Goal: Task Accomplishment & Management: Manage account settings

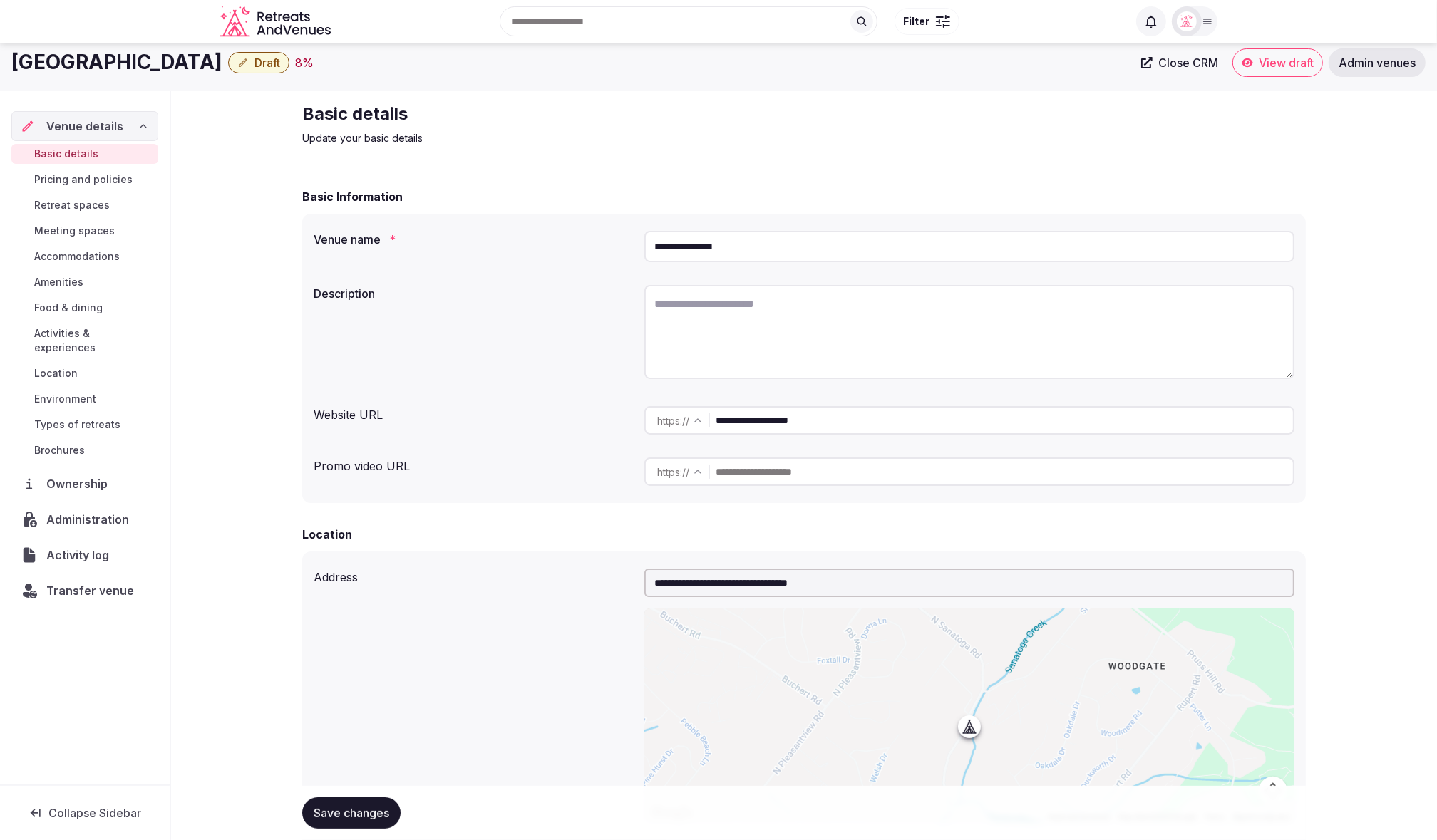
scroll to position [15, 0]
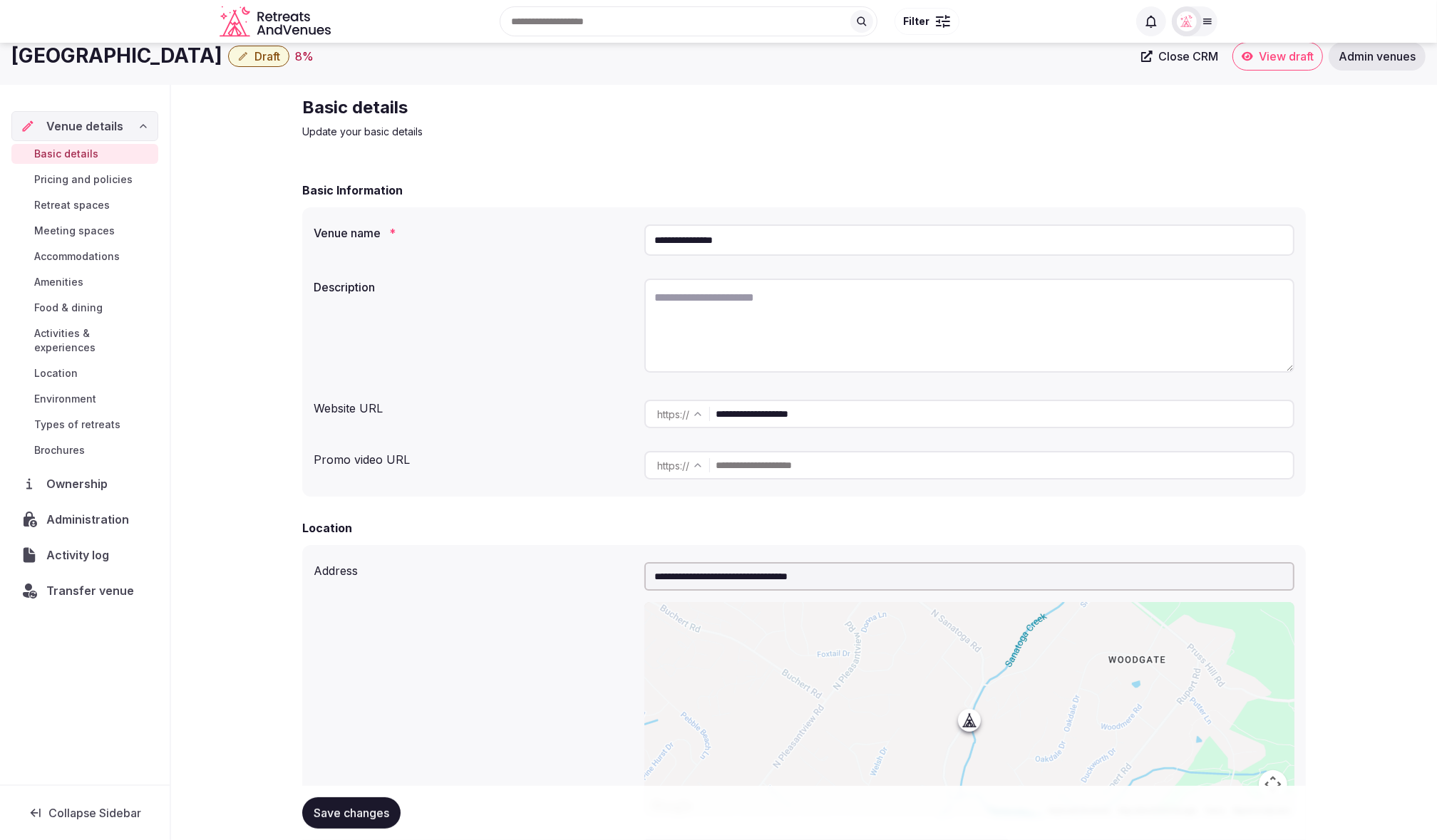
click at [220, 56] on div "Search Popular Destinations Toscana, Italy Riviera Maya, Mexico Indonesia, Bali…" at bounding box center [718, 21] width 998 height 73
click at [228, 52] on button "Draft" at bounding box center [259, 56] width 61 height 21
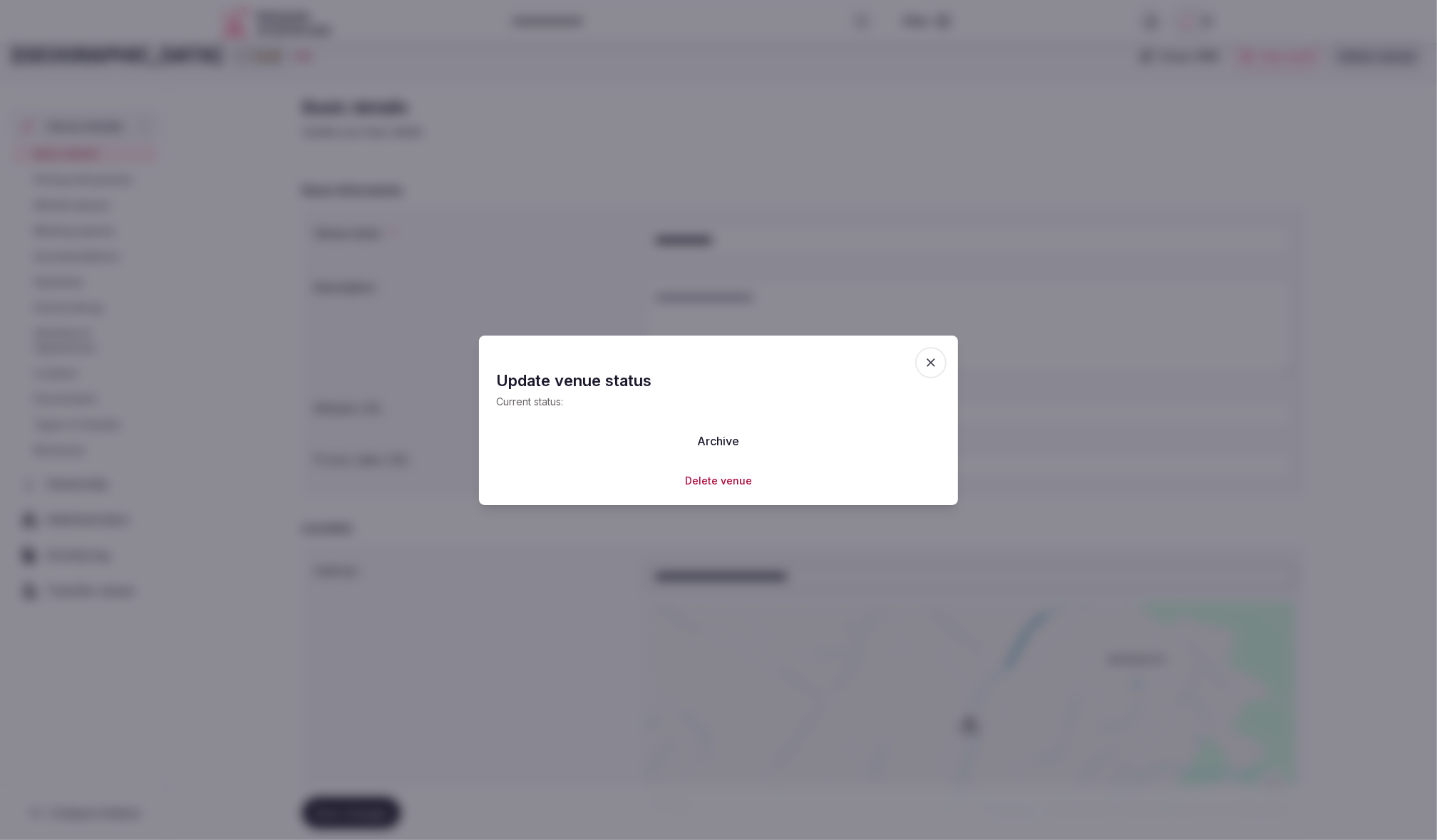
click at [724, 477] on button "Delete venue" at bounding box center [718, 481] width 67 height 14
click at [655, 445] on button "Delete" at bounding box center [656, 440] width 59 height 32
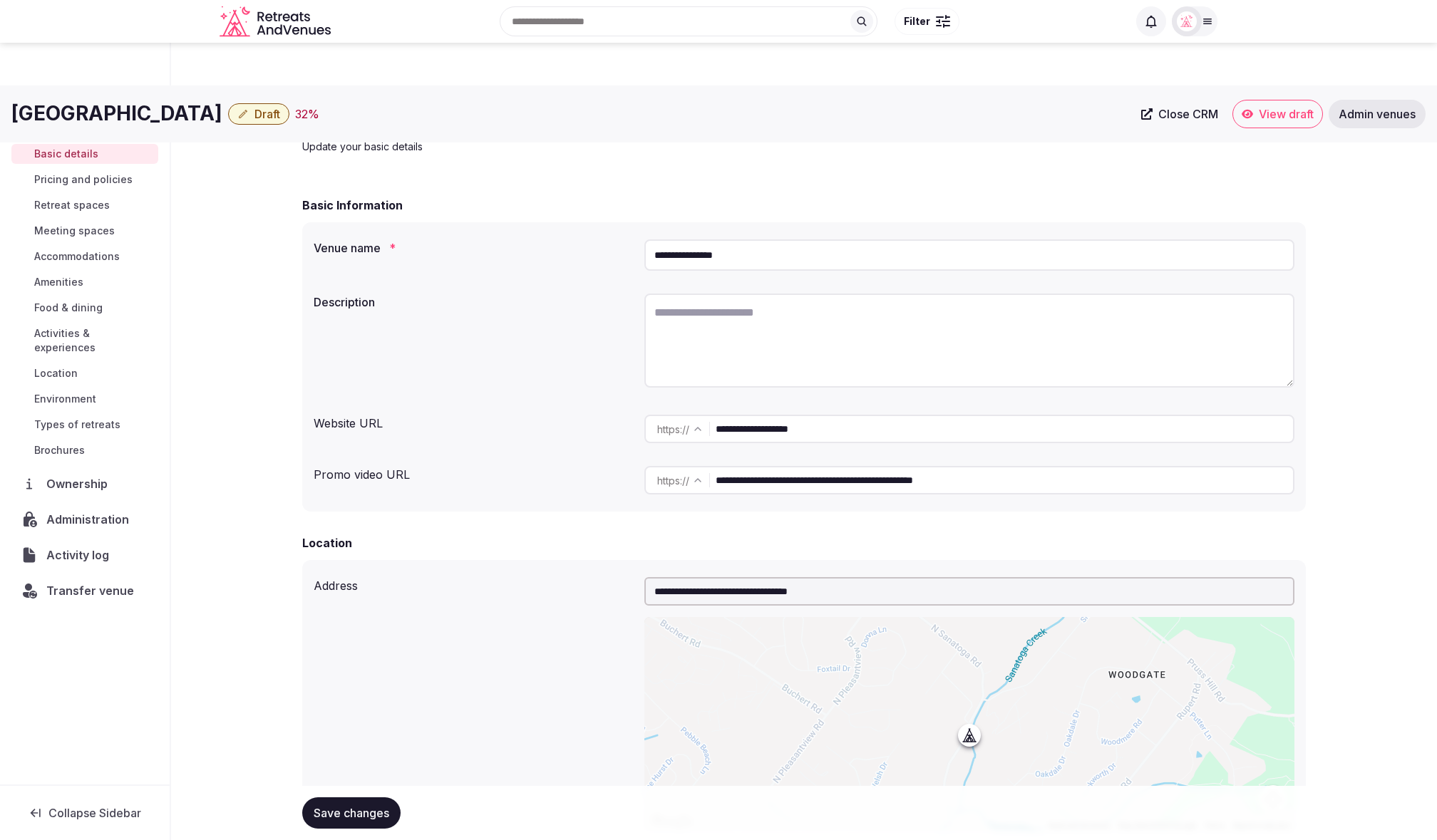
scroll to position [1725, 0]
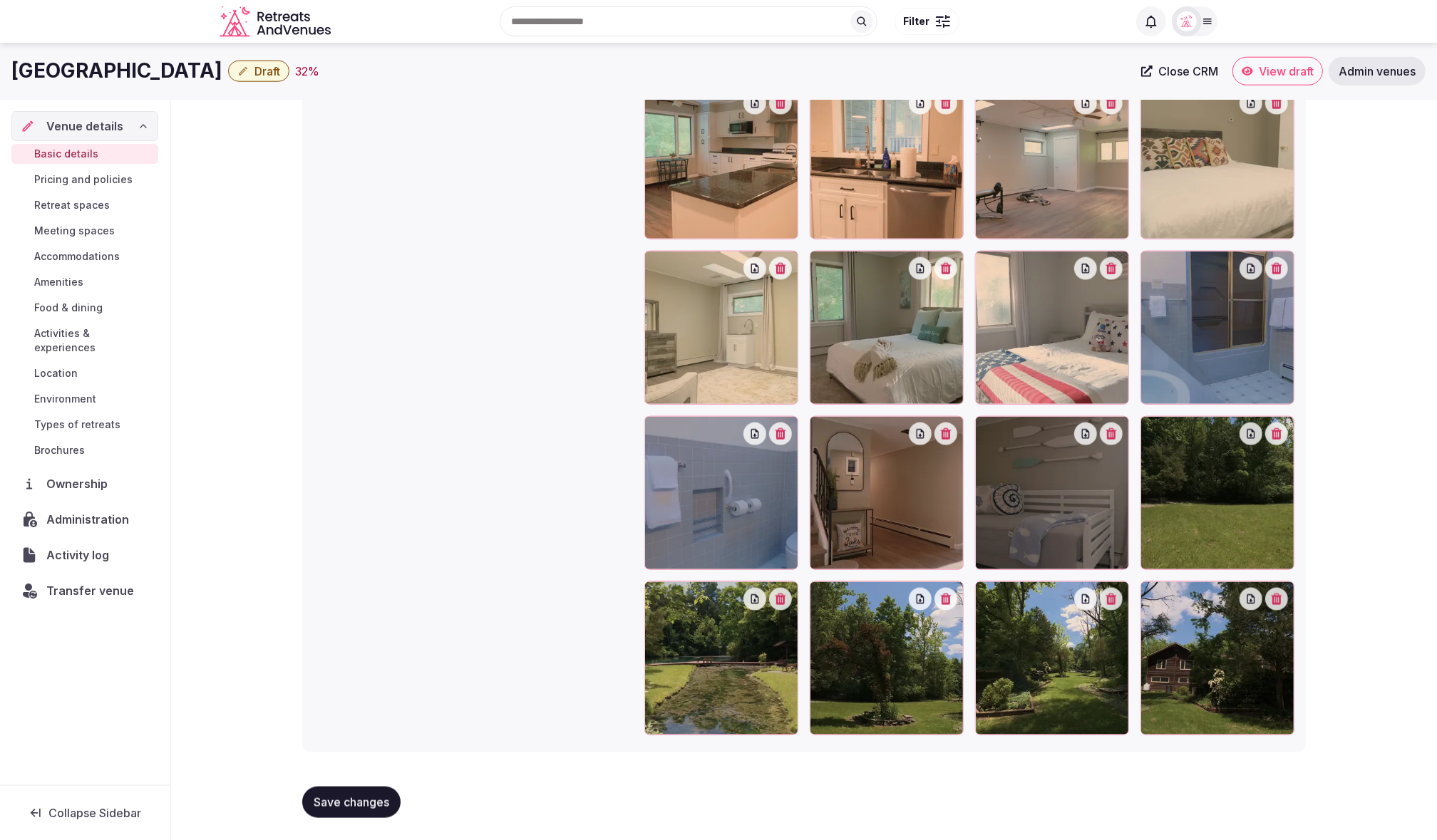
click at [72, 582] on span "Transfer venue" at bounding box center [90, 591] width 88 height 18
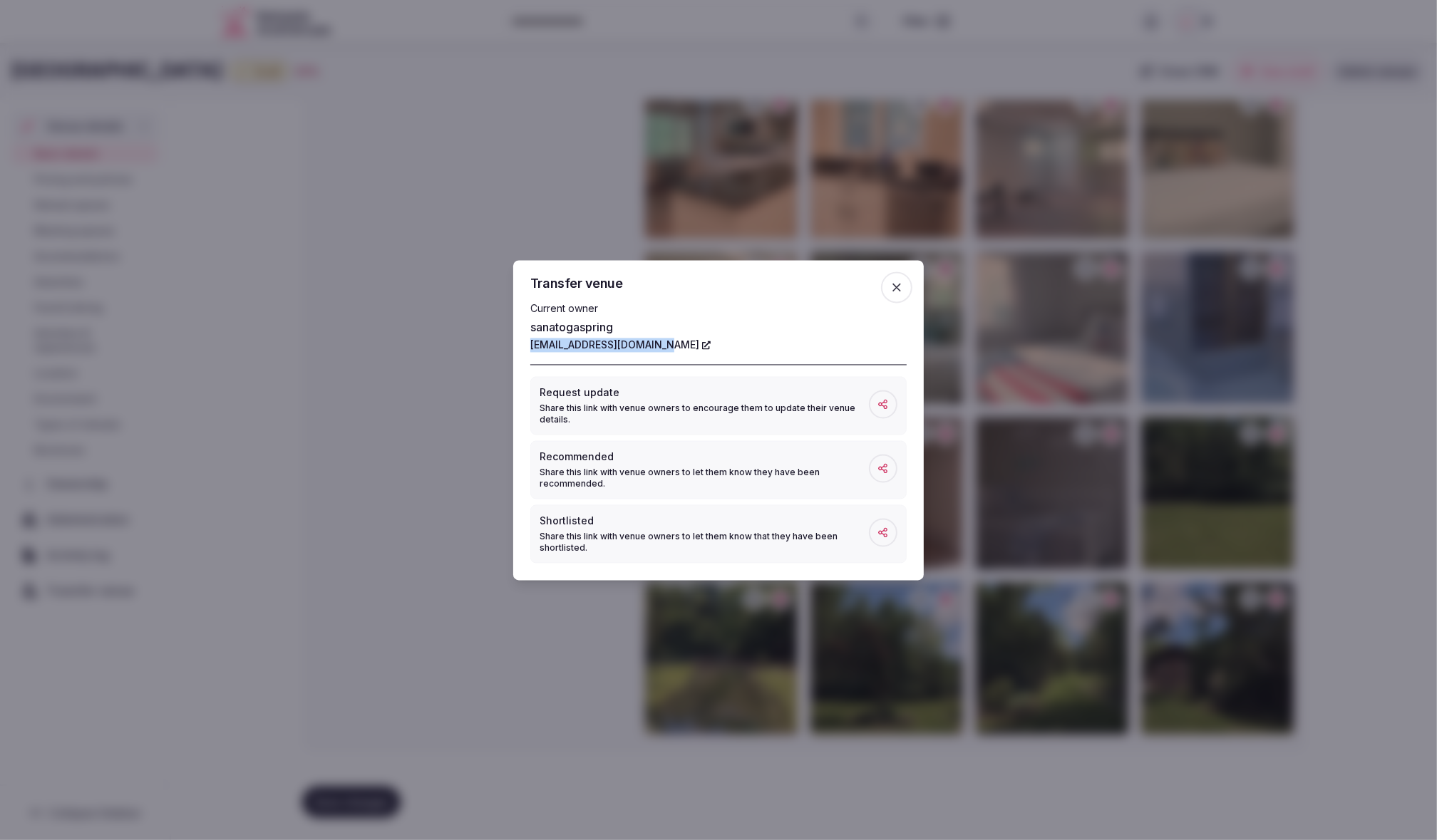
drag, startPoint x: 525, startPoint y: 345, endPoint x: 669, endPoint y: 350, distance: 144.1
click at [669, 350] on div "Transfer venue Current owner sanatogaspring sanatogaspring@gmail.com Request up…" at bounding box center [718, 420] width 410 height 320
copy link "sanatogaspring@gmail.com"
click at [901, 285] on icon "button" at bounding box center [896, 287] width 14 height 14
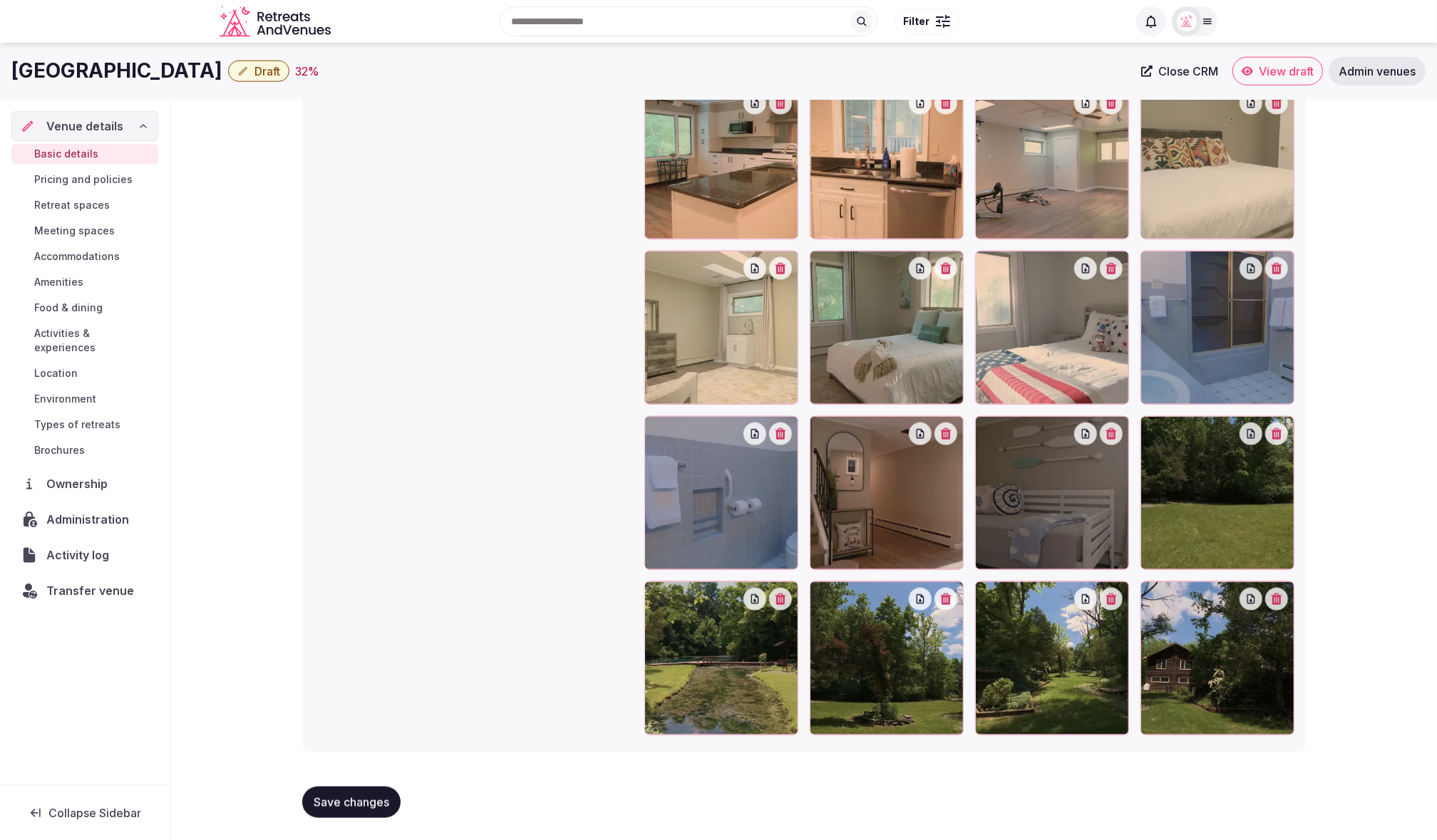
click at [74, 511] on span "Administration" at bounding box center [90, 520] width 88 height 18
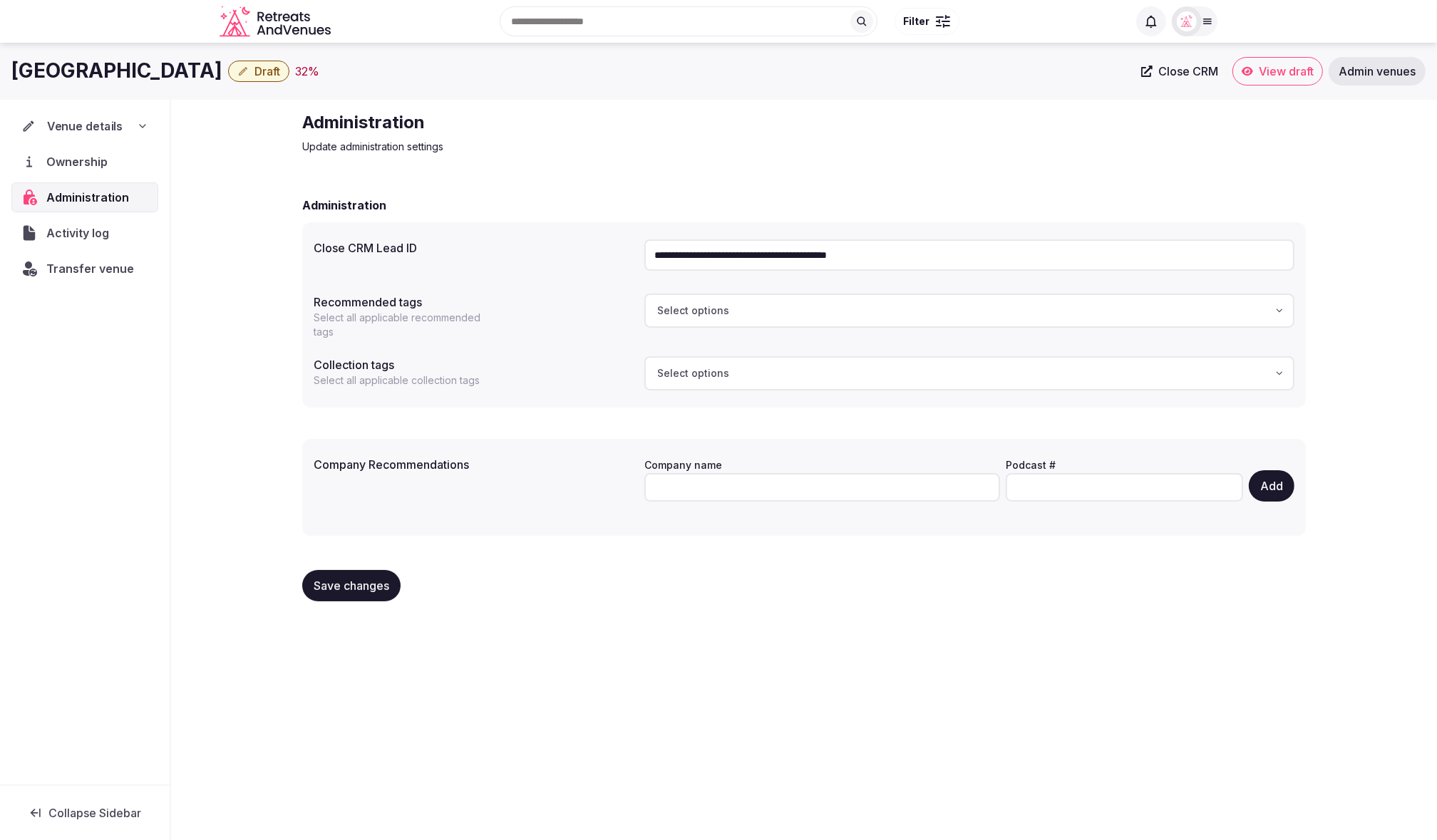
click at [102, 130] on span "Venue details" at bounding box center [85, 126] width 76 height 18
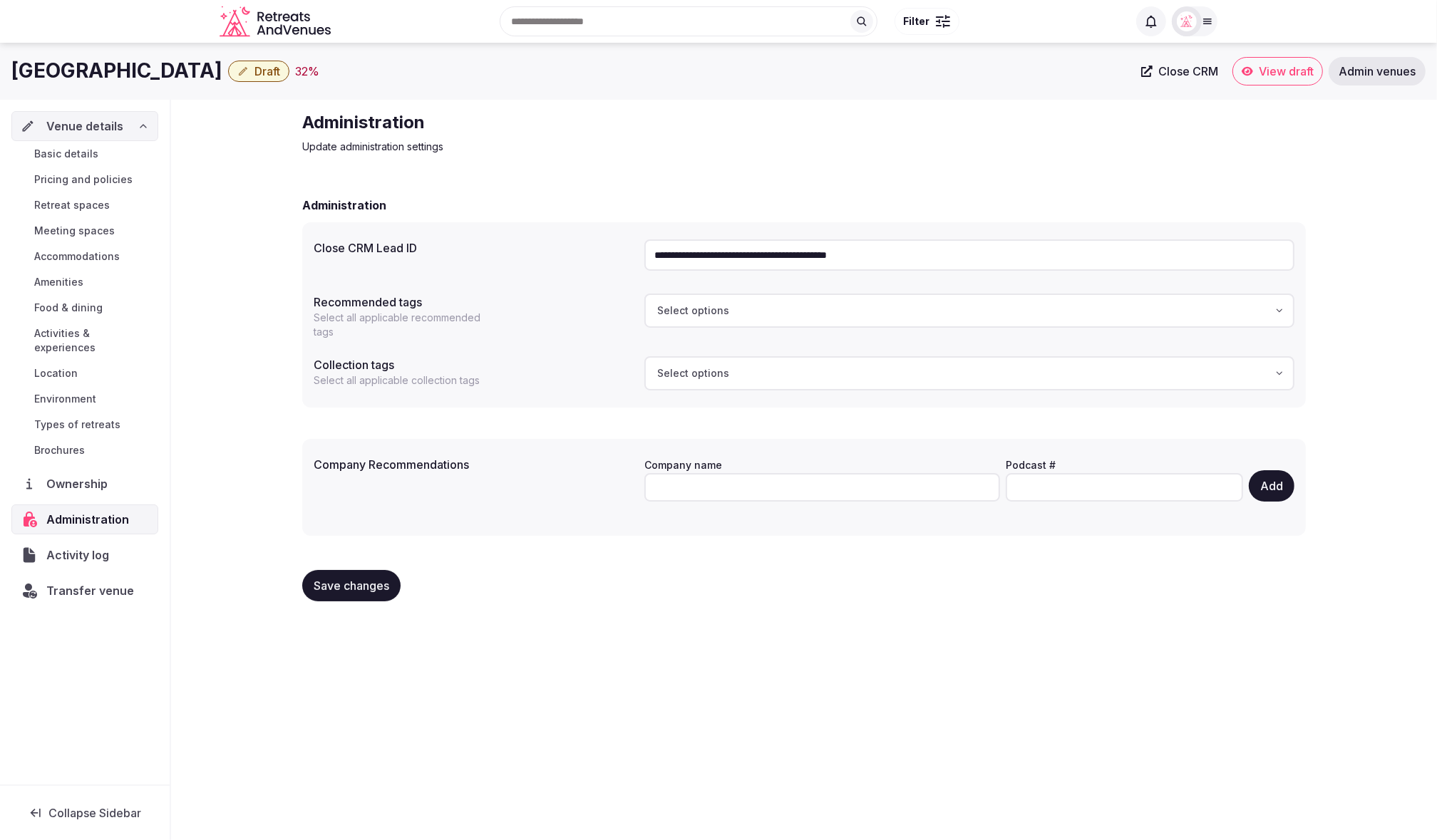
click at [74, 157] on span "Basic details" at bounding box center [66, 154] width 64 height 14
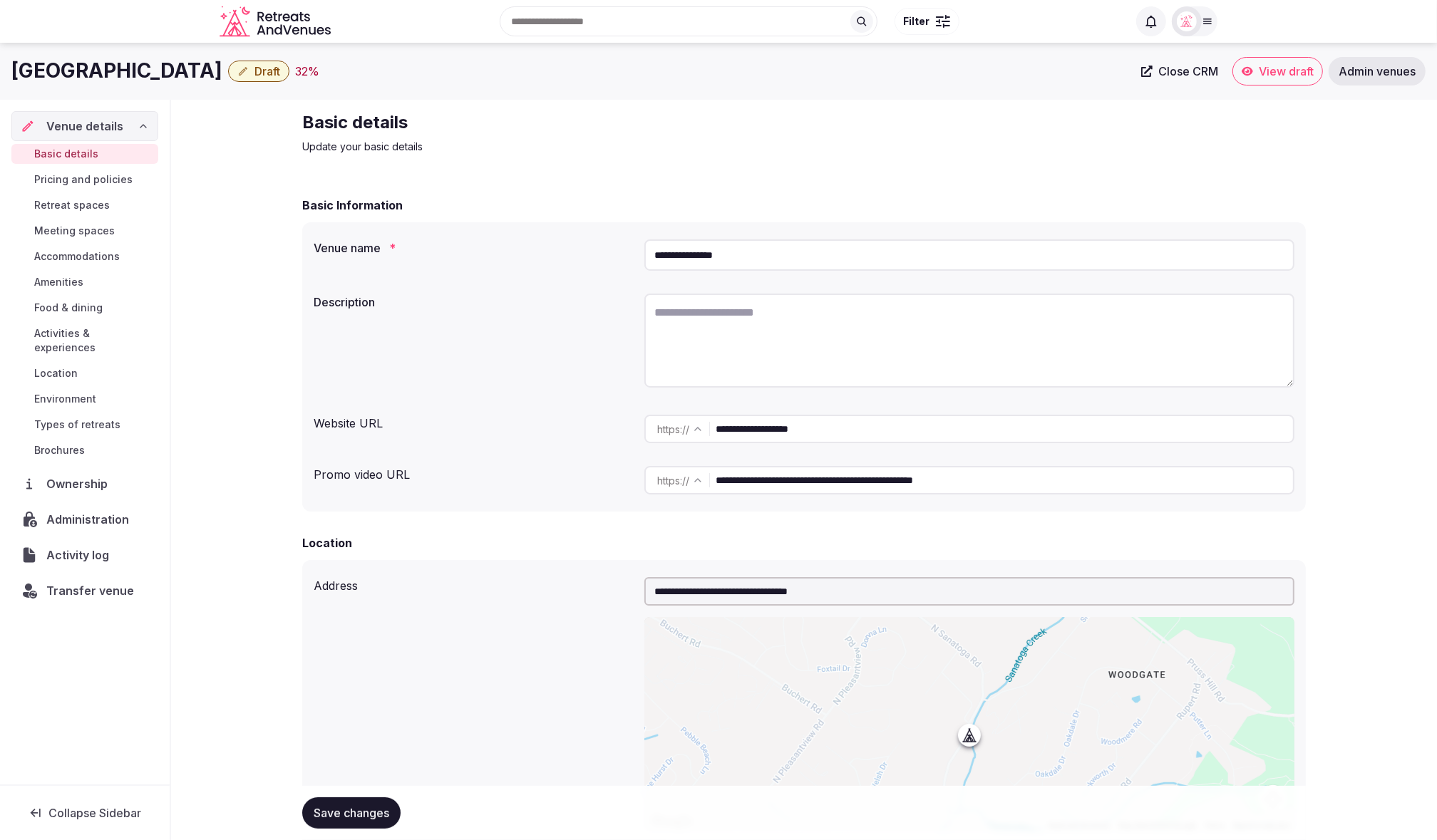
drag, startPoint x: 849, startPoint y: 432, endPoint x: 714, endPoint y: 424, distance: 135.2
click at [716, 424] on div "**********" at bounding box center [969, 429] width 650 height 29
click at [106, 511] on span "Administration" at bounding box center [90, 520] width 87 height 18
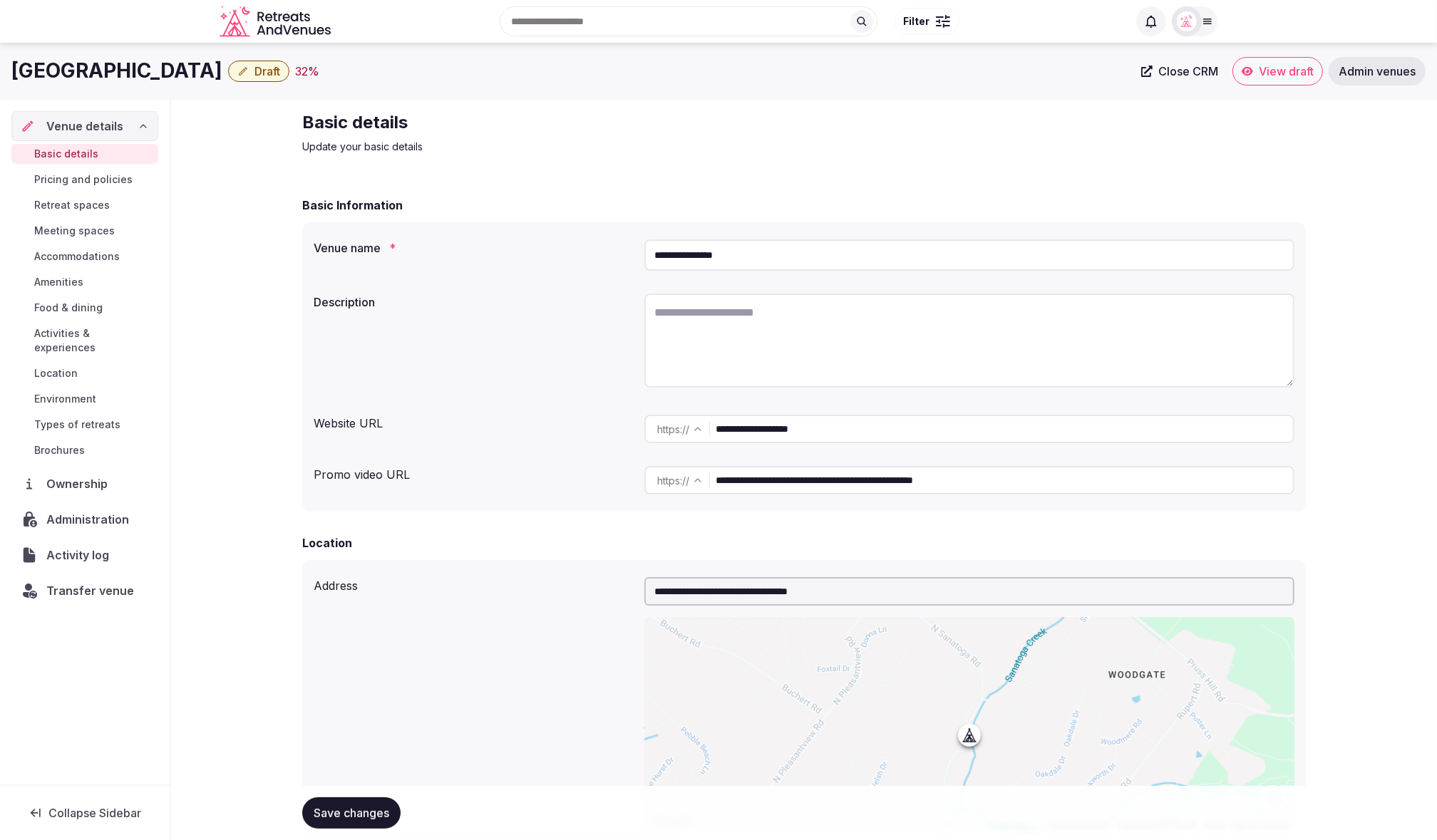
scroll to position [4, 0]
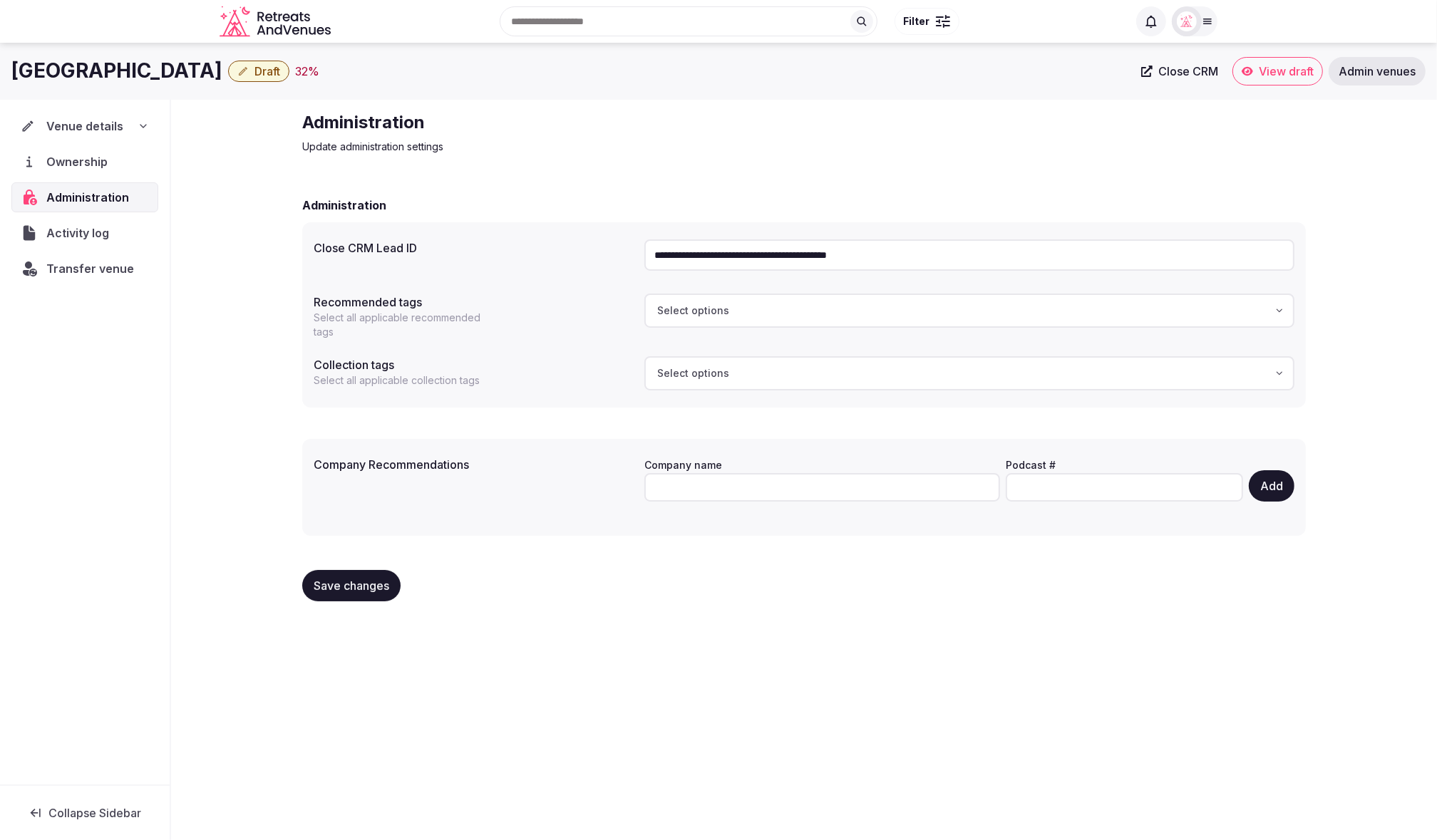
drag, startPoint x: 943, startPoint y: 258, endPoint x: 573, endPoint y: 256, distance: 370.0
click at [573, 256] on div "**********" at bounding box center [803, 255] width 981 height 43
click at [295, 72] on div "32 %" at bounding box center [307, 72] width 25 height 18
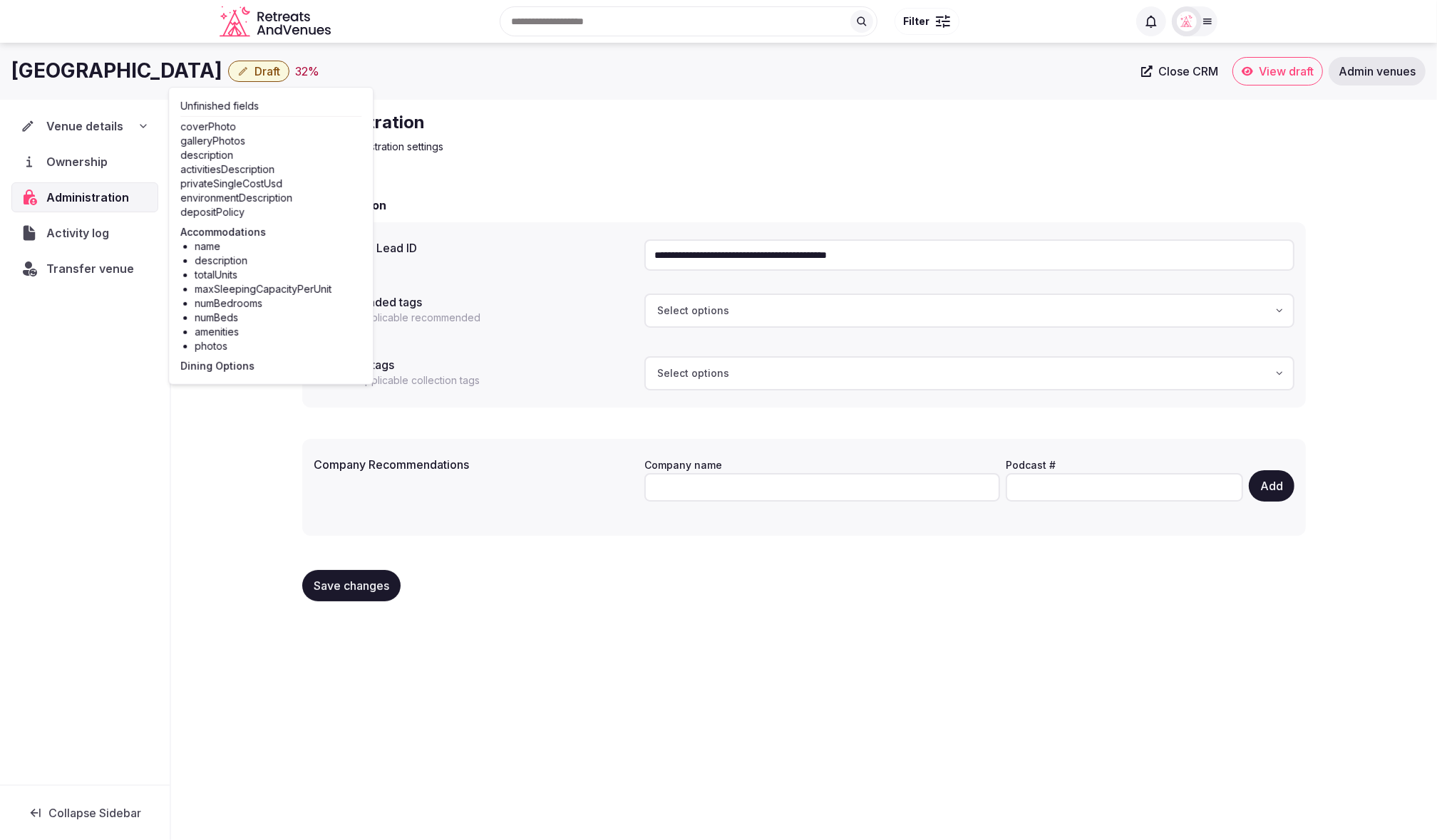
click at [716, 150] on p "Update administration settings" at bounding box center [541, 147] width 479 height 14
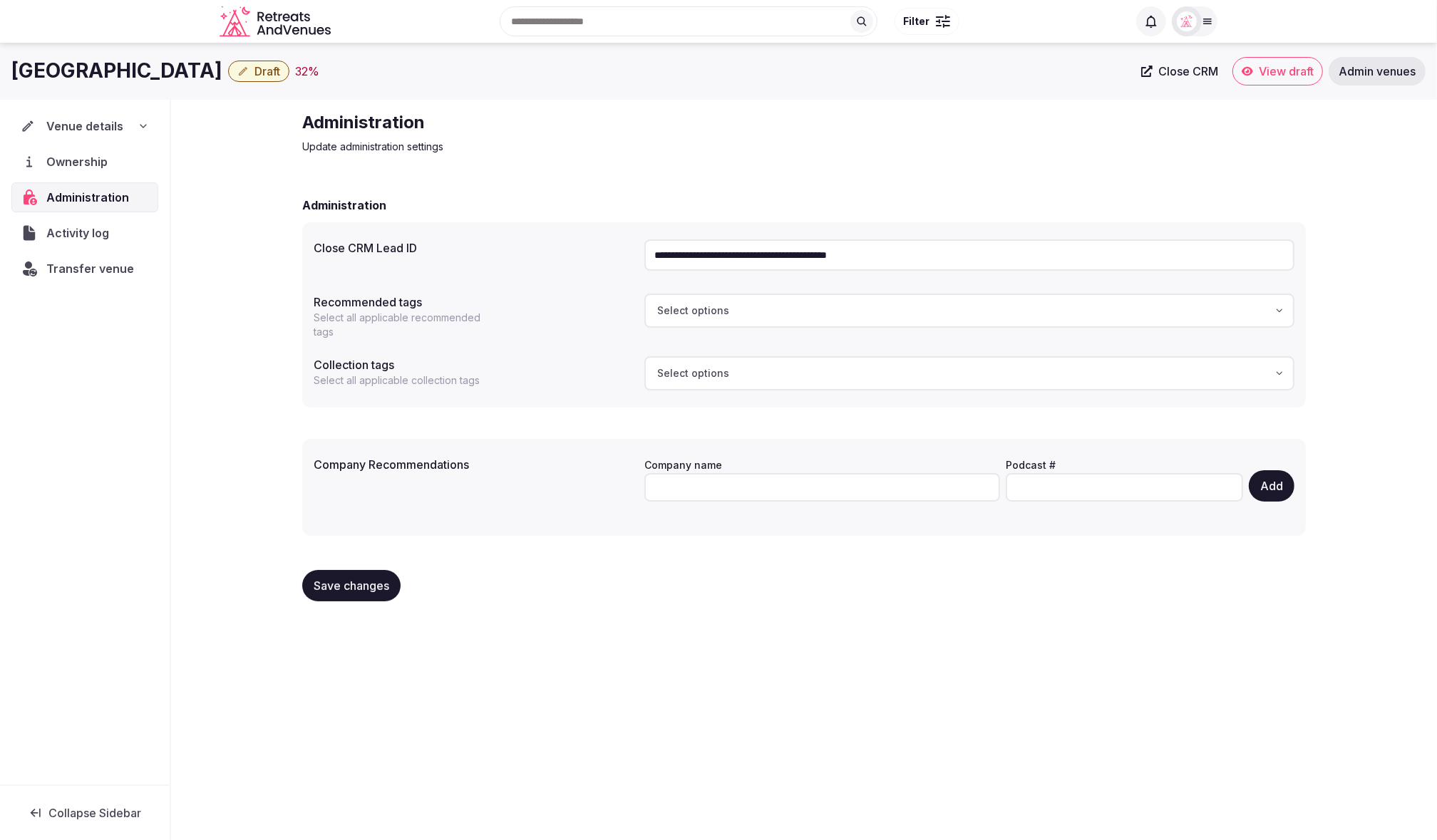
click at [130, 125] on div "Venue details" at bounding box center [85, 126] width 129 height 18
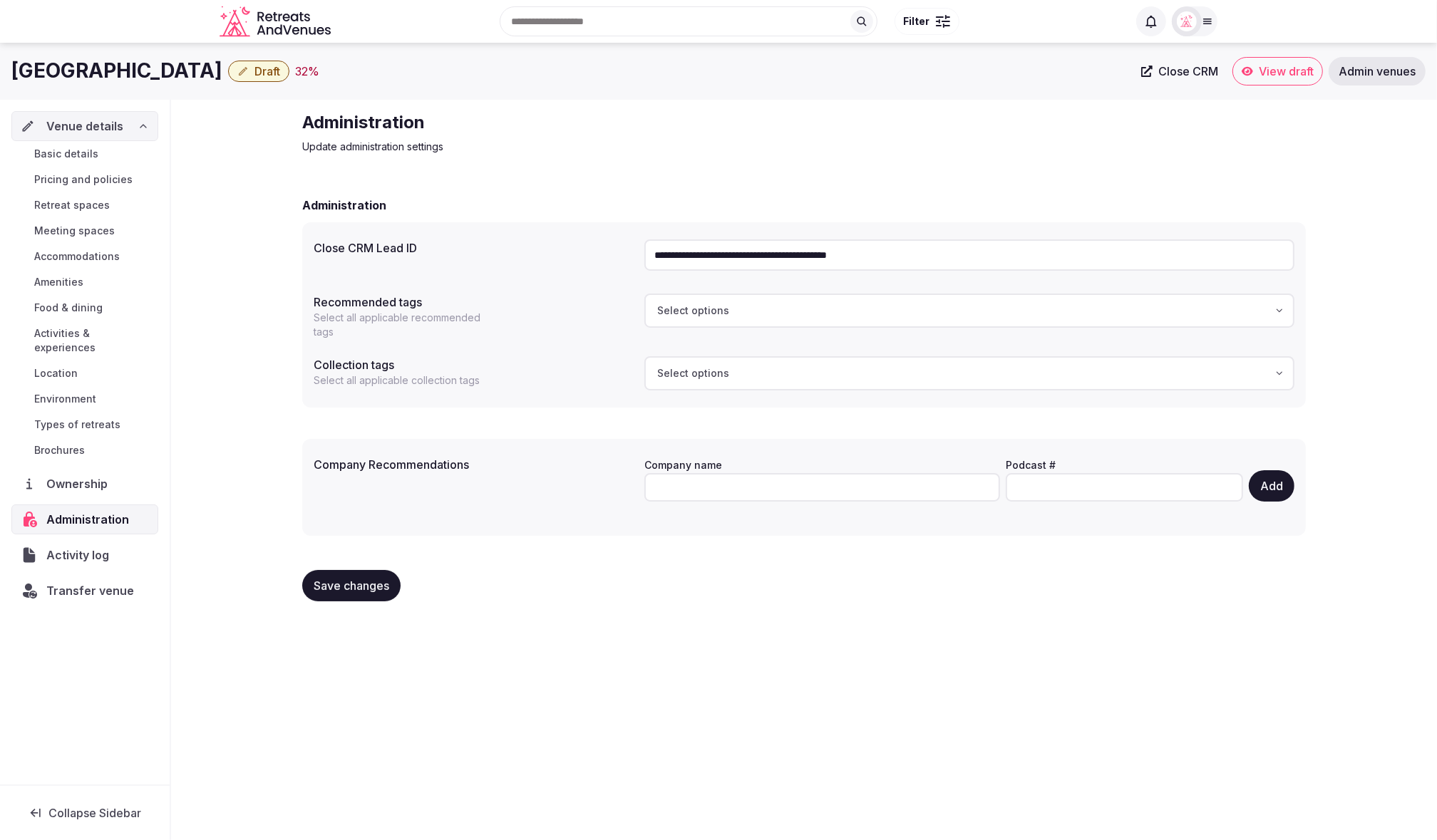
click at [95, 150] on span "Basic details" at bounding box center [66, 154] width 64 height 14
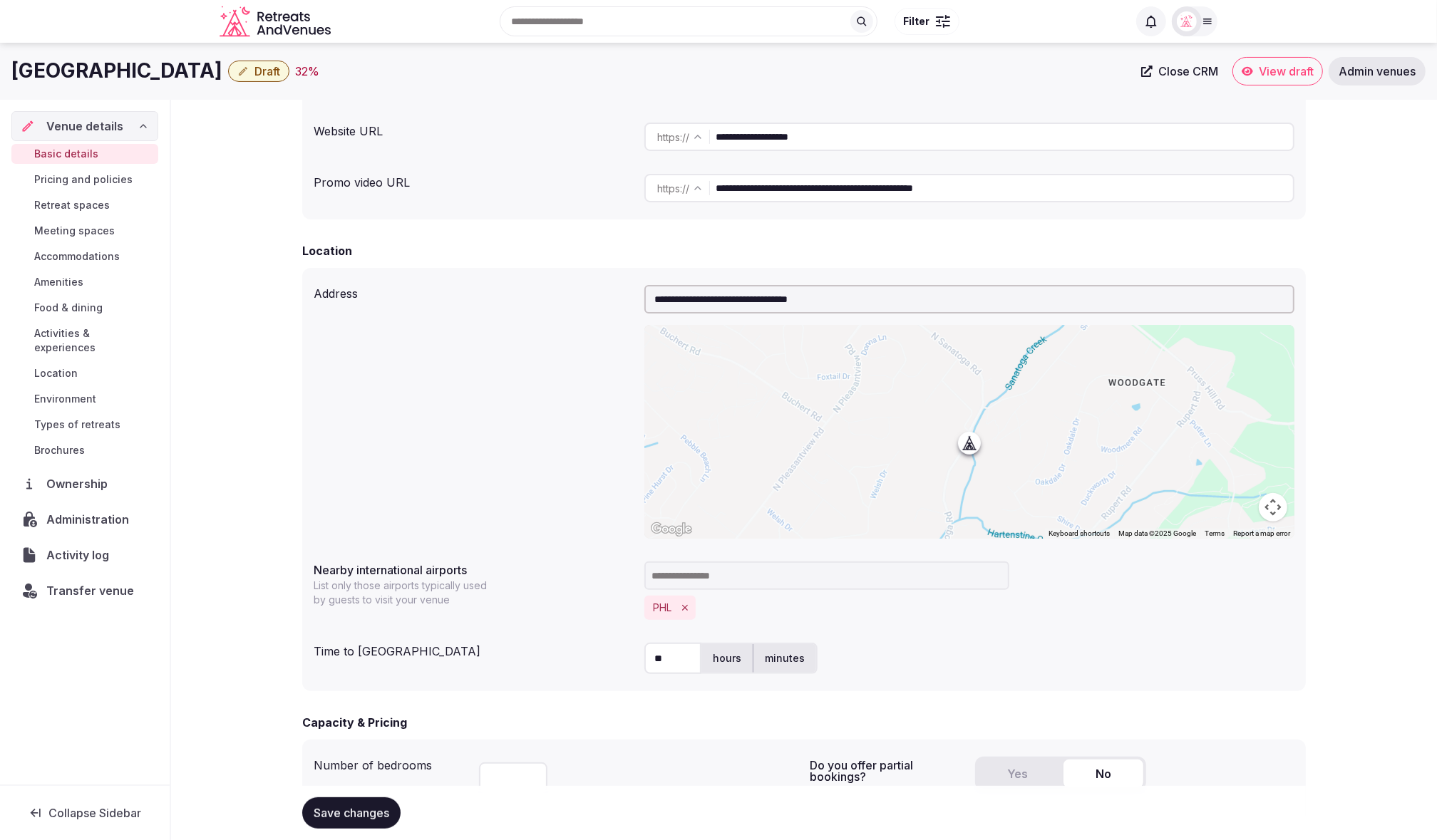
scroll to position [262, 0]
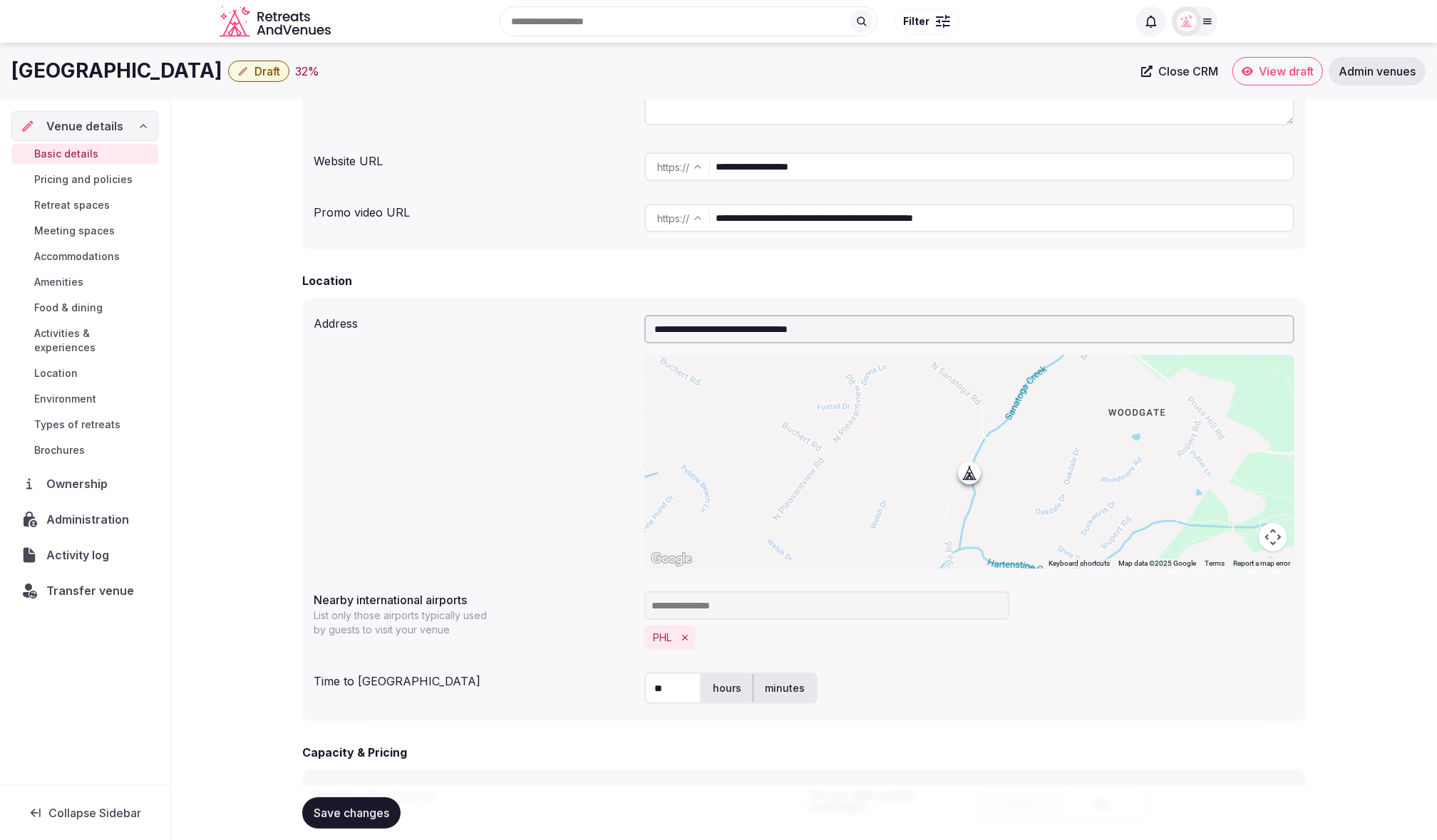
click at [228, 71] on button "Draft" at bounding box center [259, 71] width 61 height 21
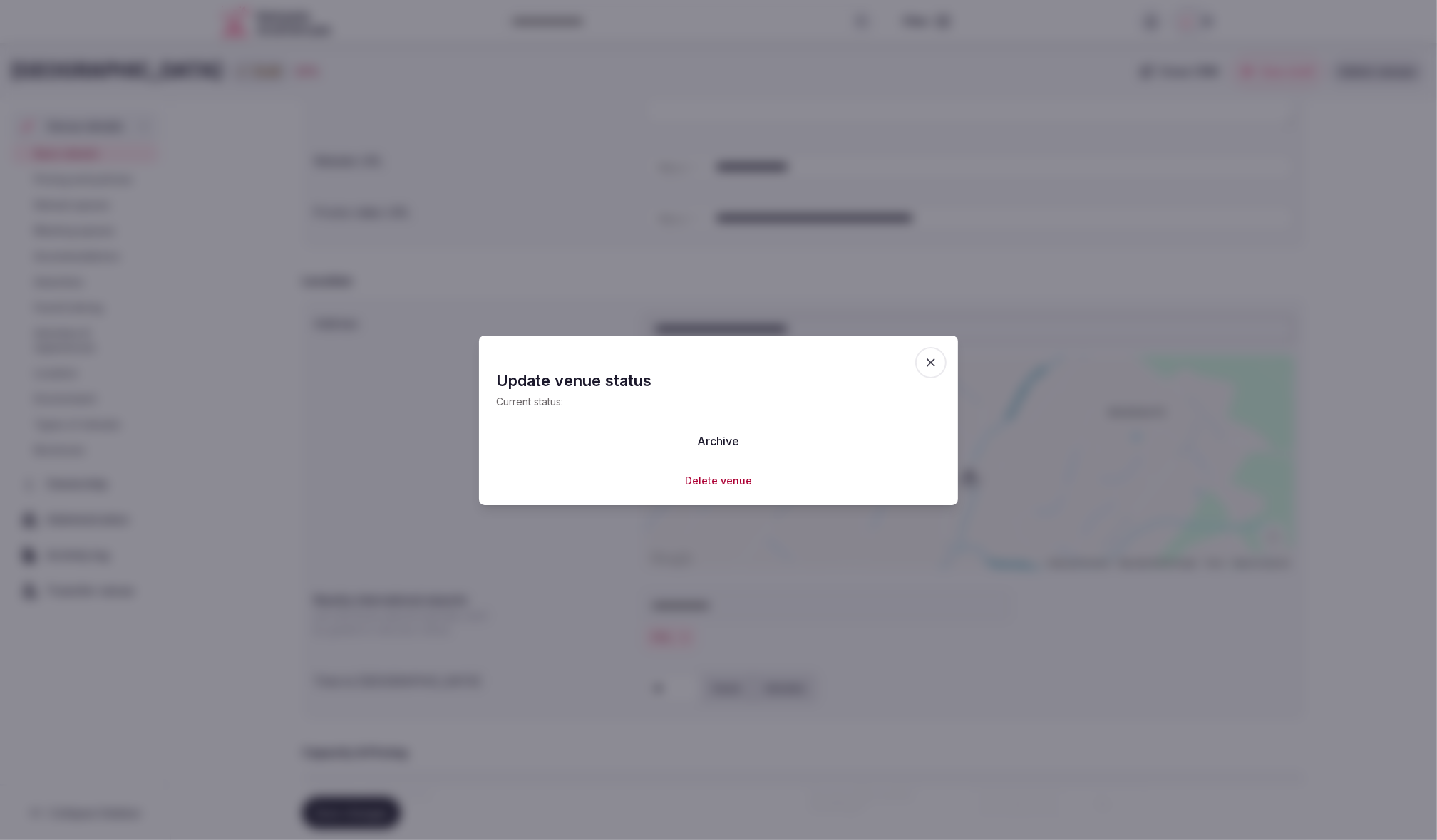
drag, startPoint x: 927, startPoint y: 362, endPoint x: 655, endPoint y: 249, distance: 294.5
click at [925, 359] on icon "button" at bounding box center [930, 362] width 14 height 14
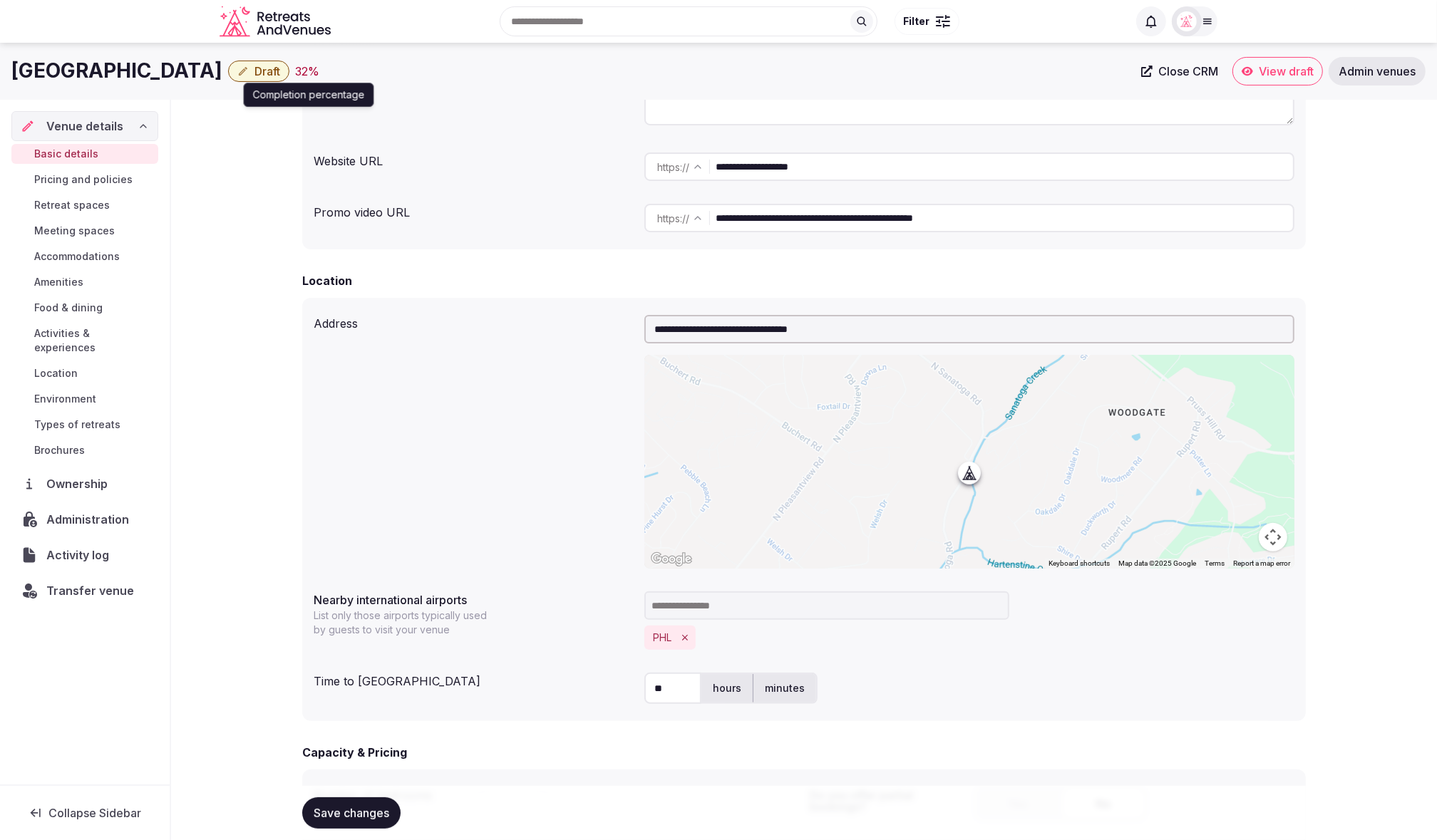
click at [295, 71] on div "32 %" at bounding box center [307, 72] width 25 height 18
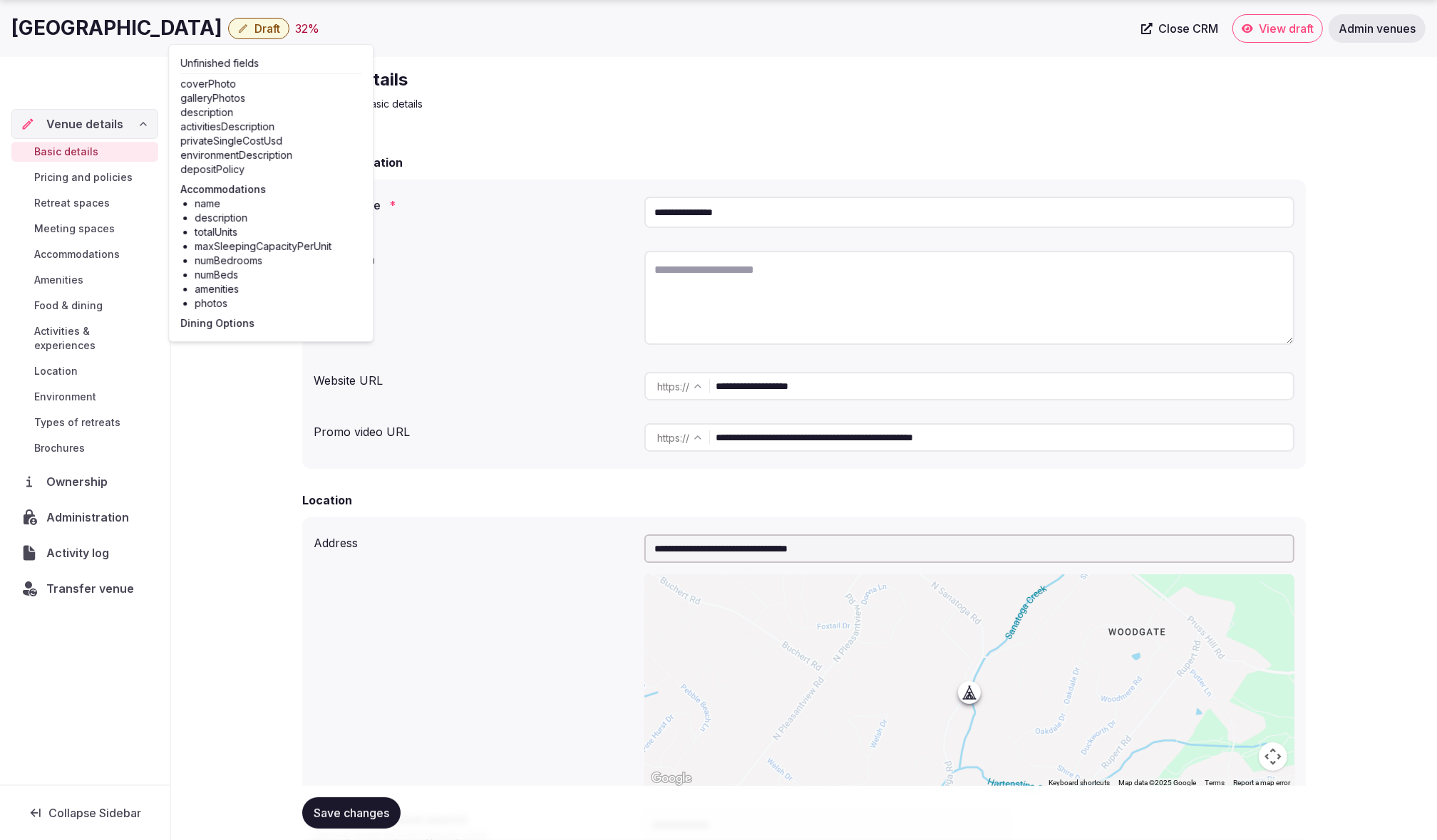
scroll to position [48, 0]
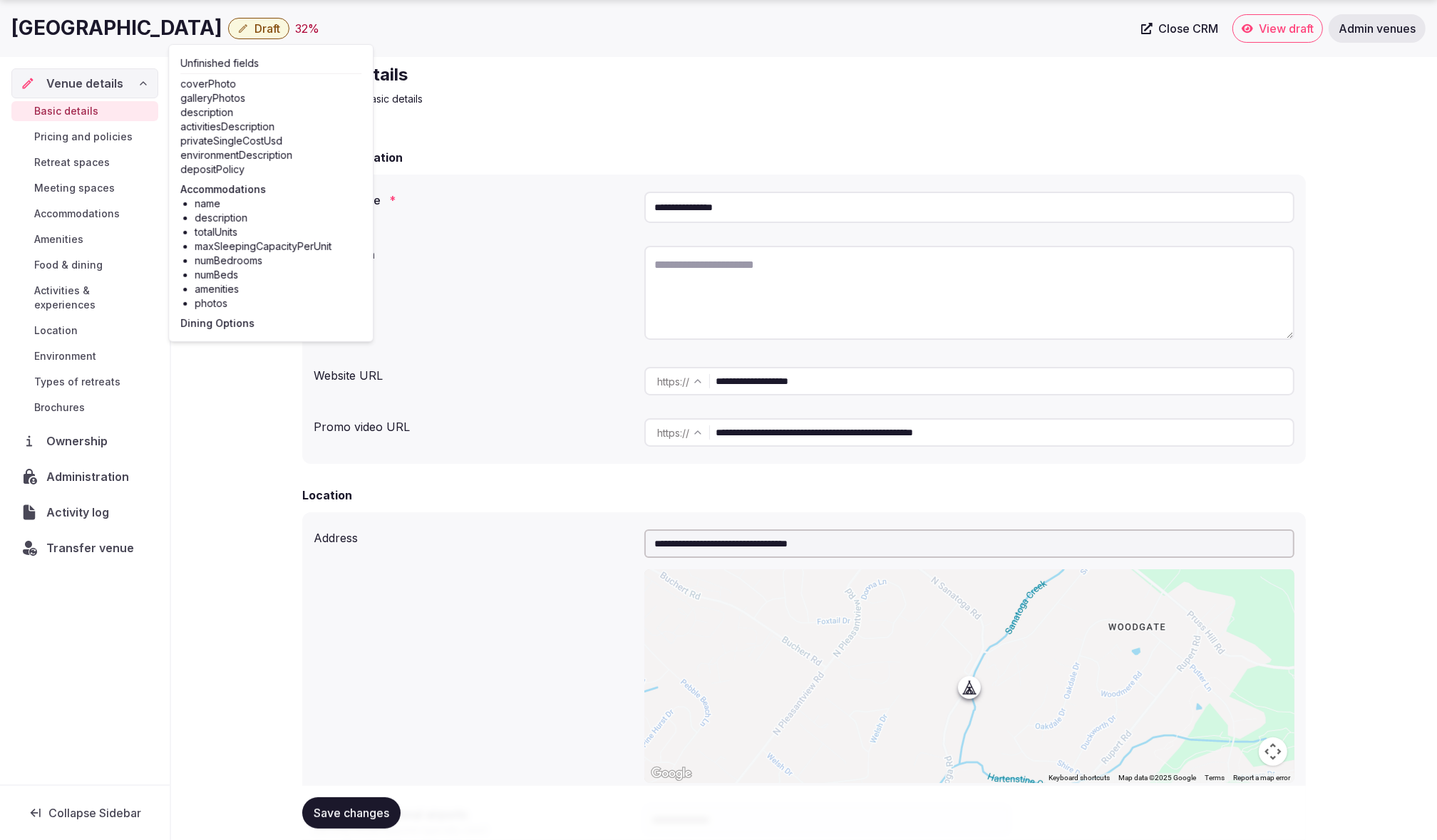
click at [100, 294] on span "Activities & experiences" at bounding box center [93, 298] width 118 height 29
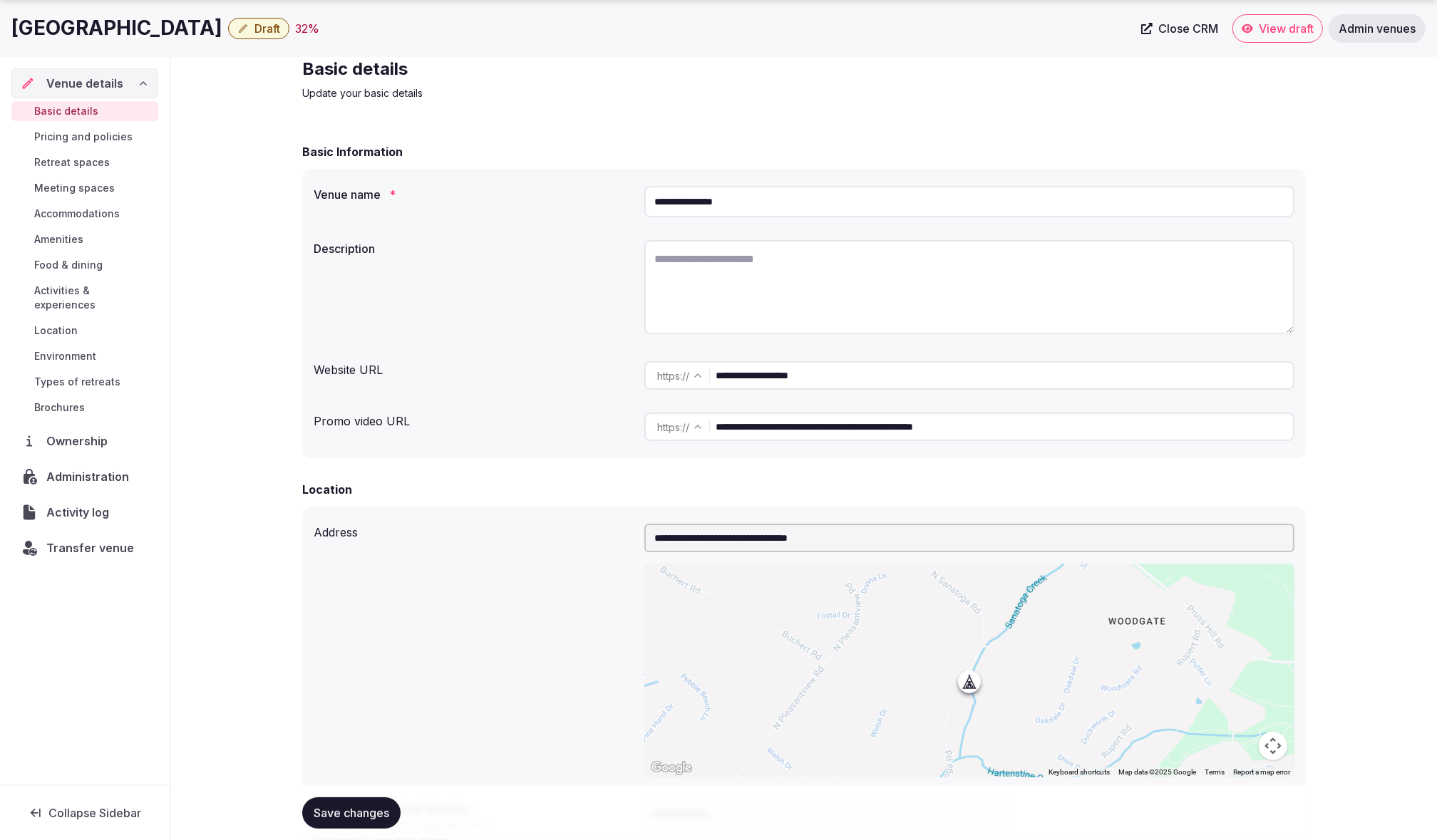
scroll to position [0, 0]
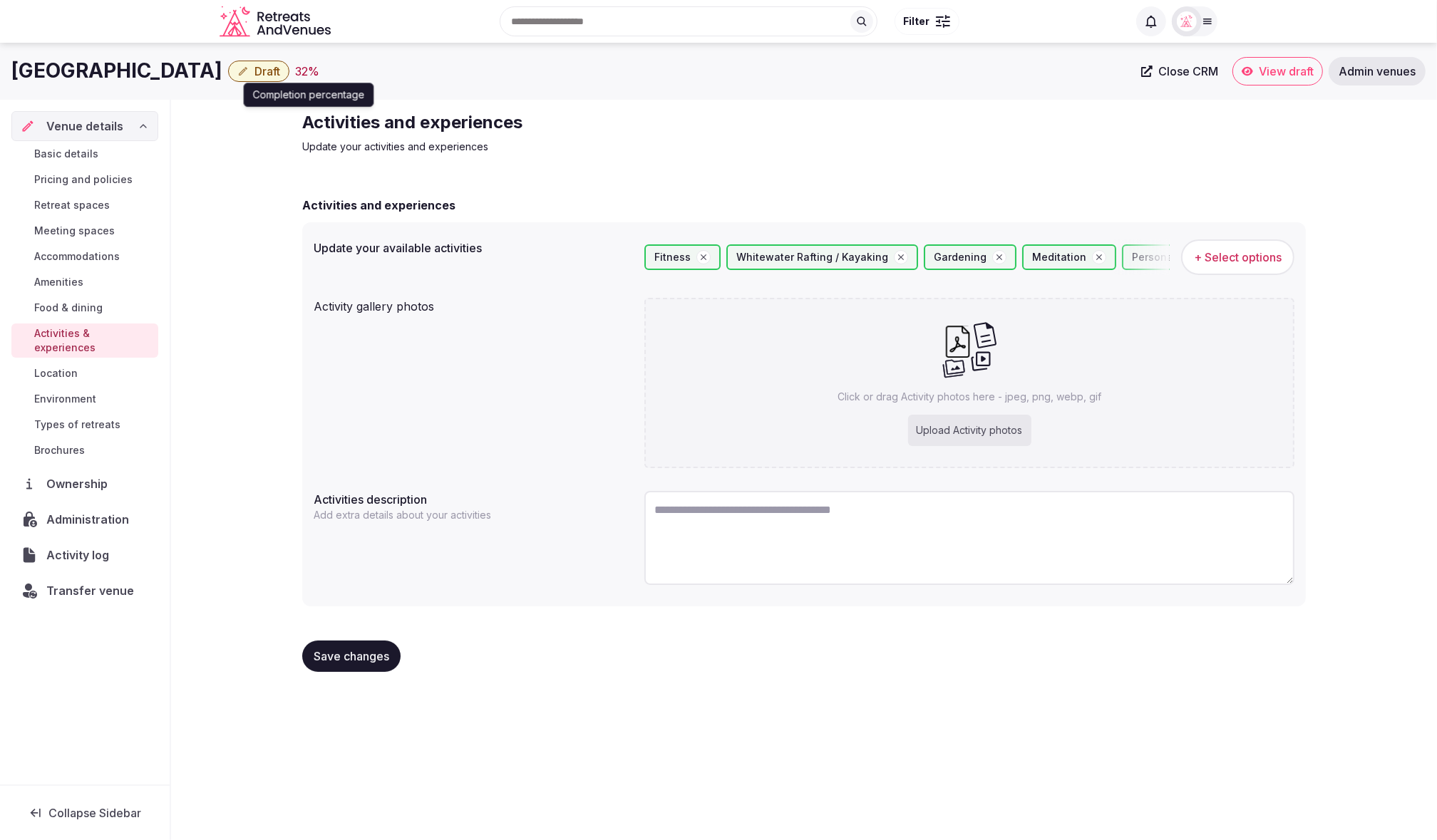
click at [295, 71] on div "32 %" at bounding box center [307, 72] width 25 height 18
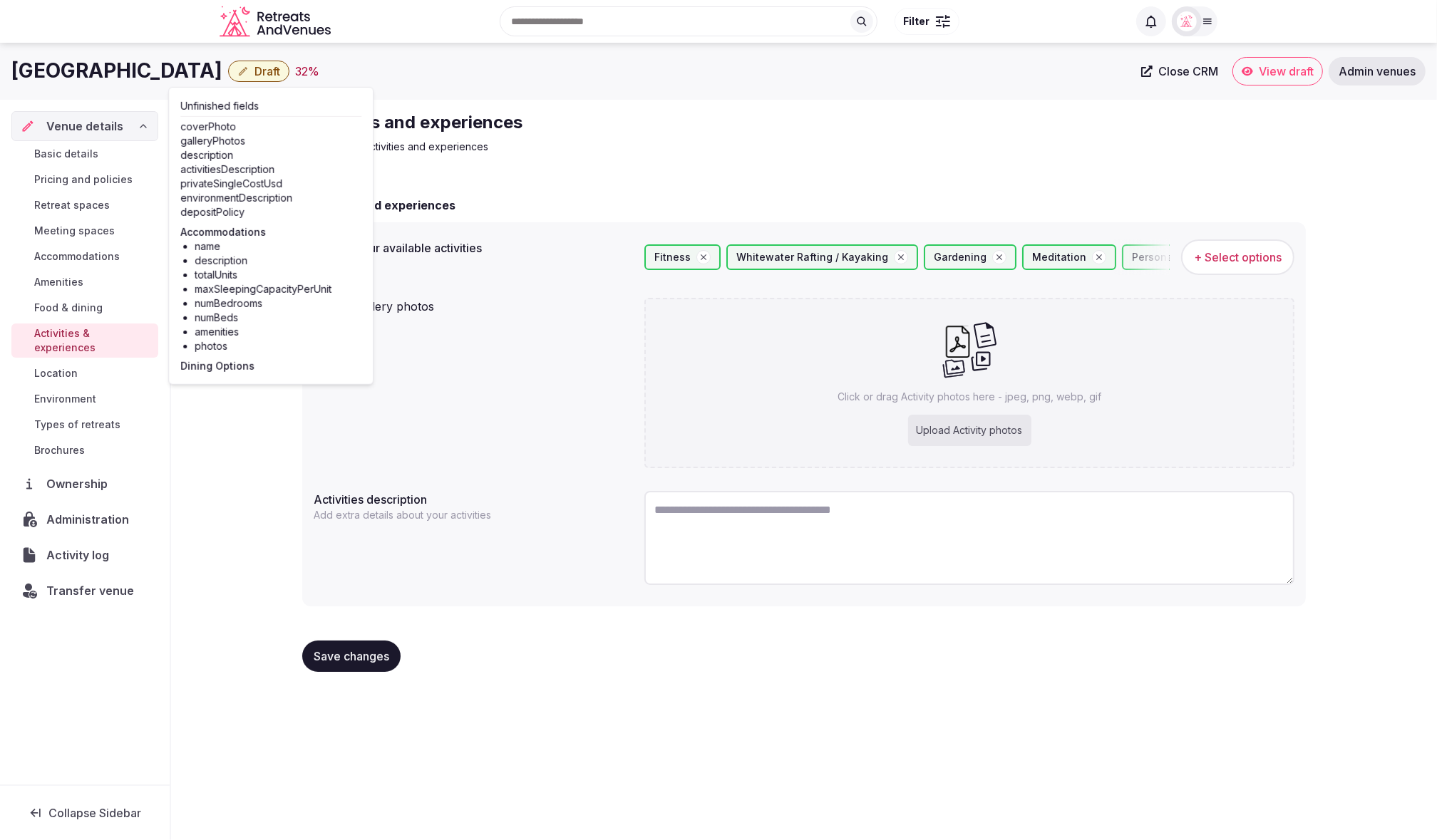
click at [94, 175] on span "Pricing and policies" at bounding box center [83, 179] width 98 height 14
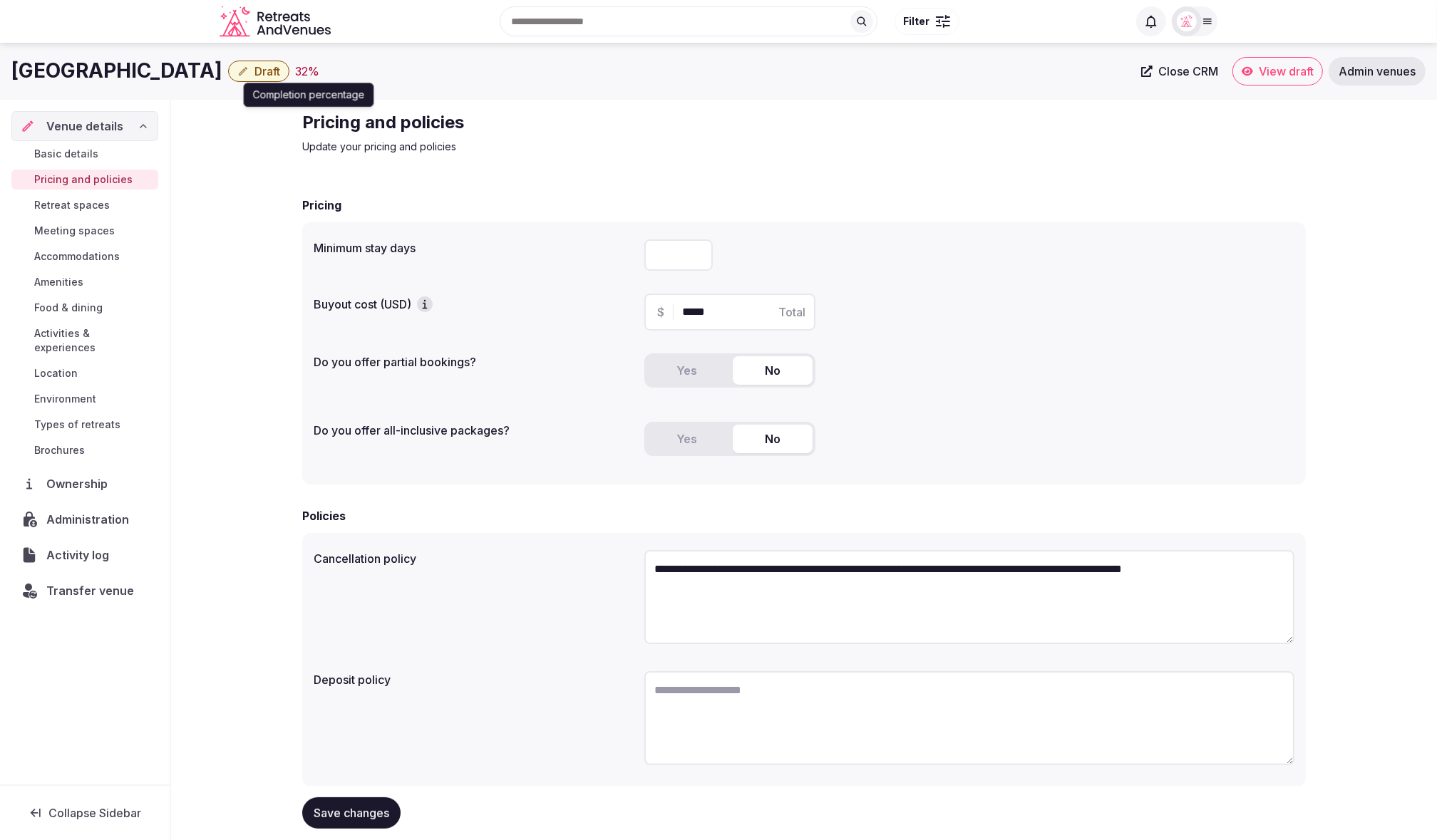
click at [295, 66] on div "32 %" at bounding box center [307, 72] width 25 height 18
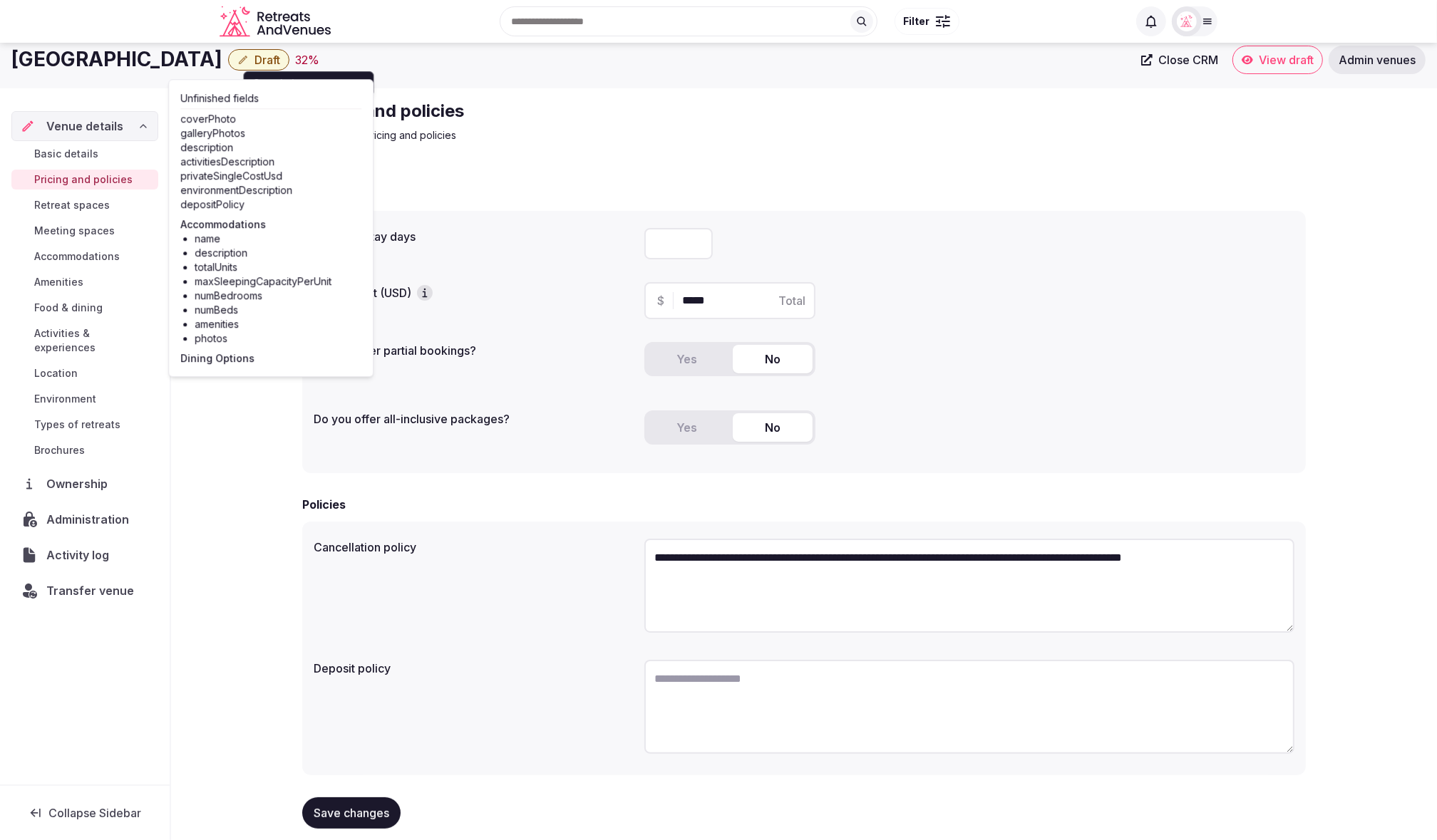
scroll to position [7, 0]
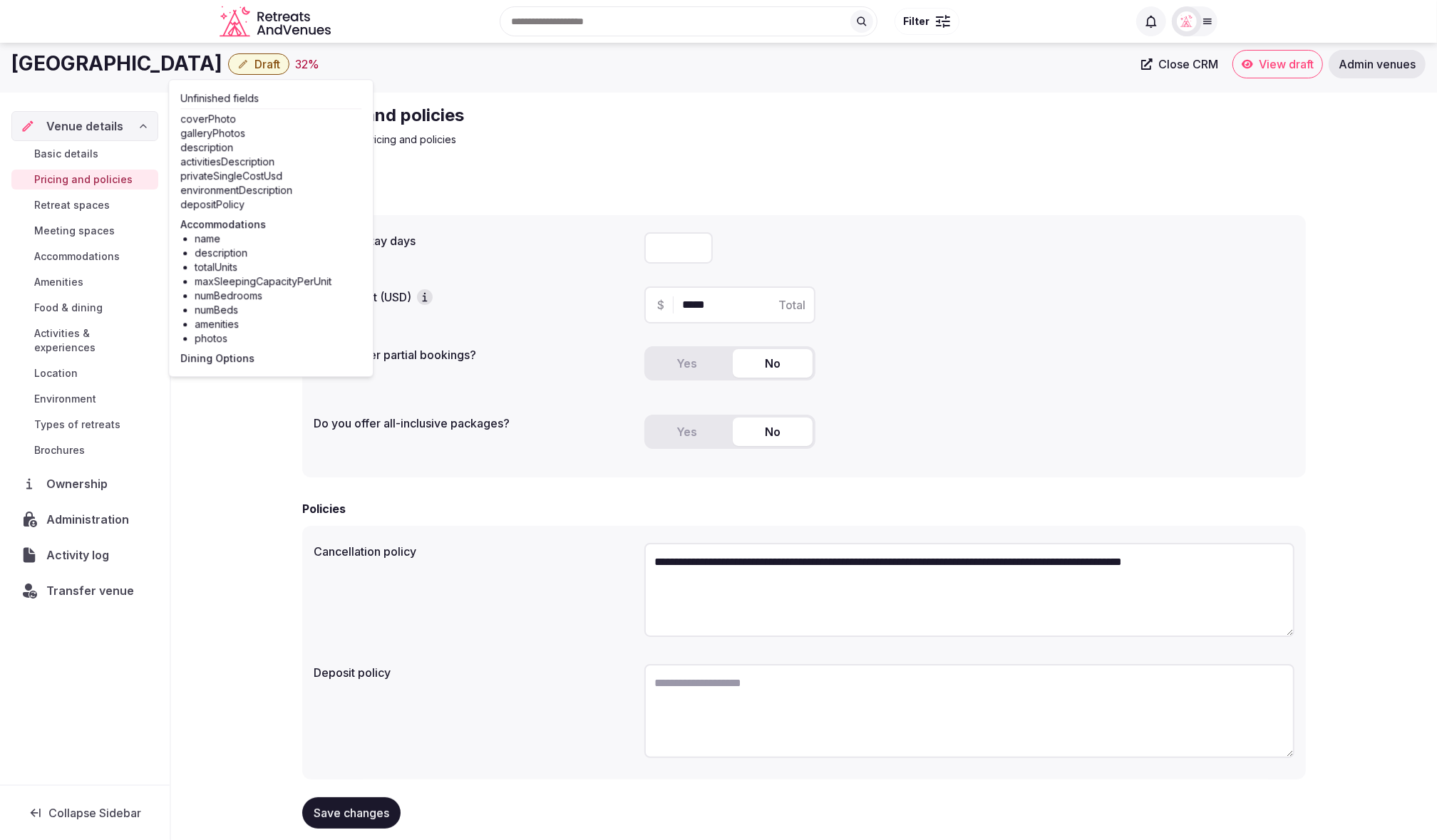
click at [82, 156] on span "Basic details" at bounding box center [66, 154] width 64 height 14
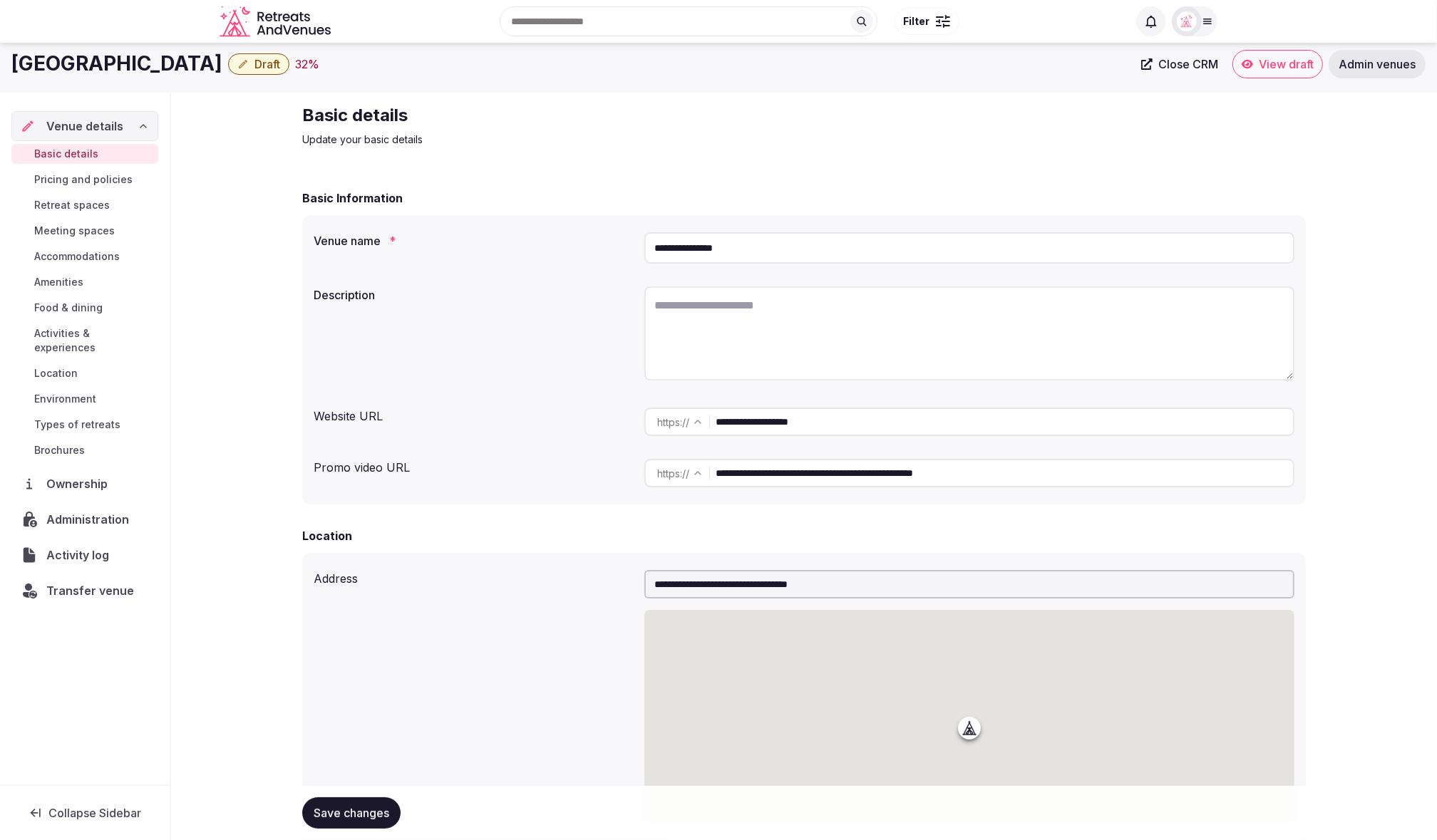
scroll to position [3, 0]
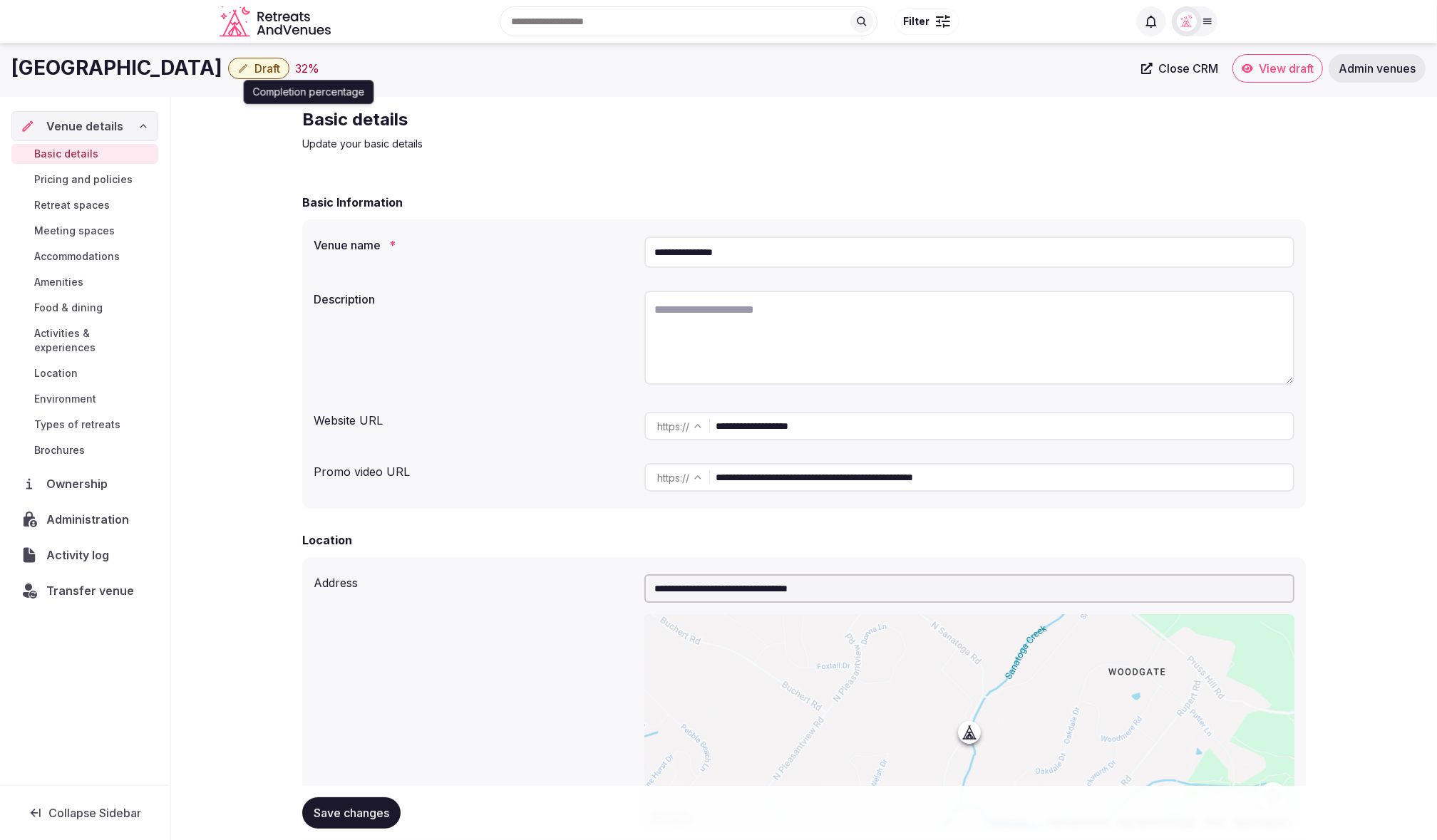
click at [295, 66] on div "32 %" at bounding box center [307, 68] width 25 height 18
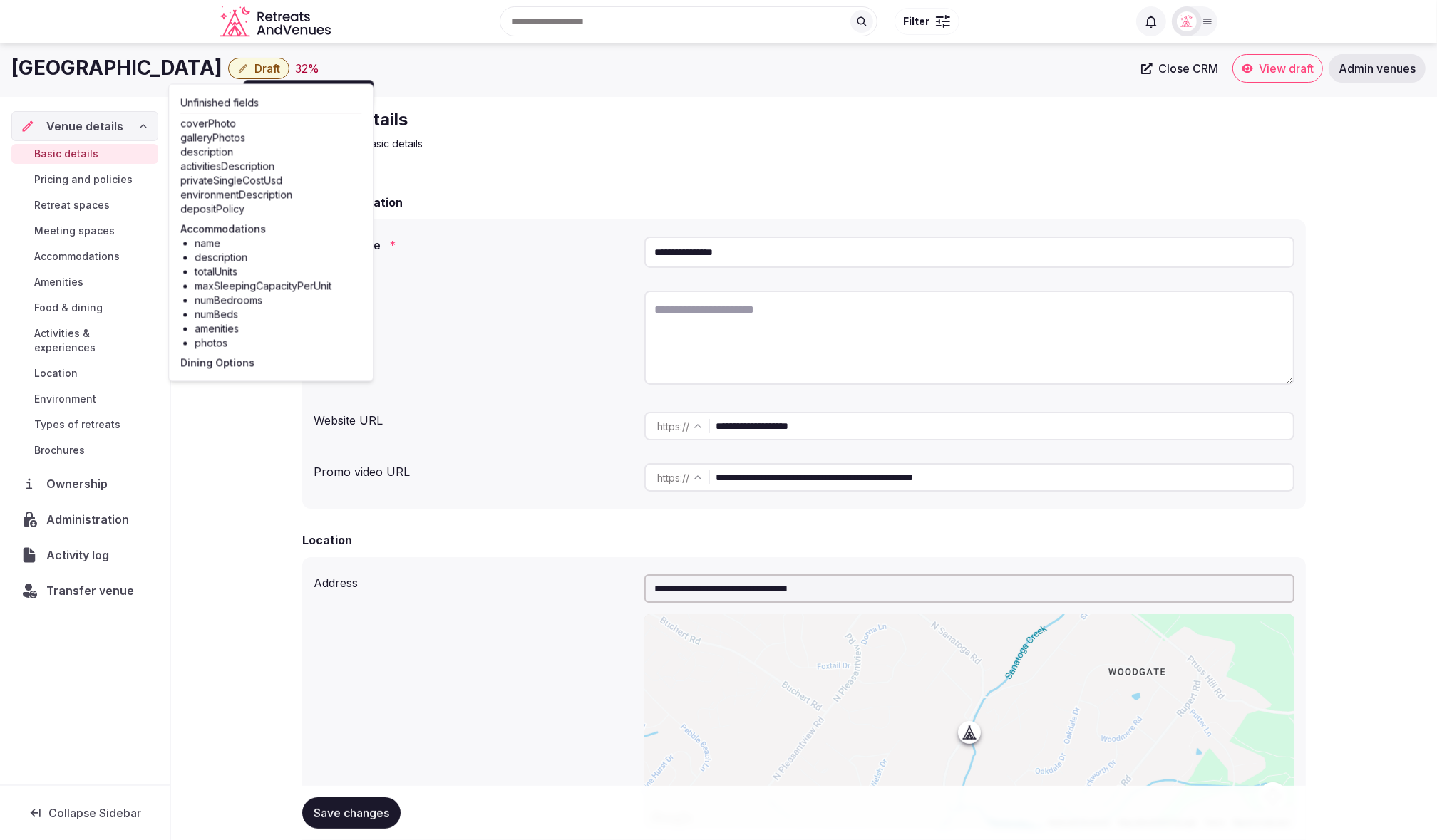
drag, startPoint x: 251, startPoint y: 429, endPoint x: 189, endPoint y: 412, distance: 64.3
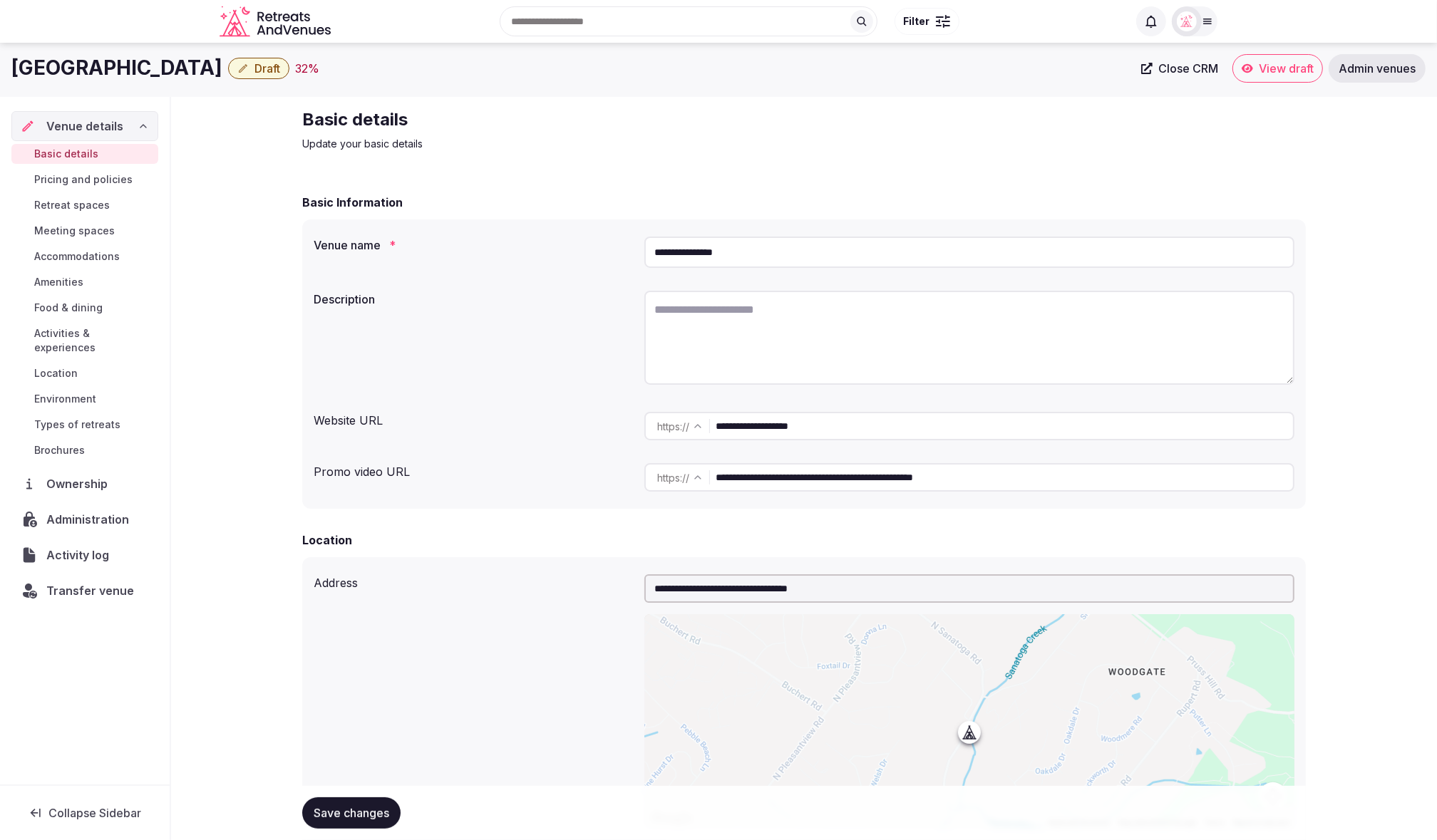
click at [468, 332] on div "Description" at bounding box center [803, 340] width 981 height 109
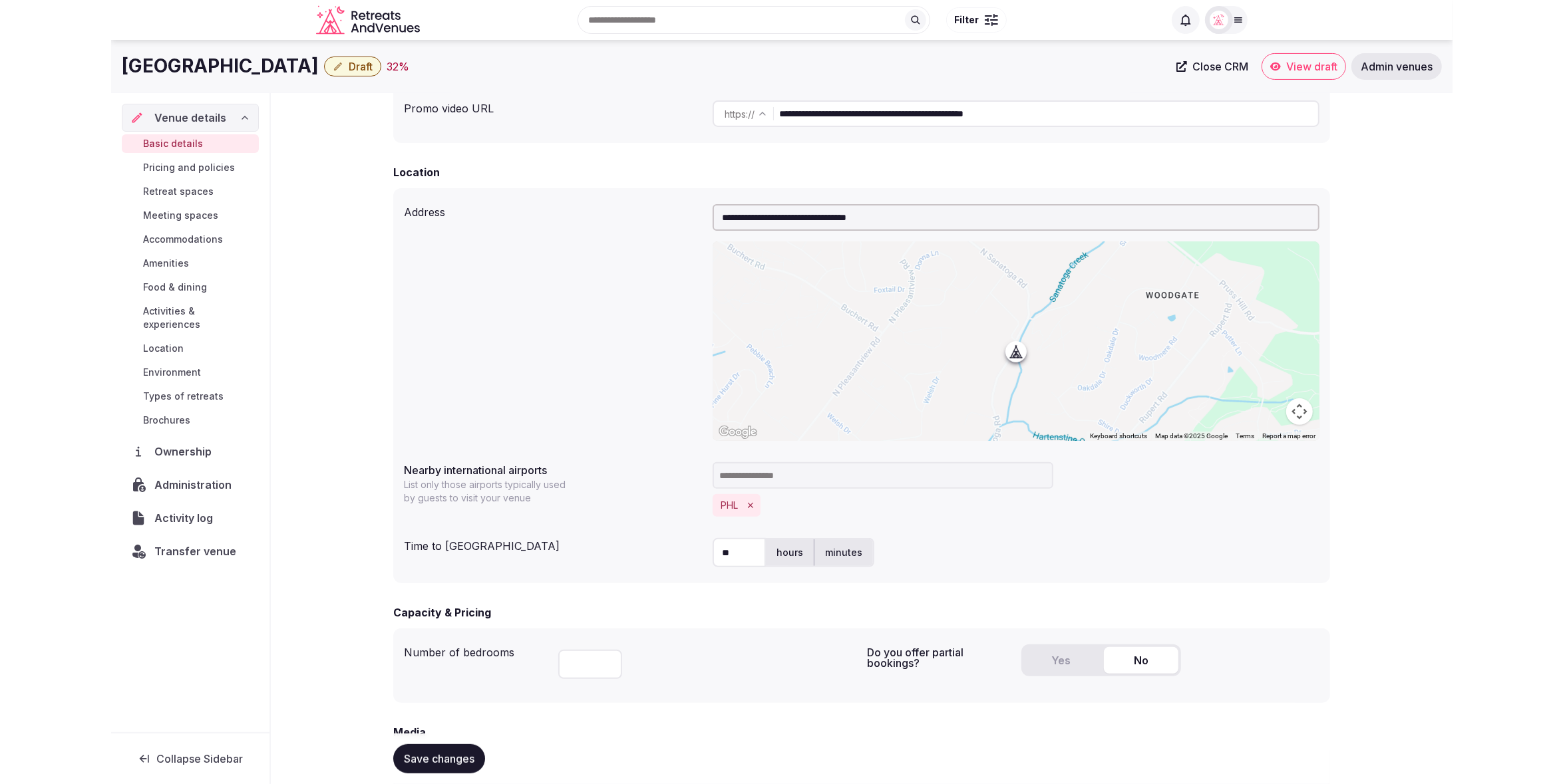
scroll to position [0, 0]
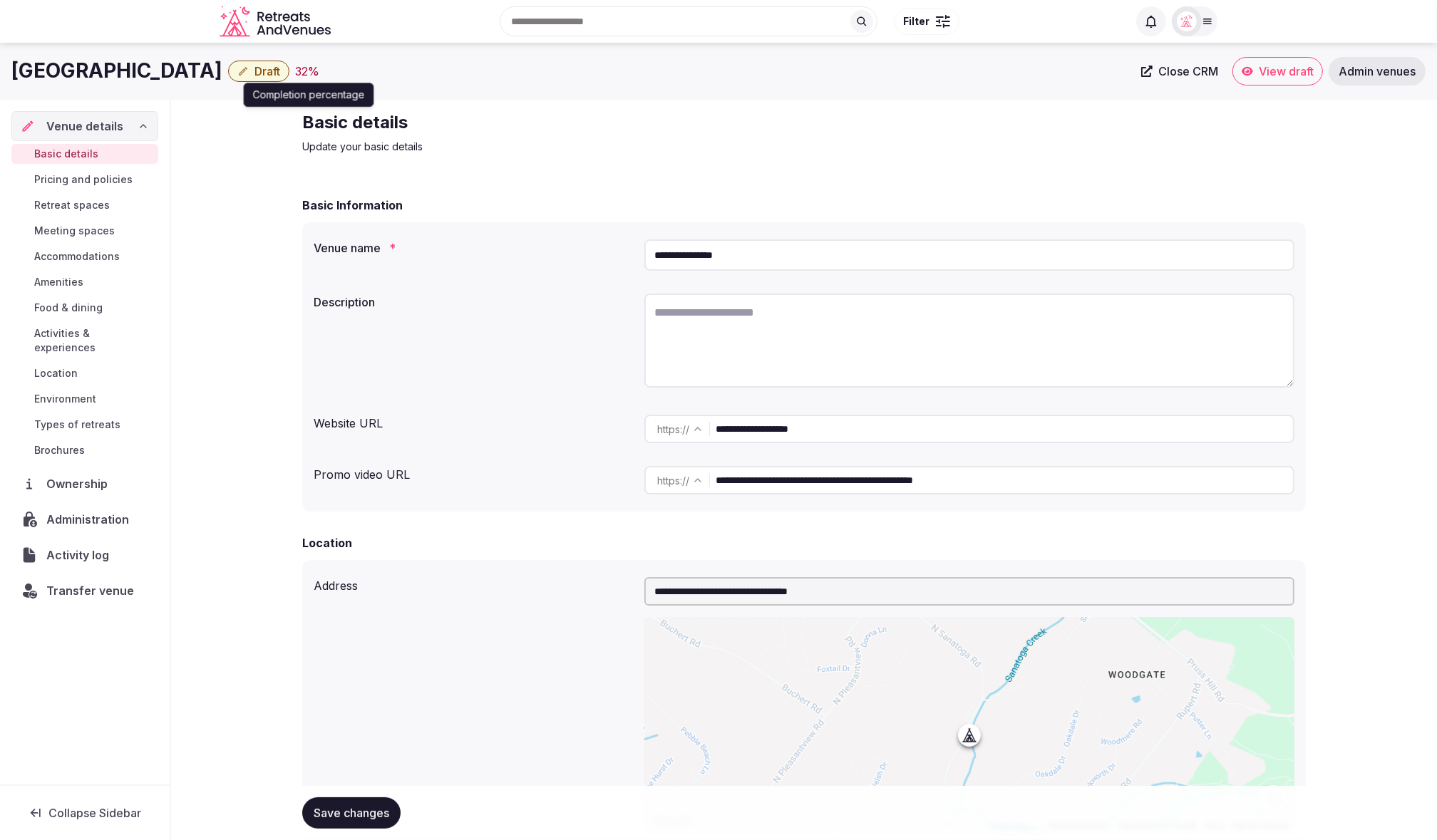
click at [295, 74] on div "32 %" at bounding box center [307, 72] width 25 height 18
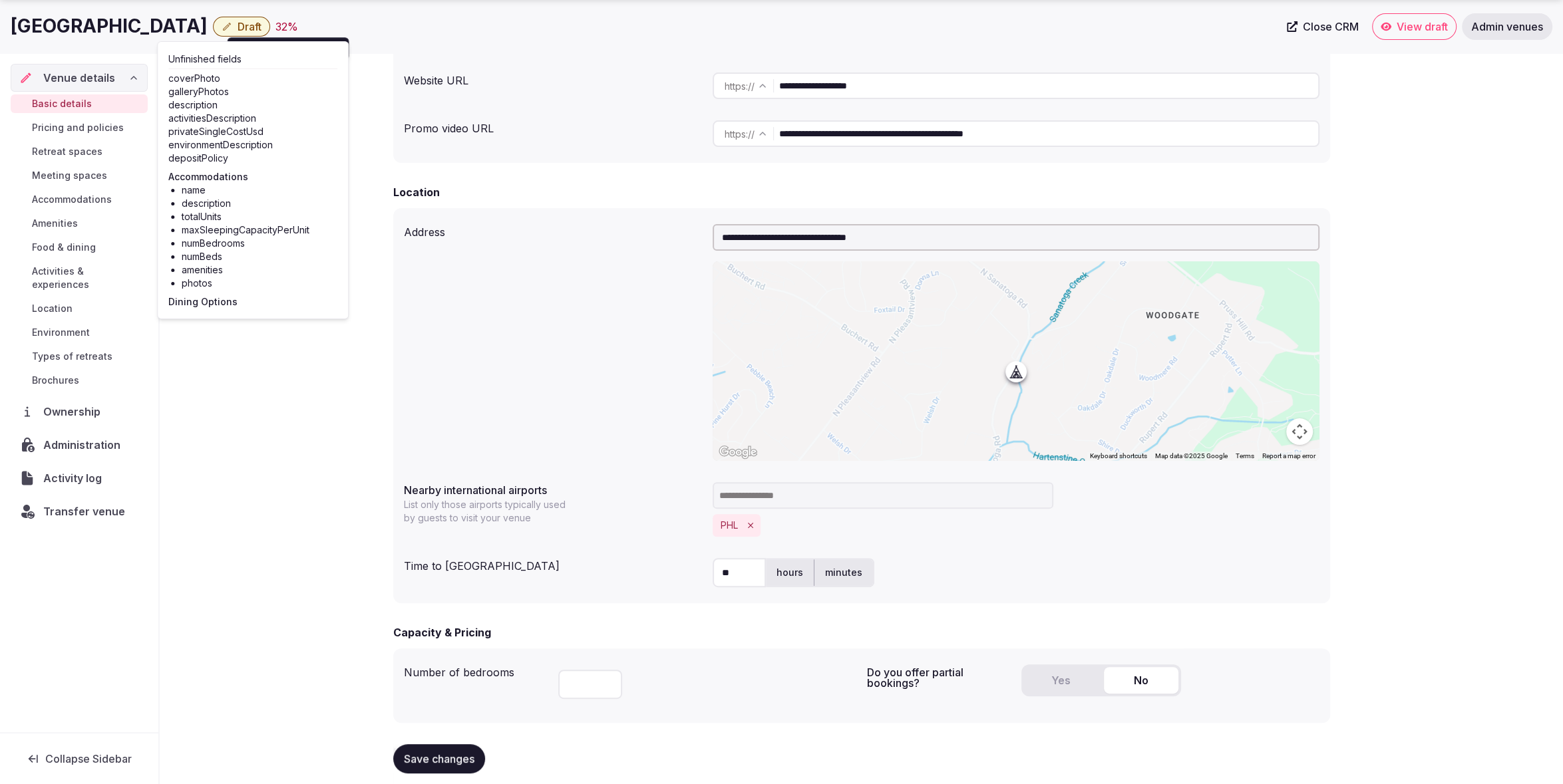
scroll to position [290, 0]
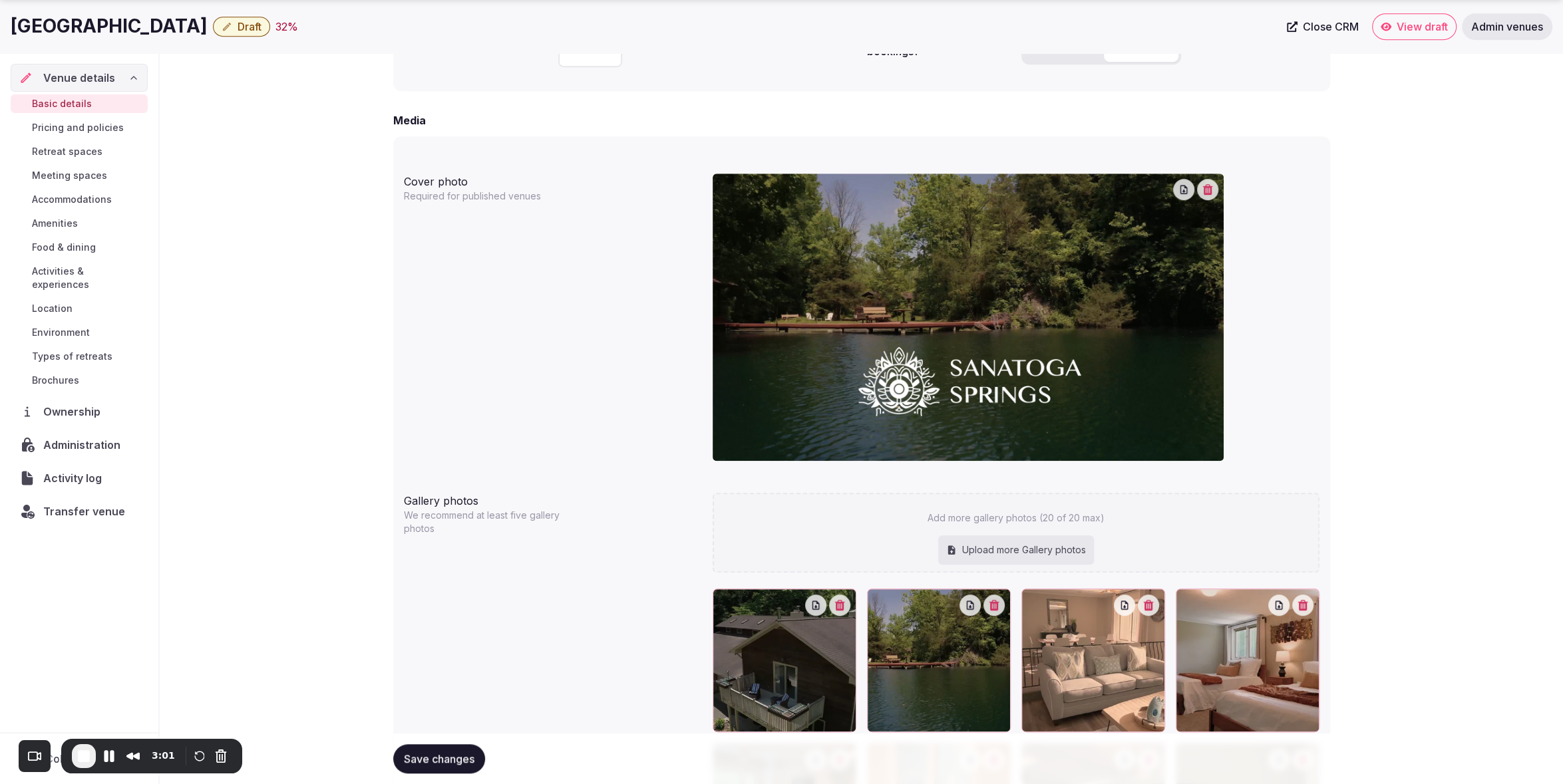
scroll to position [955, 0]
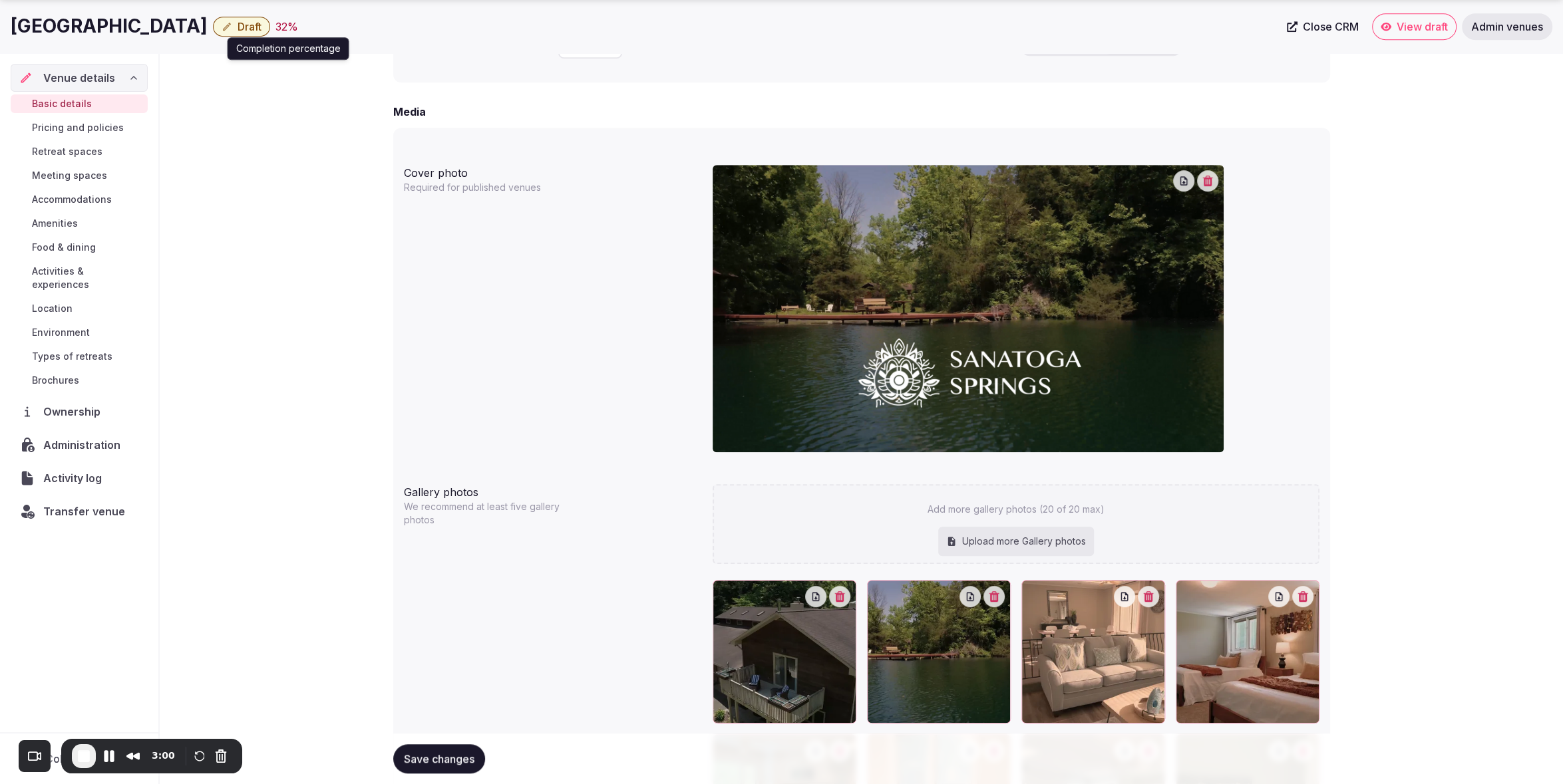
click at [275, 28] on div "32 %" at bounding box center [287, 27] width 23 height 16
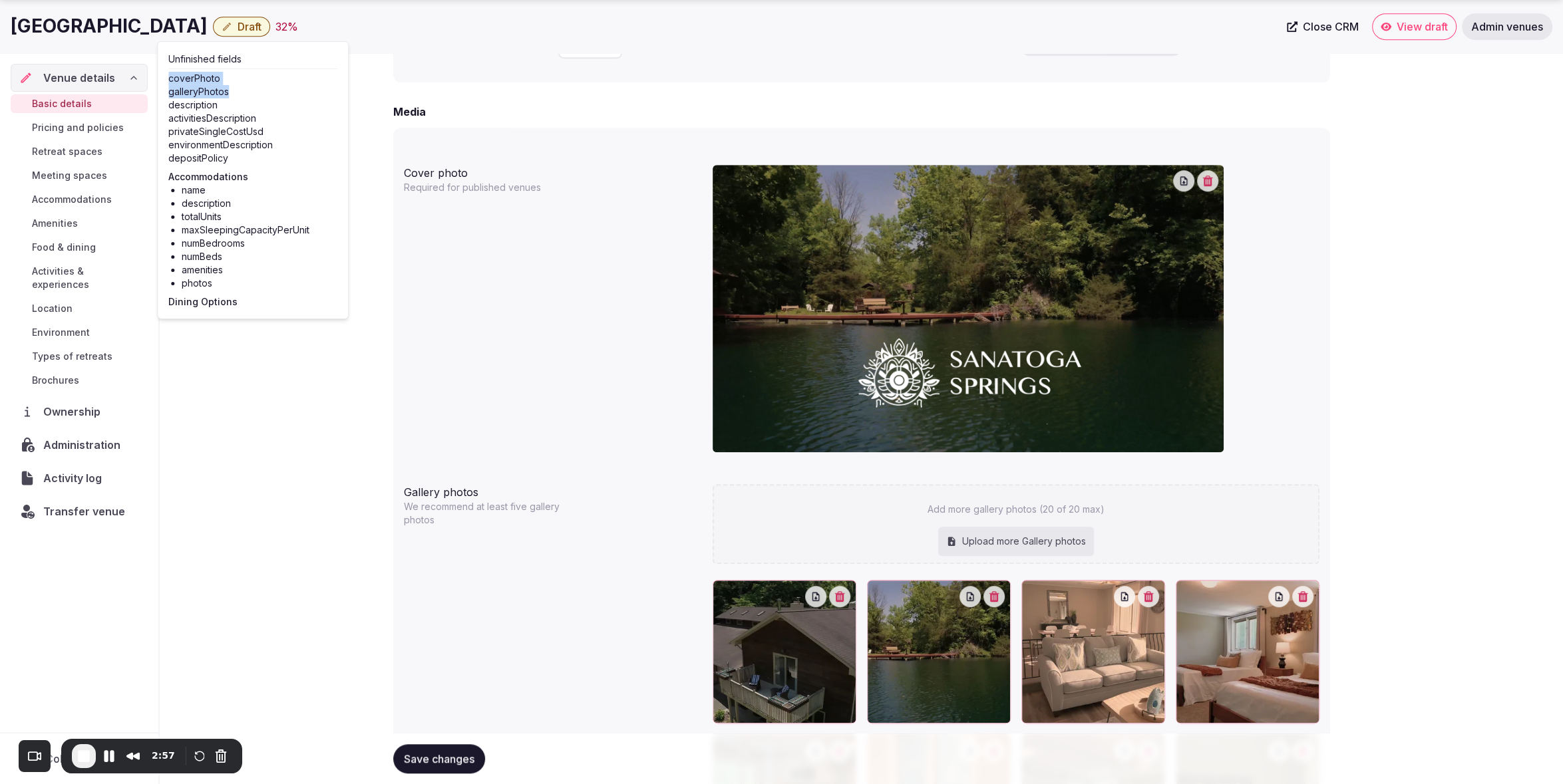
drag, startPoint x: 227, startPoint y: 91, endPoint x: 174, endPoint y: 84, distance: 53.5
click at [168, 82] on div "Unfinished fields coverPhoto galleryPhotos description activitiesDescription pr…" at bounding box center [252, 180] width 169 height 256
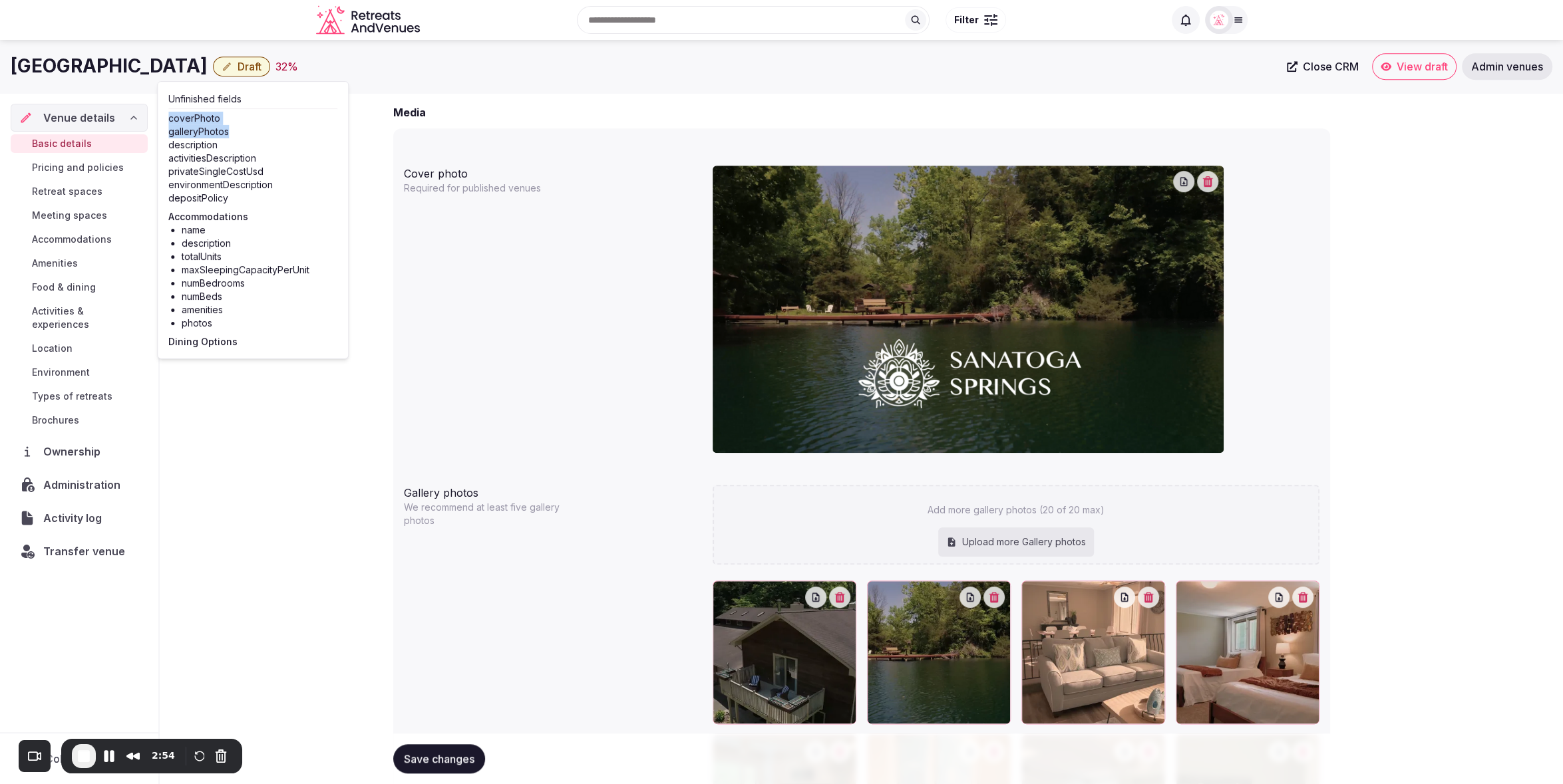
scroll to position [953, 0]
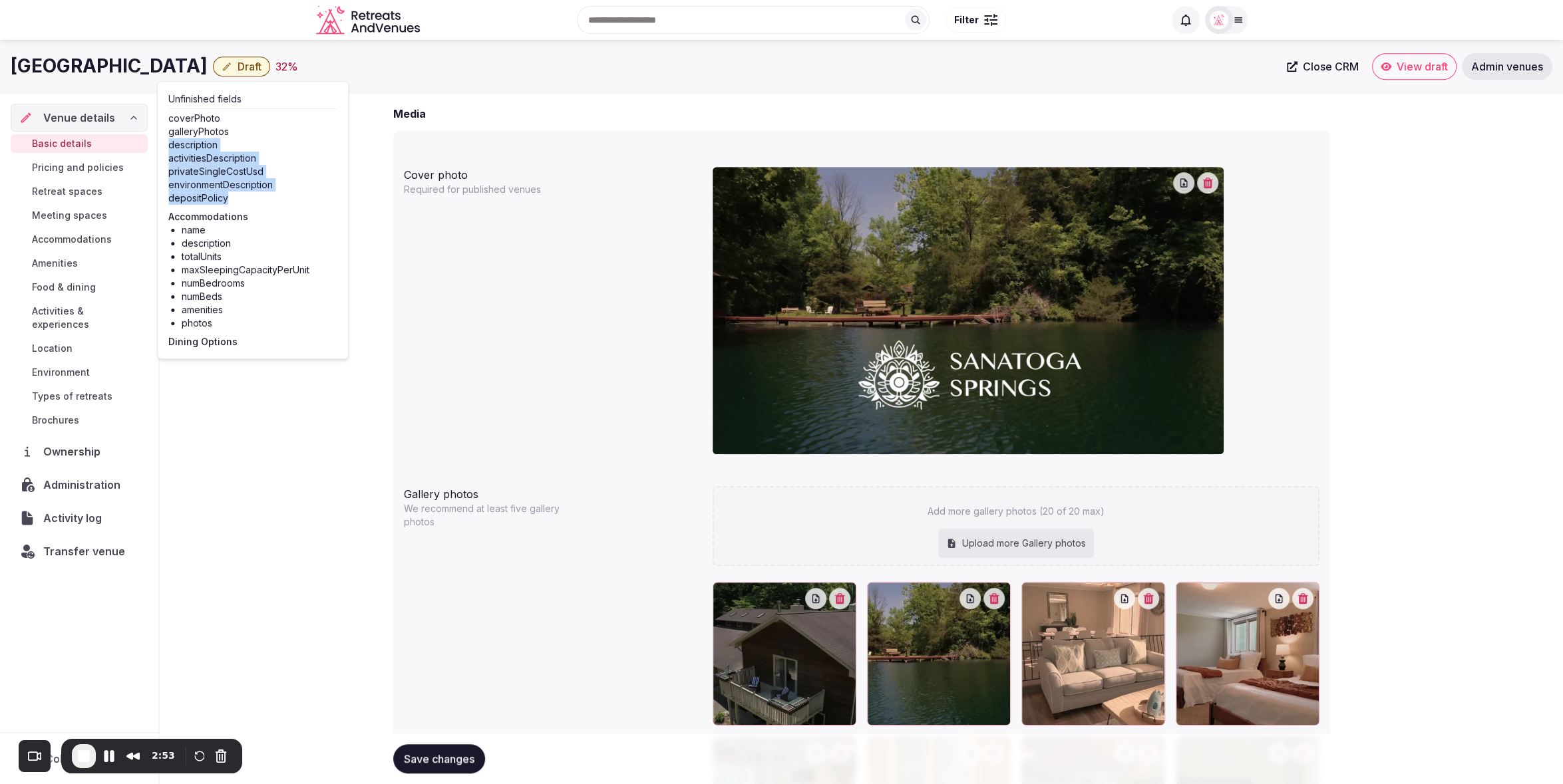
drag, startPoint x: 167, startPoint y: 143, endPoint x: 230, endPoint y: 211, distance: 92.7
click at [232, 196] on div "Unfinished fields coverPhoto galleryPhotos description activitiesDescription pr…" at bounding box center [252, 220] width 192 height 278
drag, startPoint x: 237, startPoint y: 122, endPoint x: 173, endPoint y: 118, distance: 64.1
click at [173, 118] on div "coverPhoto" at bounding box center [252, 118] width 169 height 13
drag, startPoint x: 234, startPoint y: 130, endPoint x: 168, endPoint y: 121, distance: 66.6
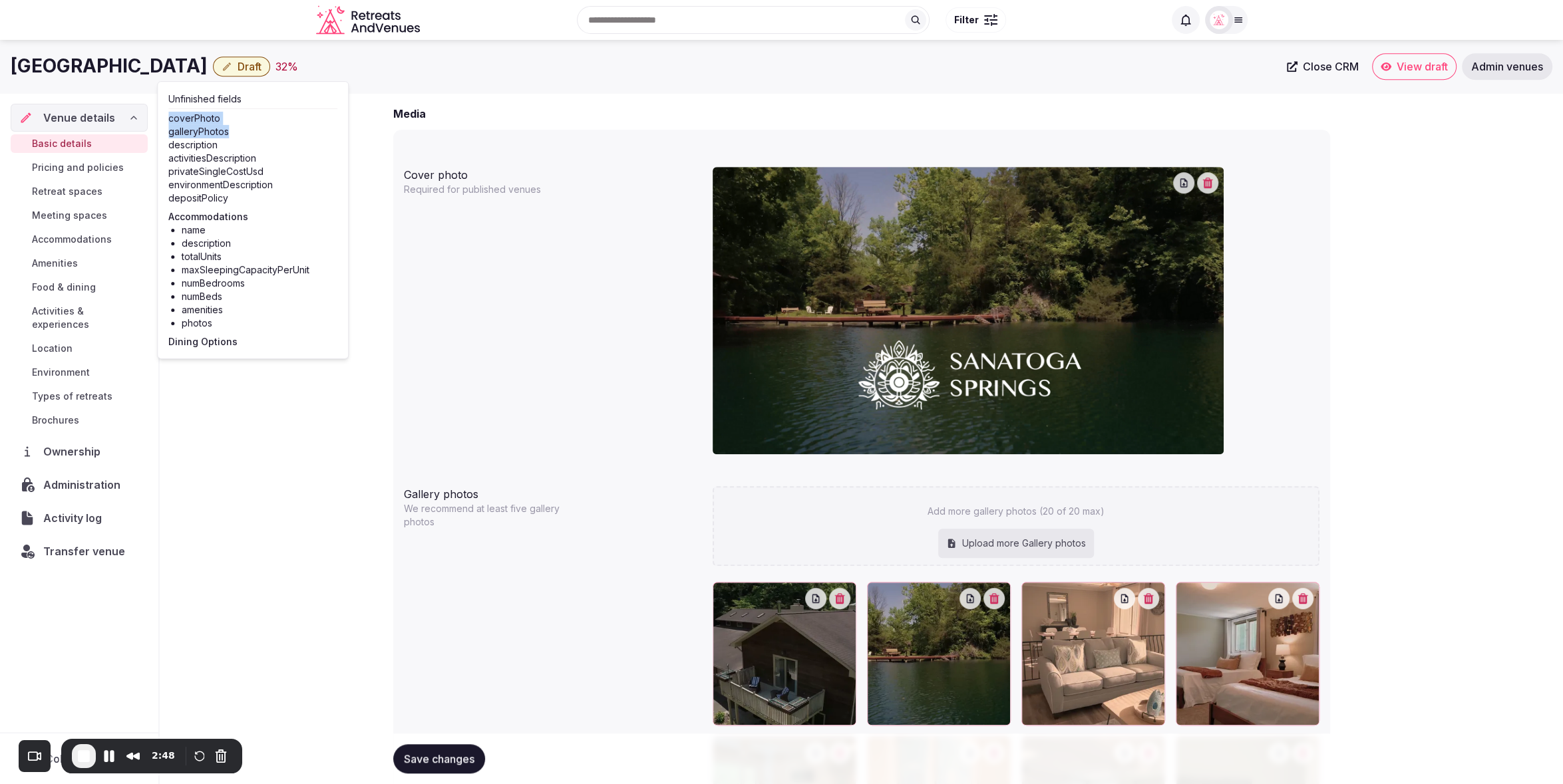
click at [168, 121] on div "Unfinished fields coverPhoto galleryPhotos description activitiesDescription pr…" at bounding box center [252, 220] width 169 height 256
click at [547, 274] on div "Cover photo Required for published venues" at bounding box center [861, 316] width 916 height 309
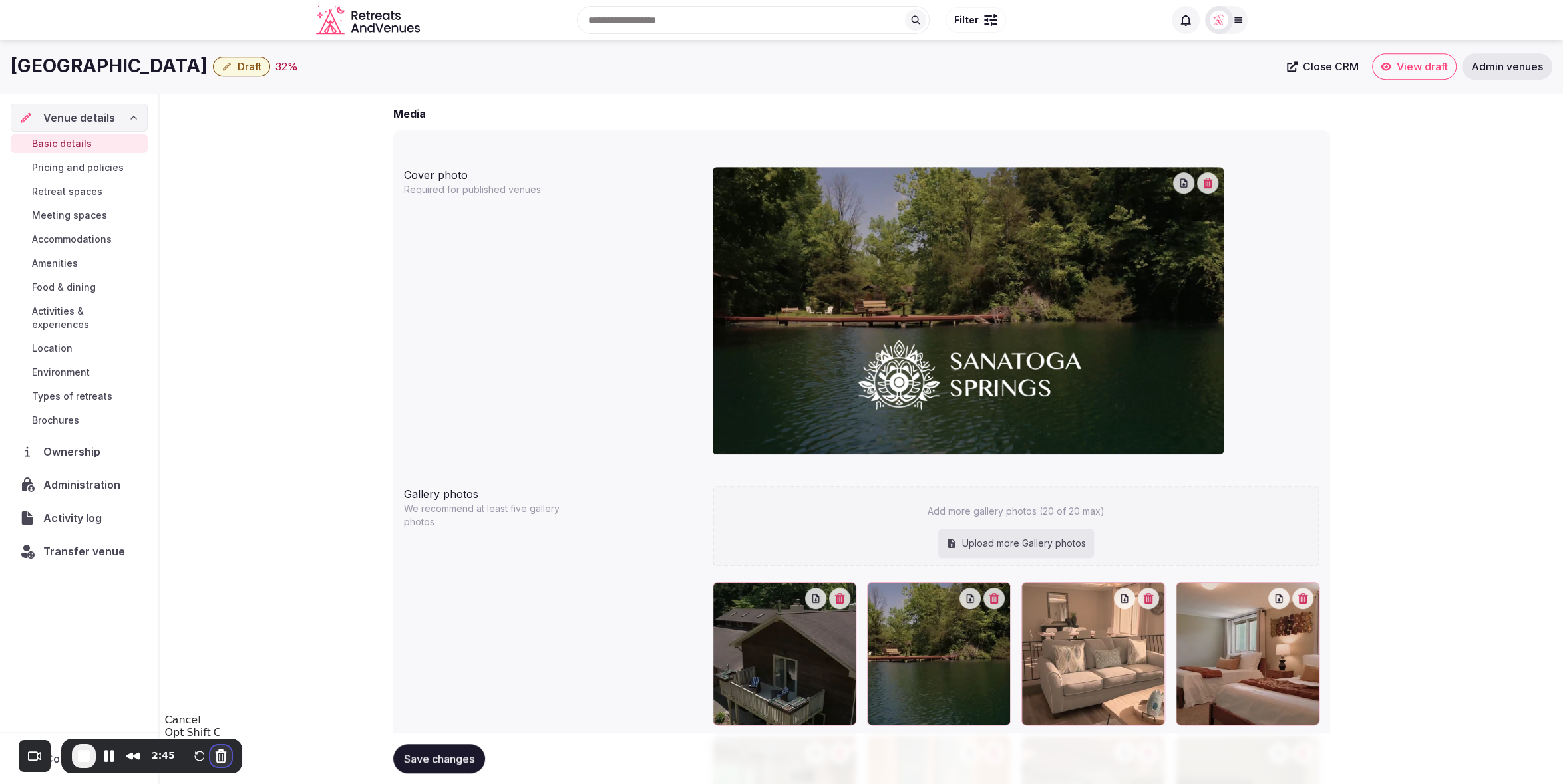
click at [214, 756] on button "Cancel Recording" at bounding box center [221, 756] width 21 height 21
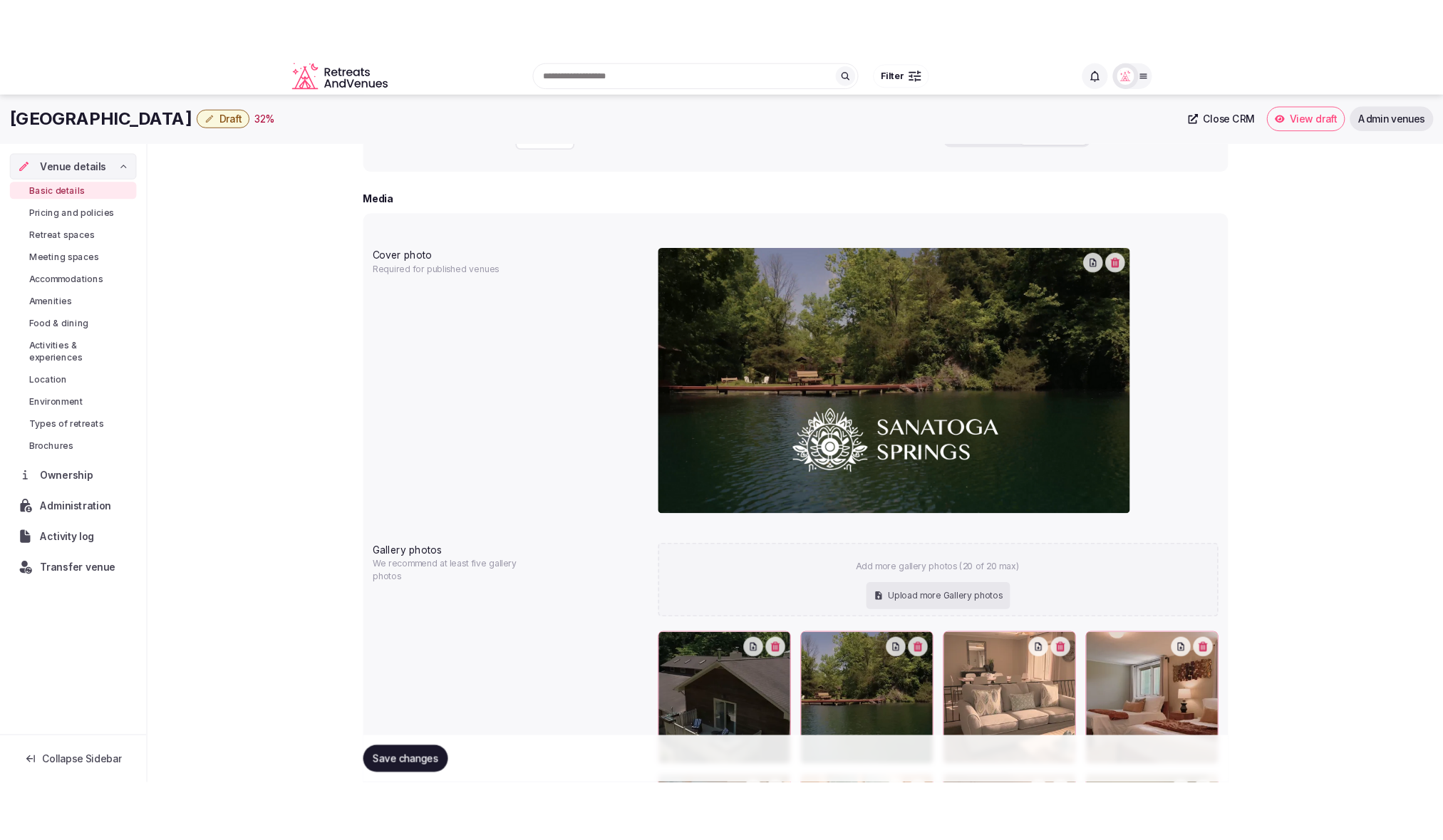
scroll to position [976, 0]
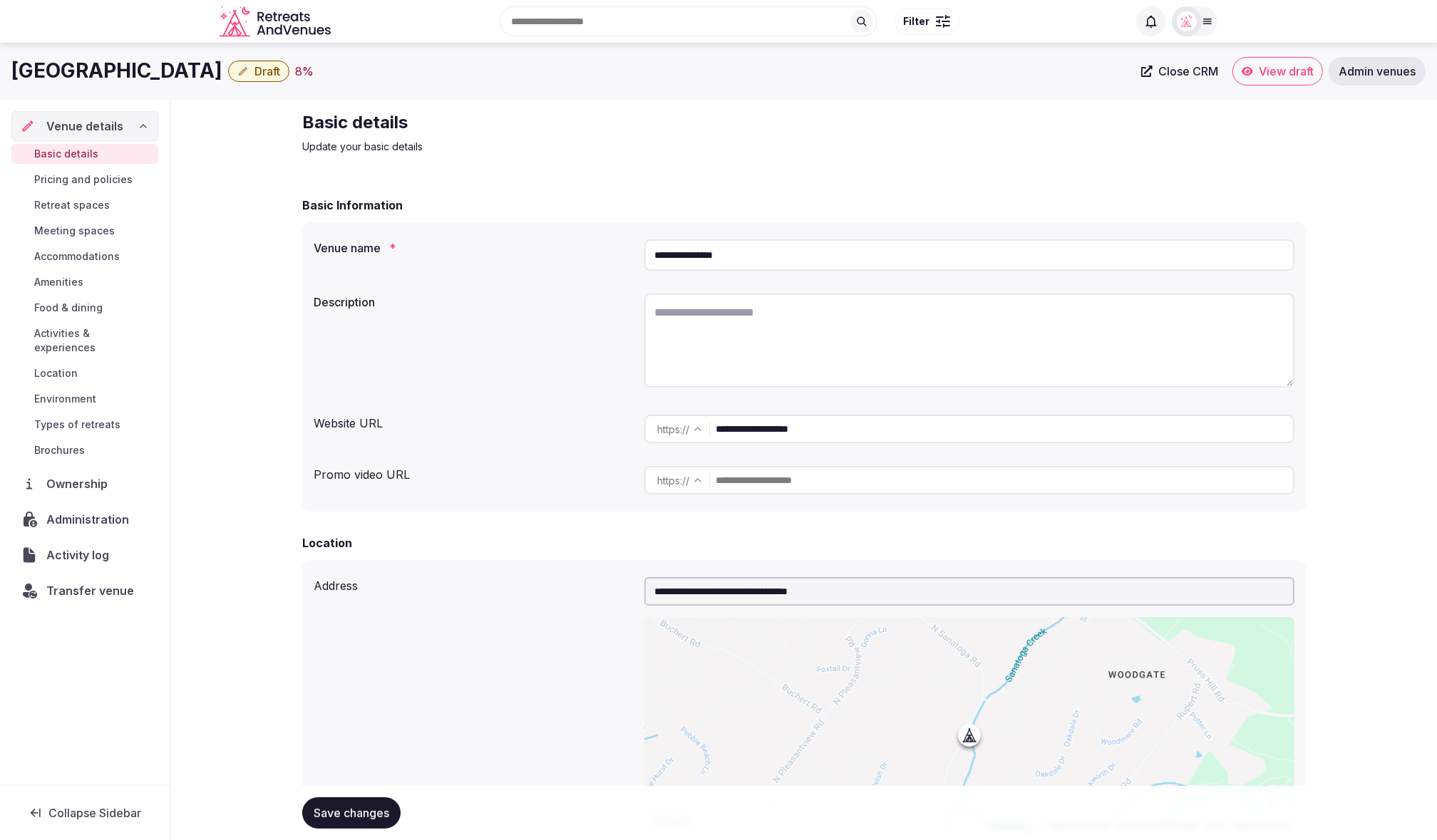
click at [851, 139] on div "Basic details Update your basic details" at bounding box center [803, 132] width 1004 height 43
click at [255, 74] on span "Draft" at bounding box center [267, 71] width 25 height 14
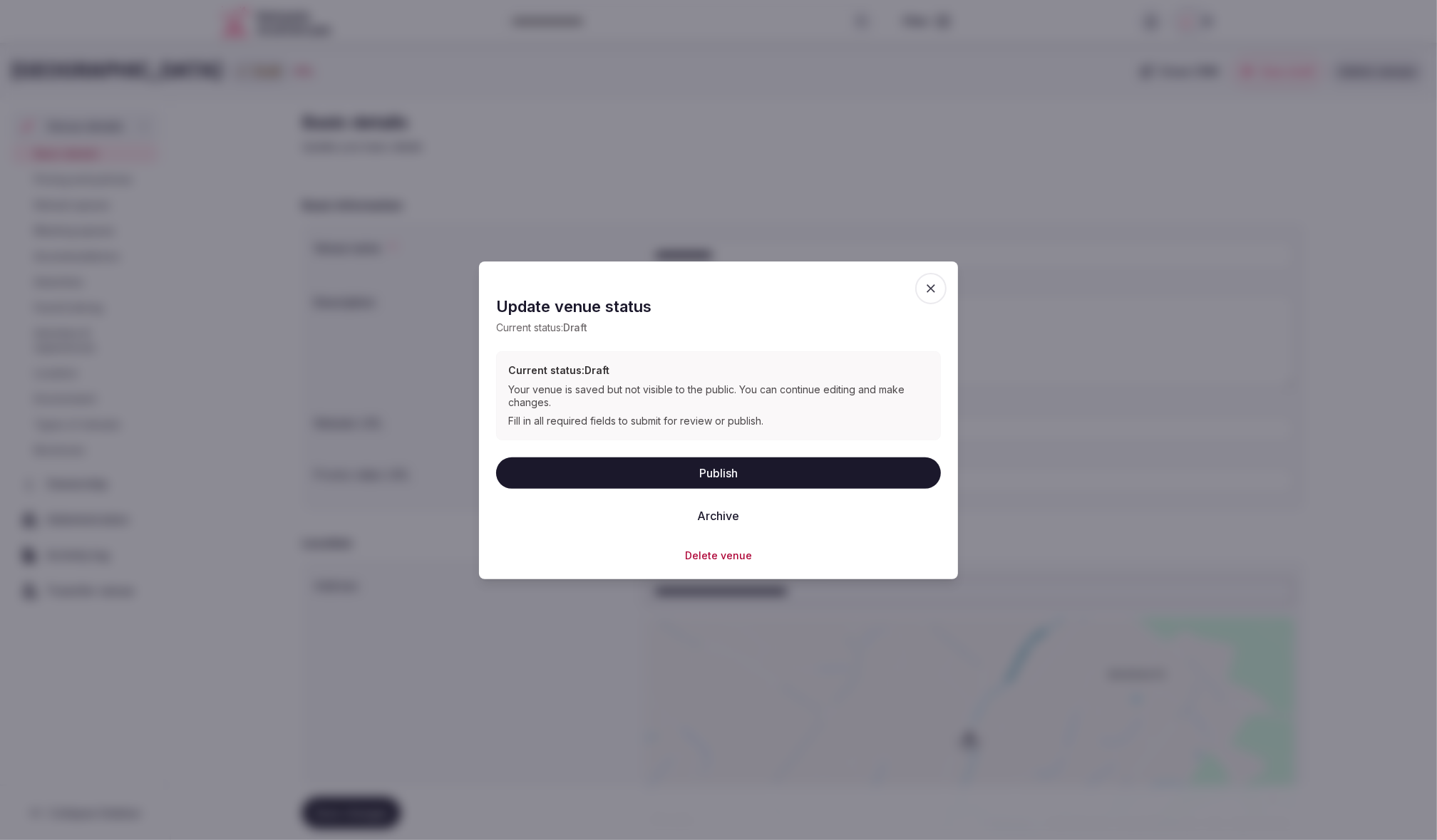
click at [743, 560] on button "Delete venue" at bounding box center [718, 555] width 67 height 14
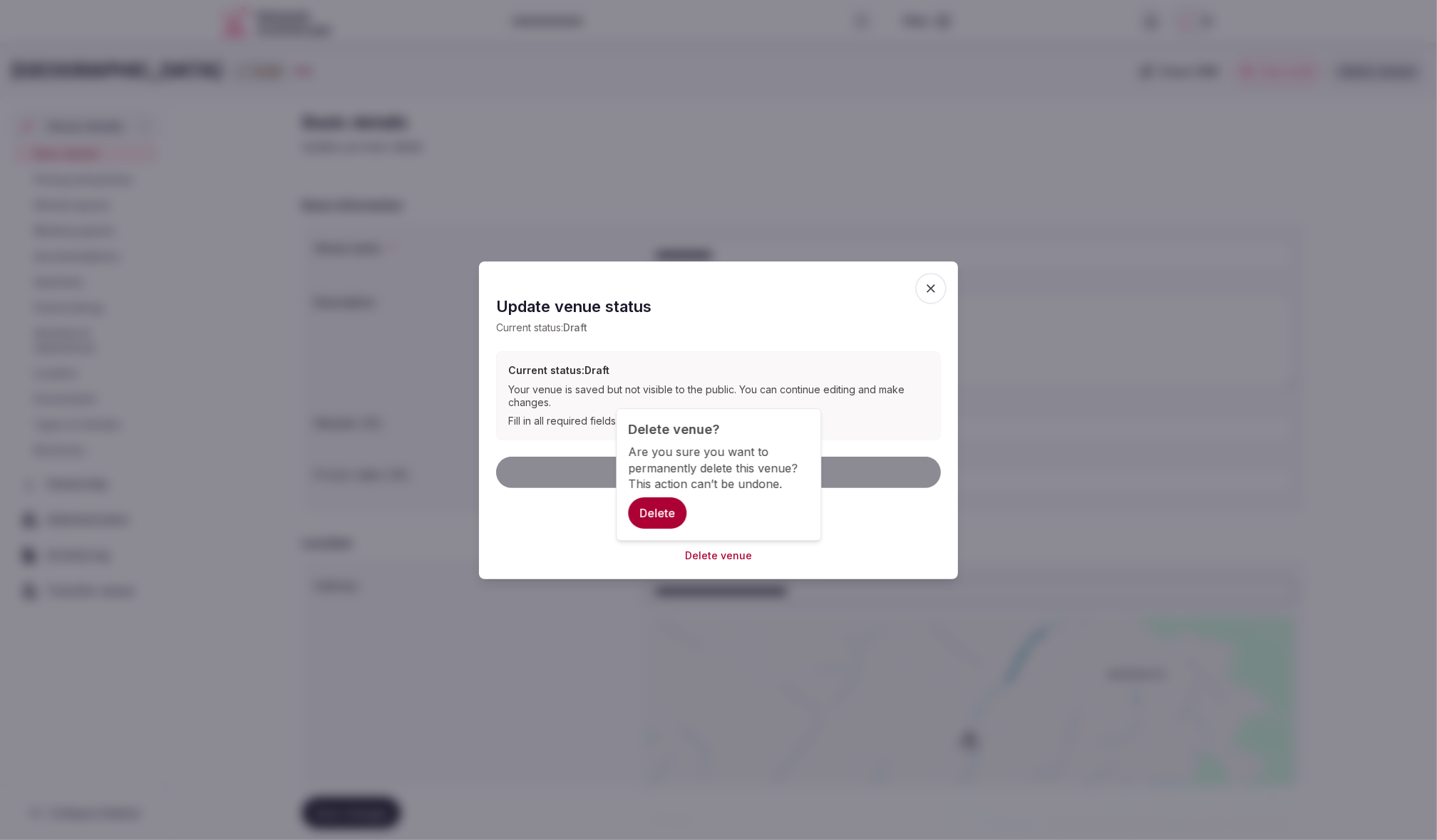
click at [647, 510] on button "Delete" at bounding box center [656, 513] width 59 height 32
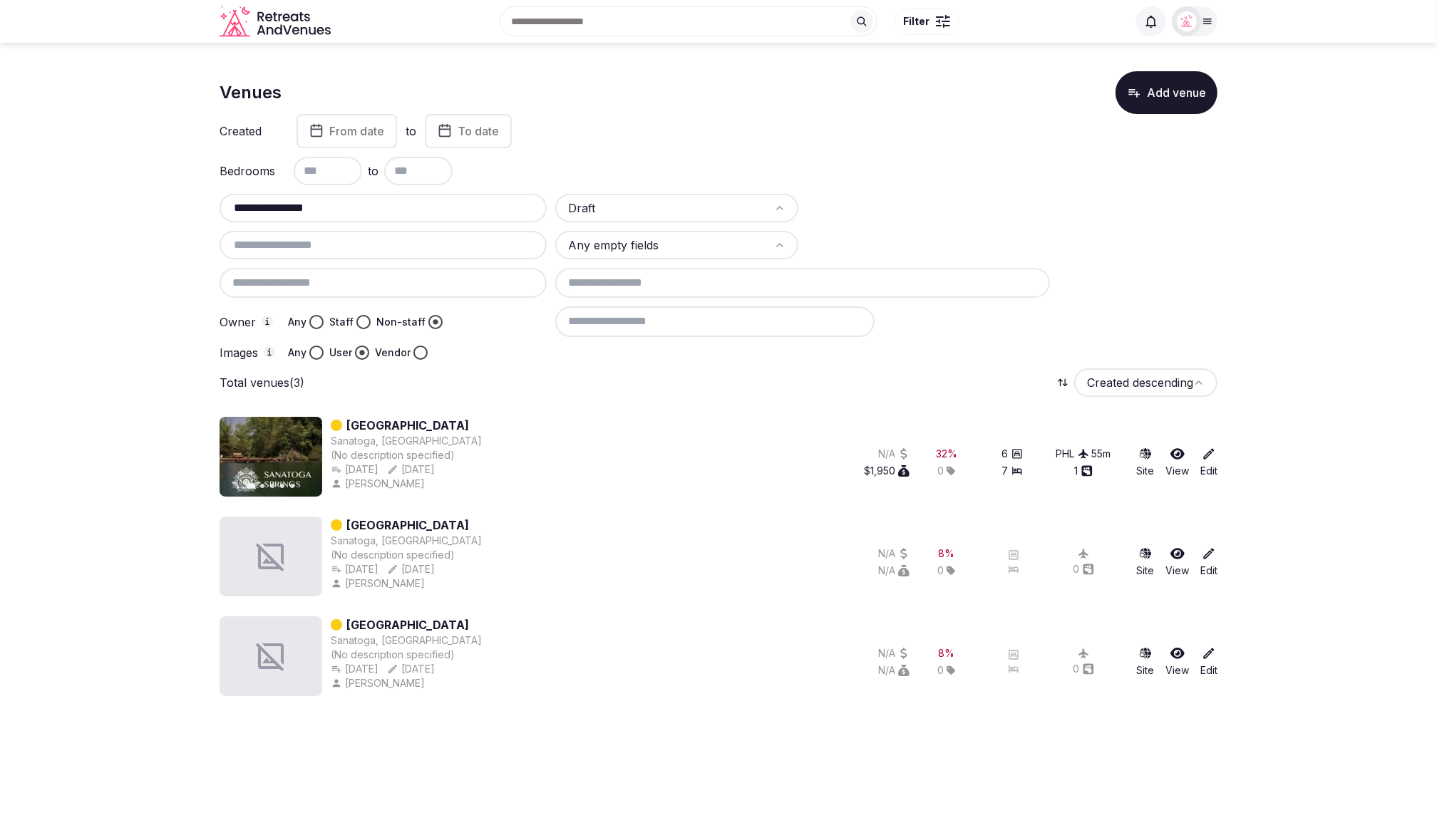
click at [1119, 314] on div at bounding box center [886, 321] width 662 height 30
click at [368, 209] on input "**********" at bounding box center [382, 208] width 316 height 18
type input "**********"
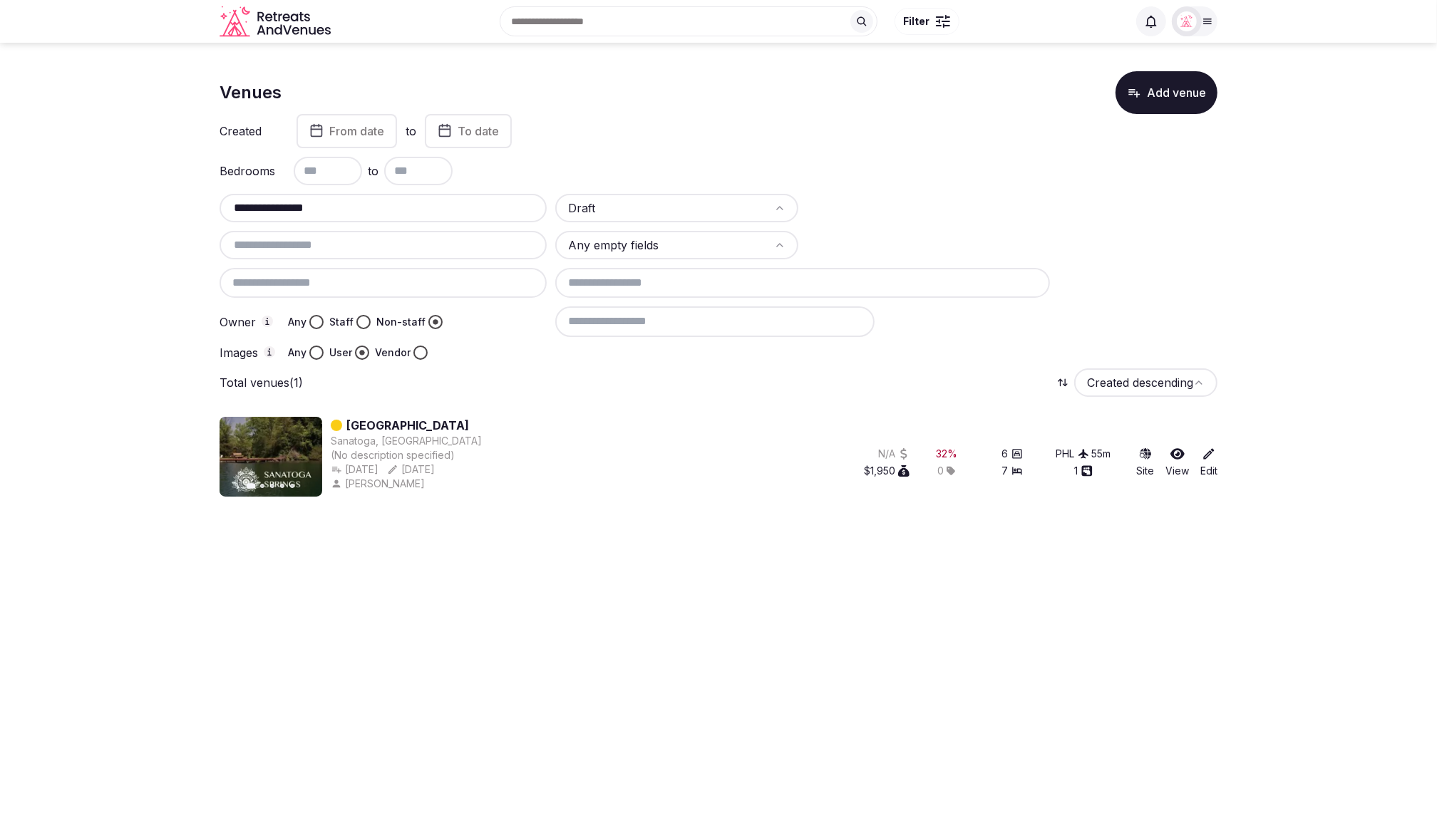
click at [1260, 306] on section "**********" at bounding box center [718, 281] width 1437 height 477
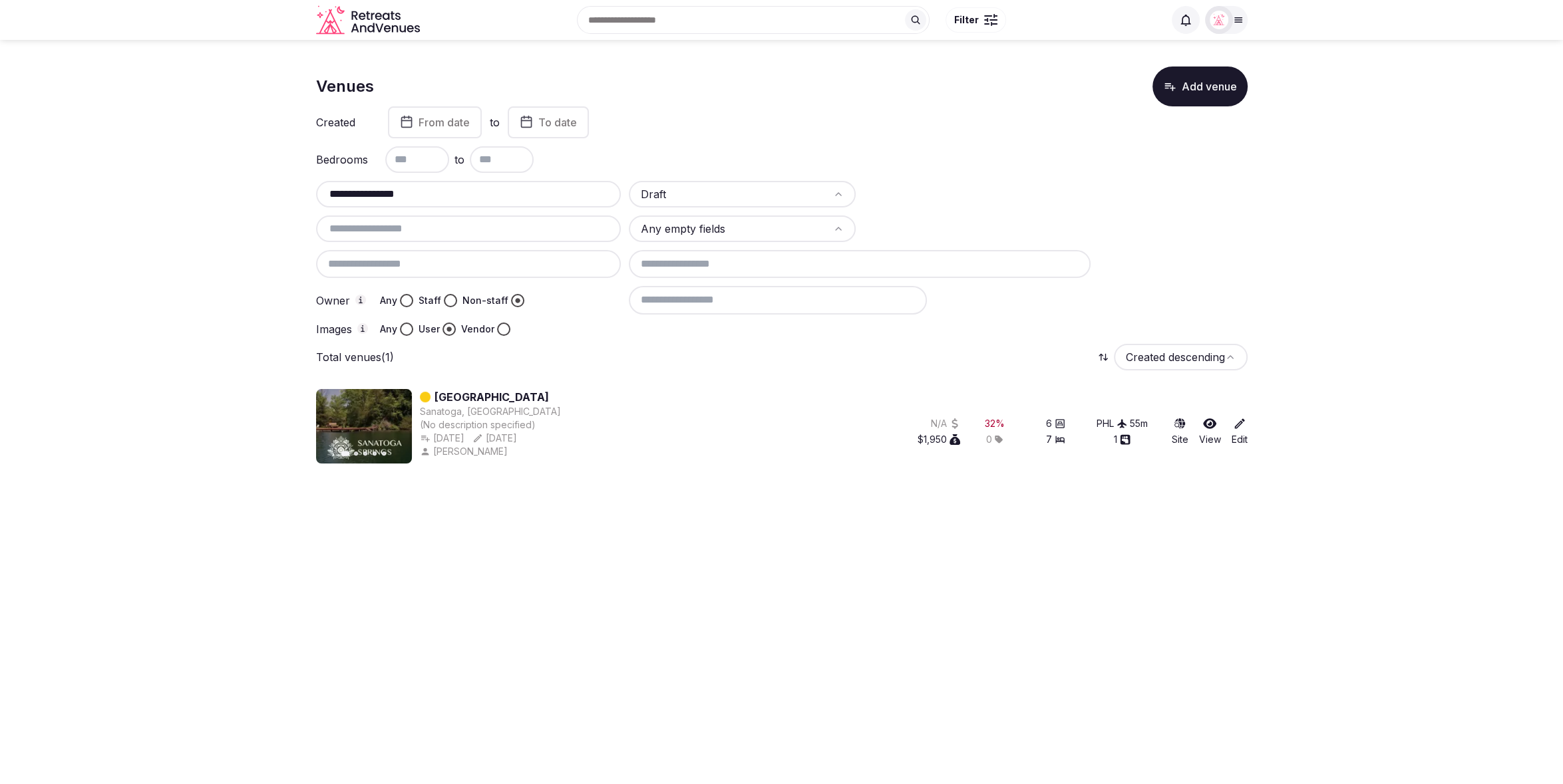
click at [650, 492] on body "**********" at bounding box center [781, 392] width 1563 height 784
drag, startPoint x: 438, startPoint y: 190, endPoint x: 310, endPoint y: 192, distance: 128.0
click at [310, 192] on section "**********" at bounding box center [781, 262] width 1563 height 445
click at [744, 130] on div "Created From date to To date" at bounding box center [782, 122] width 931 height 32
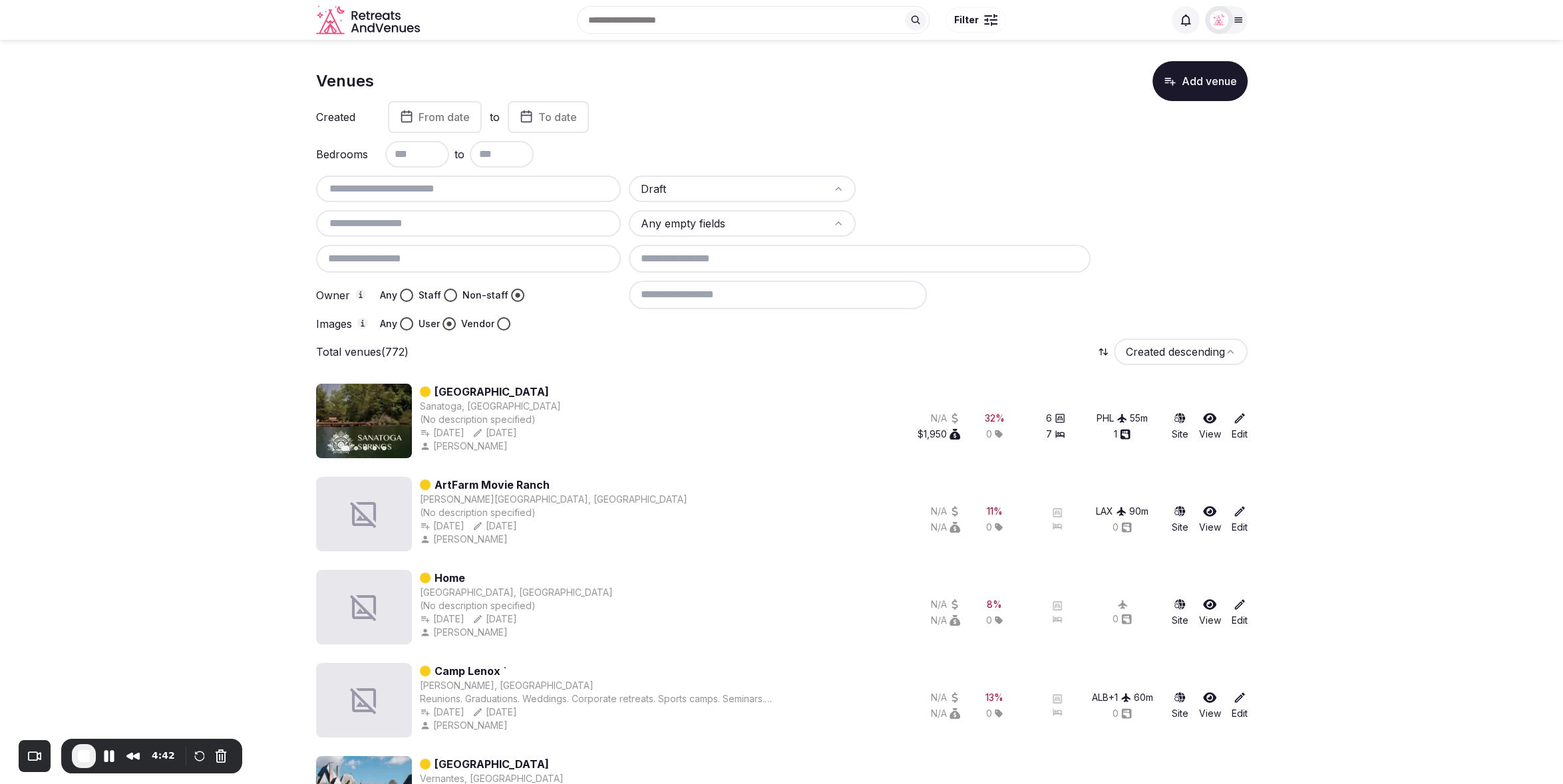
click at [215, 757] on button "Cancel Recording" at bounding box center [221, 756] width 21 height 21
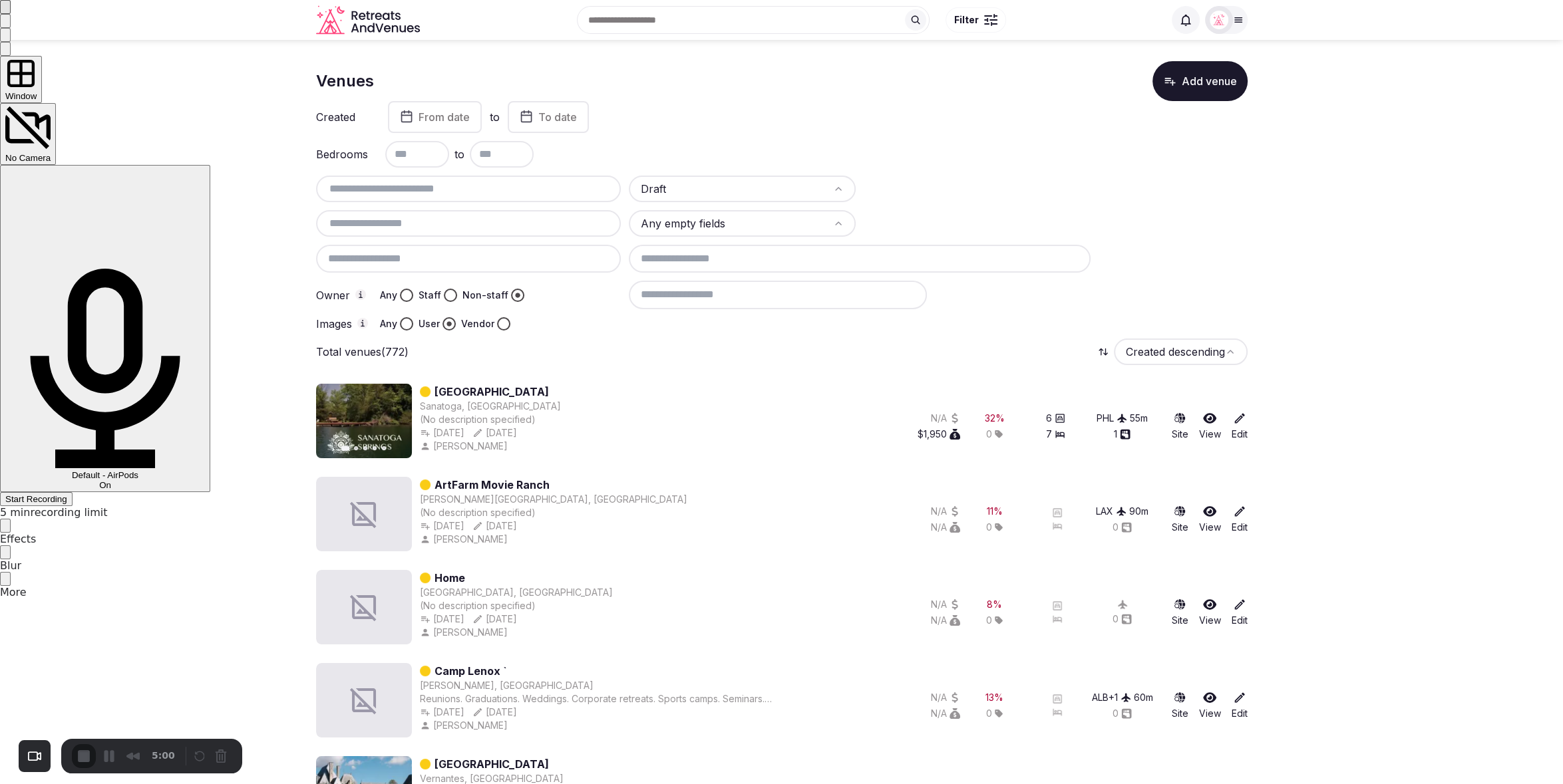
click at [67, 494] on span "Start Recording" at bounding box center [37, 499] width 62 height 10
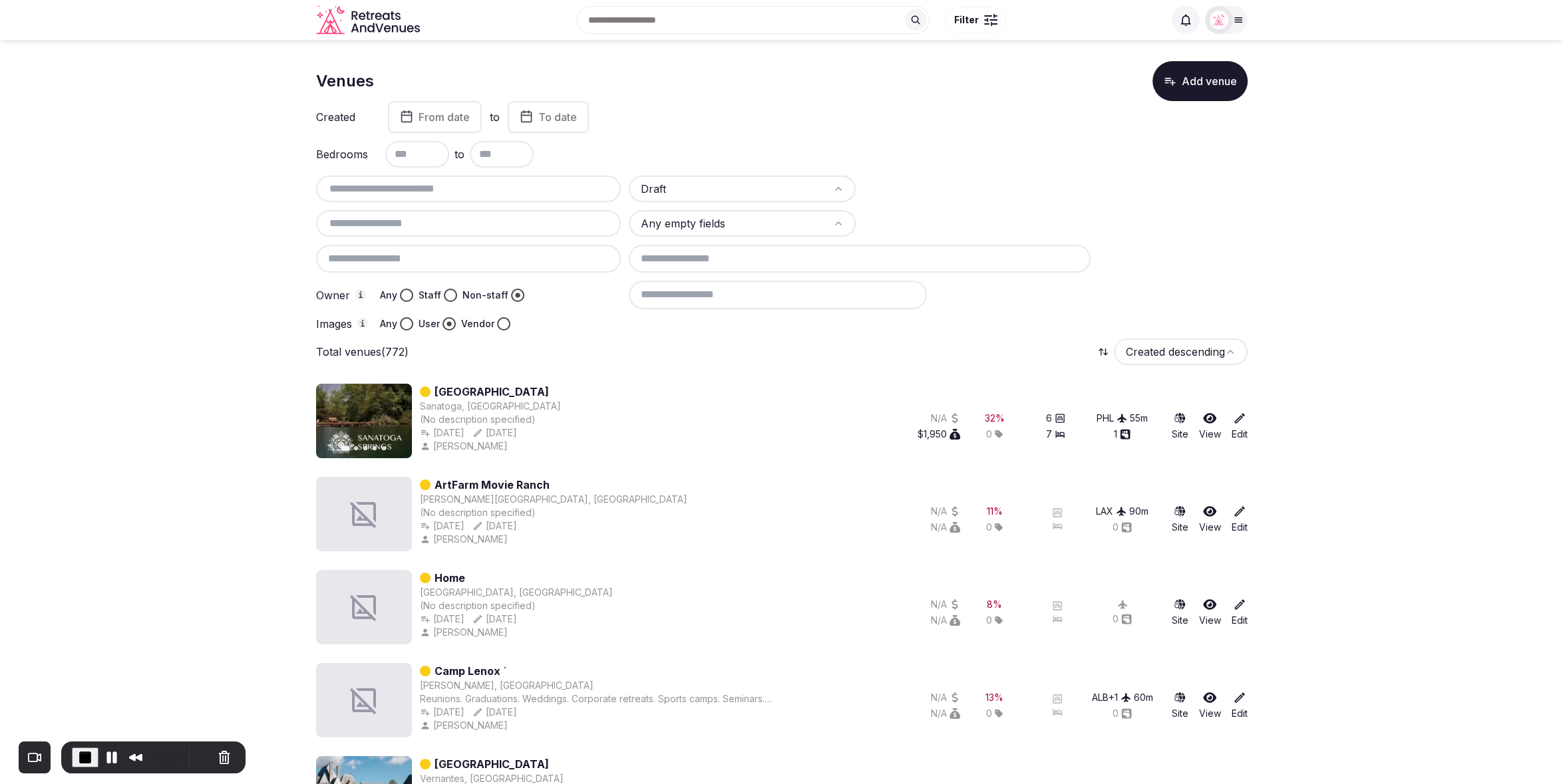
click at [636, 345] on div "Total venues (772) Created descending" at bounding box center [782, 352] width 931 height 27
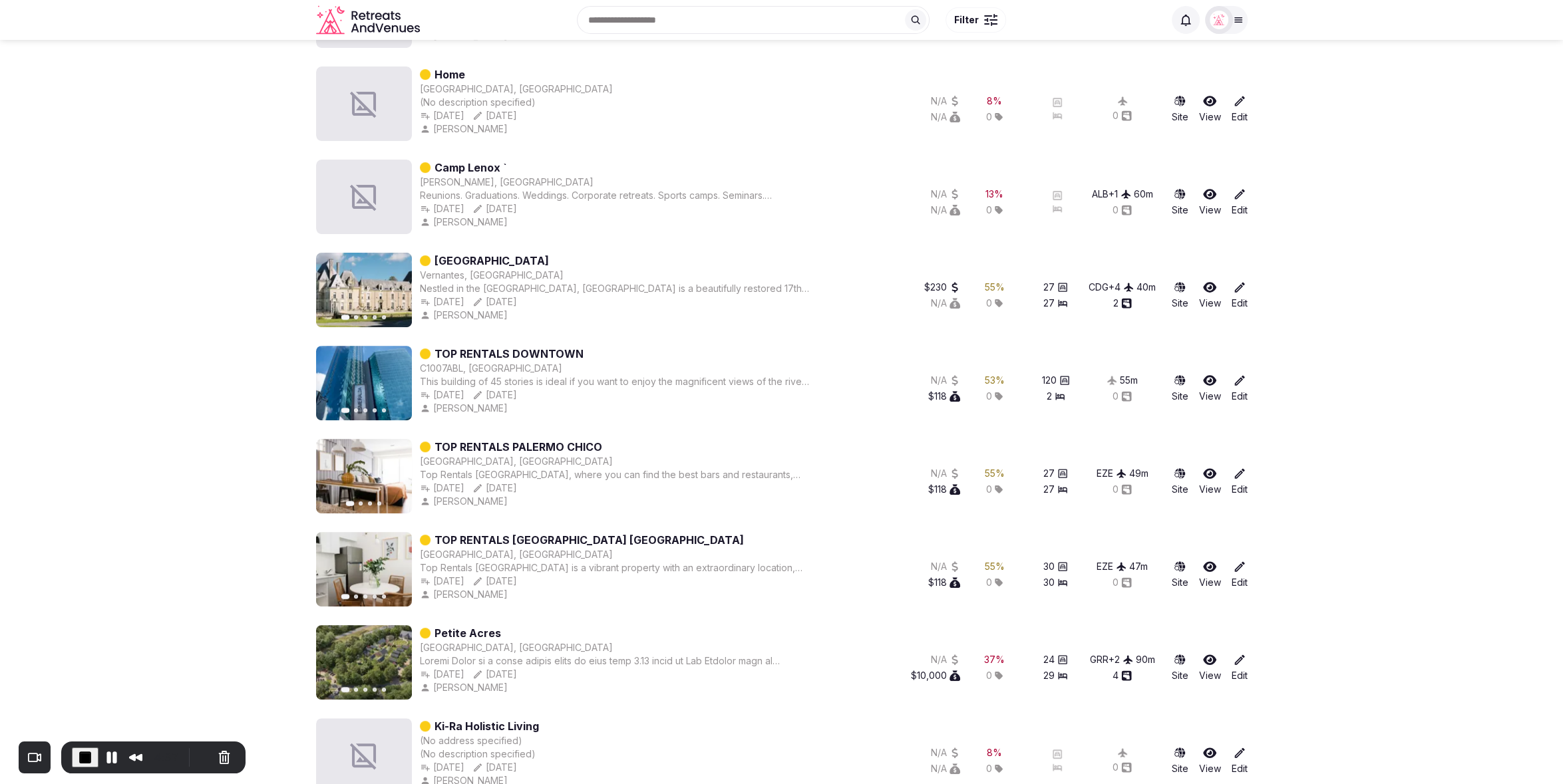
scroll to position [507, 0]
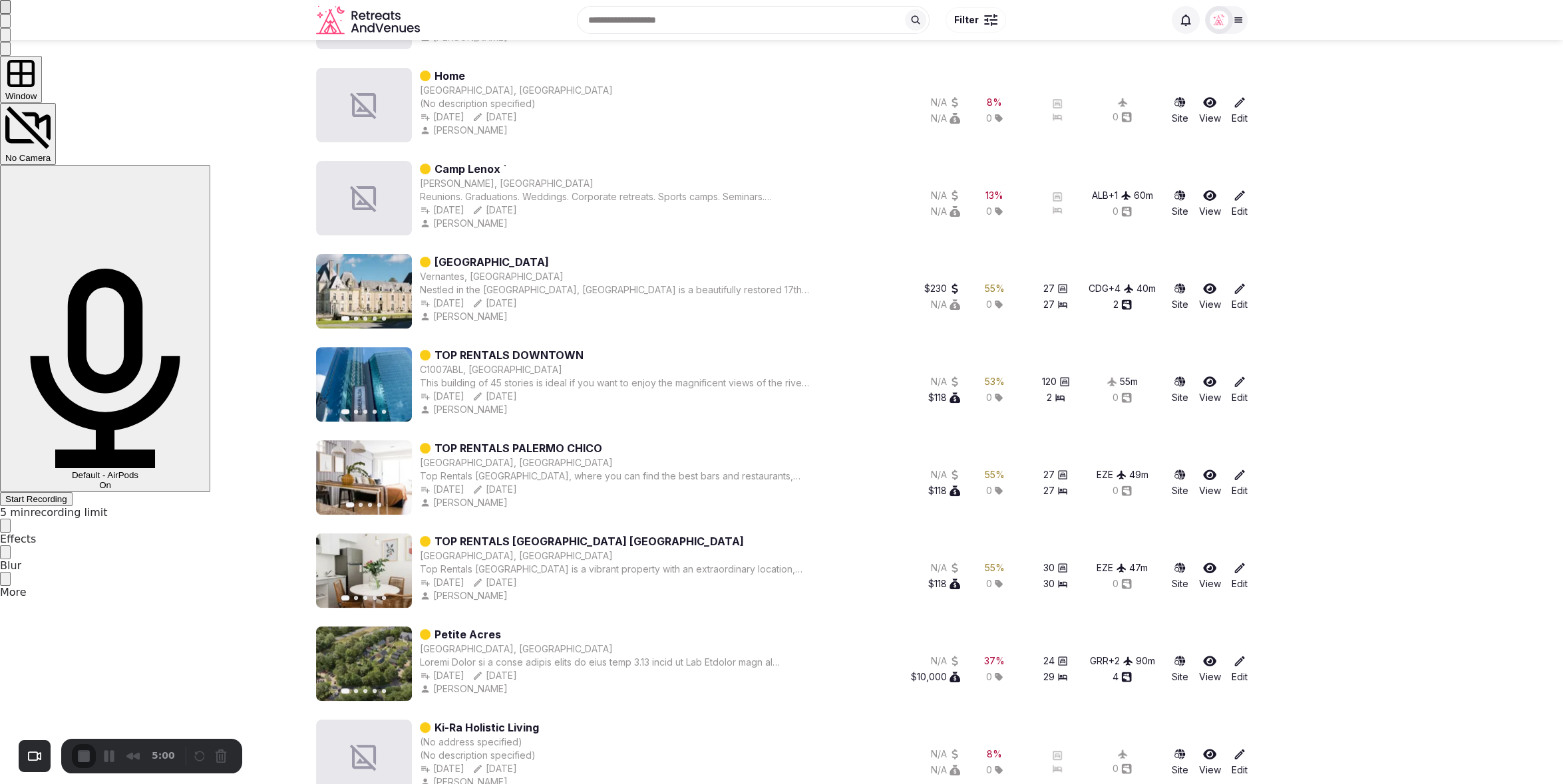
click at [67, 494] on span "Start Recording" at bounding box center [37, 499] width 62 height 10
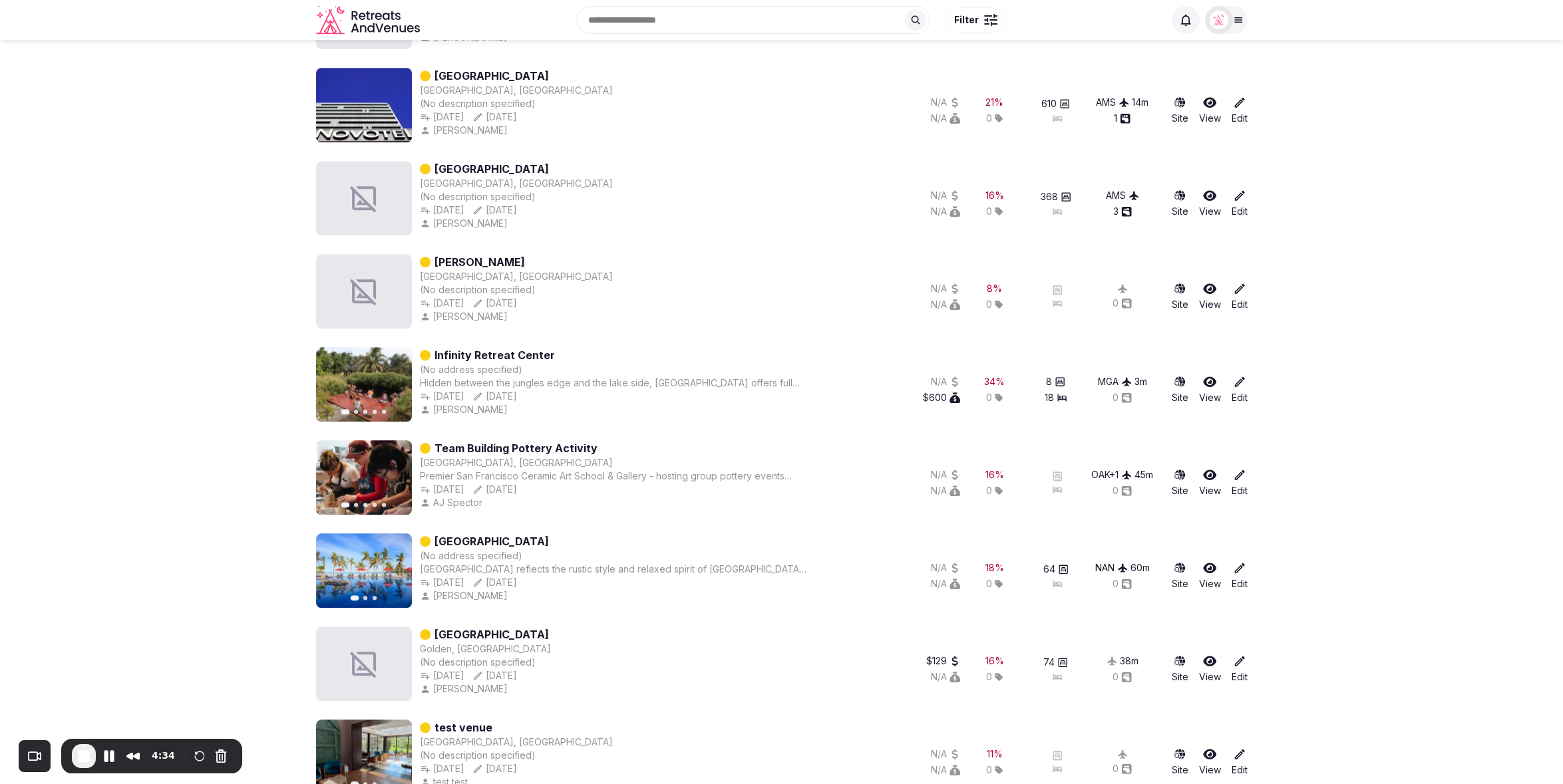
scroll to position [1254, 0]
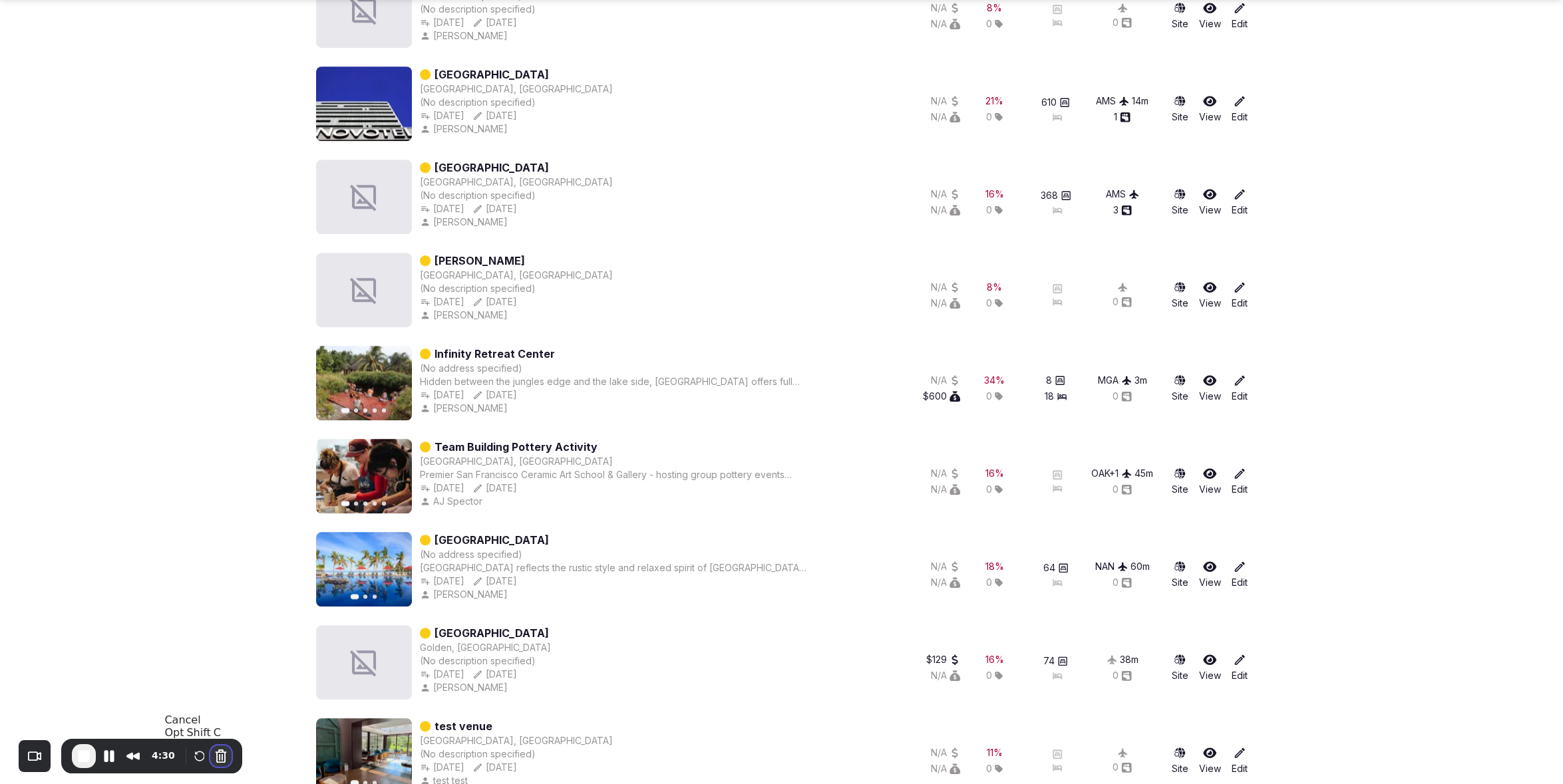
click at [217, 759] on button "Cancel Recording" at bounding box center [221, 756] width 21 height 21
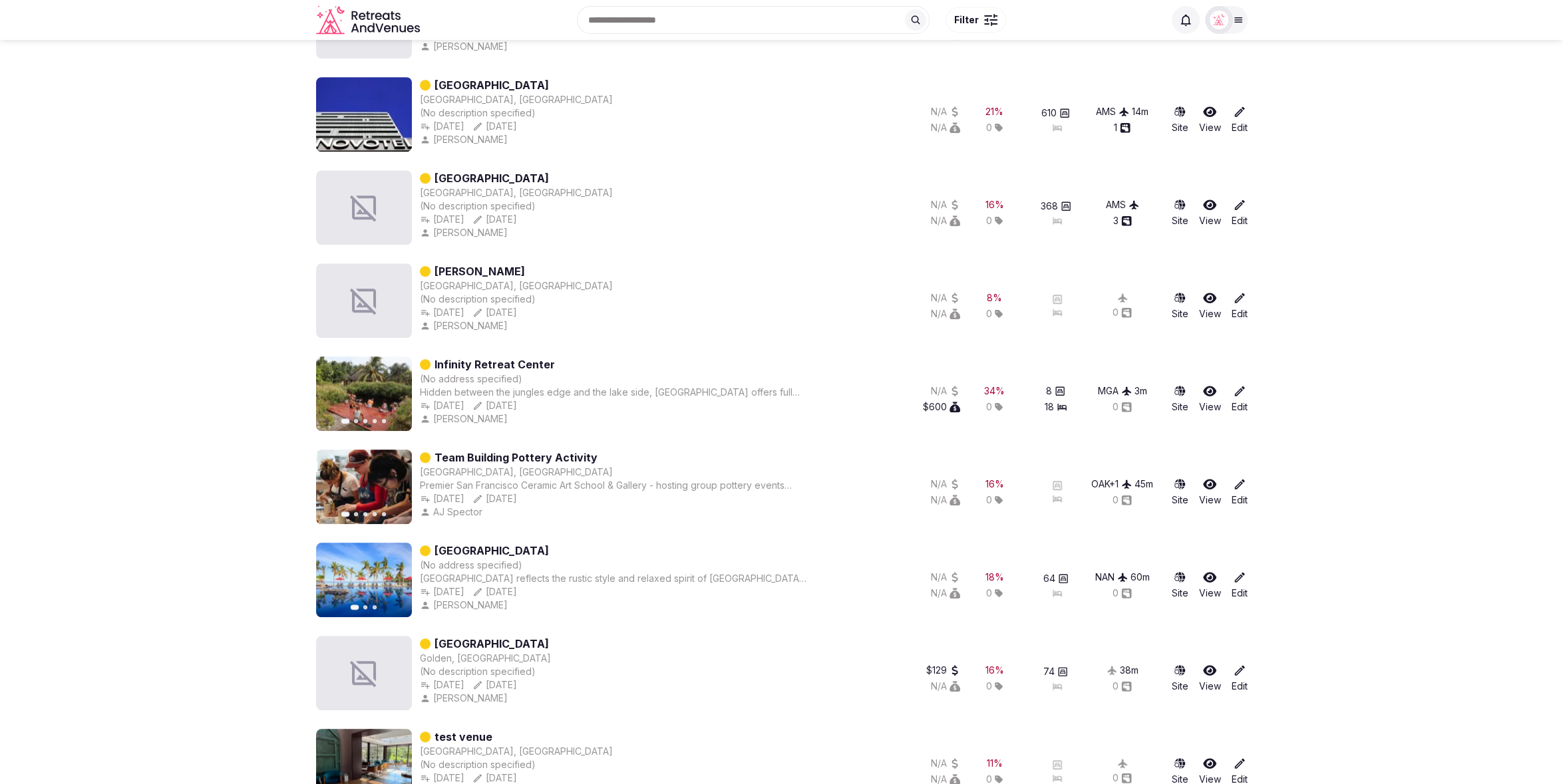
scroll to position [1241, 0]
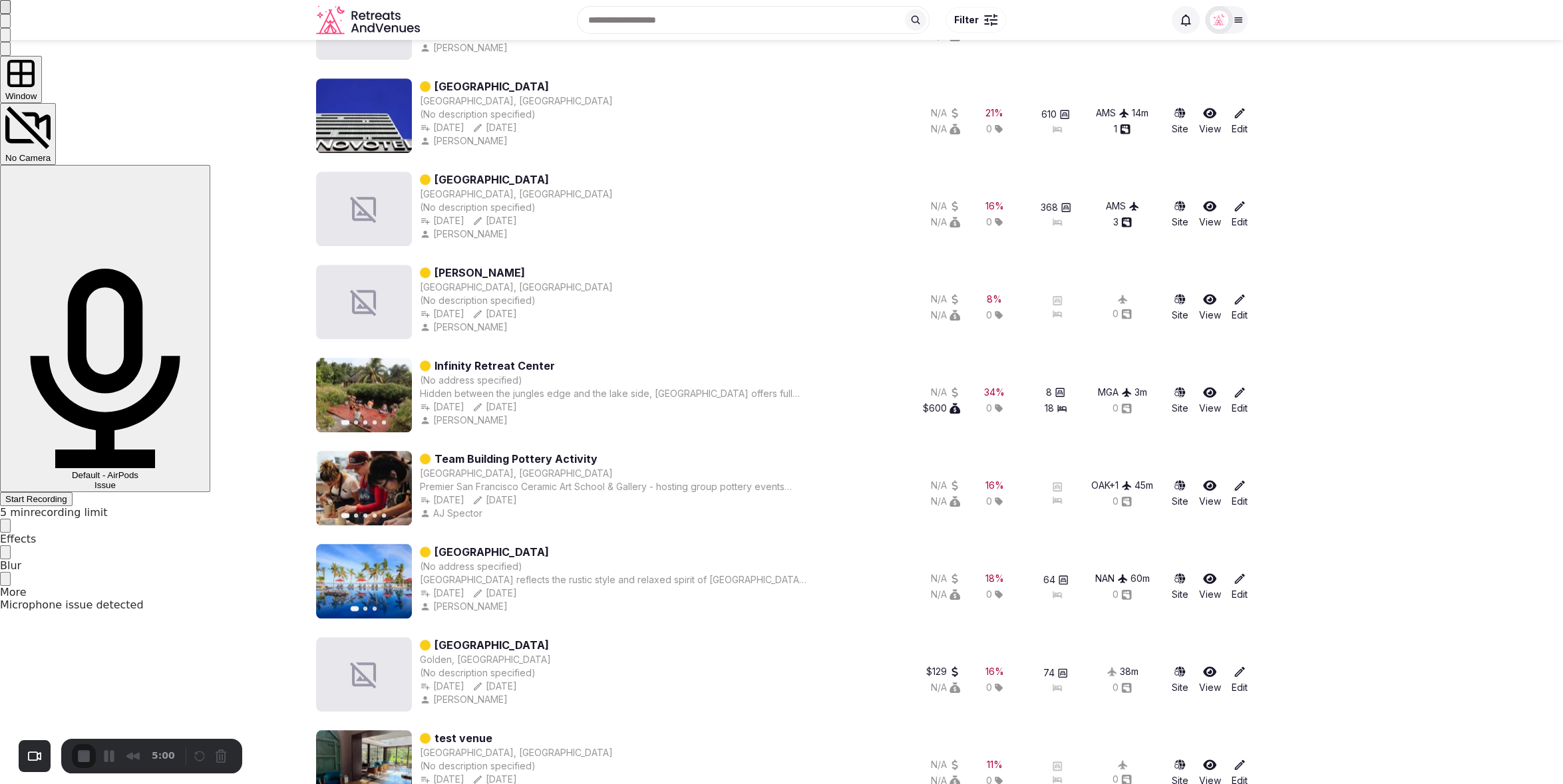
click at [67, 494] on span "Start Recording" at bounding box center [37, 499] width 62 height 10
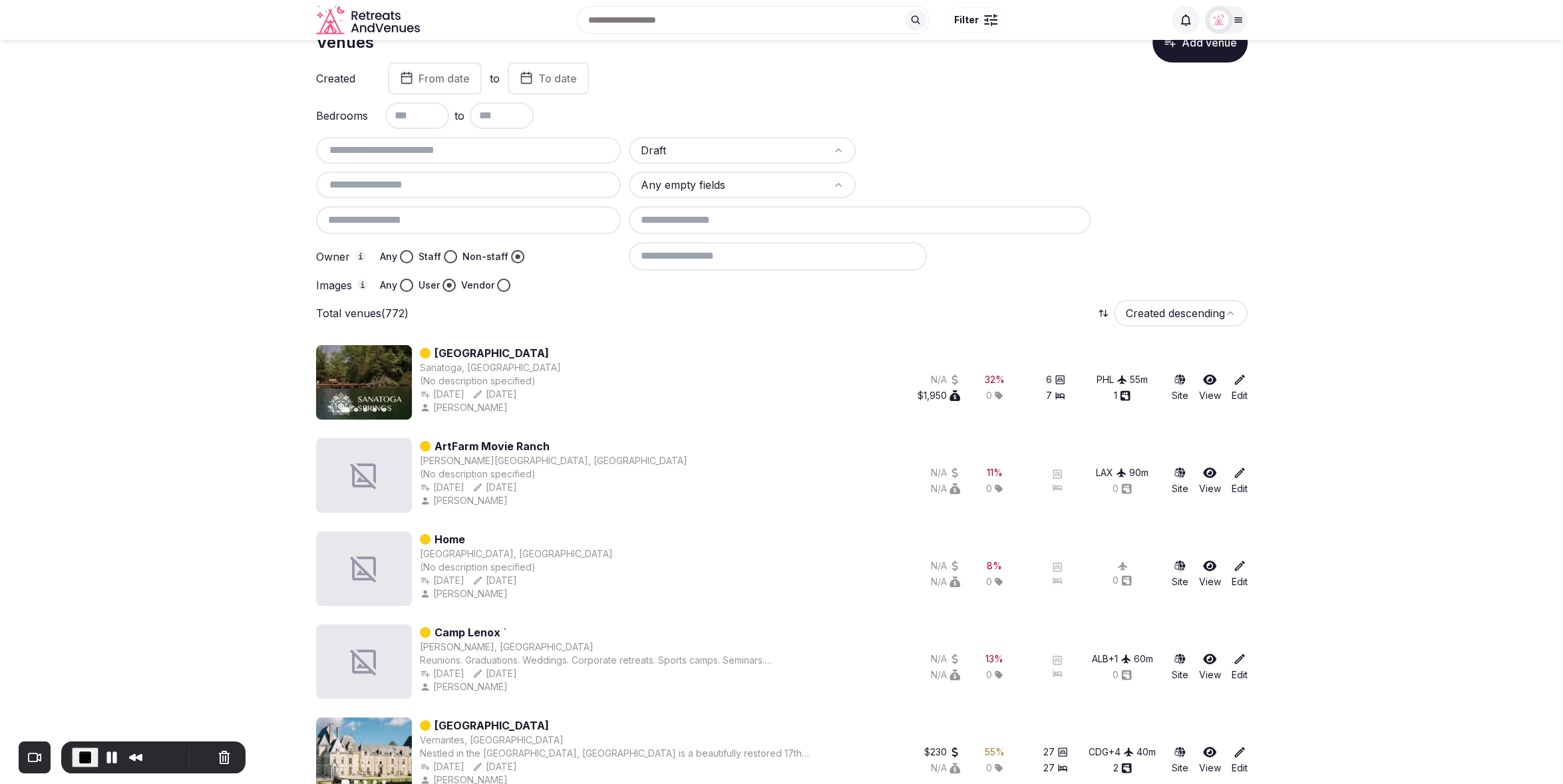
scroll to position [0, 0]
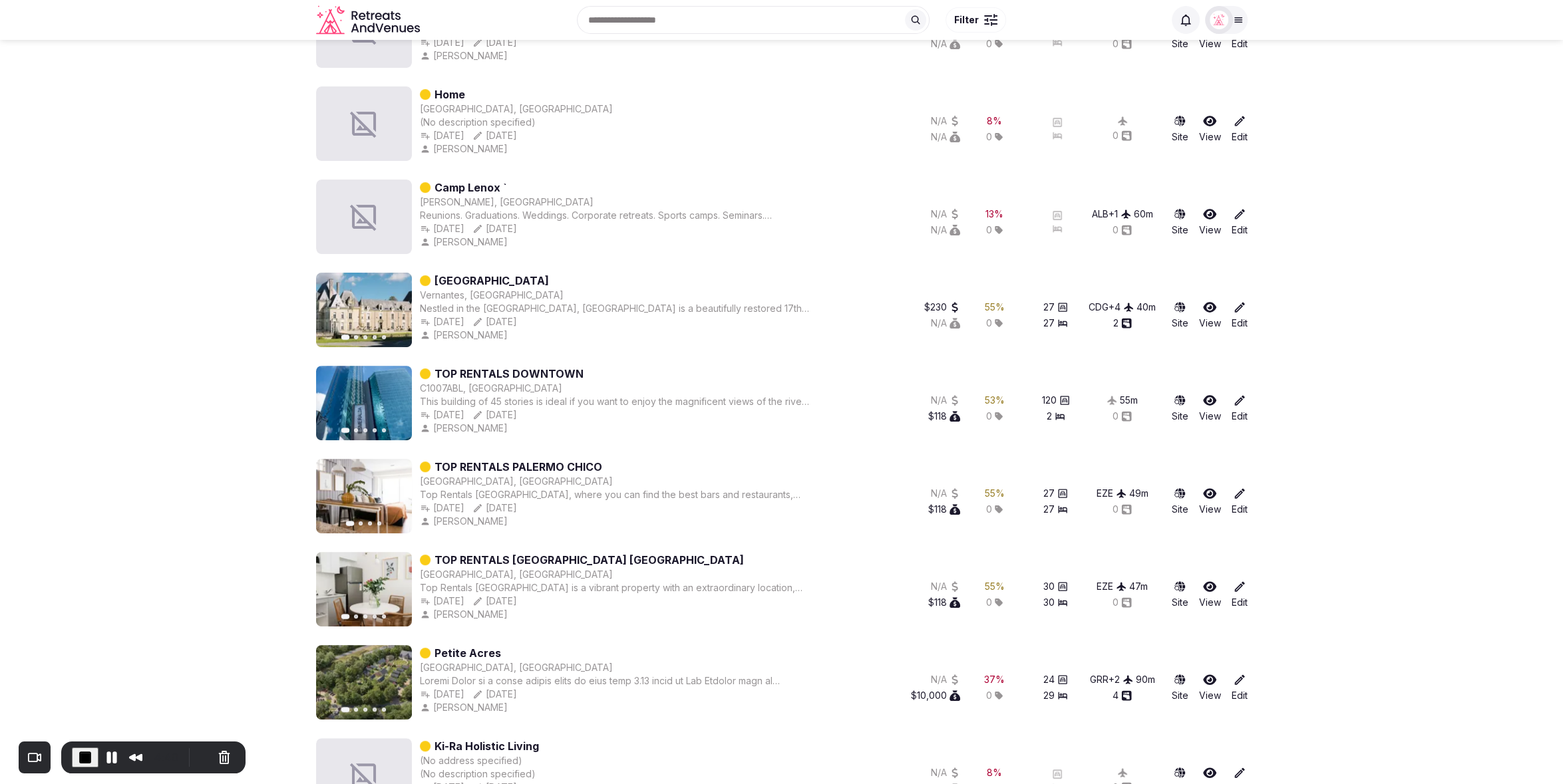
scroll to position [489, 0]
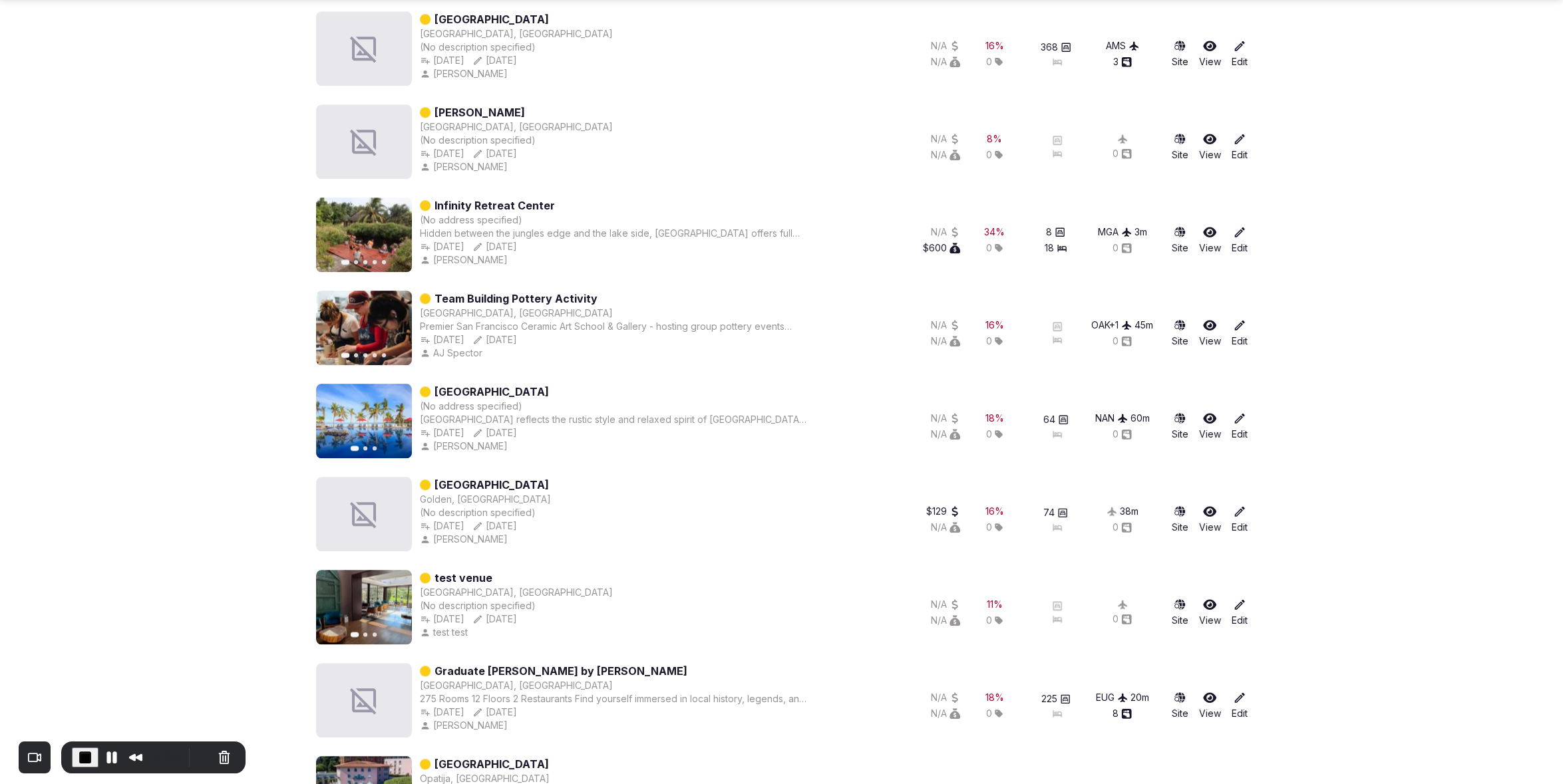
scroll to position [1400, 0]
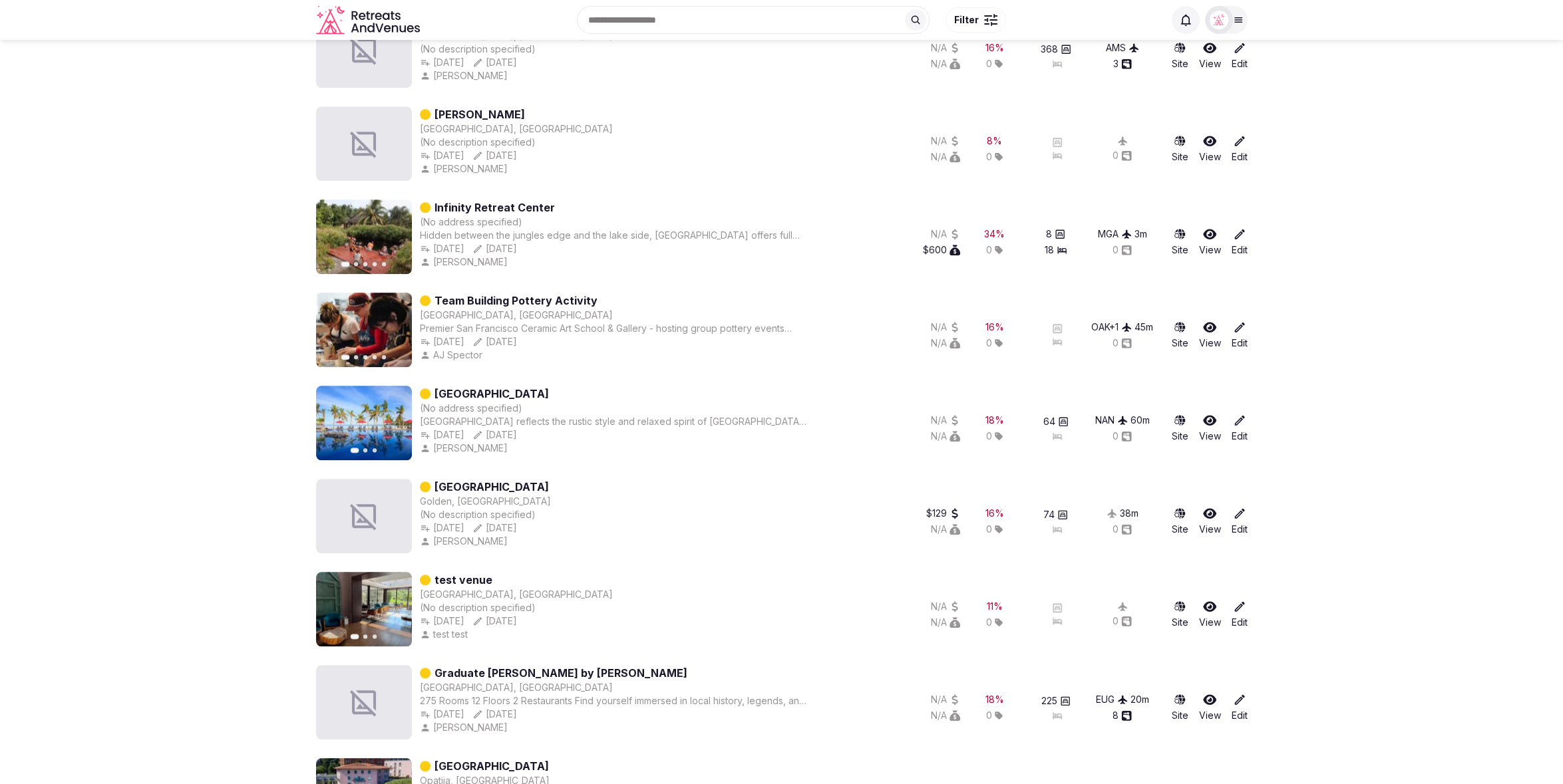
click at [1341, 109] on section "Venues Add venue Created From date to To date Bedrooms to Draft Any empty field…" at bounding box center [781, 711] width 1563 height 4143
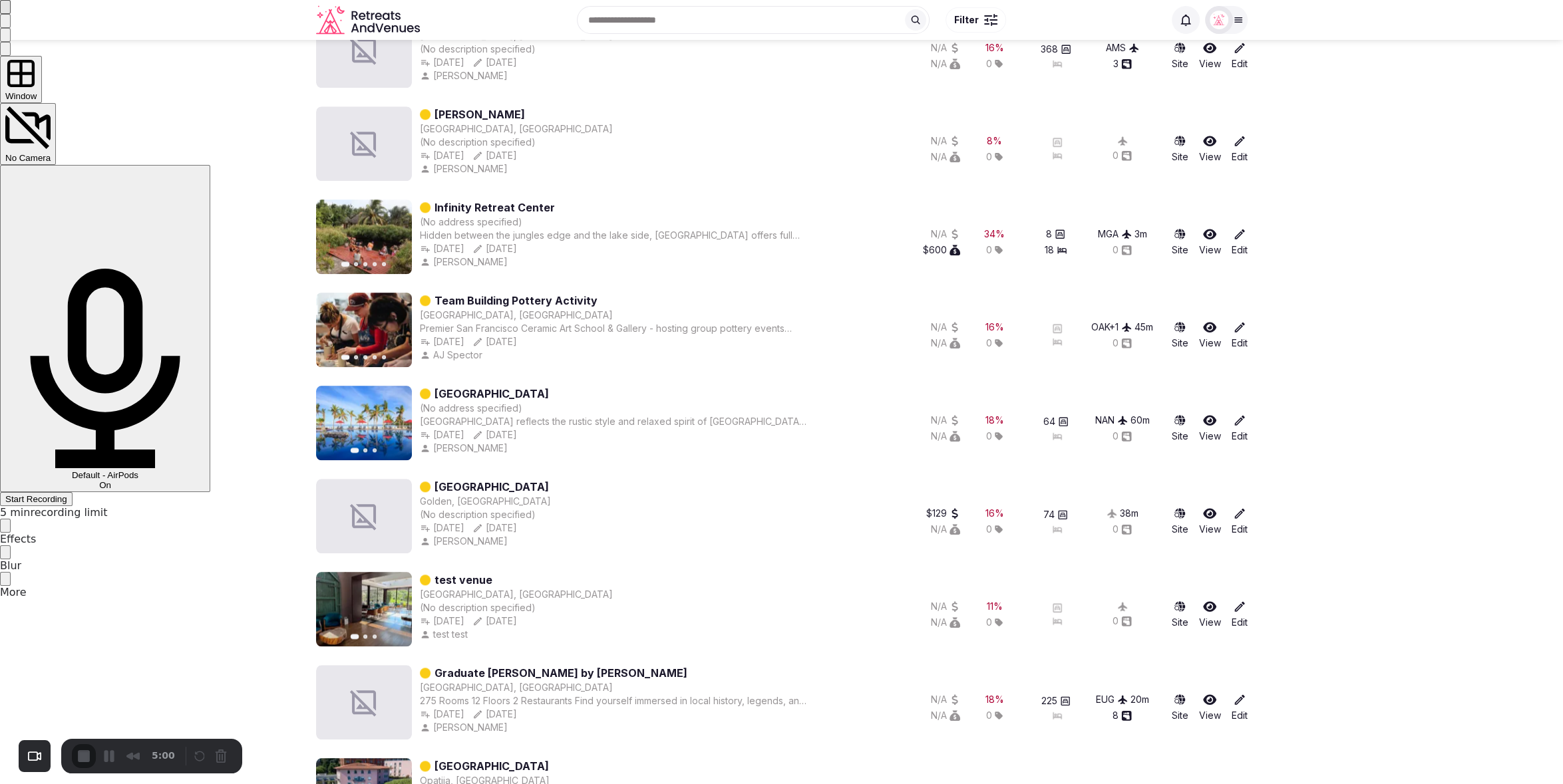
click at [67, 494] on span "Start Recording" at bounding box center [37, 499] width 62 height 10
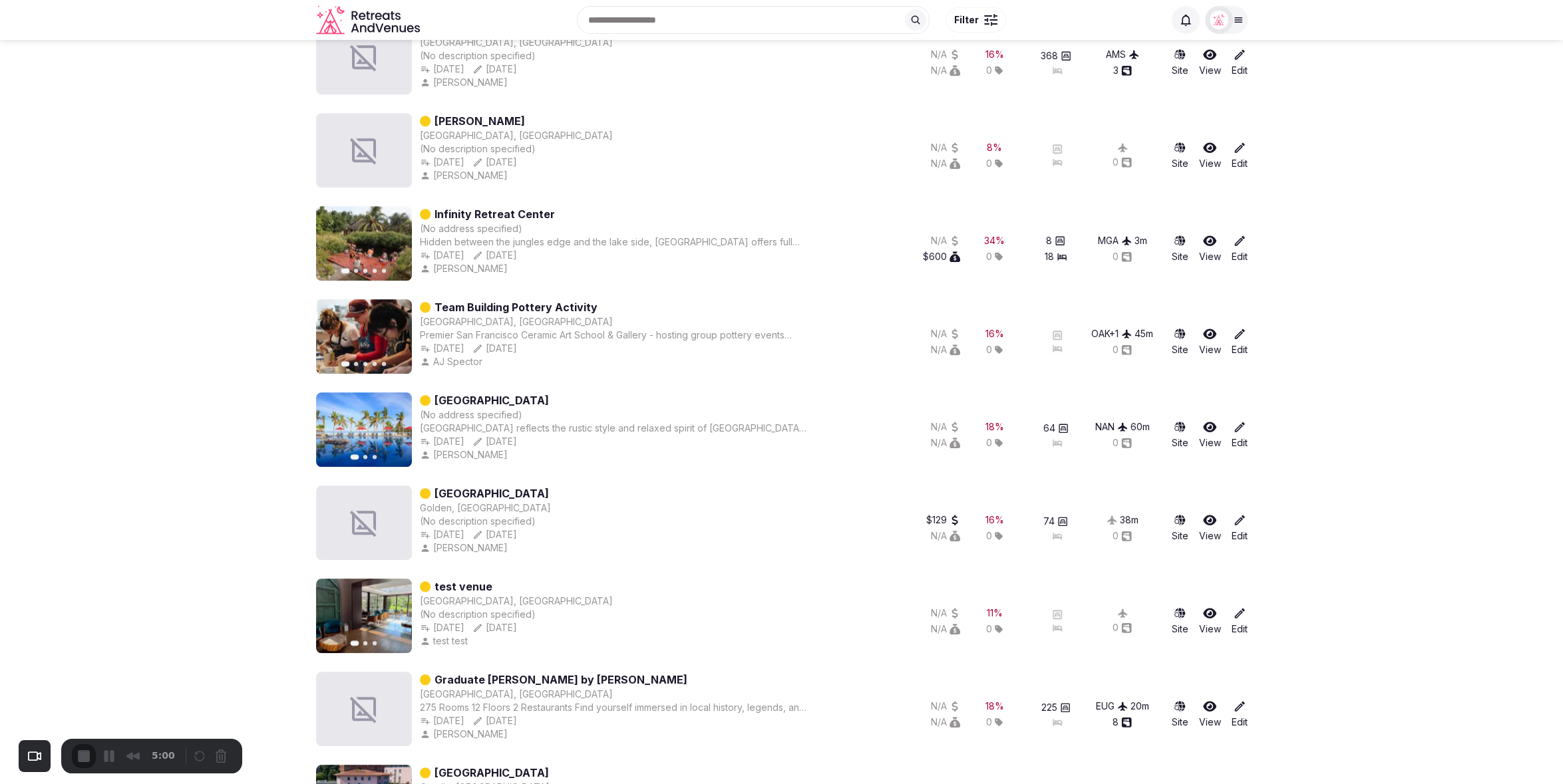
scroll to position [1394, 0]
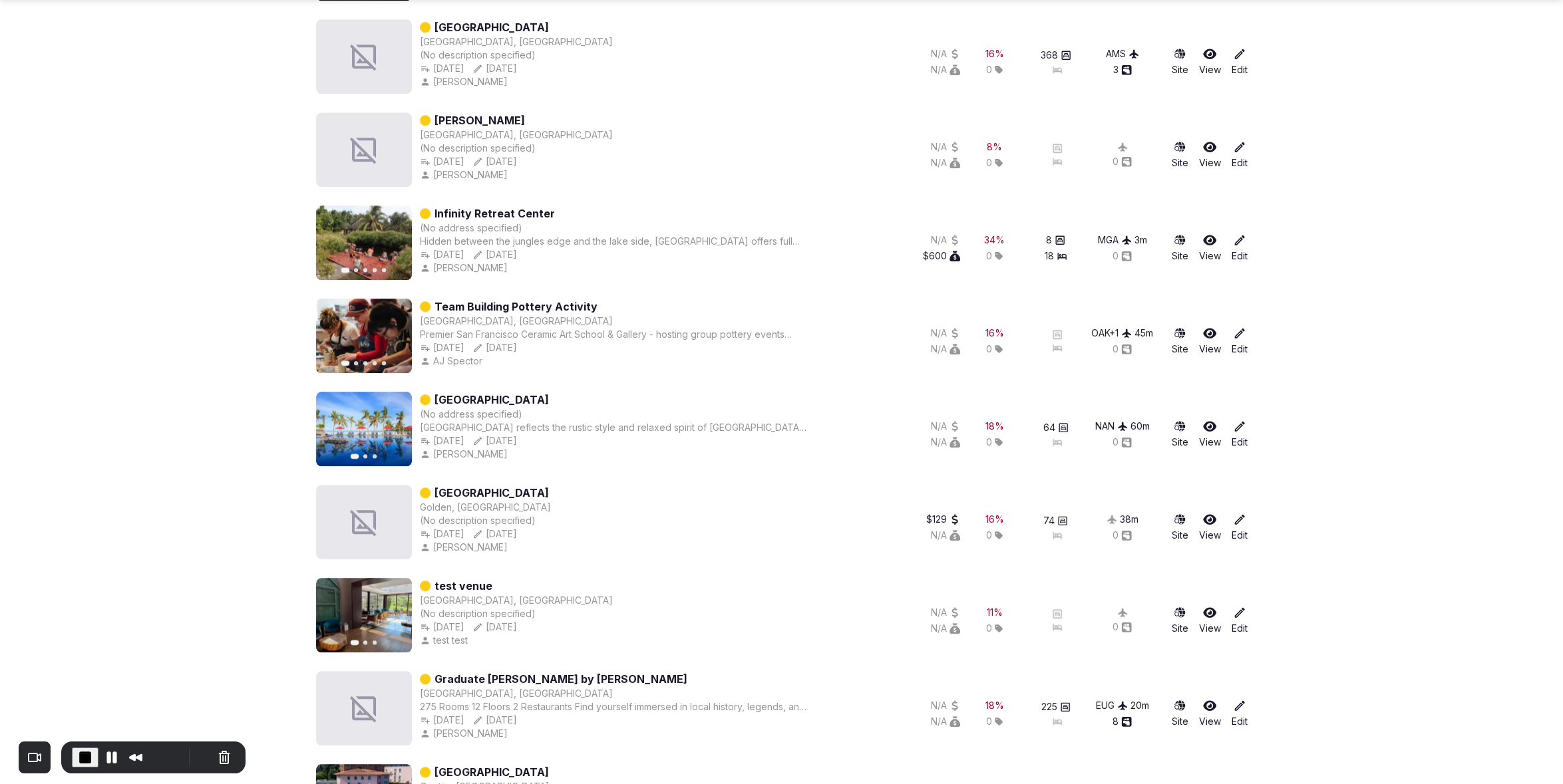
click at [1341, 382] on section "Venues Add venue Created From date to To date Bedrooms to Draft Any empty field…" at bounding box center [781, 717] width 1563 height 4143
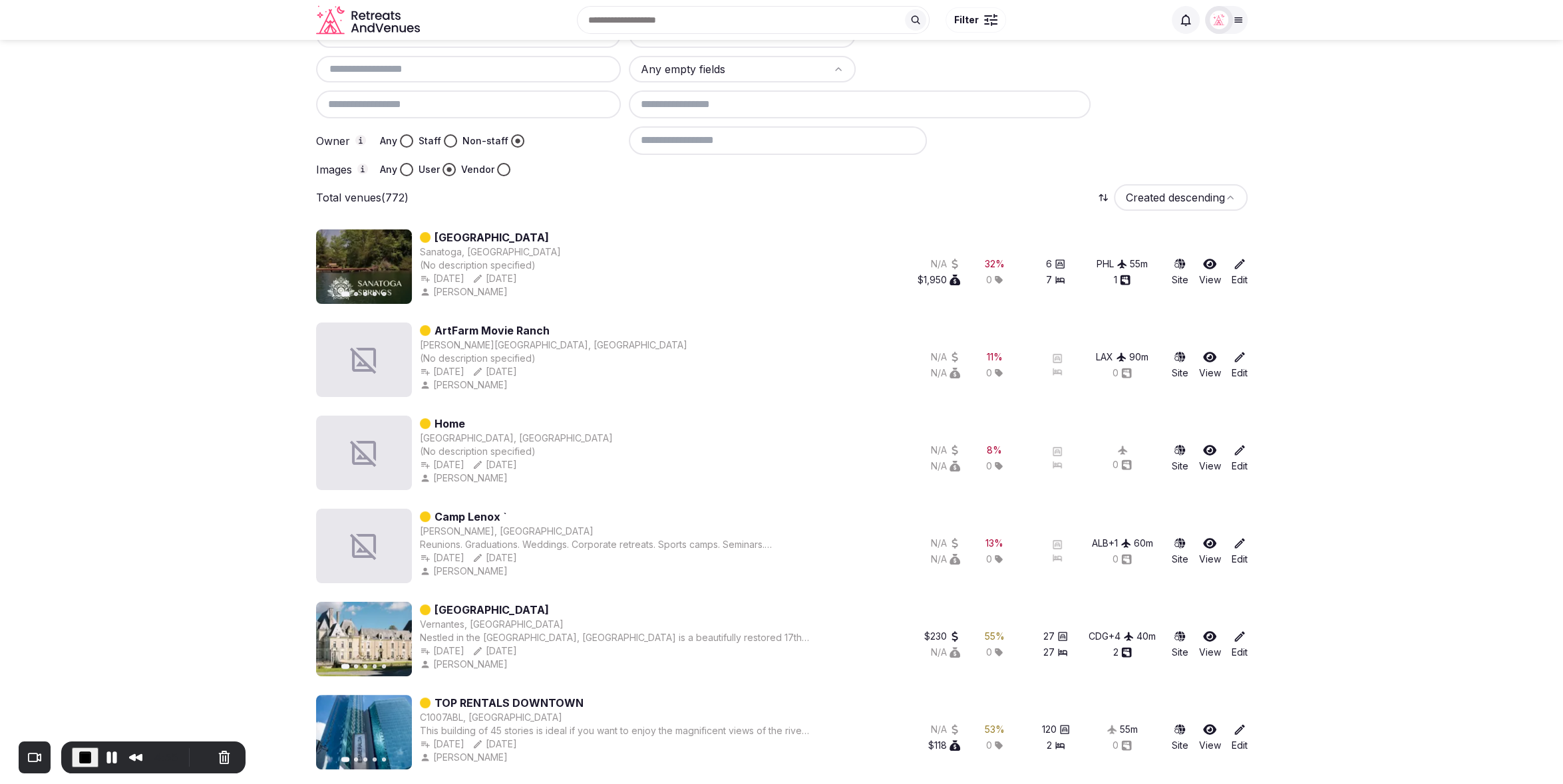
scroll to position [0, 0]
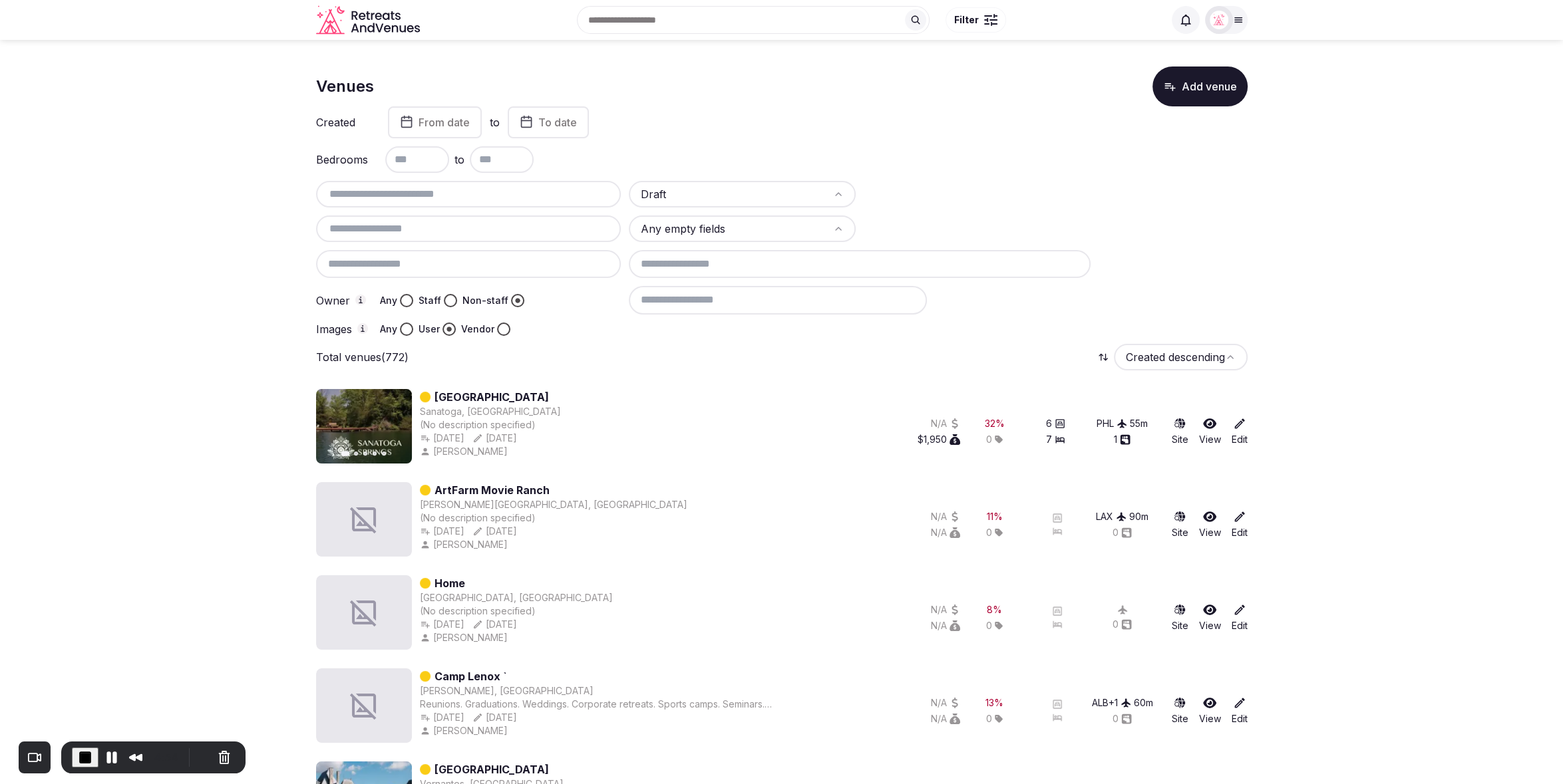
click at [891, 412] on div "N/A $1,950" at bounding box center [922, 431] width 74 height 64
click at [1204, 283] on div "Draft Any empty fields Owner Any Staff Non-staff Images Any User Vendor" at bounding box center [782, 259] width 931 height 155
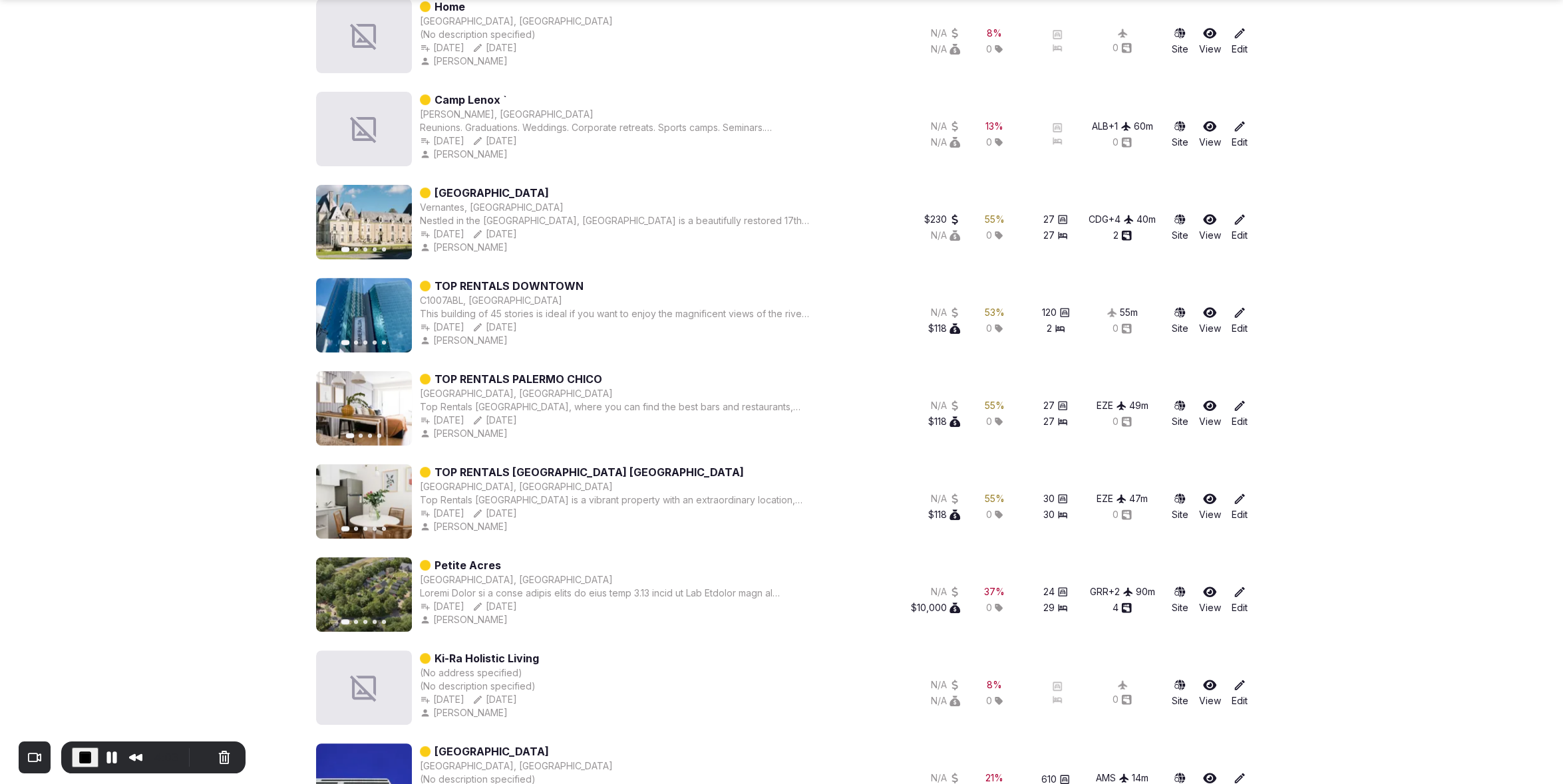
scroll to position [597, 0]
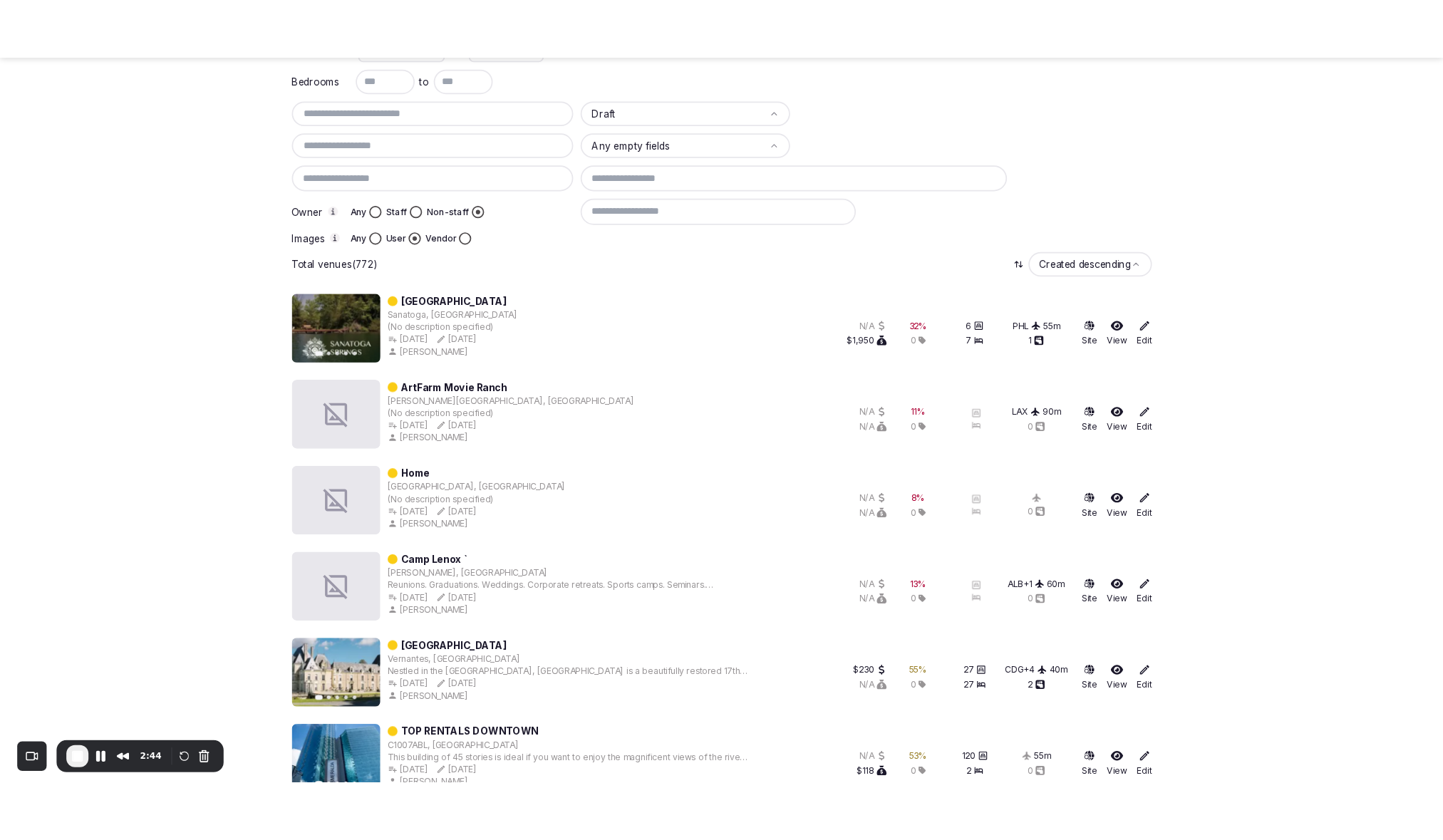
scroll to position [0, 0]
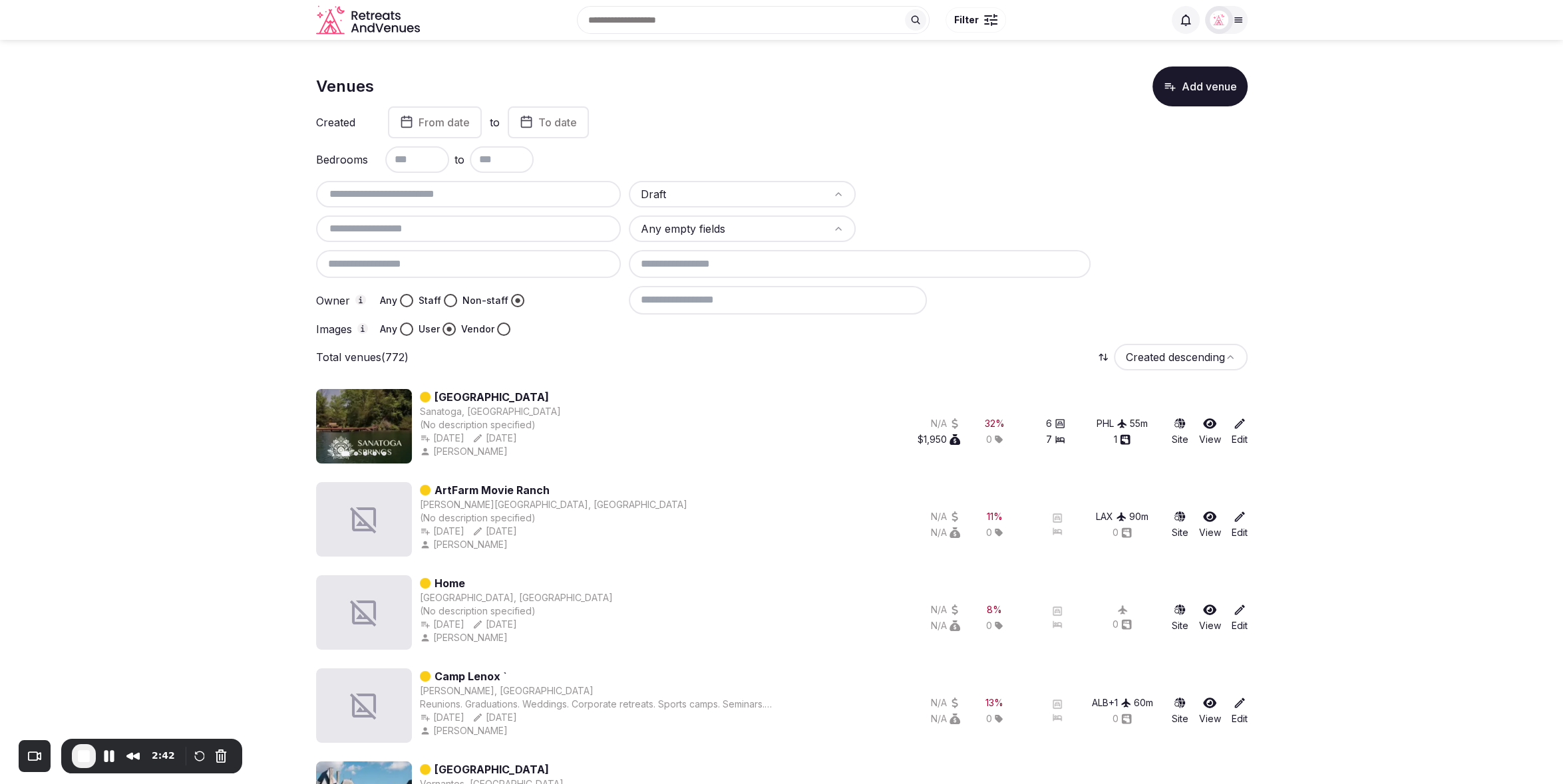
click at [696, 344] on div "Total venues (772) Created descending" at bounding box center [782, 357] width 931 height 27
click at [77, 757] on span "End Recording" at bounding box center [84, 756] width 16 height 16
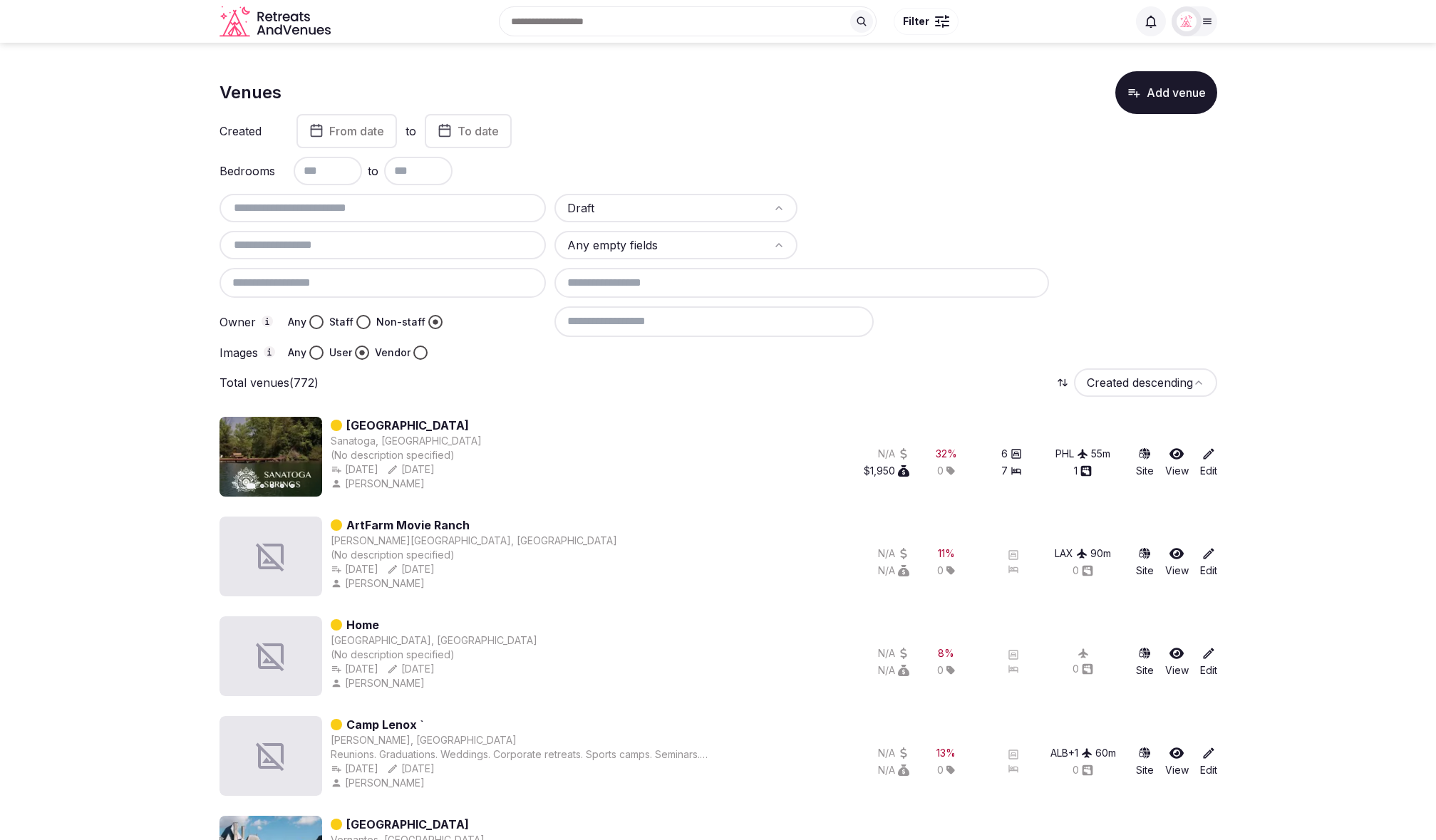
click at [1208, 262] on div "Draft Any empty fields Owner Any Staff Non-staff Images Any User Vendor" at bounding box center [718, 277] width 998 height 166
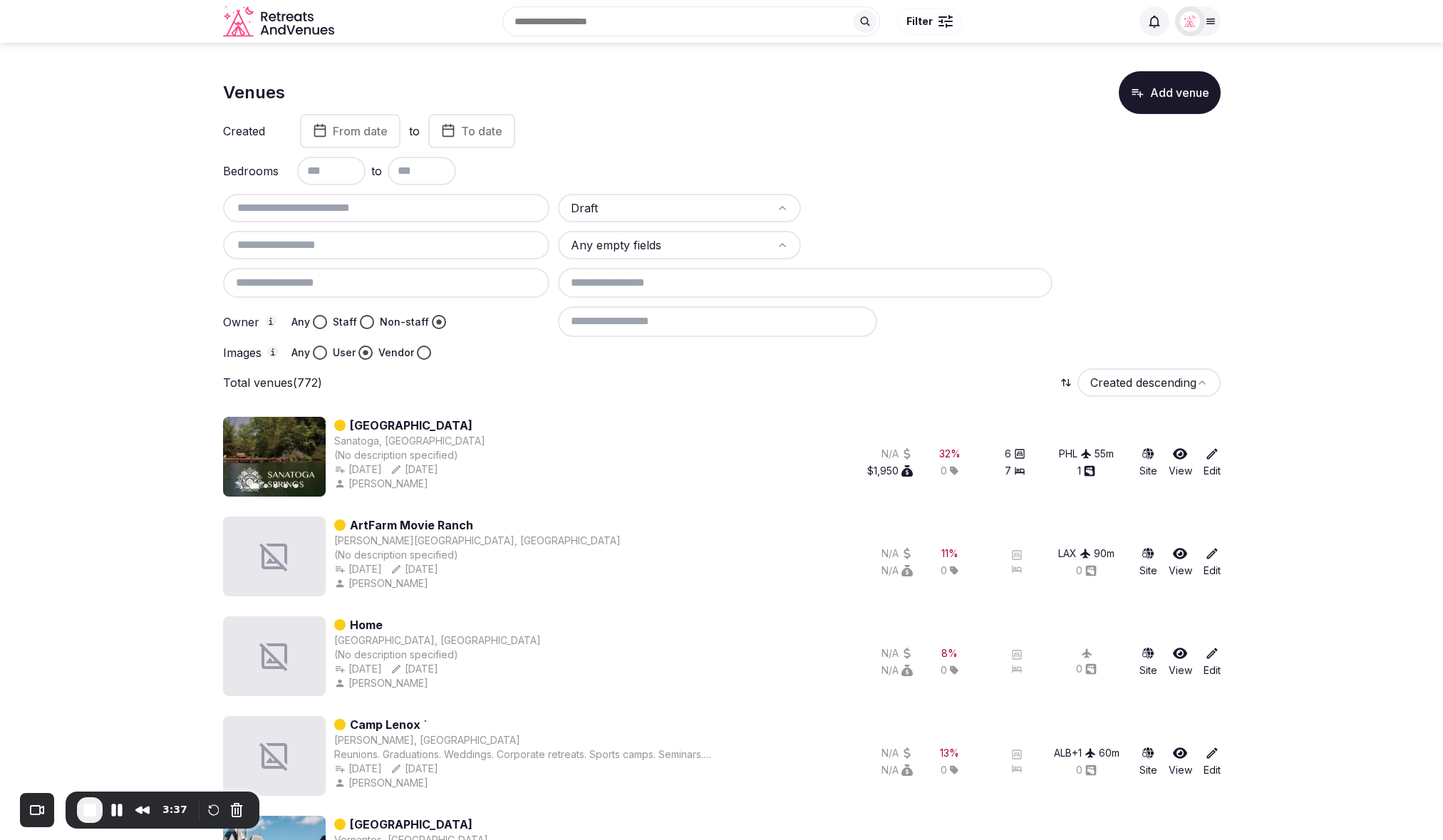
click at [986, 253] on div at bounding box center [931, 245] width 243 height 29
click at [677, 196] on html "Search Popular Destinations Toscana, Italy Riviera Maya, Mexico Indonesia, Bali…" at bounding box center [721, 420] width 1443 height 840
click at [928, 207] on html "Search Popular Destinations Toscana, Italy Riviera Maya, Mexico Indonesia, Bali…" at bounding box center [721, 420] width 1443 height 840
click at [704, 381] on div "Total venues (772) Created descending" at bounding box center [722, 382] width 998 height 29
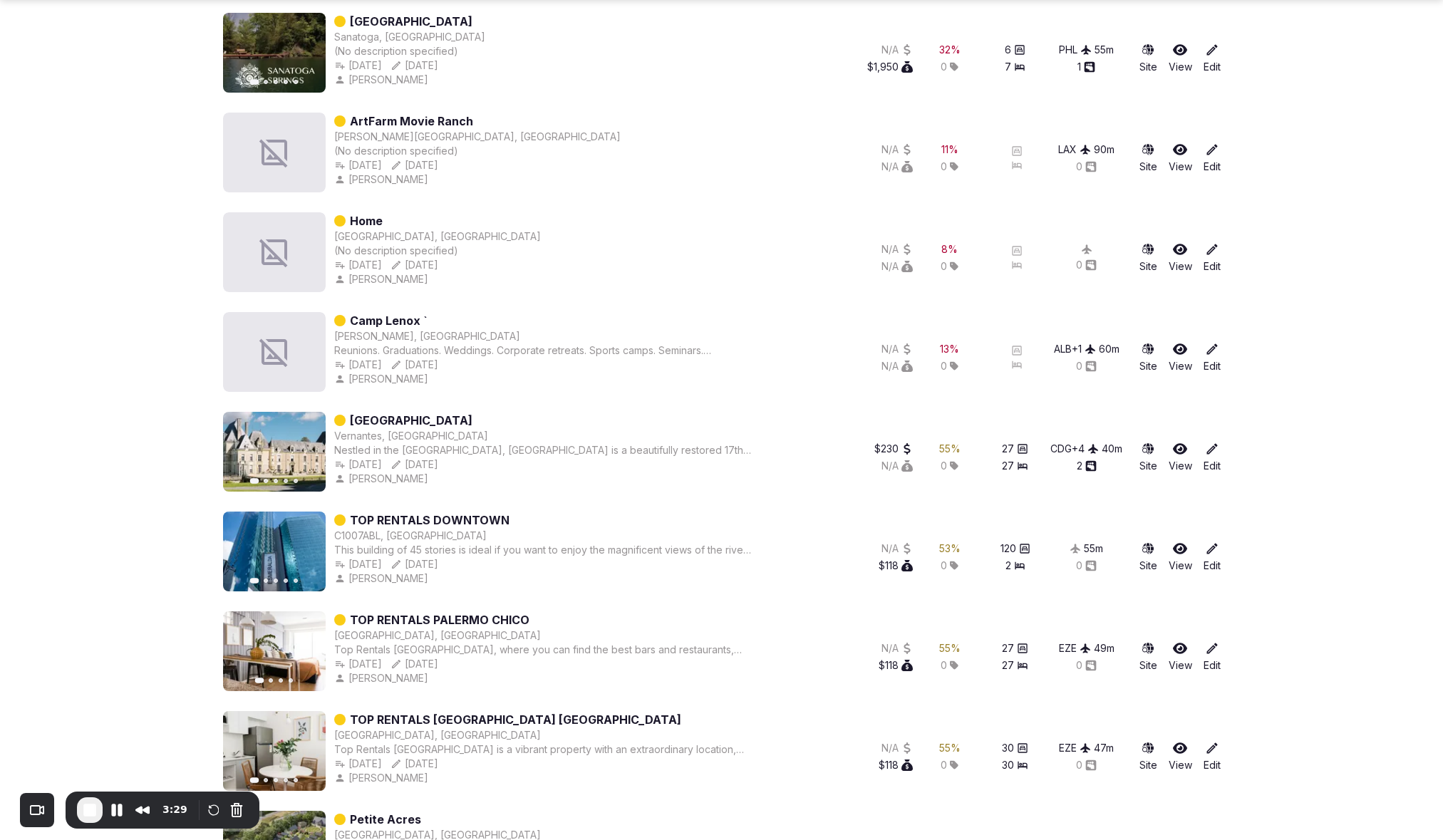
scroll to position [437, 0]
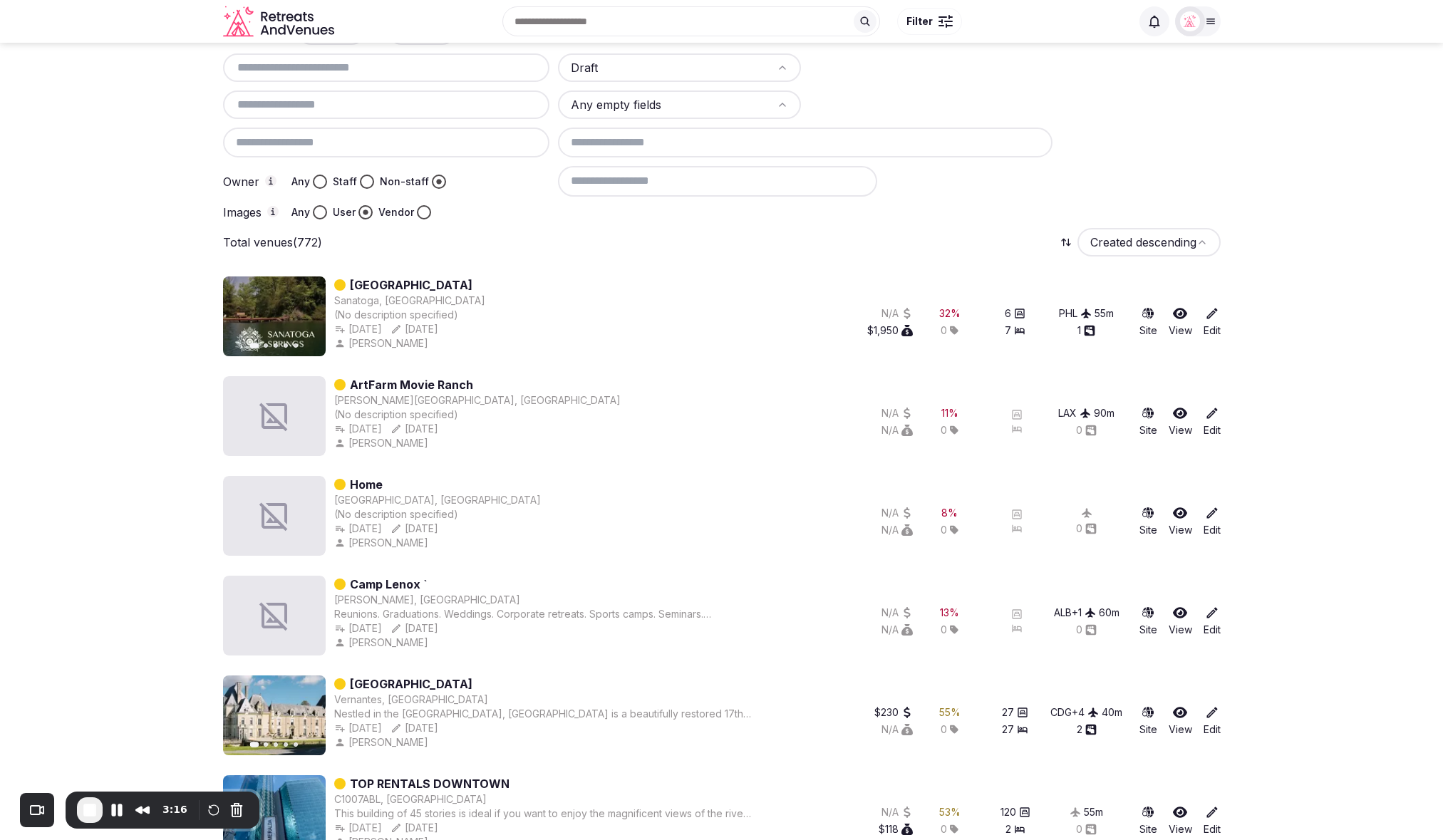
scroll to position [0, 0]
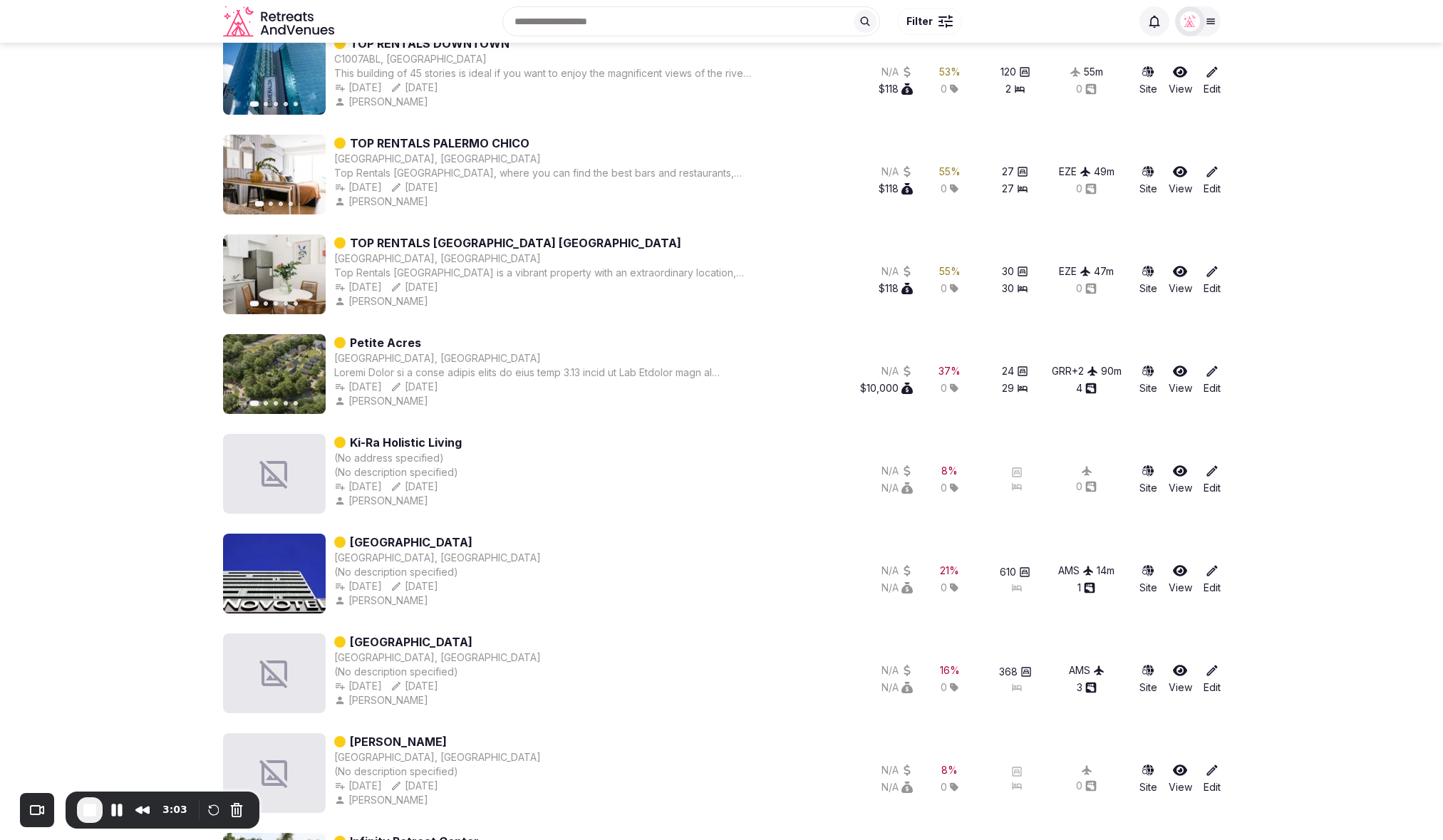
scroll to position [878, 0]
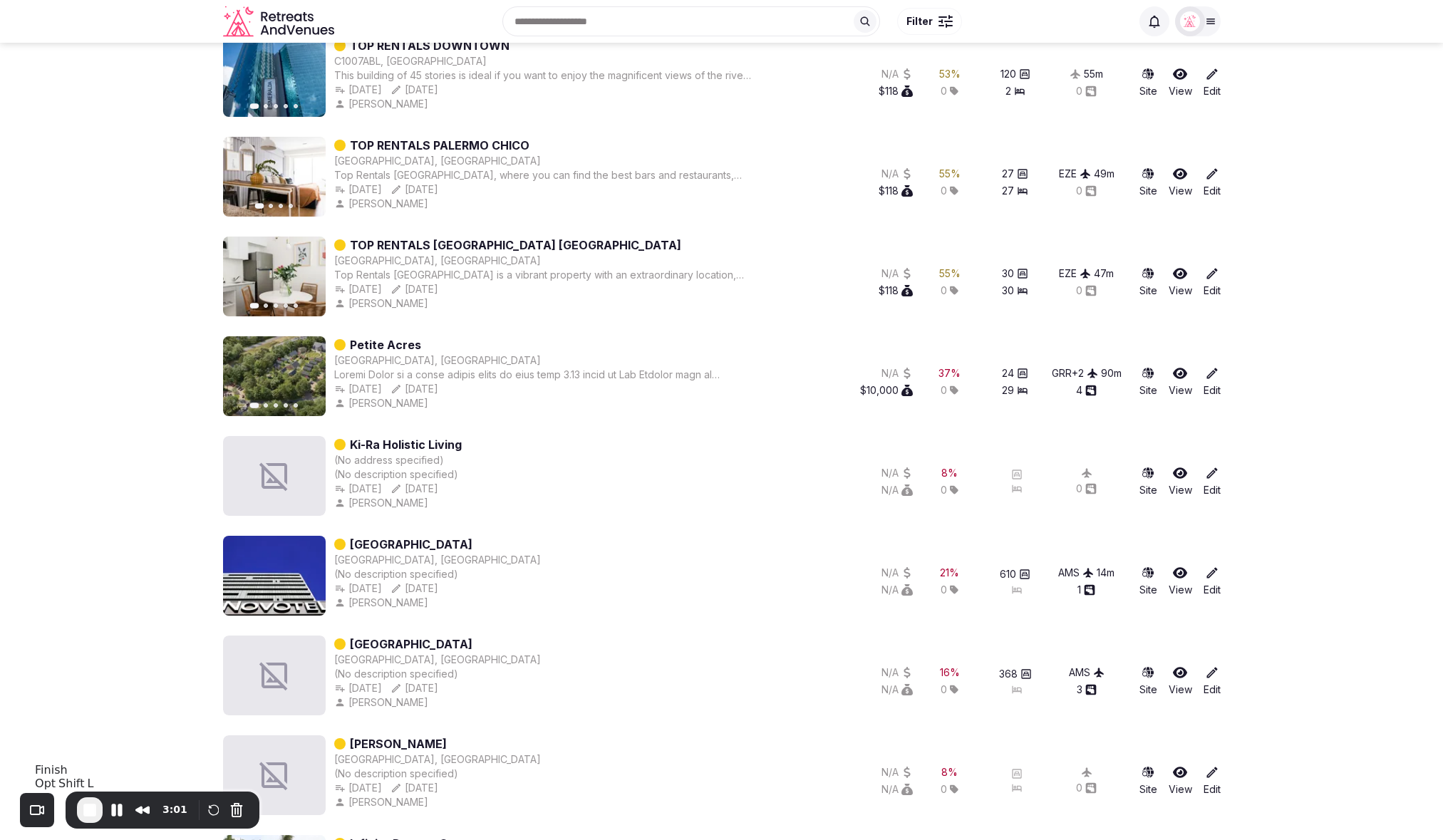
click at [85, 816] on span "End Recording" at bounding box center [90, 810] width 18 height 18
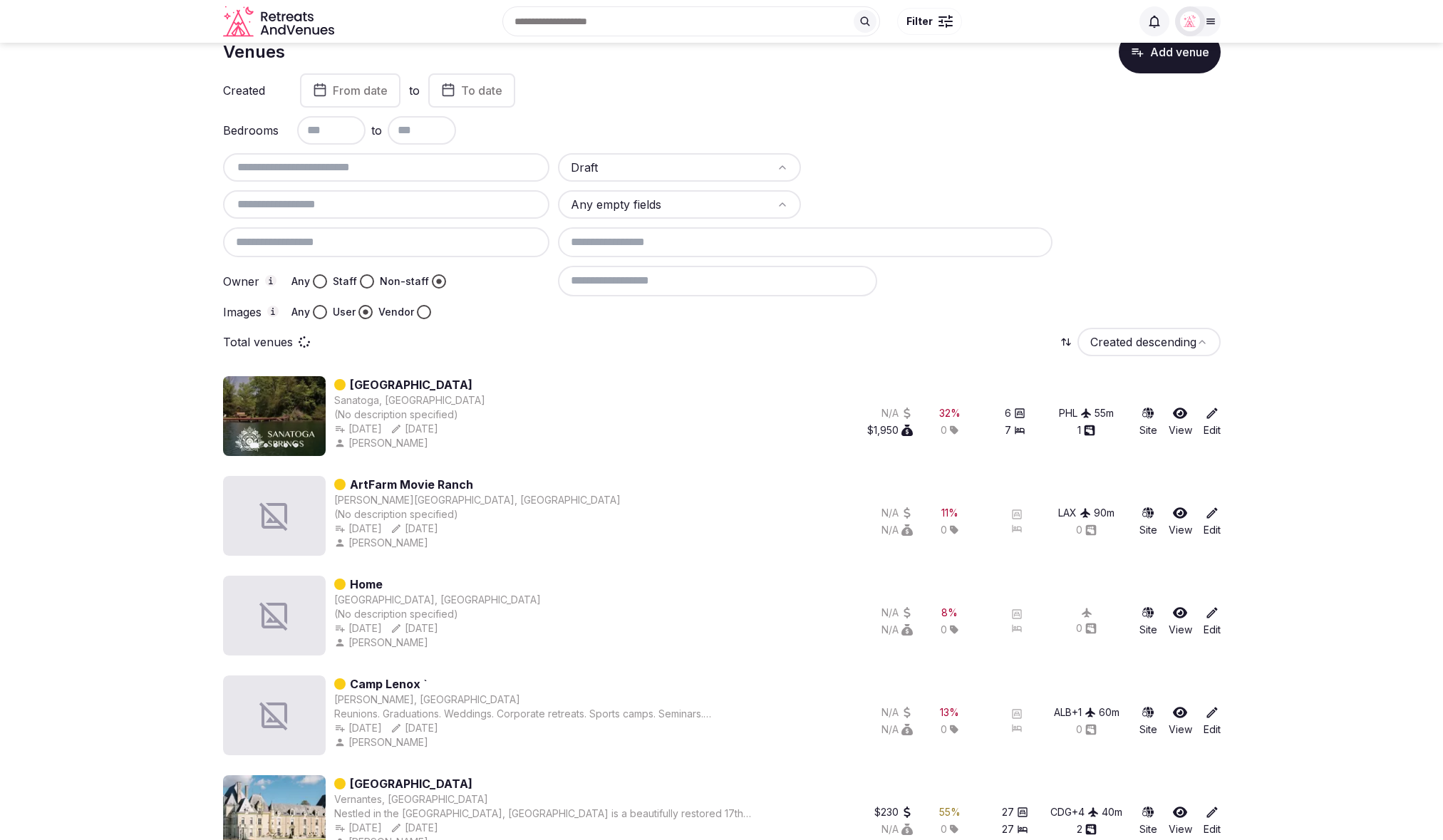
scroll to position [0, 0]
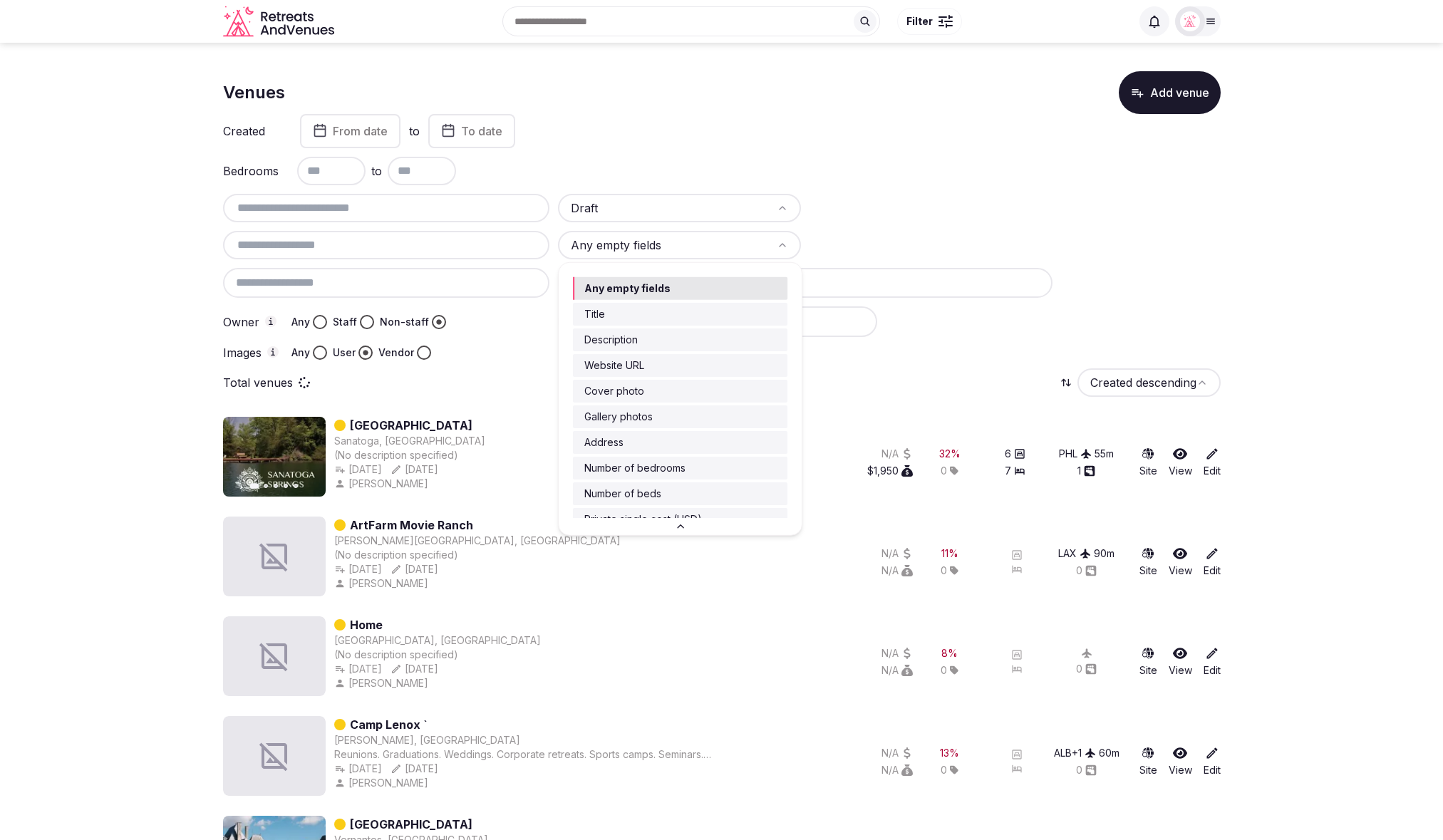
click at [727, 244] on html "Search Popular Destinations Toscana, Italy Riviera Maya, Mexico Indonesia, Bali…" at bounding box center [721, 420] width 1443 height 840
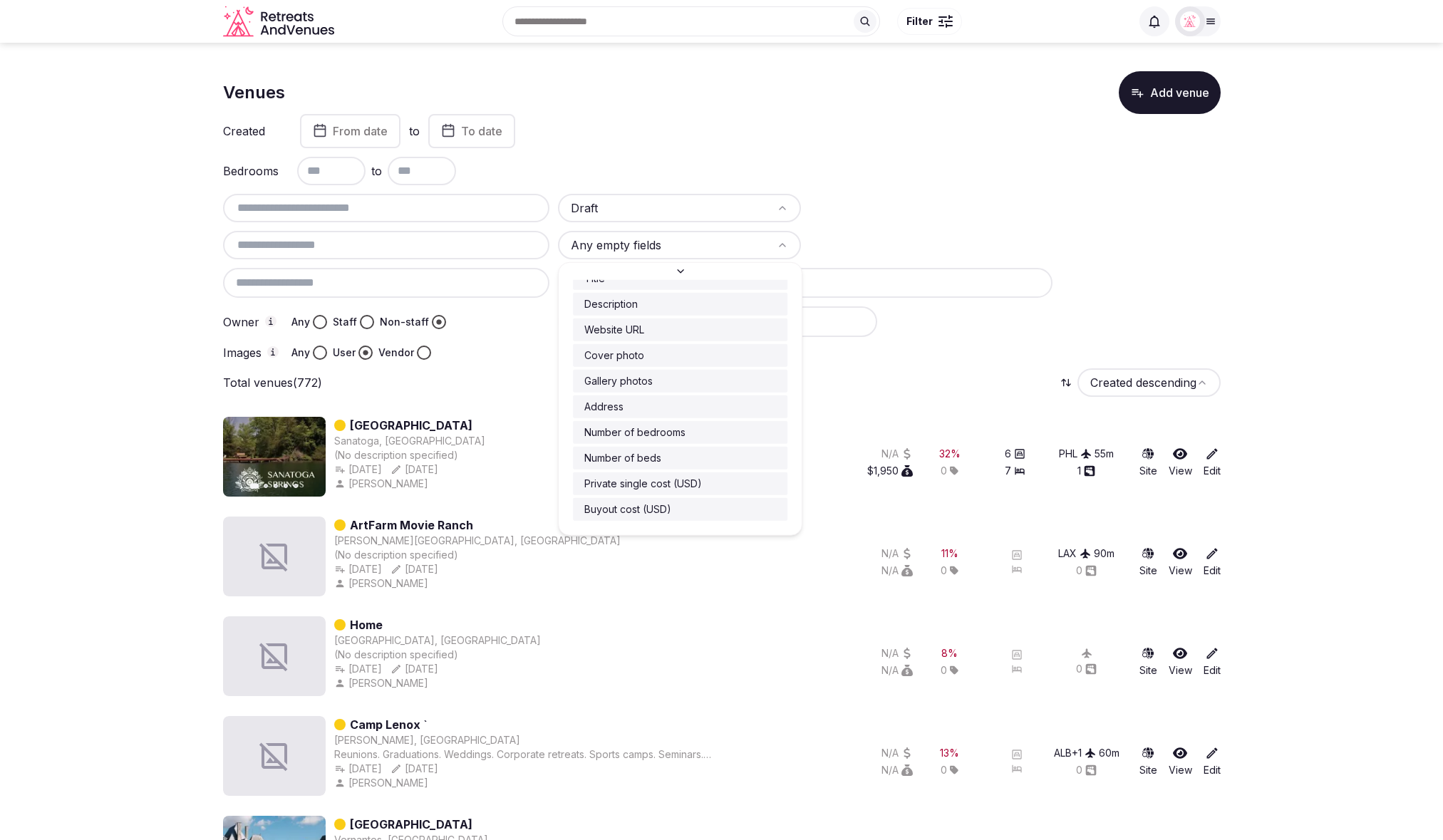
scroll to position [52, 0]
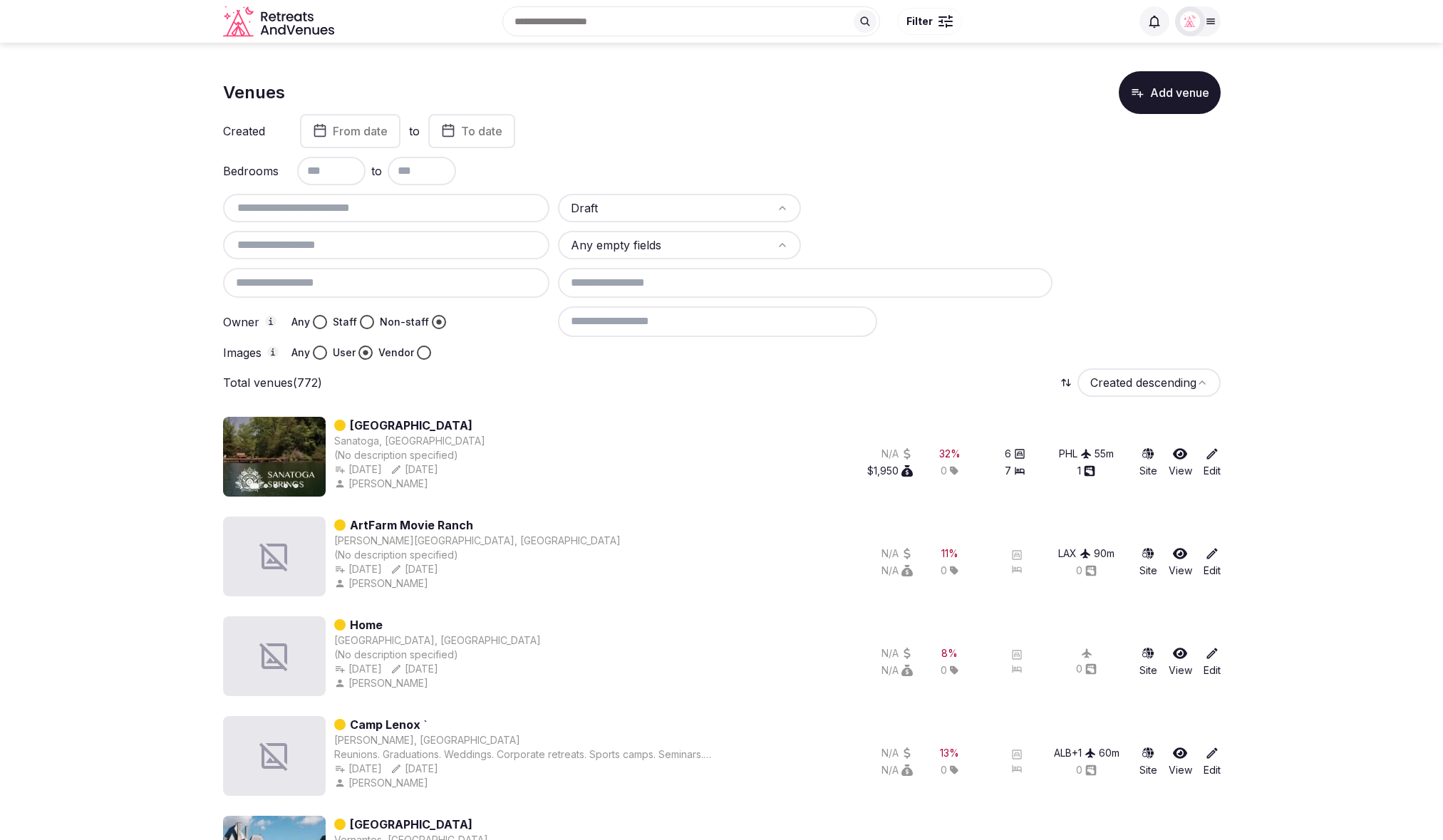
click at [1296, 423] on html "Search Popular Destinations Toscana, Italy Riviera Maya, Mexico Indonesia, Bali…" at bounding box center [721, 420] width 1443 height 840
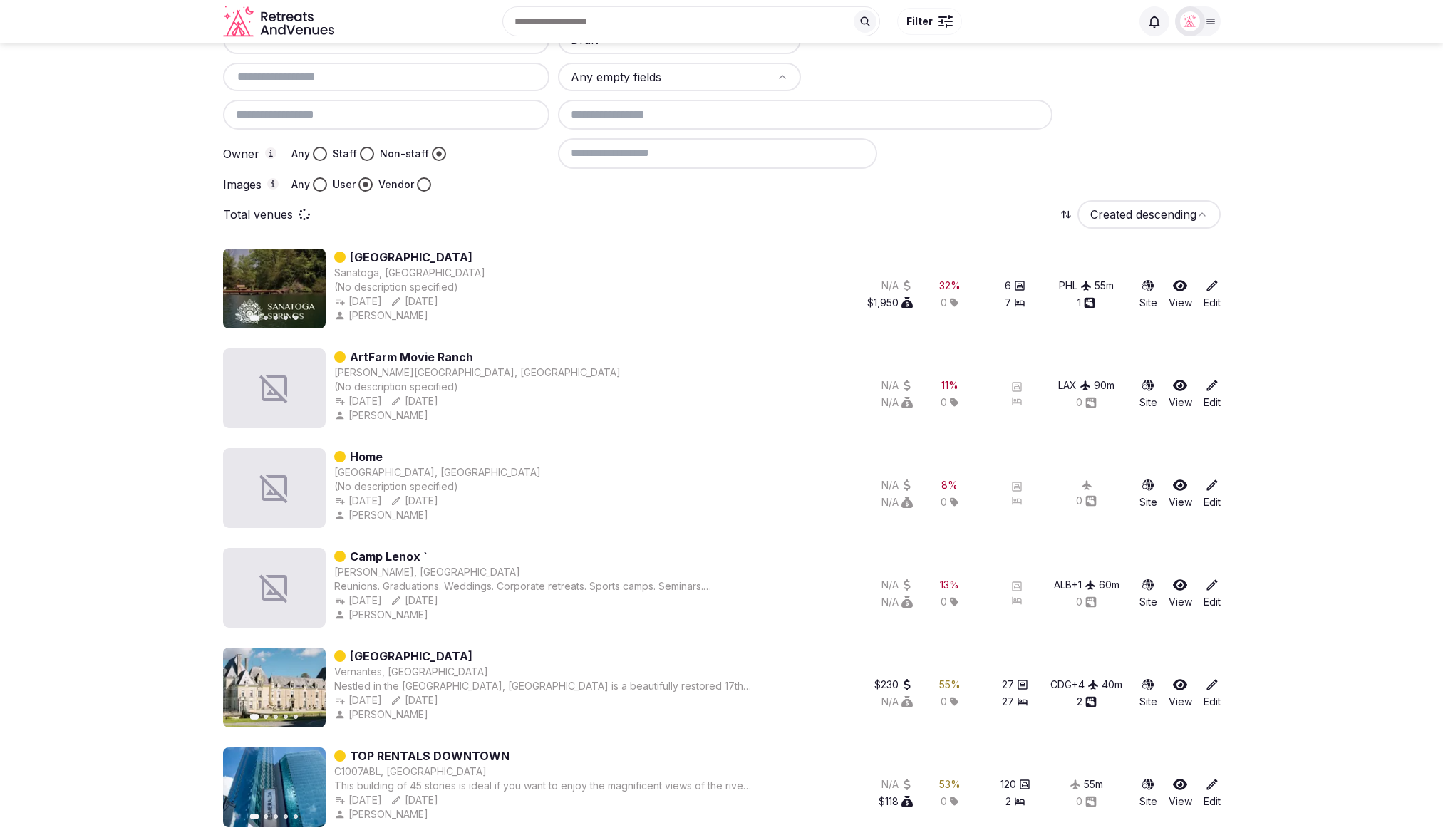
scroll to position [0, 0]
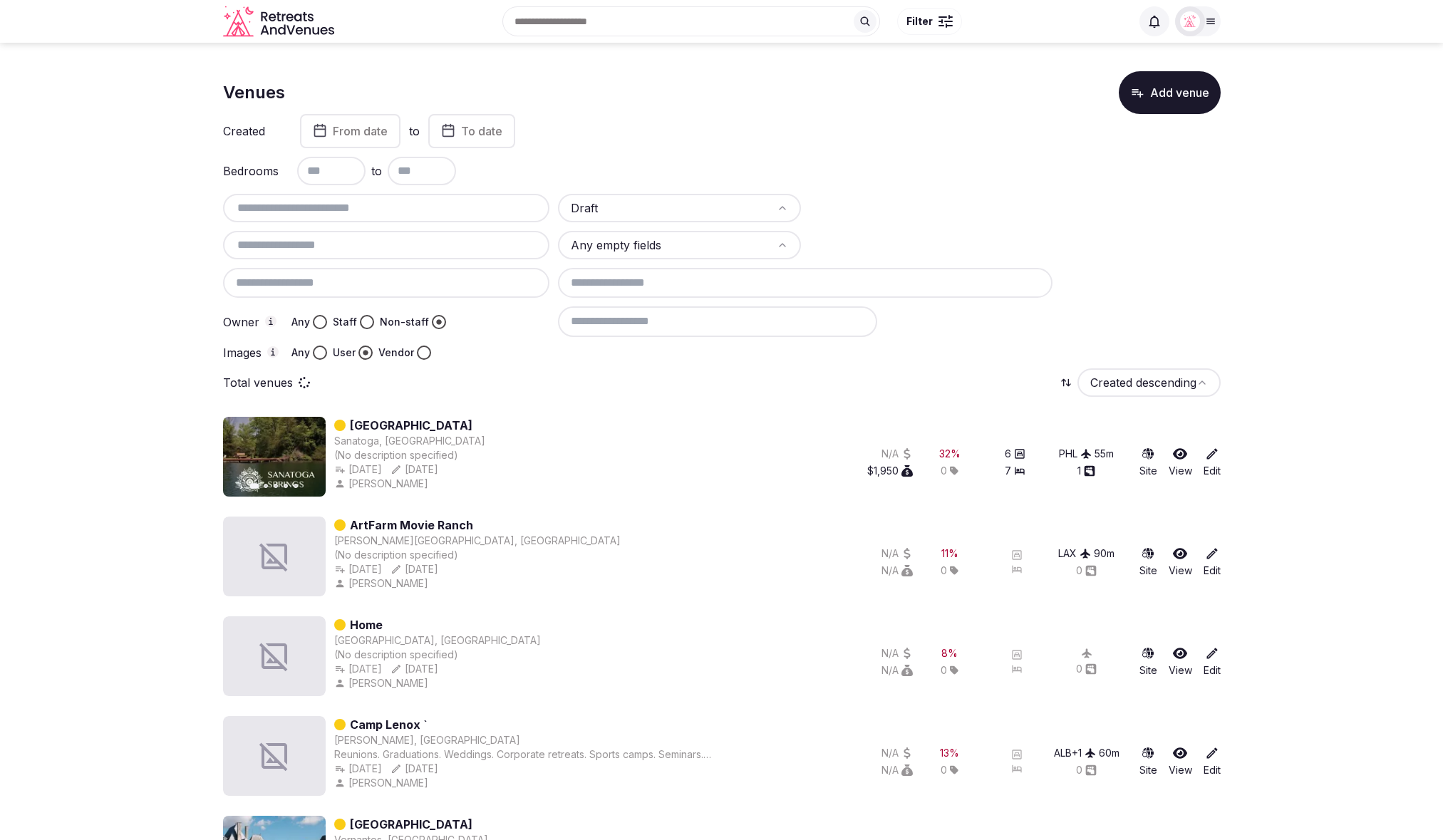
click at [358, 127] on span "From date" at bounding box center [360, 131] width 55 height 14
click at [258, 163] on icon "Go to the Previous Month" at bounding box center [263, 167] width 18 height 18
click at [397, 242] on button "1" at bounding box center [396, 247] width 20 height 21
click at [486, 136] on span "To date" at bounding box center [465, 131] width 41 height 14
click at [488, 267] on button "9" at bounding box center [484, 270] width 20 height 21
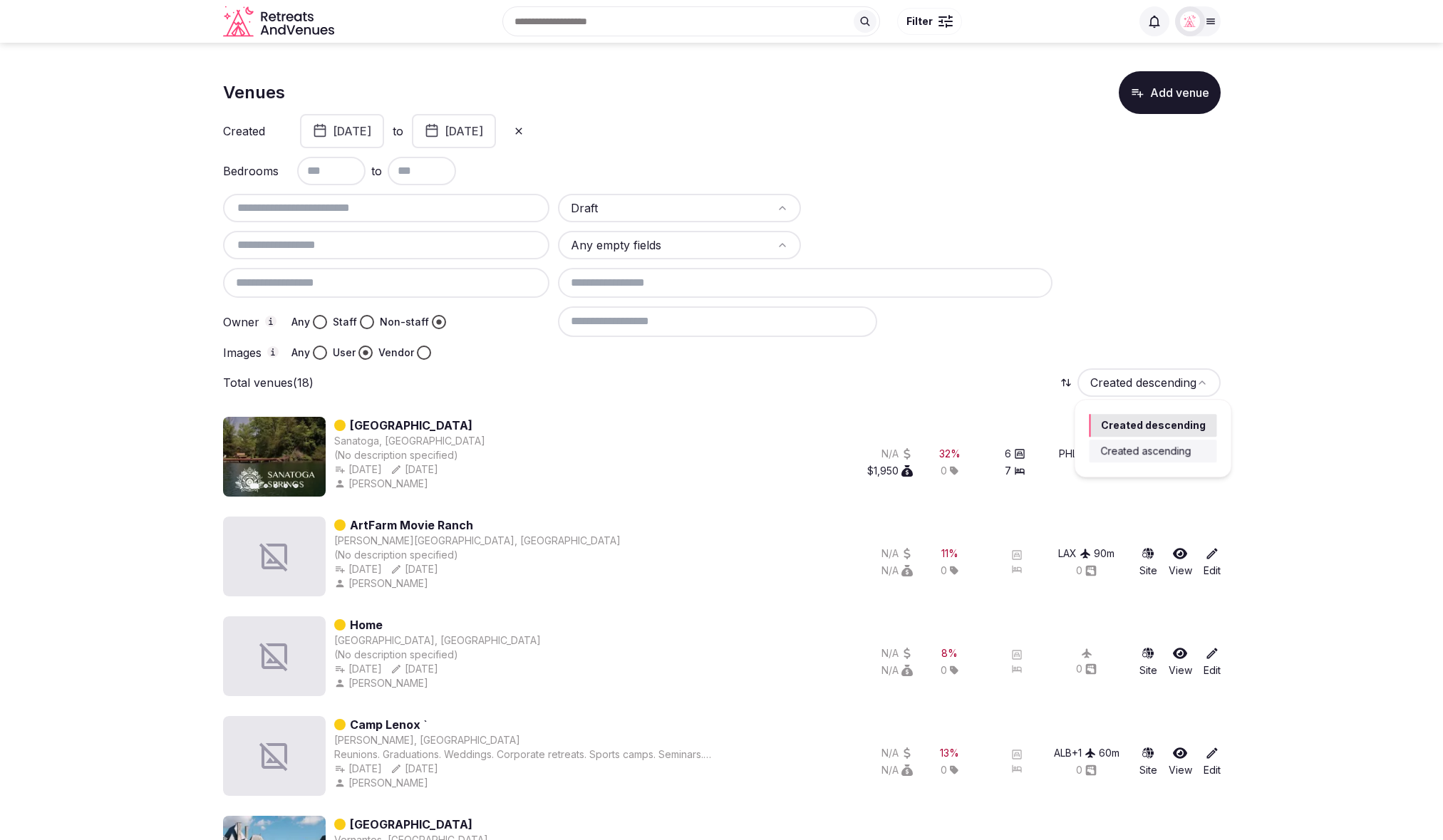
click at [1112, 377] on html "Search Popular Destinations Toscana, Italy Riviera Maya, Mexico Indonesia, Bali…" at bounding box center [721, 420] width 1443 height 840
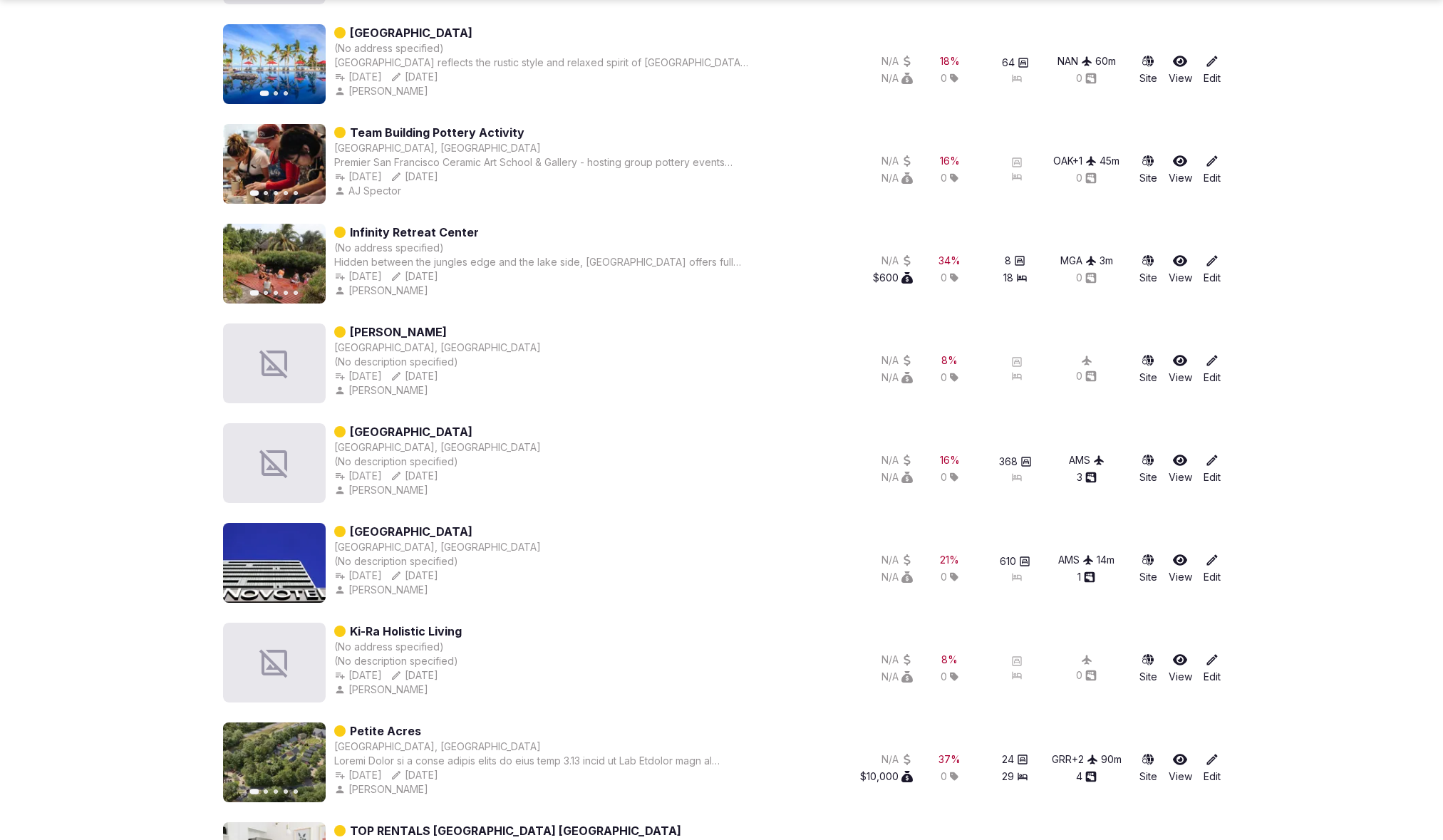
scroll to position [597, 0]
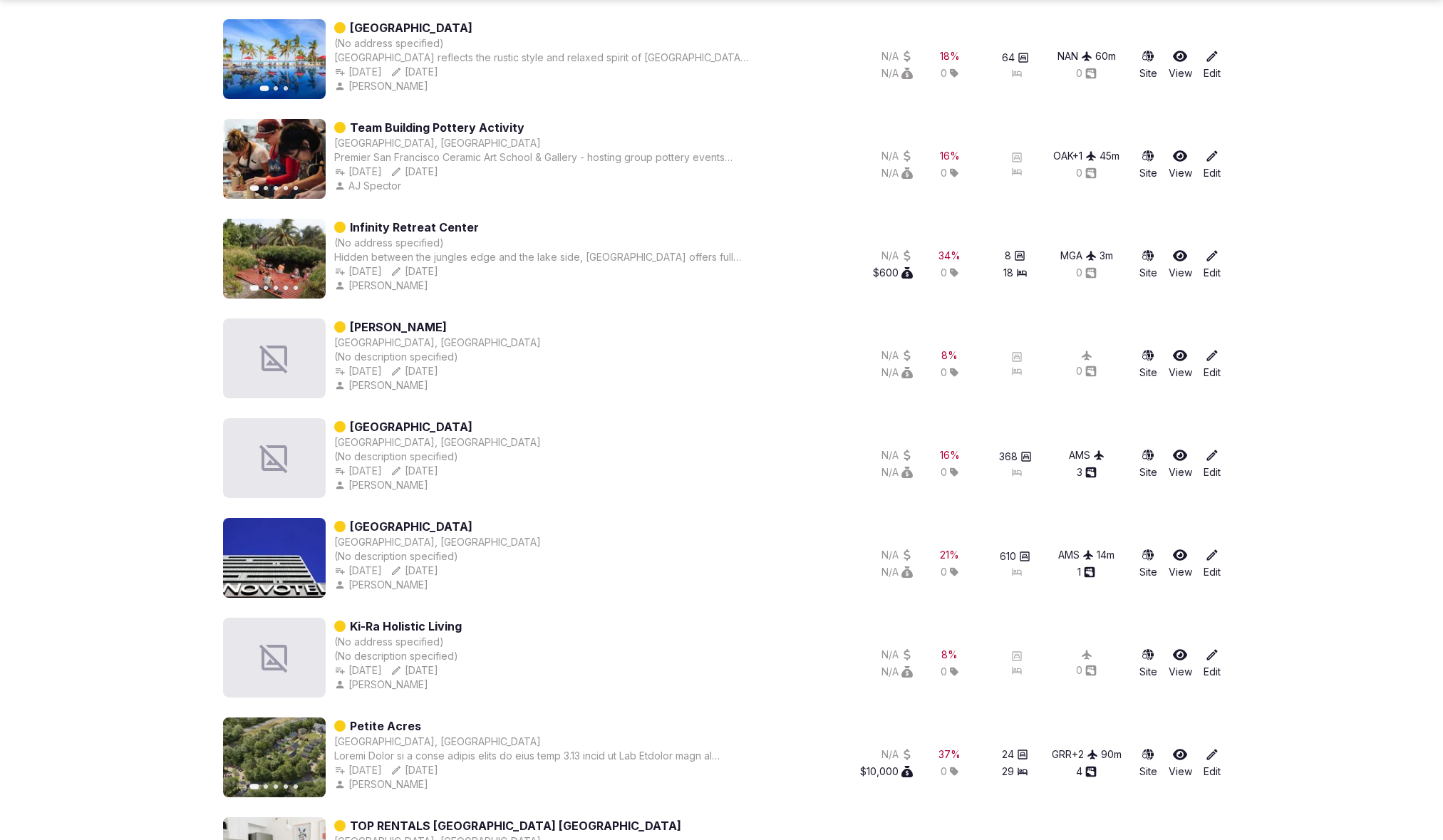
click at [1345, 331] on section "Venues Add venue Created August 1st, 2025 to September 9th, 2025 Bedrooms to Dr…" at bounding box center [721, 531] width 1443 height 2173
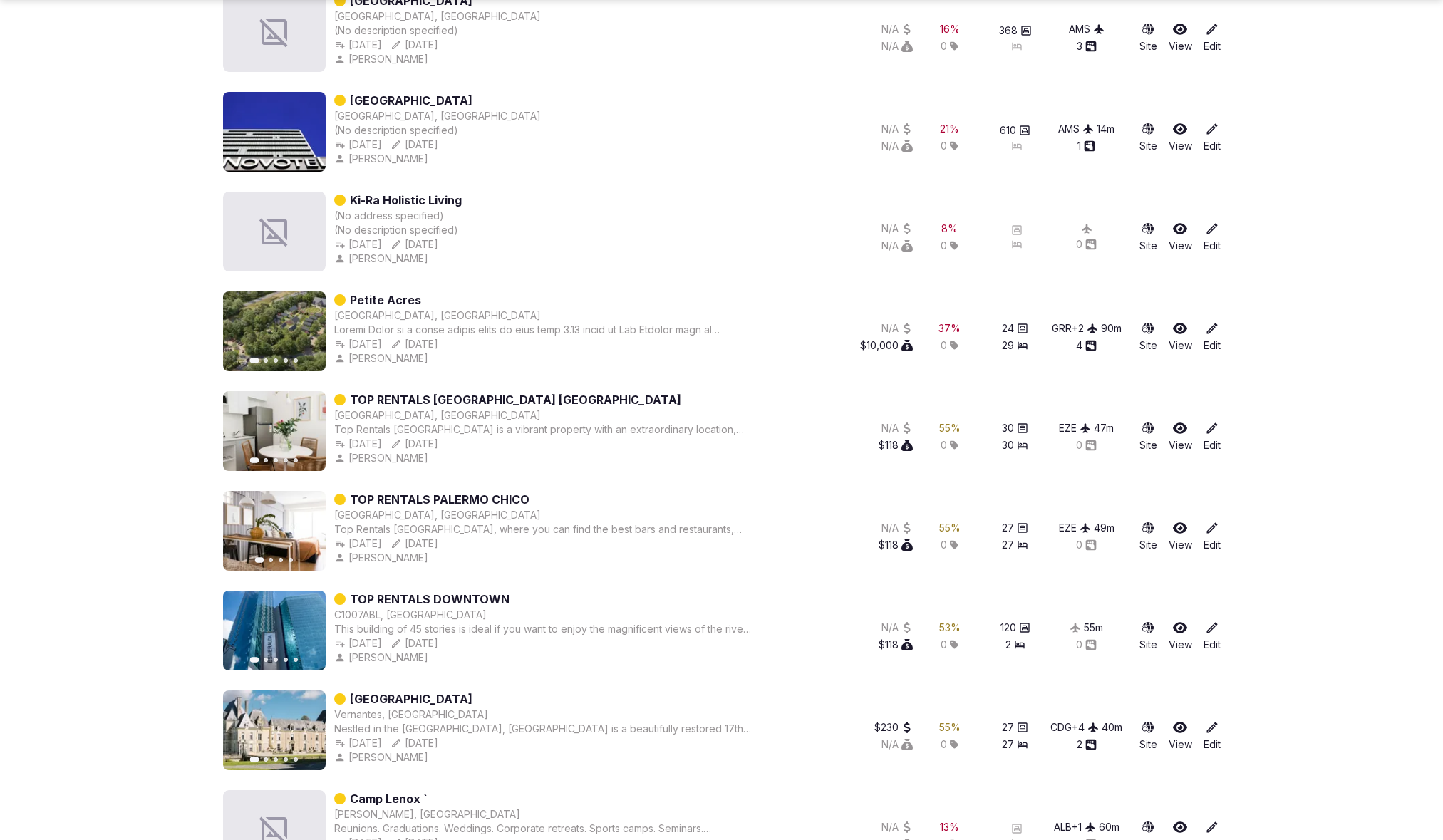
scroll to position [1374, 0]
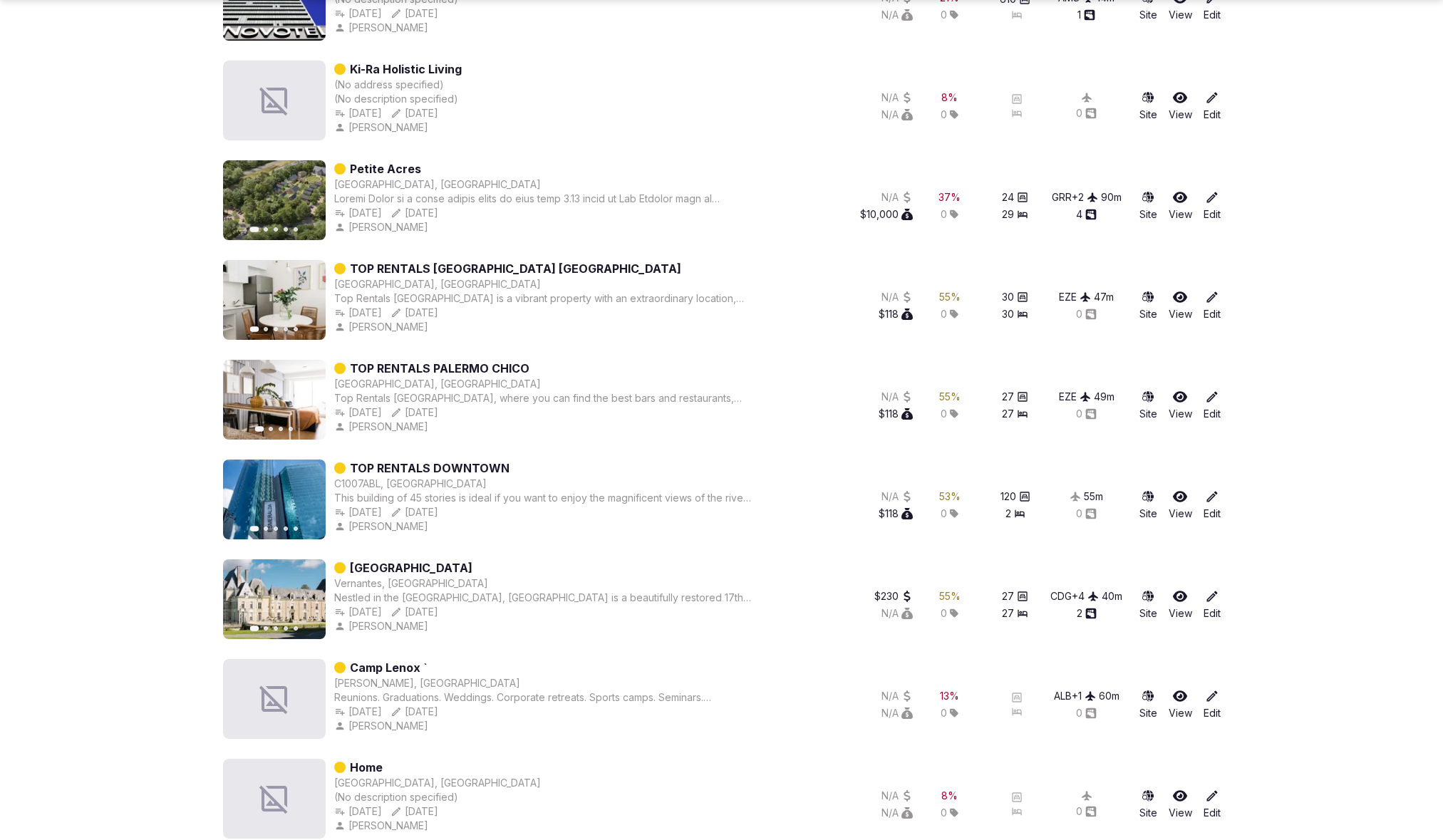
scroll to position [1166, 0]
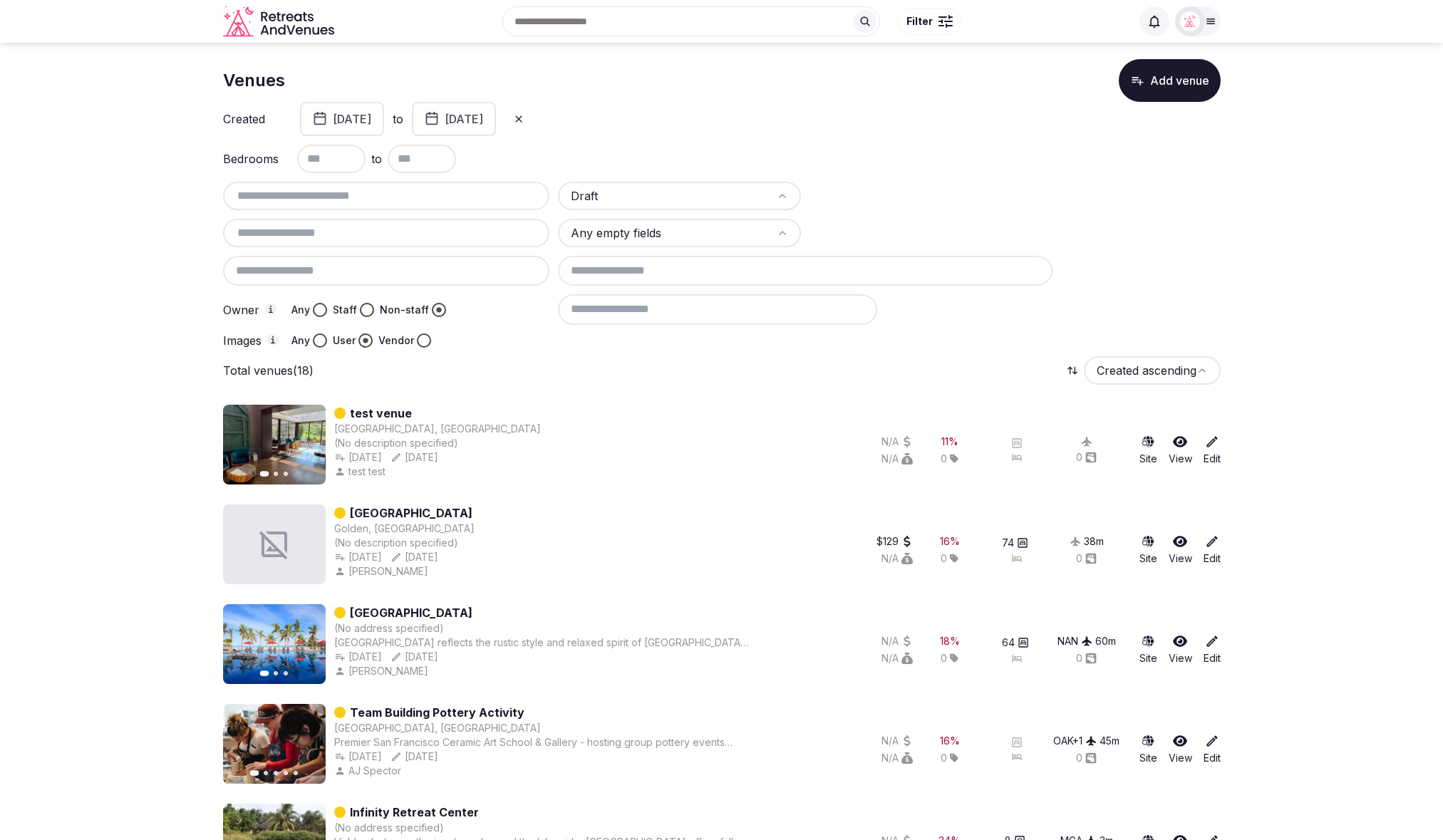
scroll to position [0, 0]
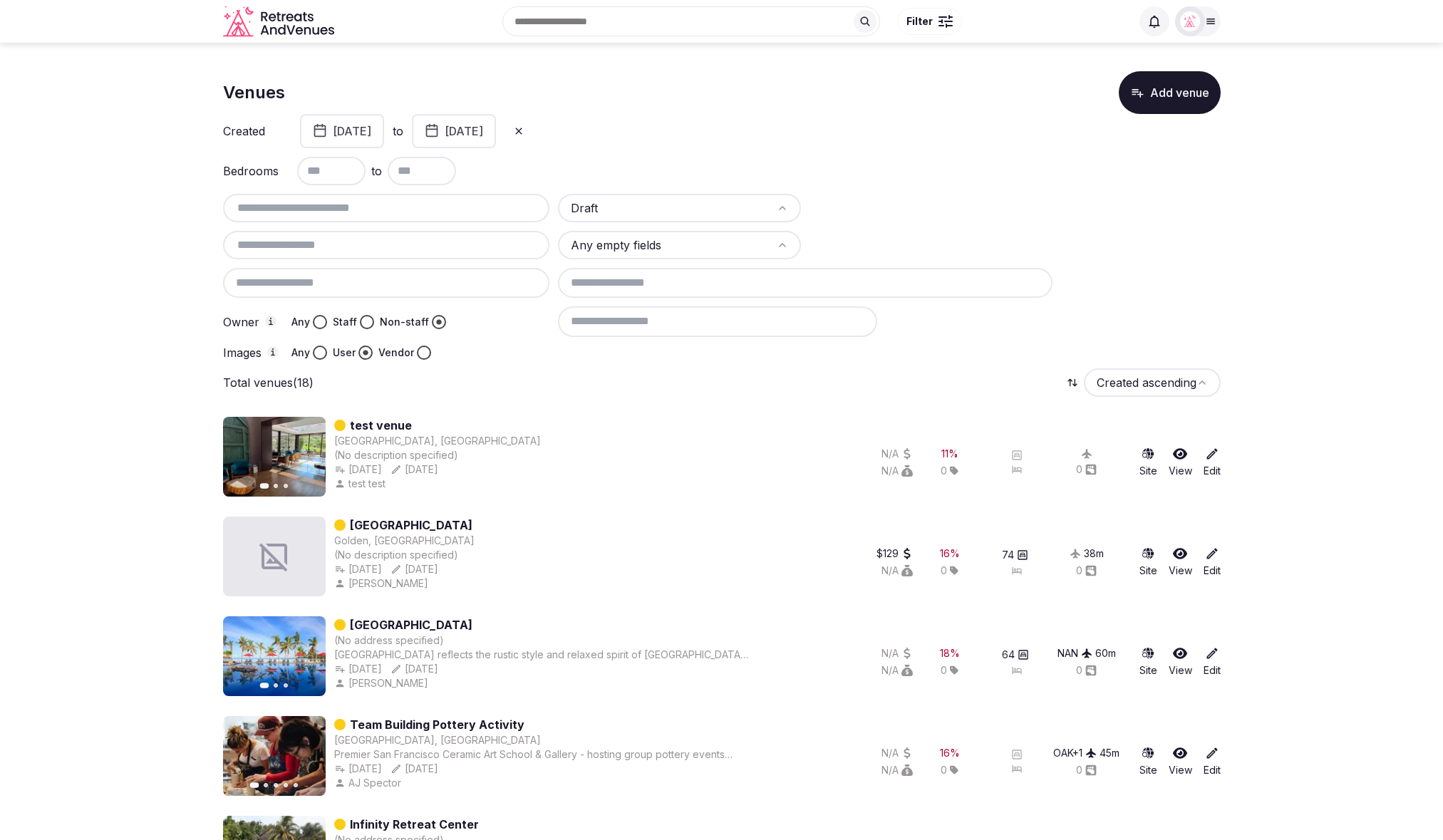
click at [384, 124] on button "August 1st, 2025" at bounding box center [342, 130] width 84 height 34
click at [524, 127] on icon at bounding box center [518, 130] width 11 height 11
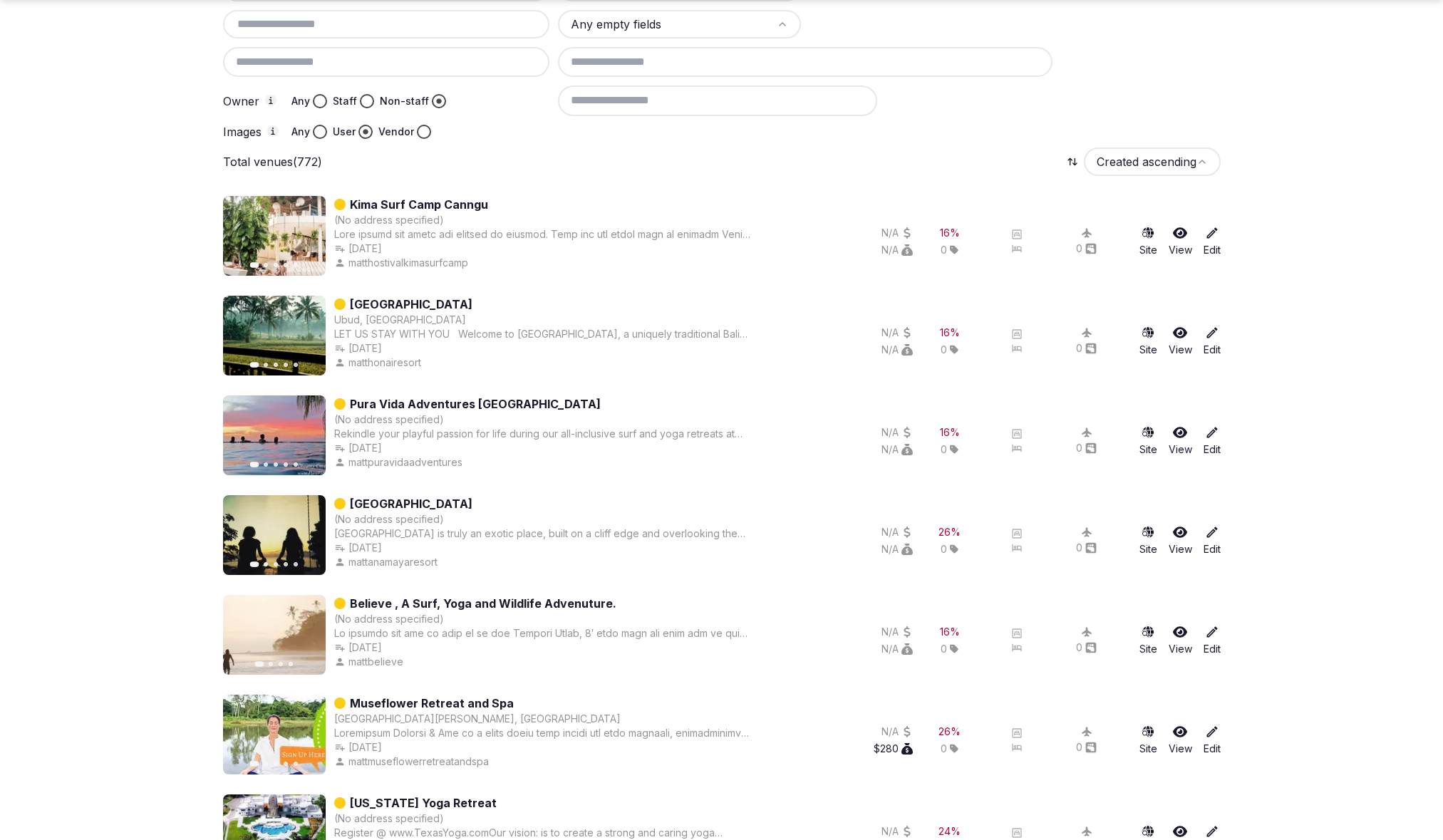
scroll to position [221, 0]
drag, startPoint x: 1208, startPoint y: 236, endPoint x: 1250, endPoint y: 192, distance: 60.8
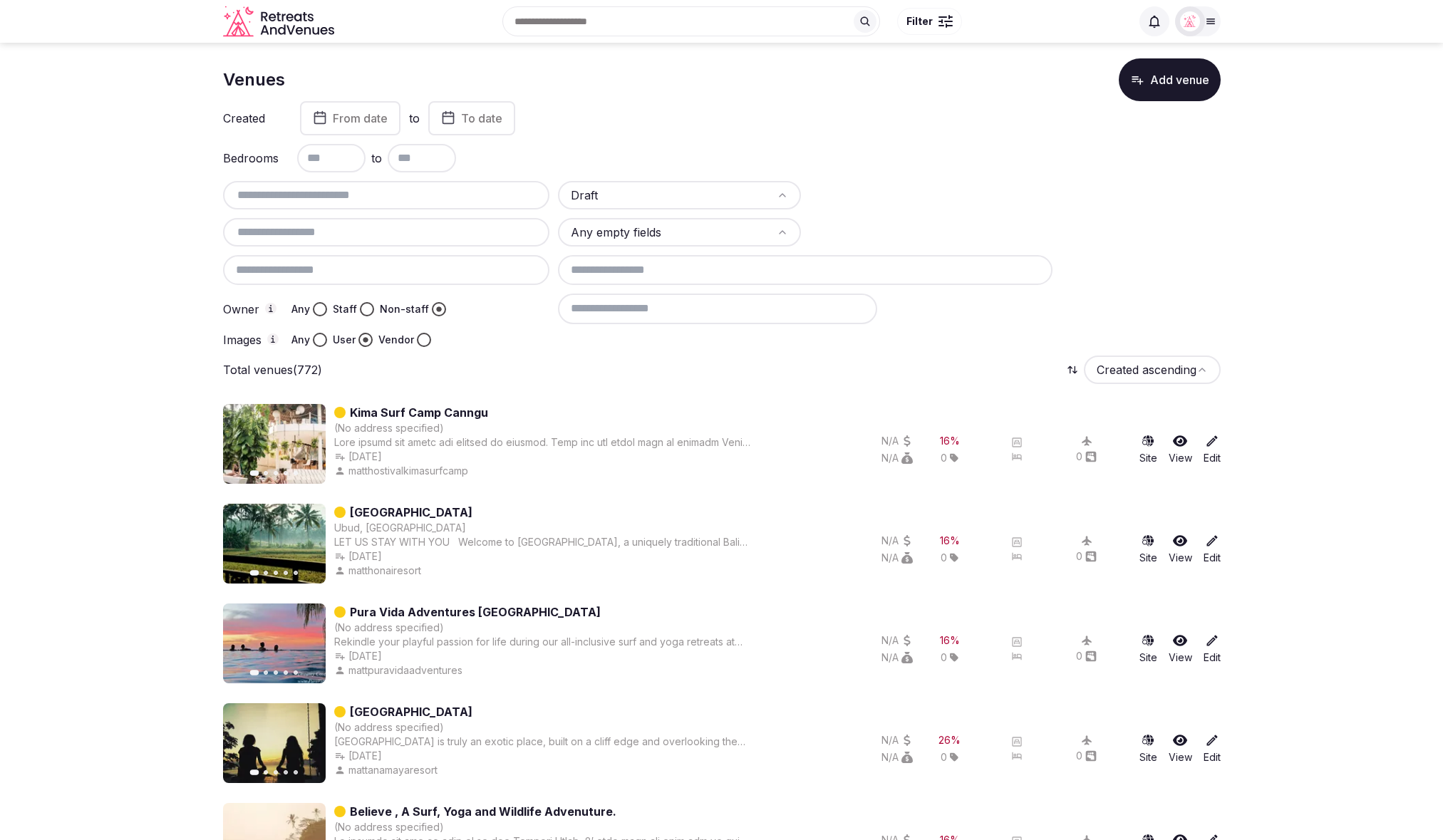
scroll to position [0, 0]
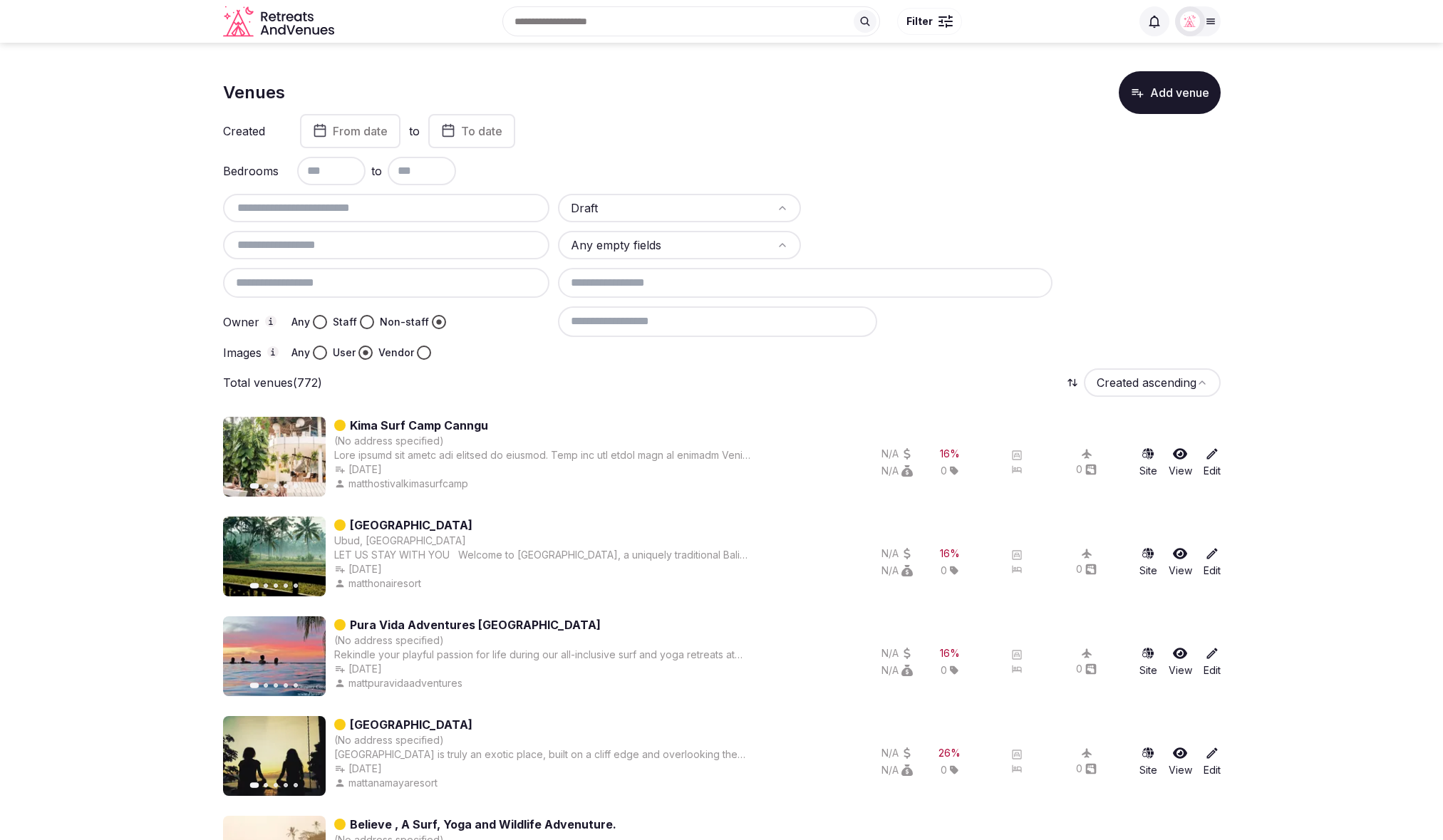
click at [333, 132] on span "From date" at bounding box center [360, 131] width 55 height 14
click at [256, 167] on icon "Go to the Previous Month" at bounding box center [263, 167] width 18 height 18
click at [331, 248] on button "1" at bounding box center [326, 247] width 20 height 21
click at [439, 131] on icon "button" at bounding box center [431, 130] width 14 height 18
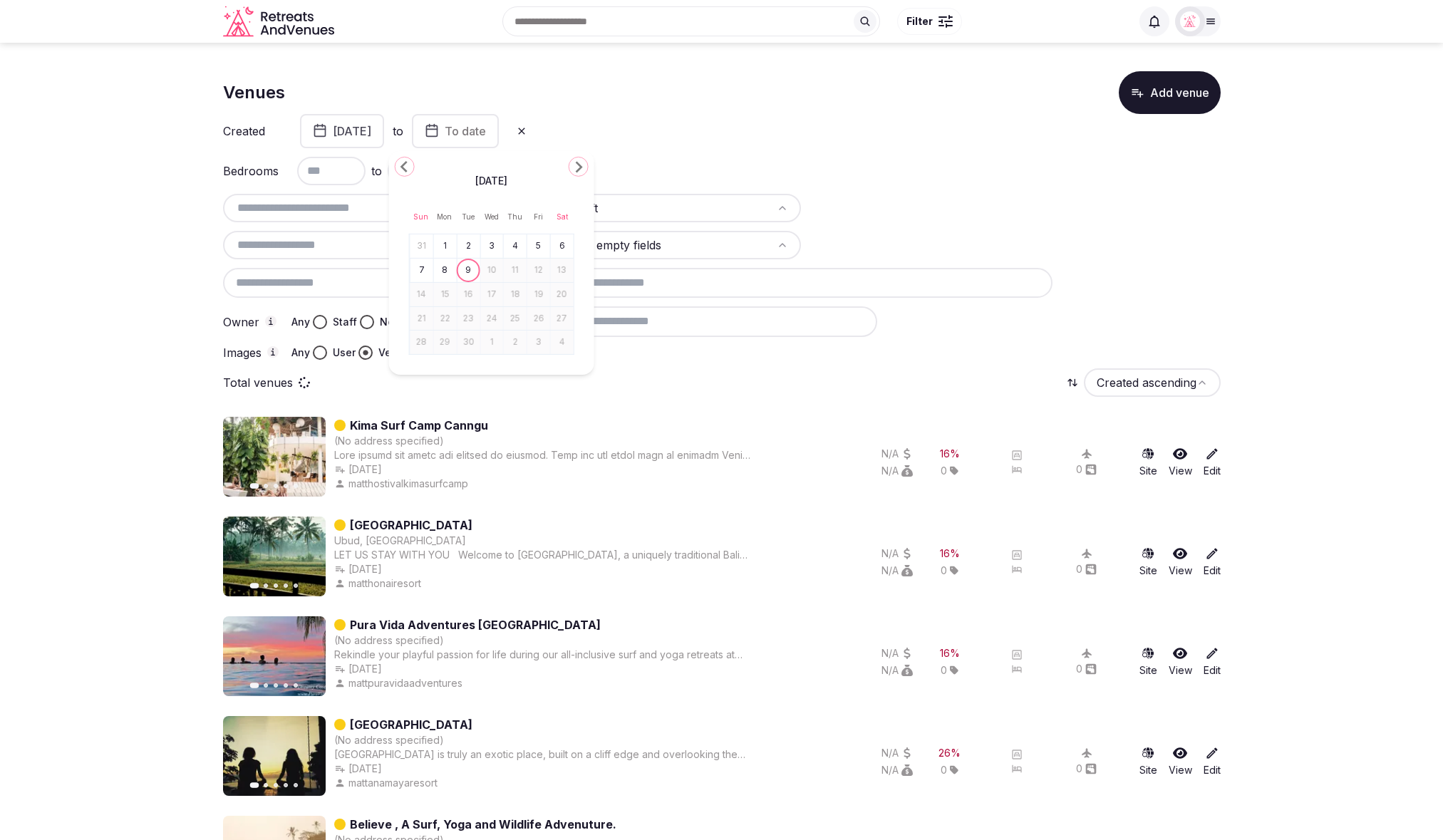
click at [409, 163] on icon "Go to the Previous Month" at bounding box center [405, 167] width 18 height 18
click at [539, 247] on button "1" at bounding box center [538, 247] width 20 height 21
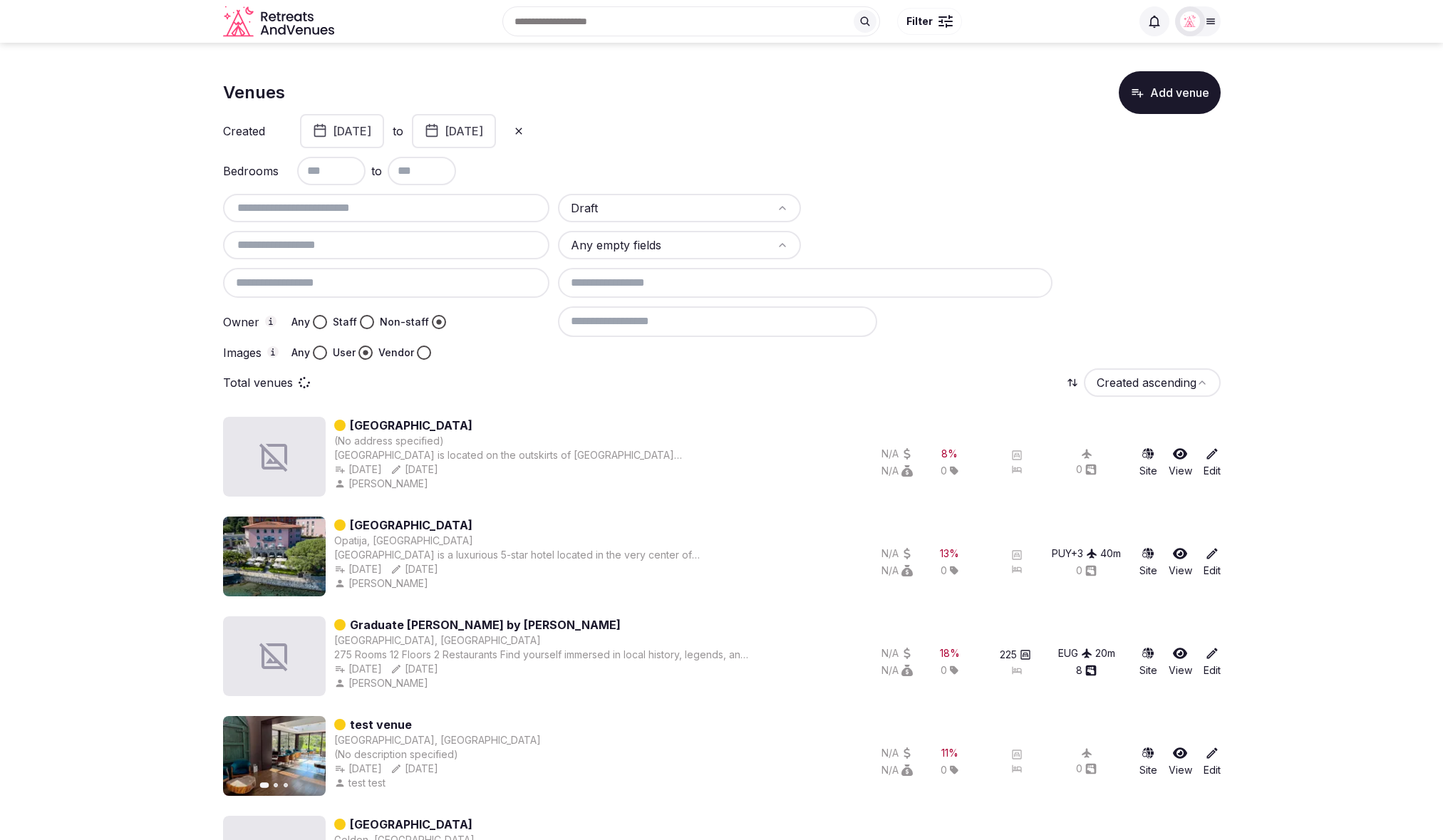
click at [1153, 104] on button "Add venue" at bounding box center [1170, 92] width 102 height 43
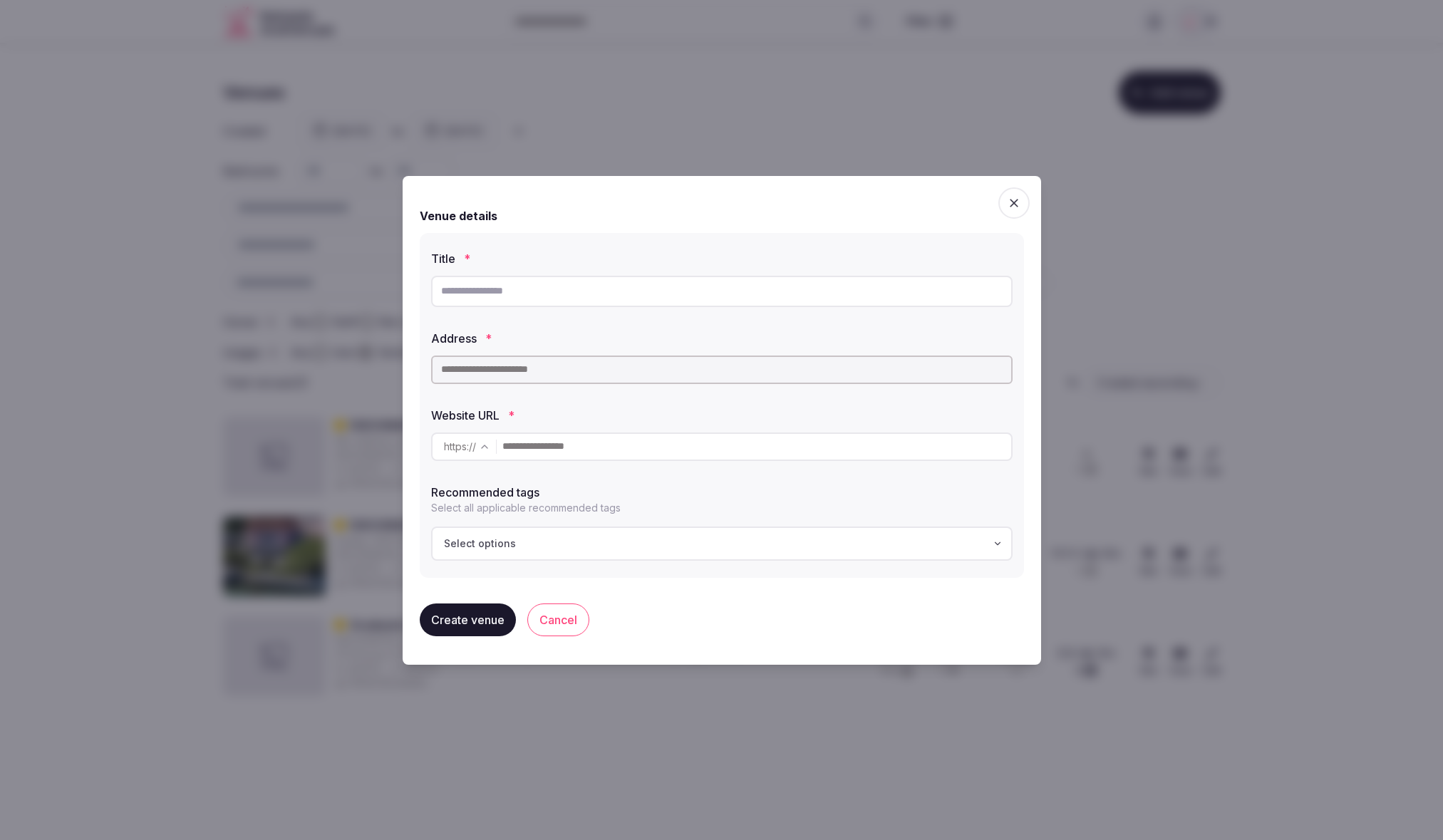
click at [1014, 200] on icon "button" at bounding box center [1014, 203] width 14 height 14
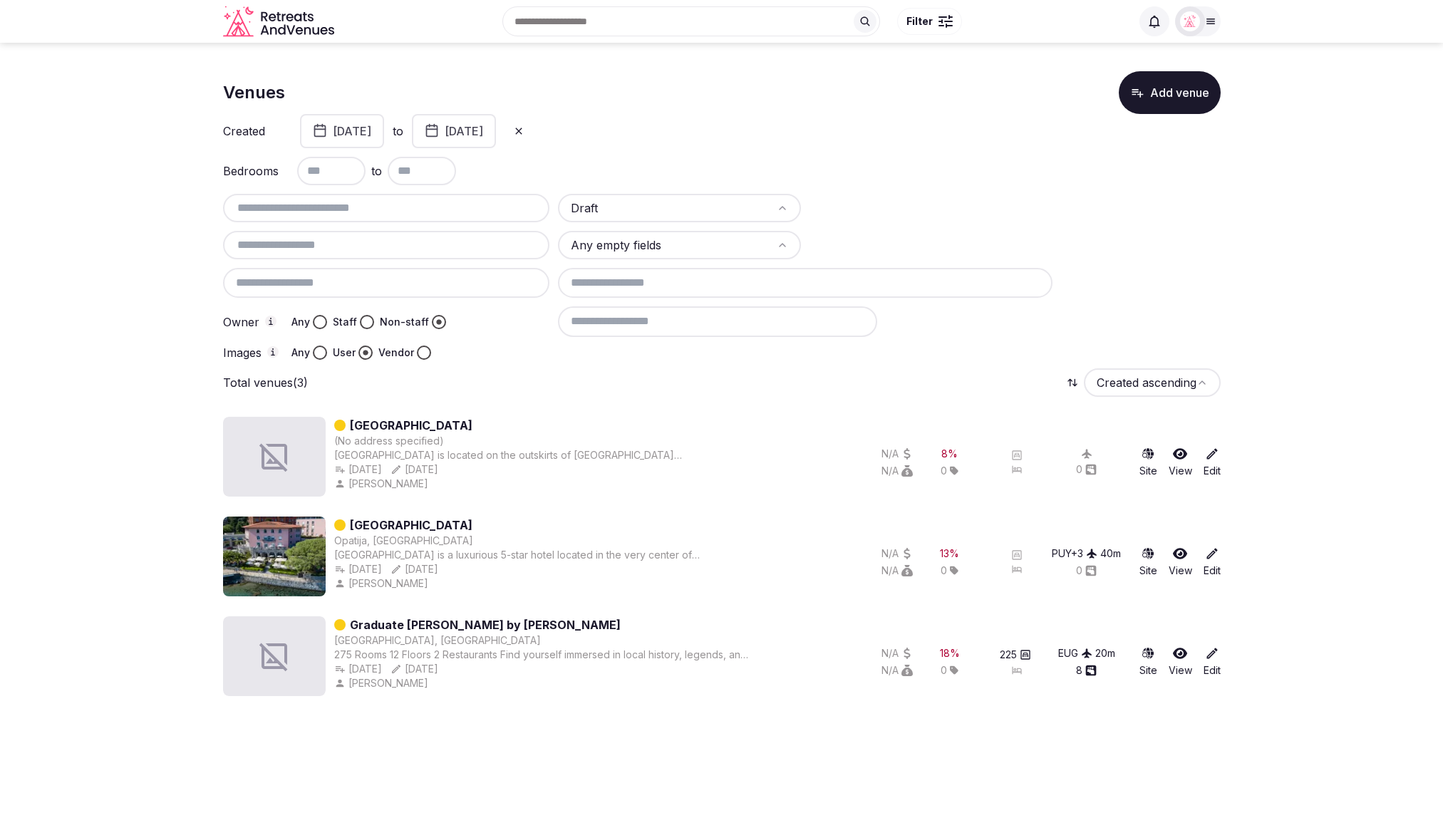
click at [1261, 228] on section "Venues Add venue Created July 1st, 2025 to August 1st, 2025 Bedrooms to Draft A…" at bounding box center [721, 381] width 1443 height 676
click at [524, 125] on icon at bounding box center [518, 130] width 11 height 11
click at [327, 132] on button "From date" at bounding box center [350, 130] width 101 height 34
click at [253, 166] on button "Go to the Previous Month" at bounding box center [263, 166] width 20 height 20
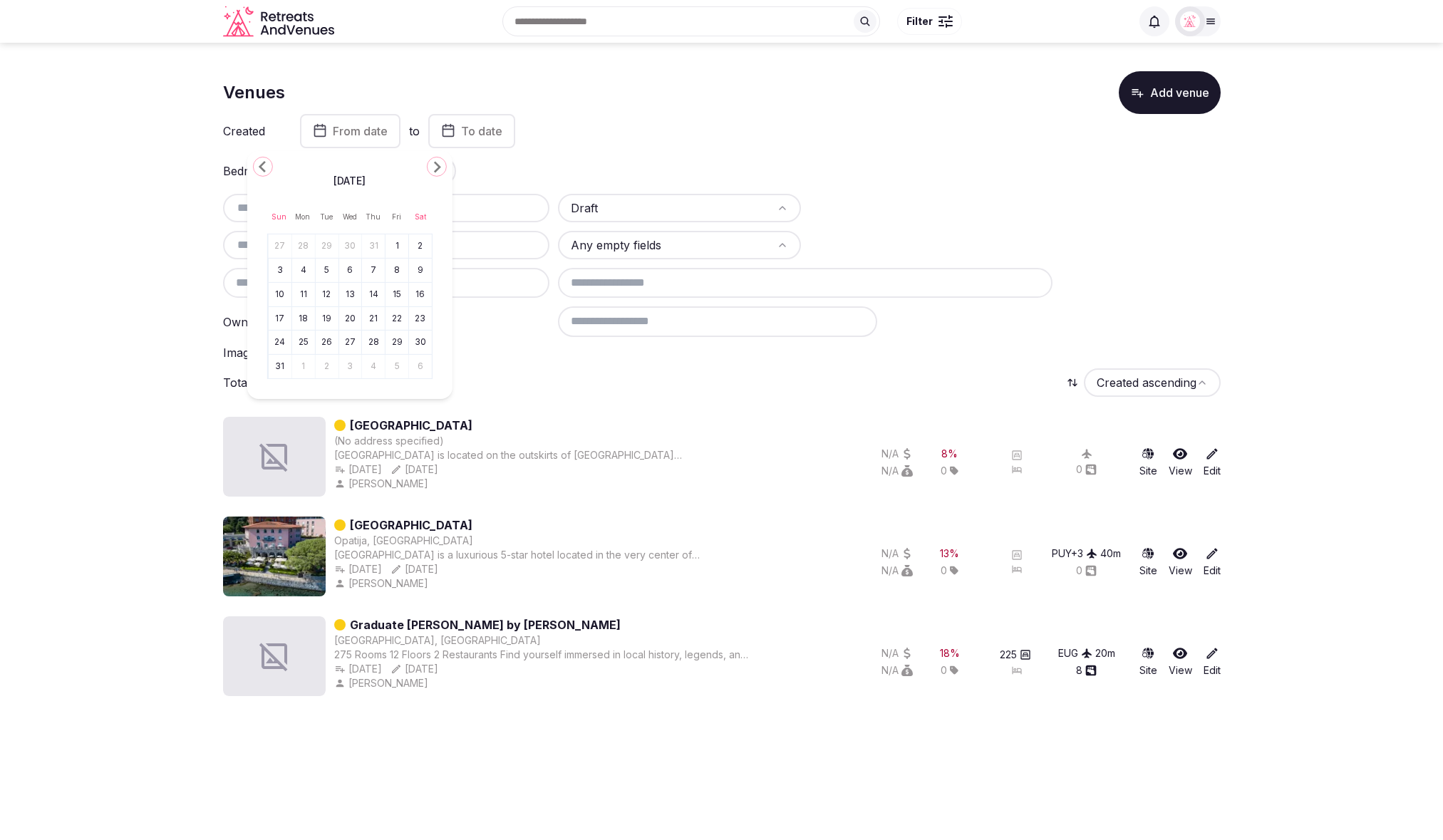
click at [253, 166] on button "Go to the Previous Month" at bounding box center [263, 166] width 20 height 20
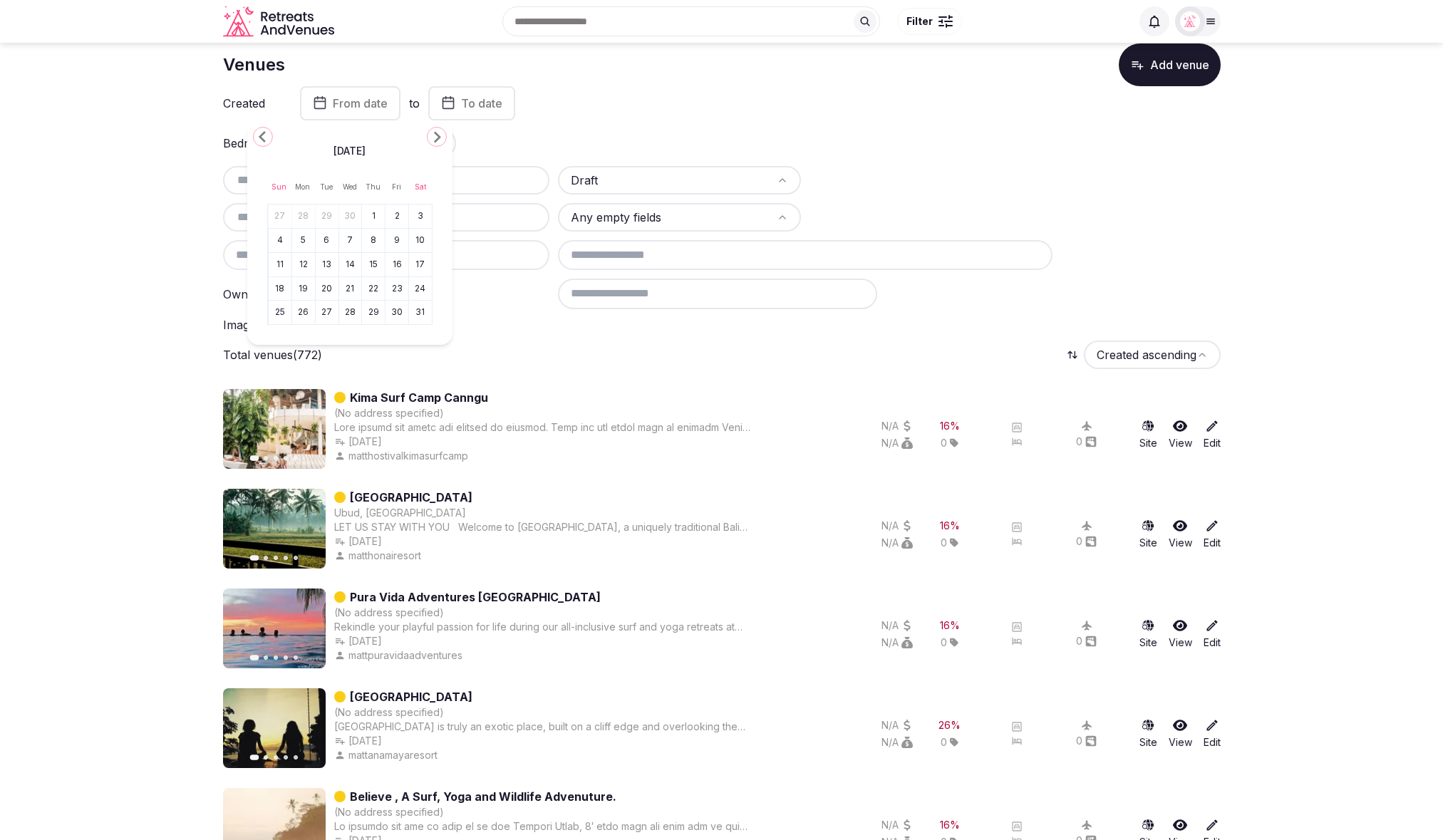
scroll to position [31, 0]
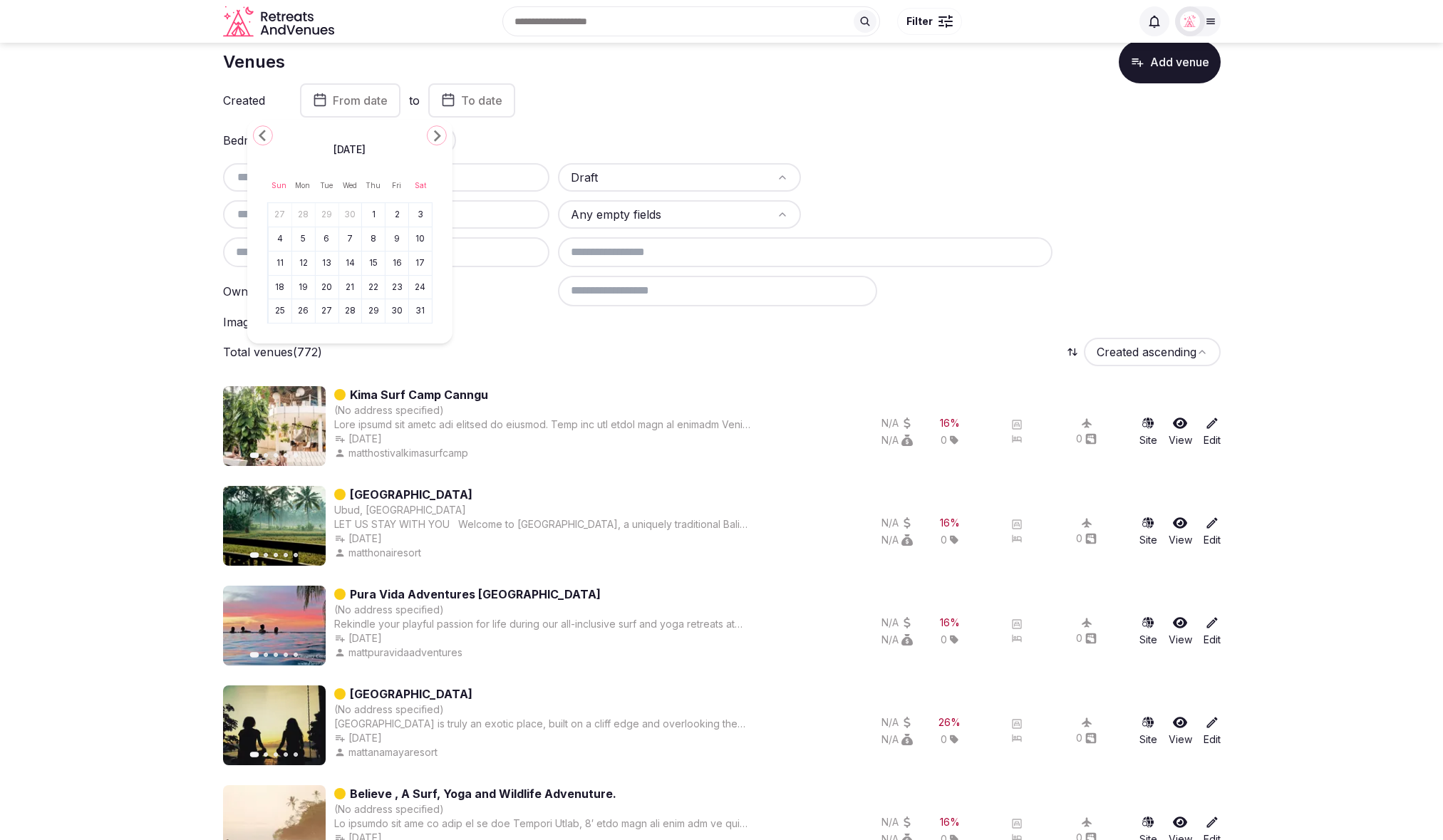
click at [1134, 293] on div at bounding box center [889, 290] width 662 height 30
click at [360, 98] on span "From date" at bounding box center [360, 101] width 55 height 14
click at [263, 135] on icon "Go to the Previous Month" at bounding box center [263, 136] width 18 height 18
drag, startPoint x: 327, startPoint y: 208, endPoint x: 351, endPoint y: 180, distance: 36.9
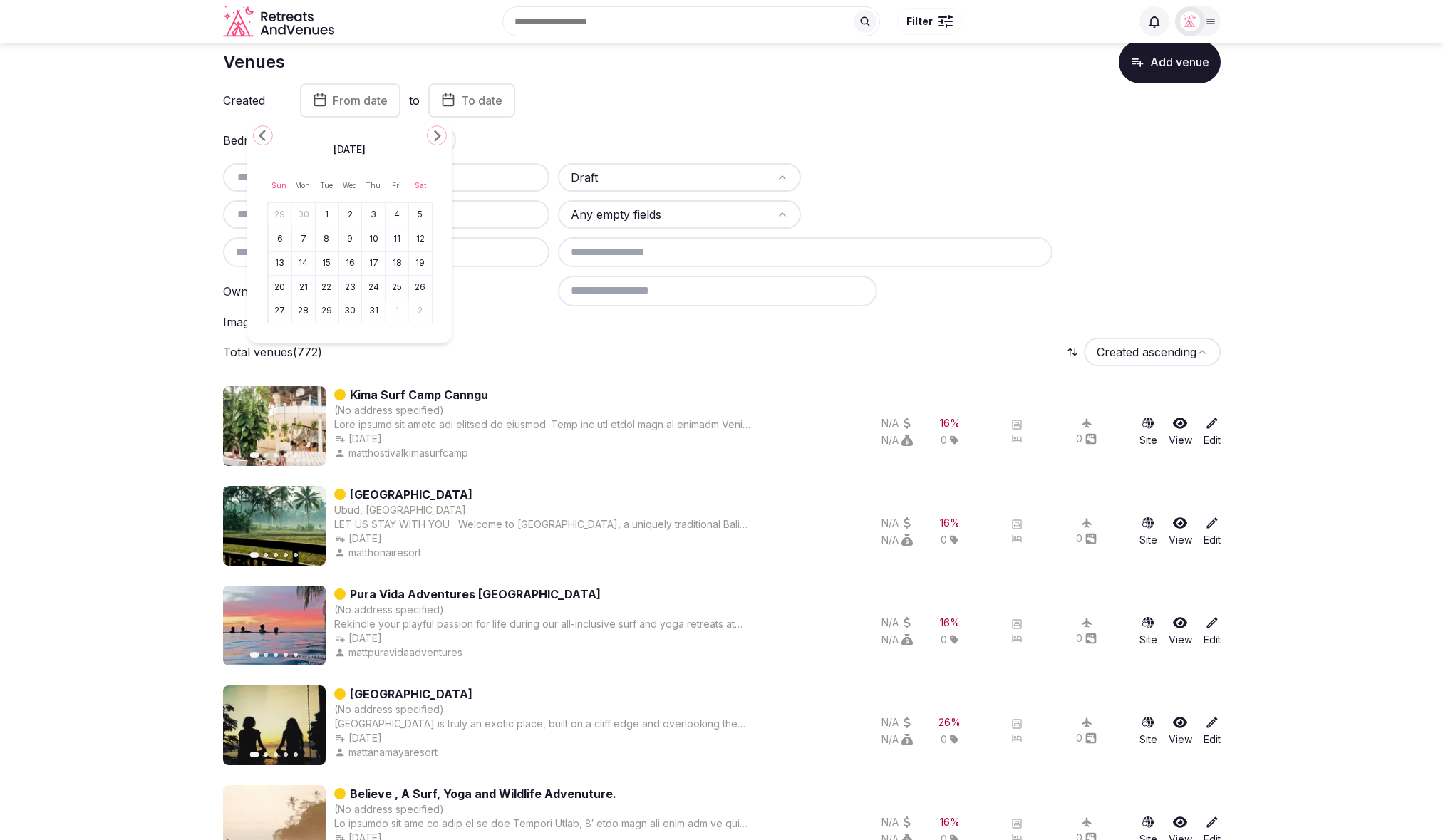
click at [327, 208] on button "1" at bounding box center [326, 215] width 20 height 21
click at [486, 94] on span "To date" at bounding box center [465, 101] width 41 height 14
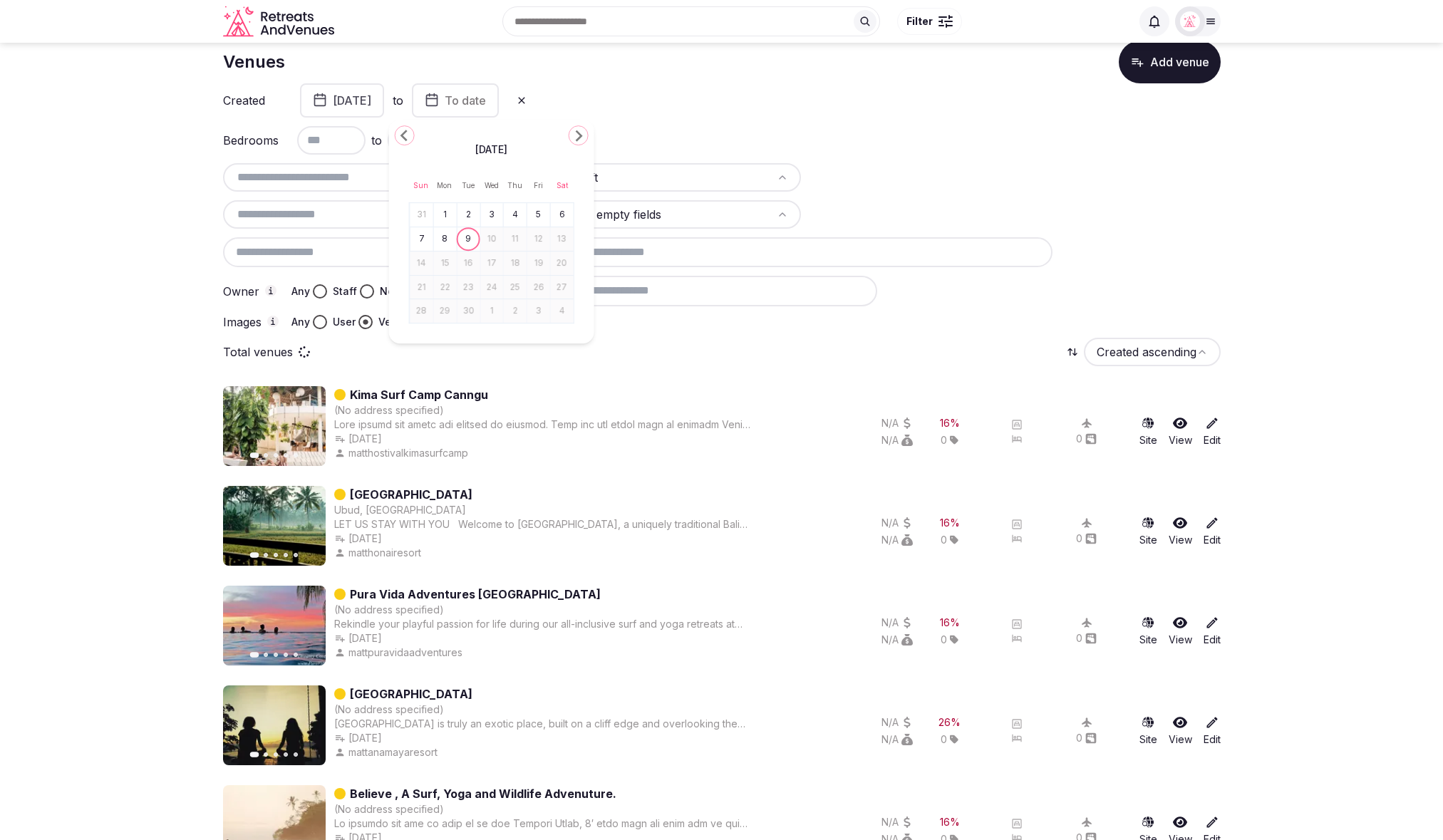
click at [401, 132] on icon "Go to the Previous Month" at bounding box center [405, 136] width 18 height 18
click at [536, 214] on button "1" at bounding box center [538, 215] width 20 height 21
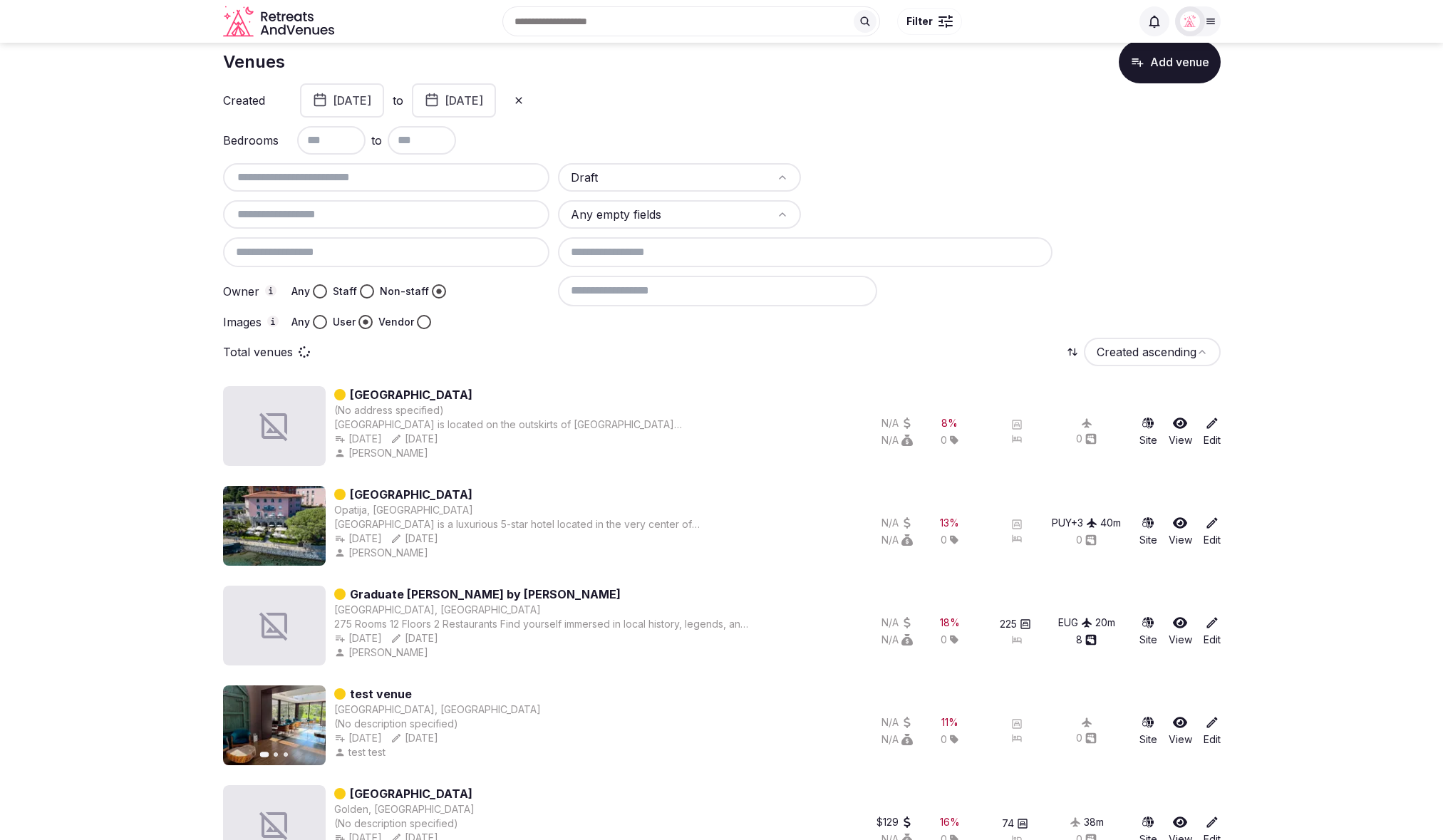
click at [1148, 273] on div "Draft Any empty fields Owner Any Staff Non-staff Images Any User Vendor" at bounding box center [722, 246] width 998 height 166
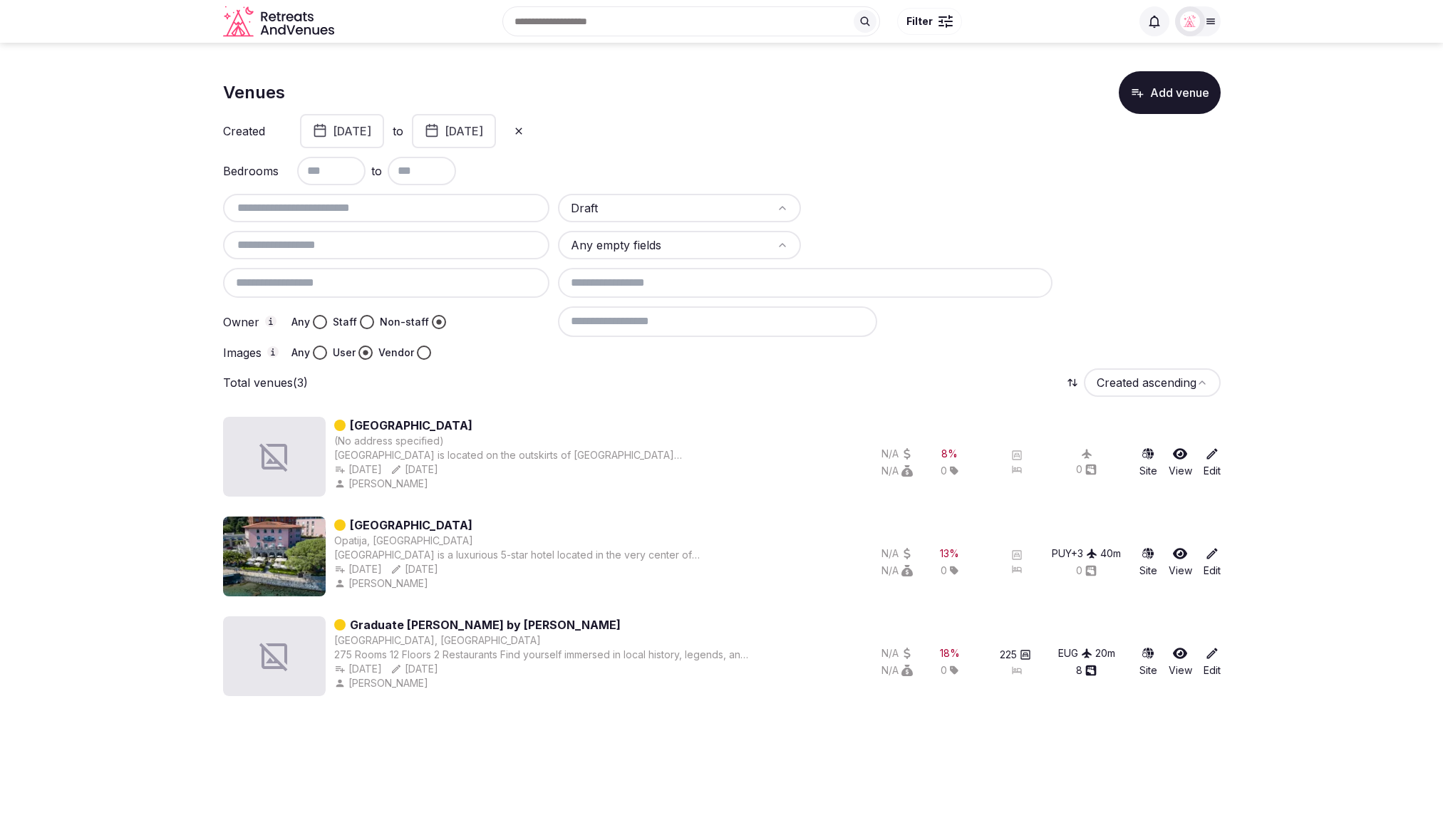
scroll to position [0, 0]
click at [323, 129] on icon "button" at bounding box center [319, 129] width 11 height 0
click at [270, 159] on icon "Go to the Previous Month" at bounding box center [273, 167] width 18 height 18
click at [384, 247] on button "1" at bounding box center [384, 247] width 20 height 21
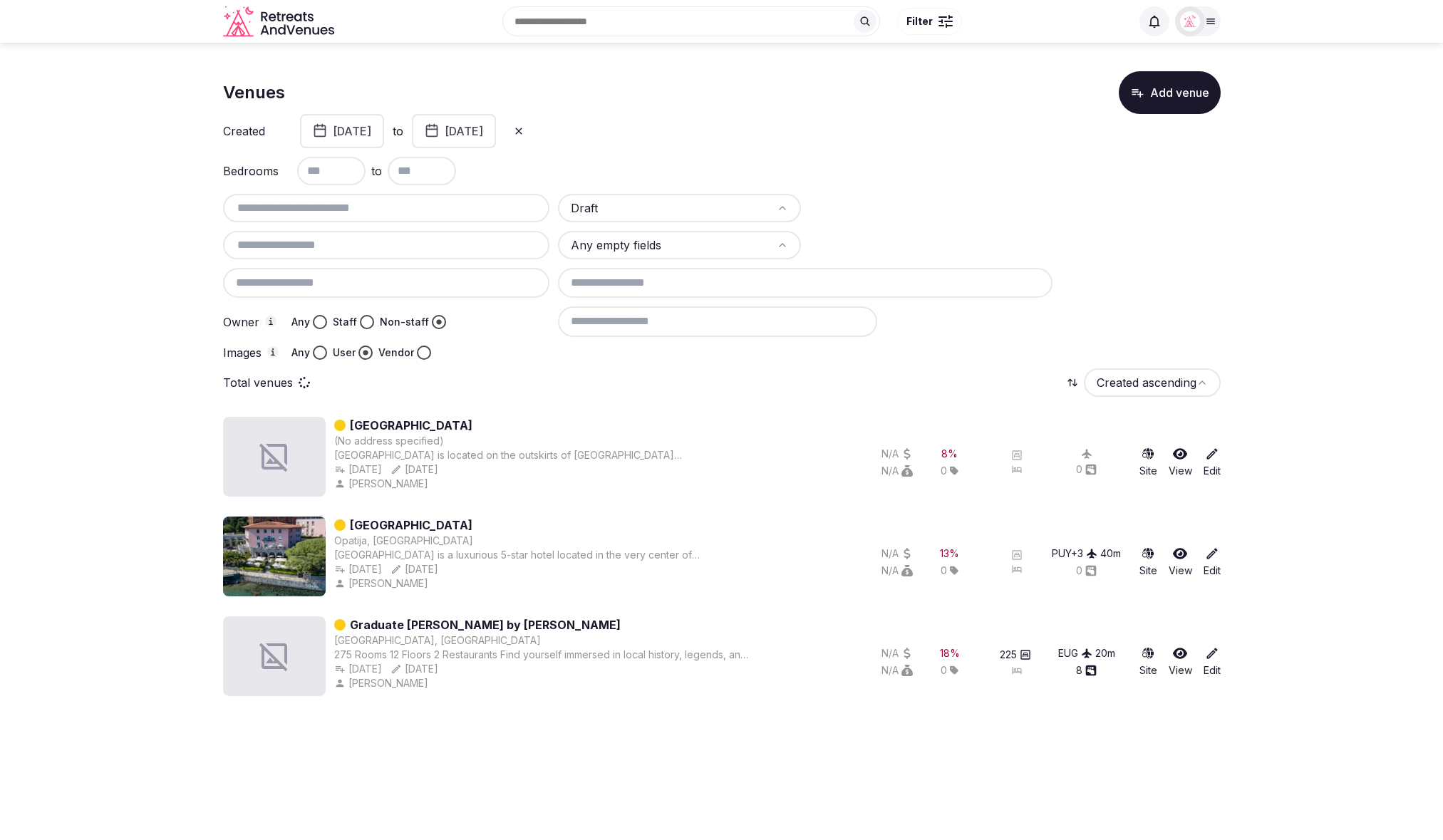
click at [533, 125] on button at bounding box center [519, 131] width 29 height 23
click at [457, 135] on button "To date" at bounding box center [471, 130] width 87 height 34
click at [386, 168] on icon "Go to the Previous Month" at bounding box center [384, 167] width 18 height 18
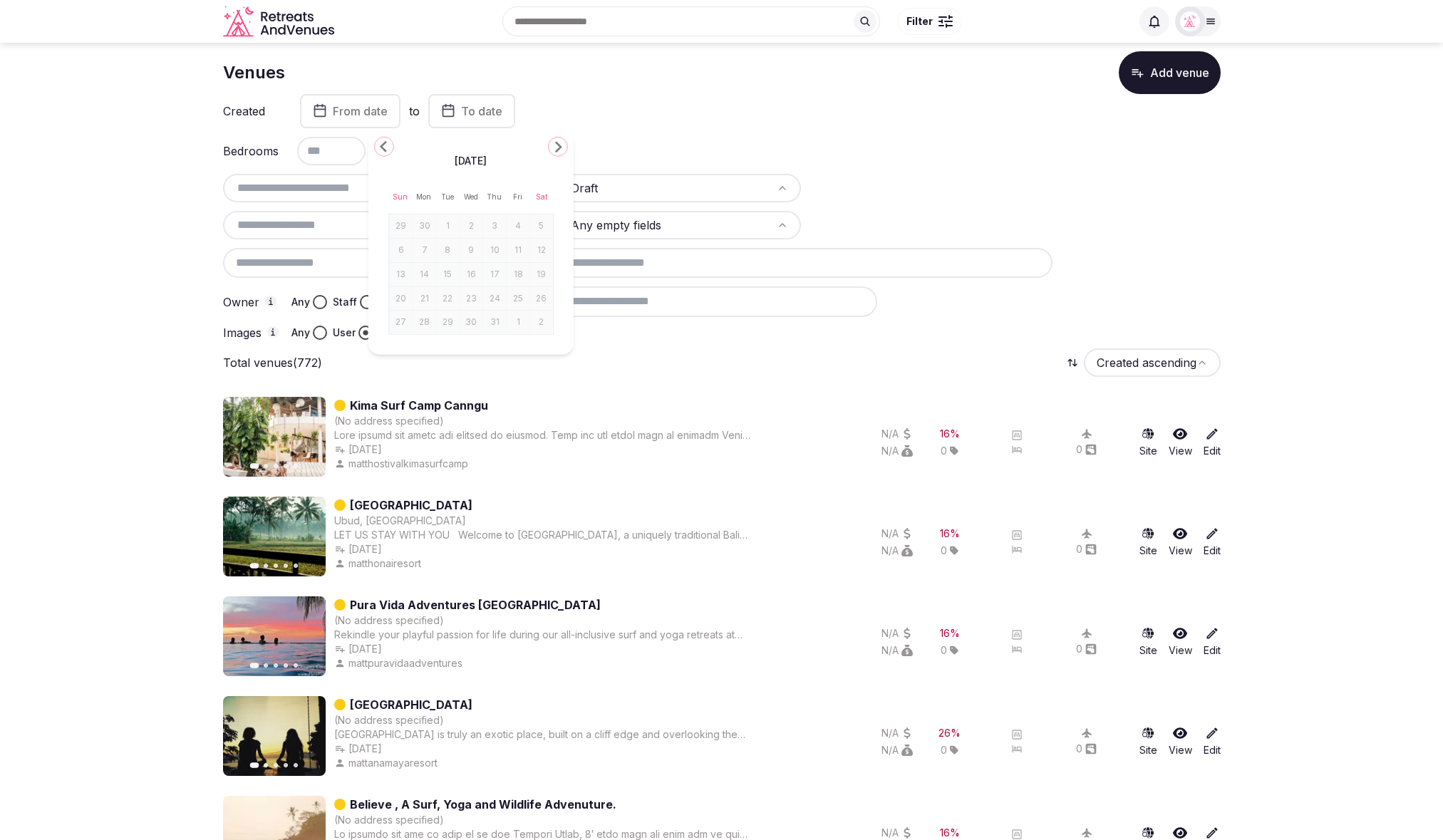
scroll to position [25, 0]
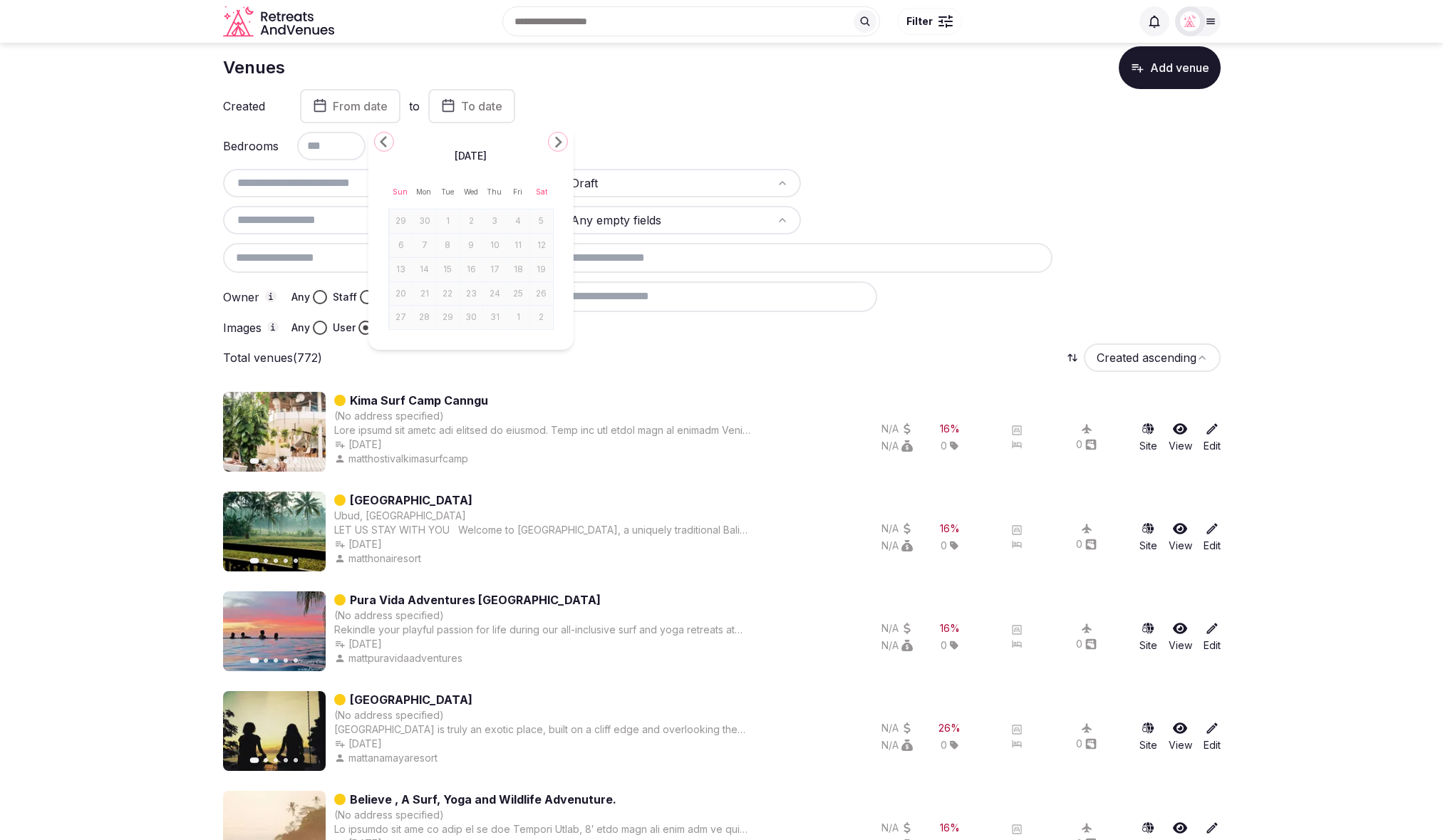
click at [986, 216] on div at bounding box center [931, 220] width 243 height 29
click at [344, 109] on span "From date" at bounding box center [360, 106] width 55 height 14
click at [261, 143] on polygon "Go to the Previous Month" at bounding box center [263, 142] width 7 height 11
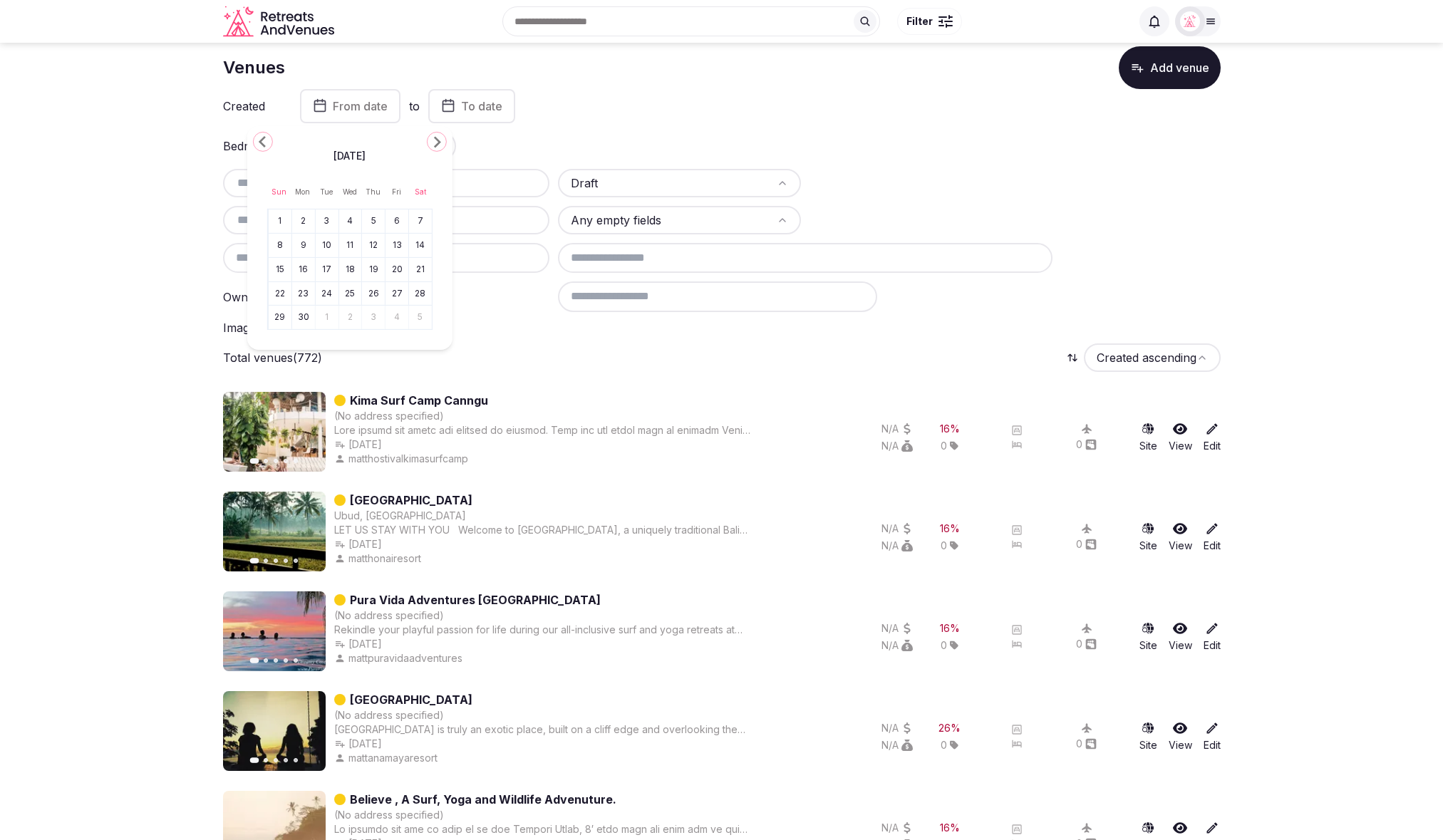
click at [260, 138] on icon "Go to the Previous Month" at bounding box center [263, 142] width 18 height 18
click at [372, 221] on button "1" at bounding box center [373, 221] width 20 height 21
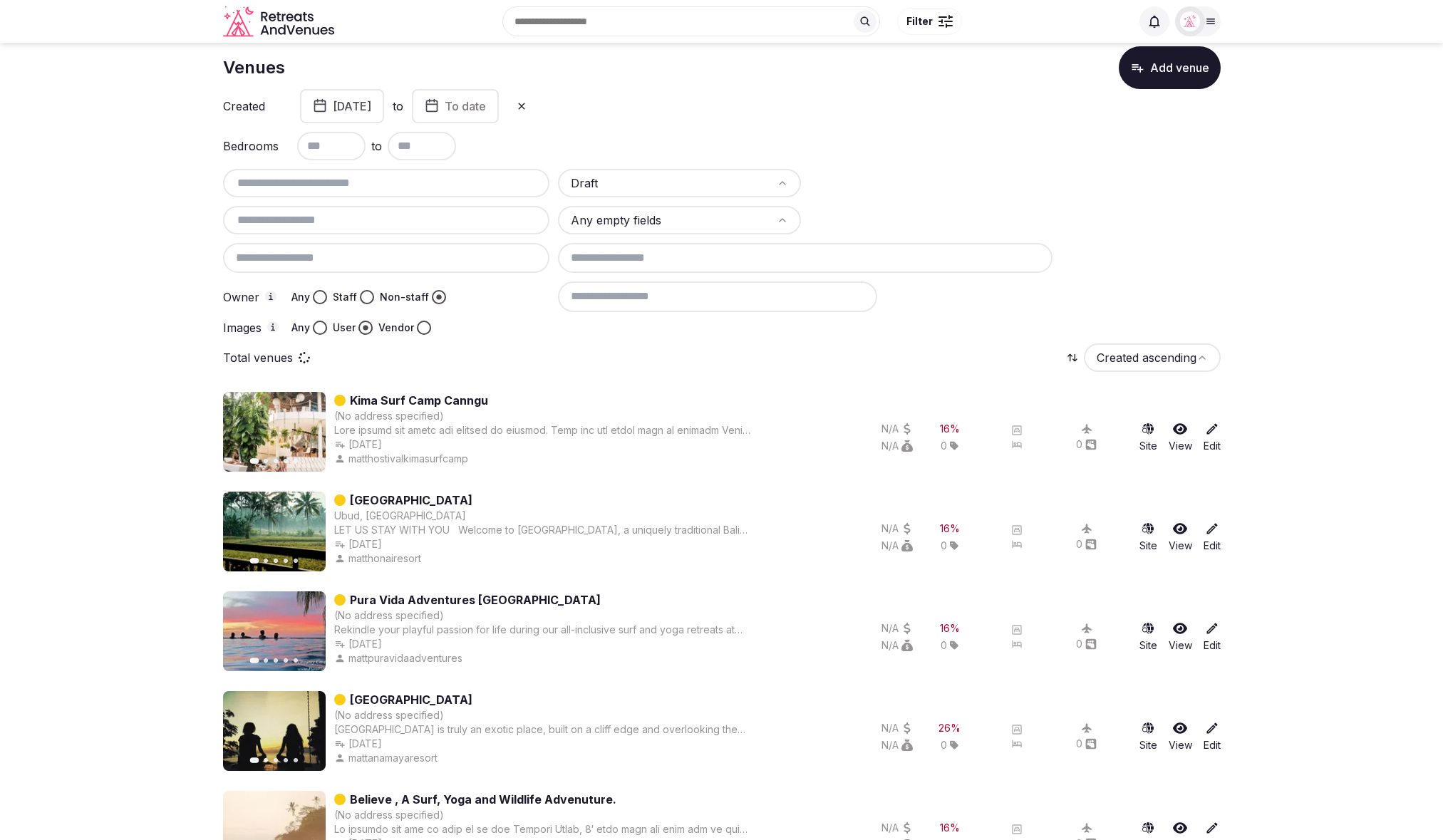
click at [486, 106] on span "To date" at bounding box center [465, 106] width 41 height 14
click at [407, 143] on icon "Go to the Previous Month" at bounding box center [405, 142] width 18 height 18
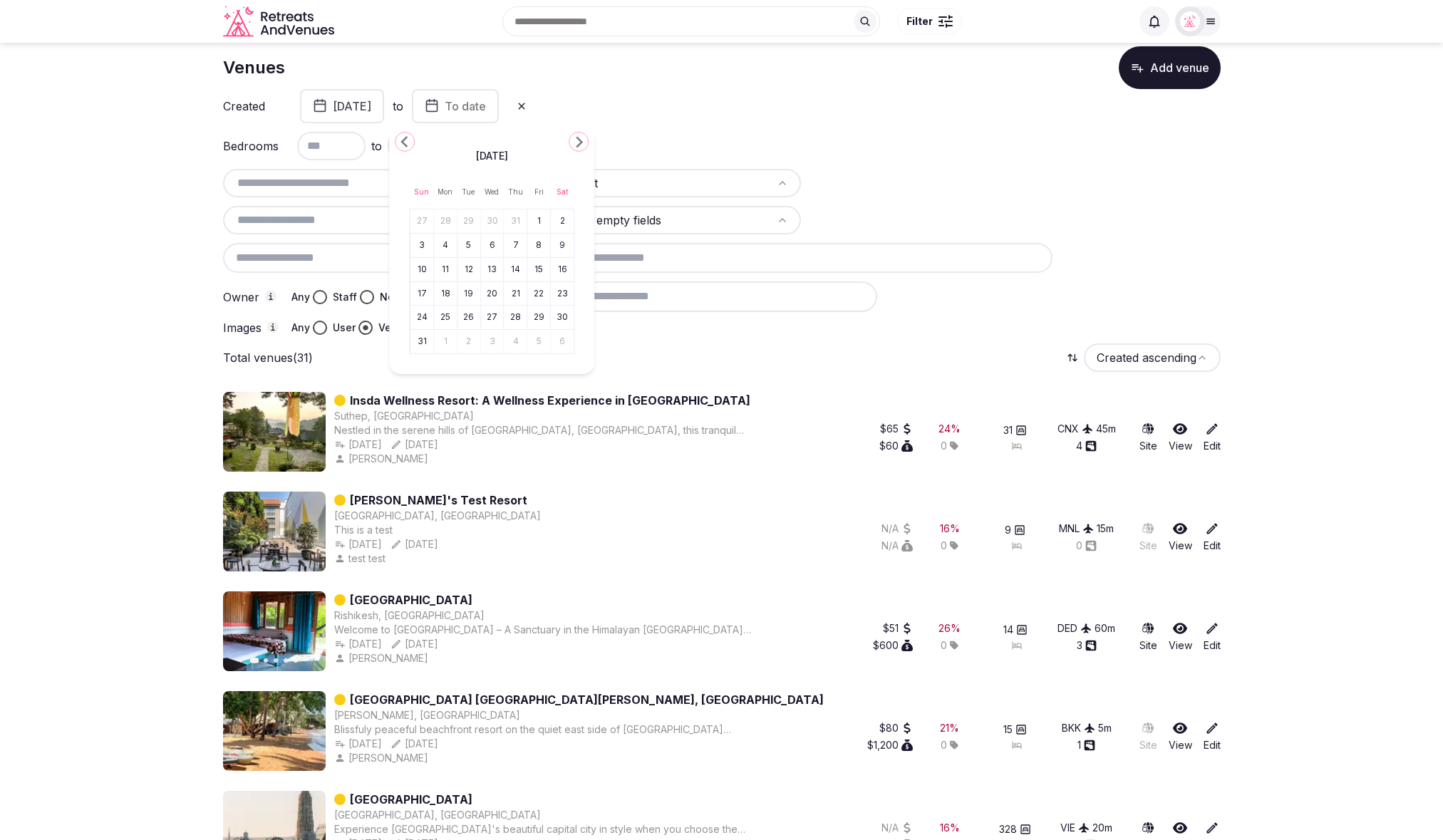
click at [536, 217] on button "1" at bounding box center [538, 221] width 20 height 21
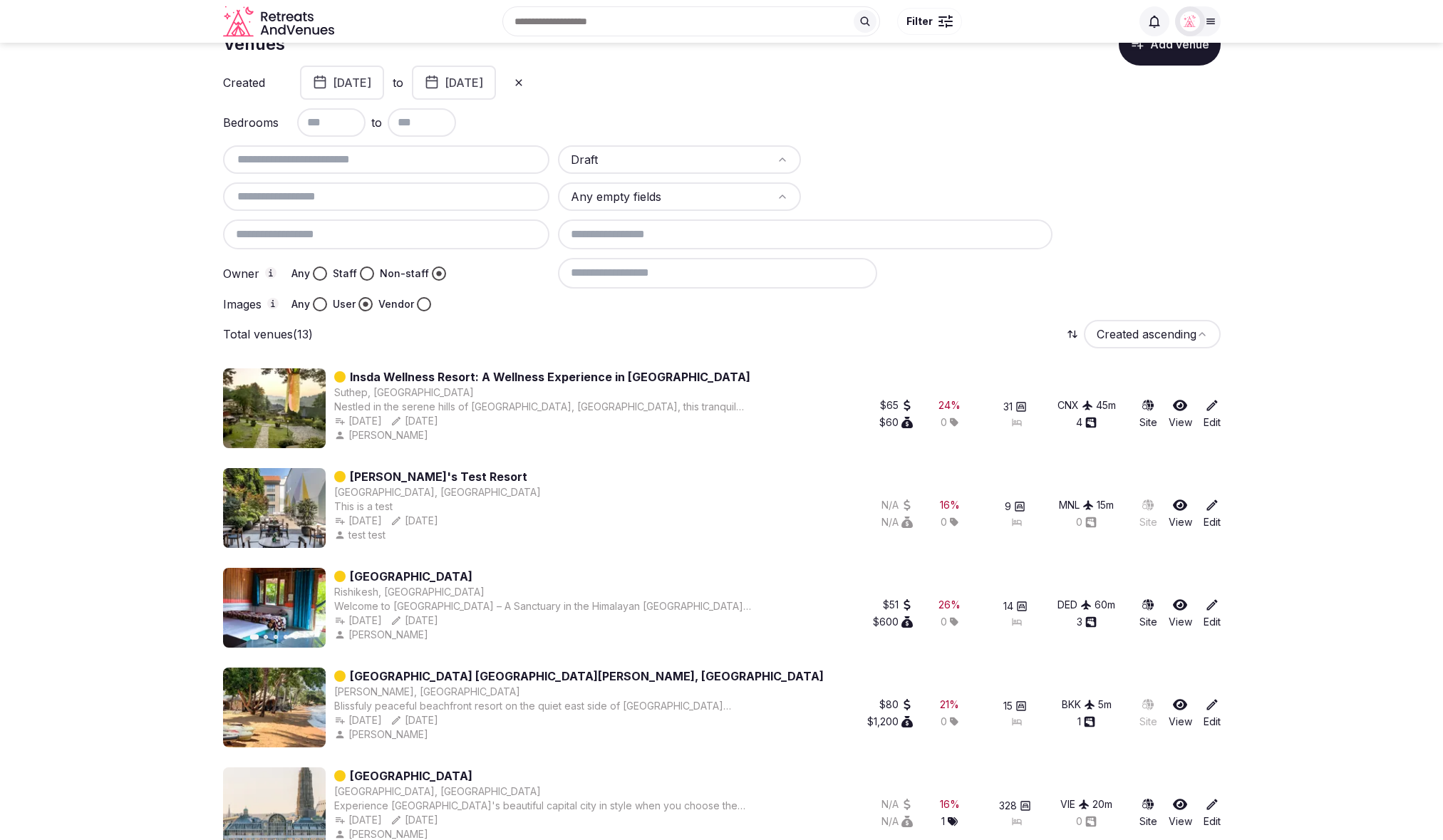
scroll to position [0, 0]
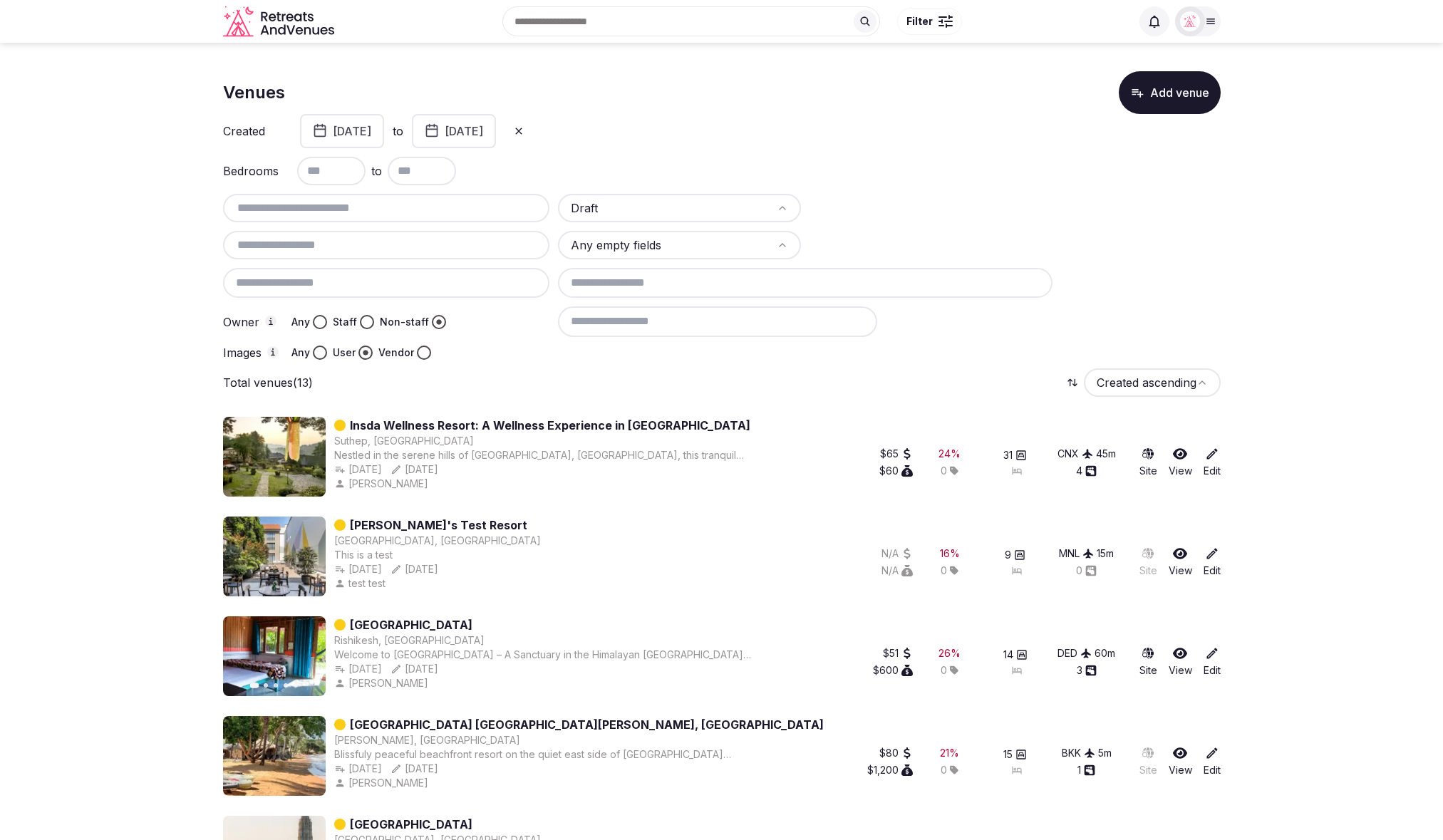
click at [498, 344] on div "Draft Any empty fields Owner Any Staff Non-staff Images Any User Vendor" at bounding box center [722, 277] width 998 height 166
click at [522, 130] on icon at bounding box center [518, 130] width 6 height 6
click at [1166, 272] on div "Draft Any empty fields Owner Any Staff Non-staff Images Any User Vendor" at bounding box center [722, 277] width 998 height 166
click at [336, 136] on span "From date" at bounding box center [360, 131] width 55 height 14
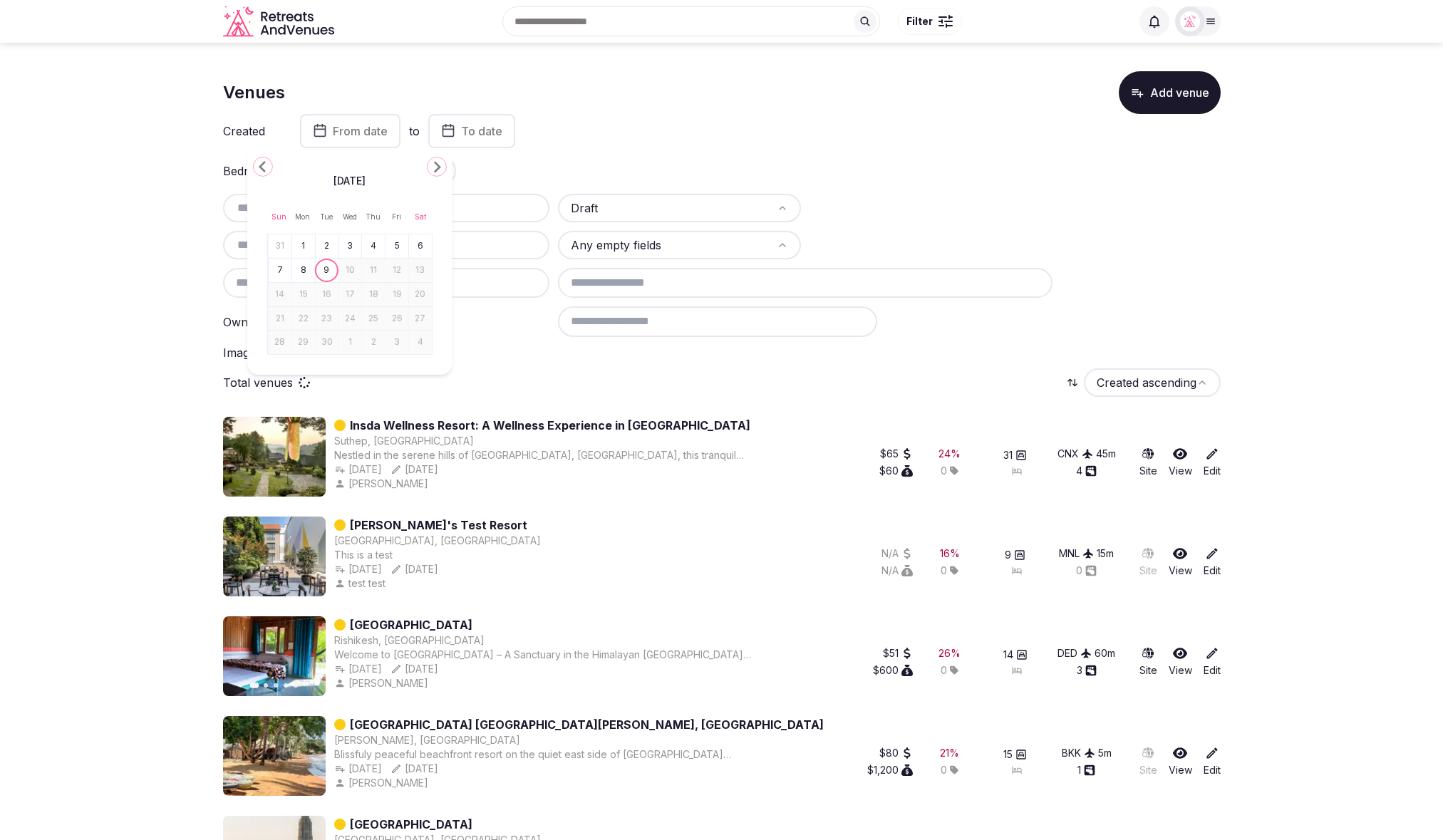
click at [265, 169] on icon "Go to the Previous Month" at bounding box center [263, 167] width 18 height 18
click at [820, 173] on div "Bedrooms to" at bounding box center [722, 171] width 998 height 29
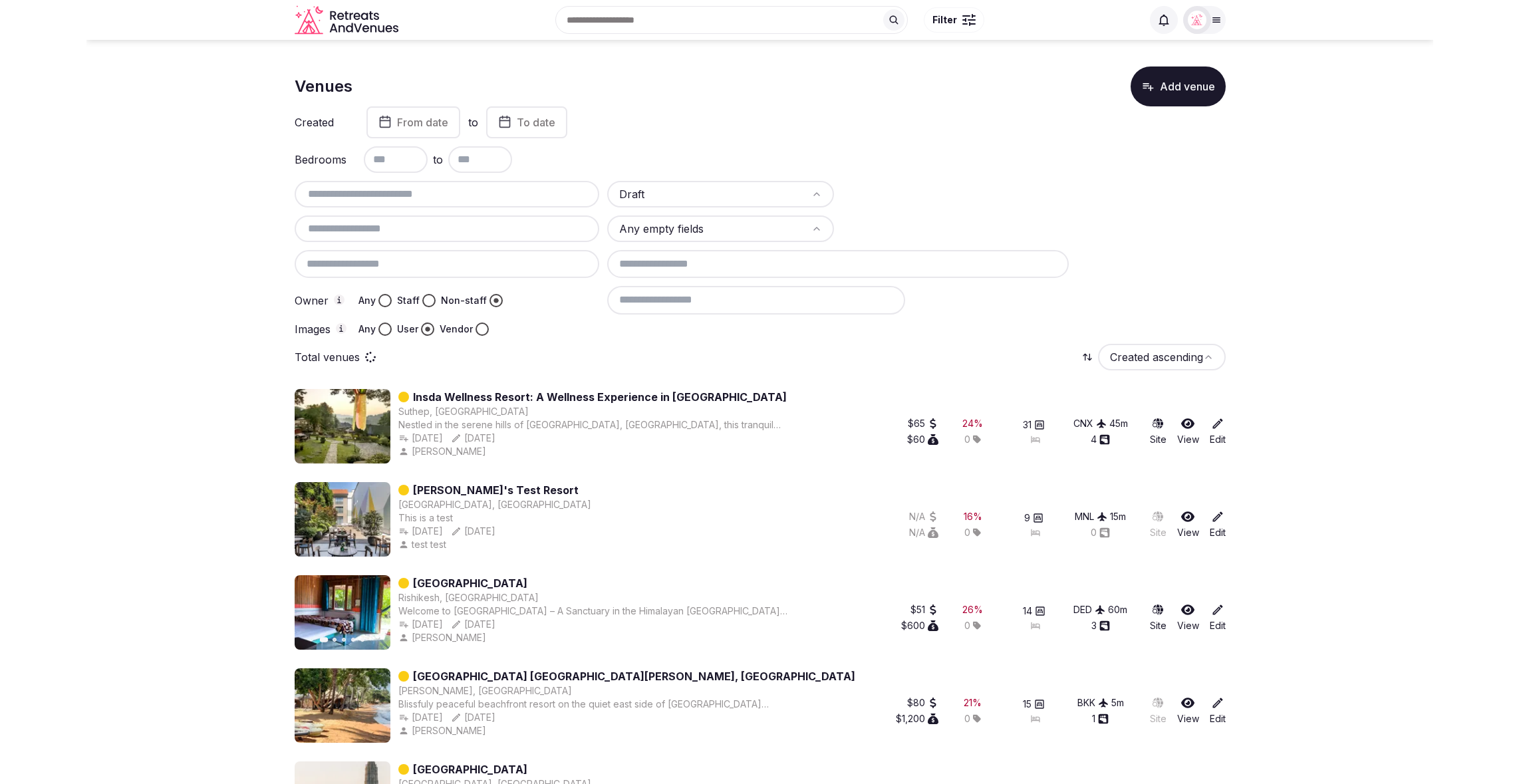
scroll to position [3, 0]
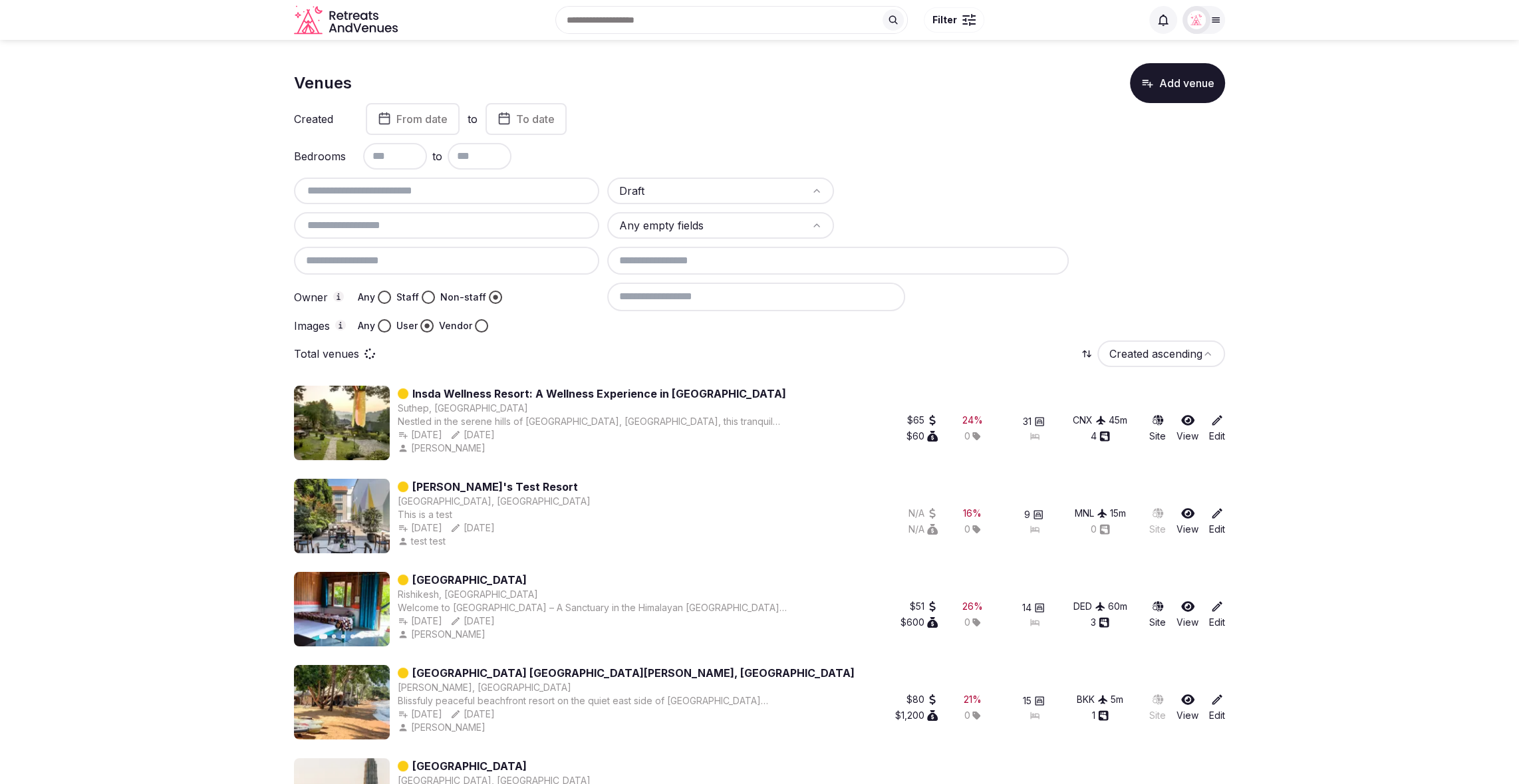
click at [1183, 243] on div "Draft Any empty fields Owner Any Staff Non-staff Images Any User Vendor" at bounding box center [760, 255] width 931 height 155
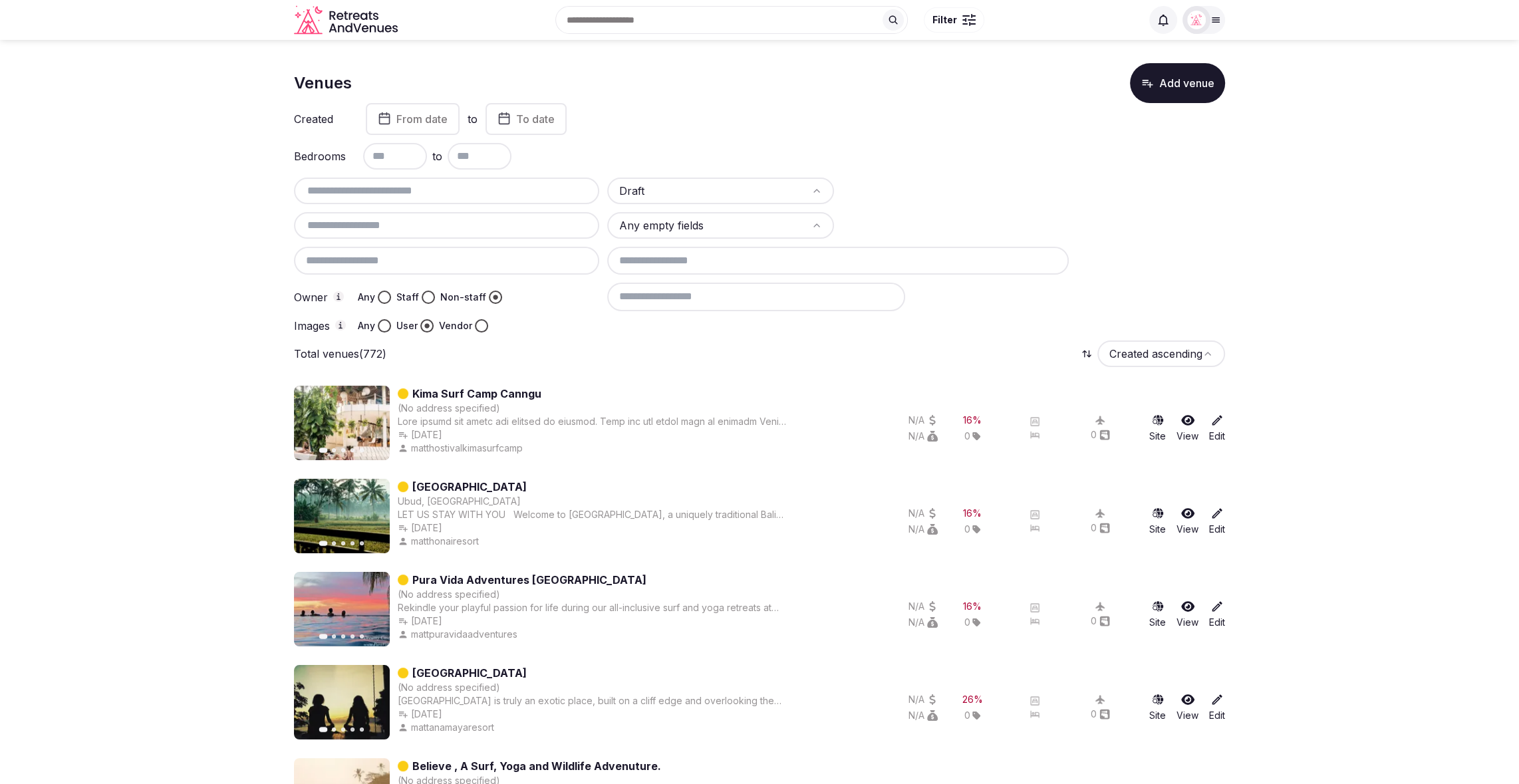
click at [1214, 174] on div "Created From date to To date Bedrooms to Draft Any empty fields Owner Any Staff…" at bounding box center [760, 217] width 931 height 229
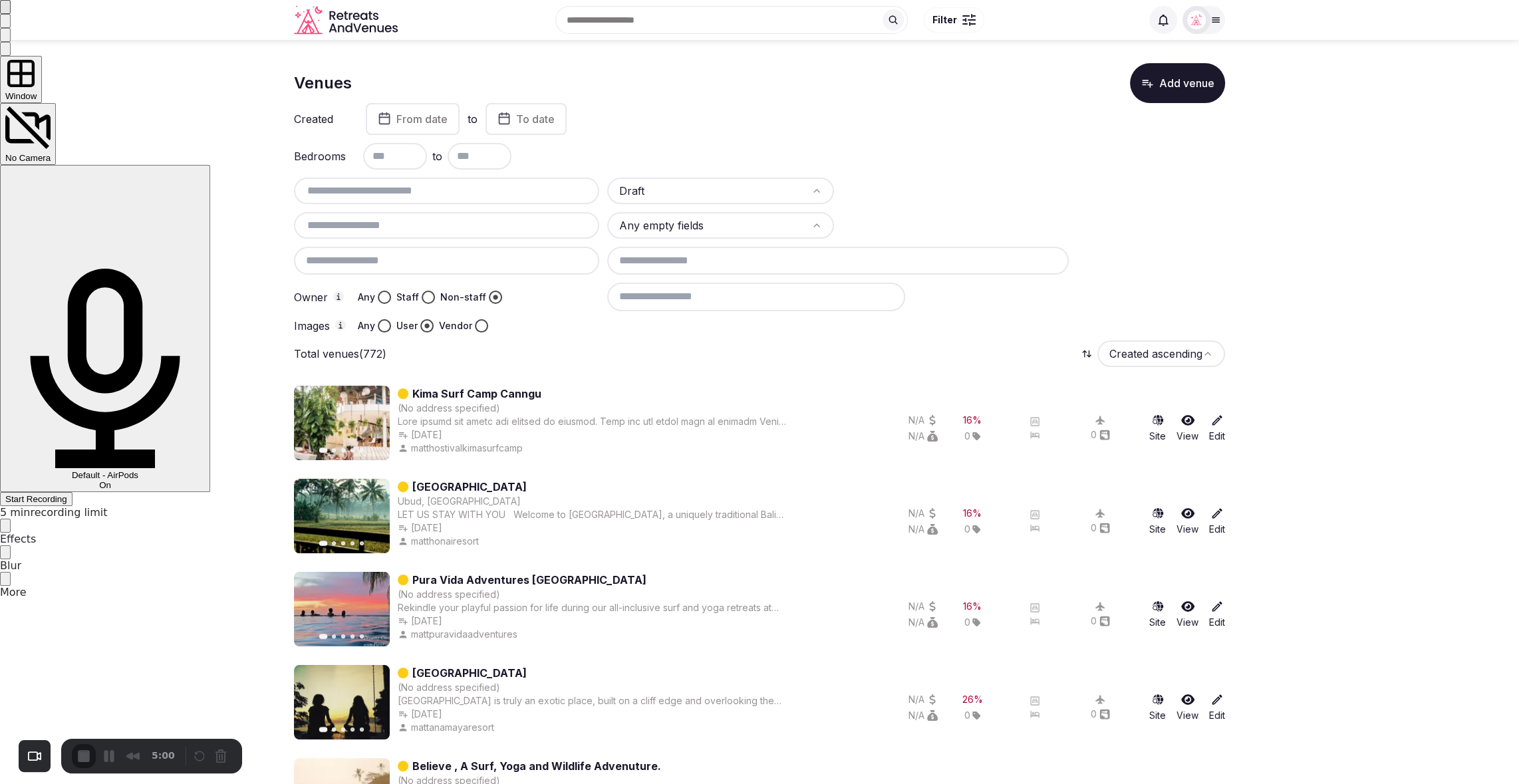
click at [67, 494] on div "Start Recording" at bounding box center [37, 499] width 62 height 10
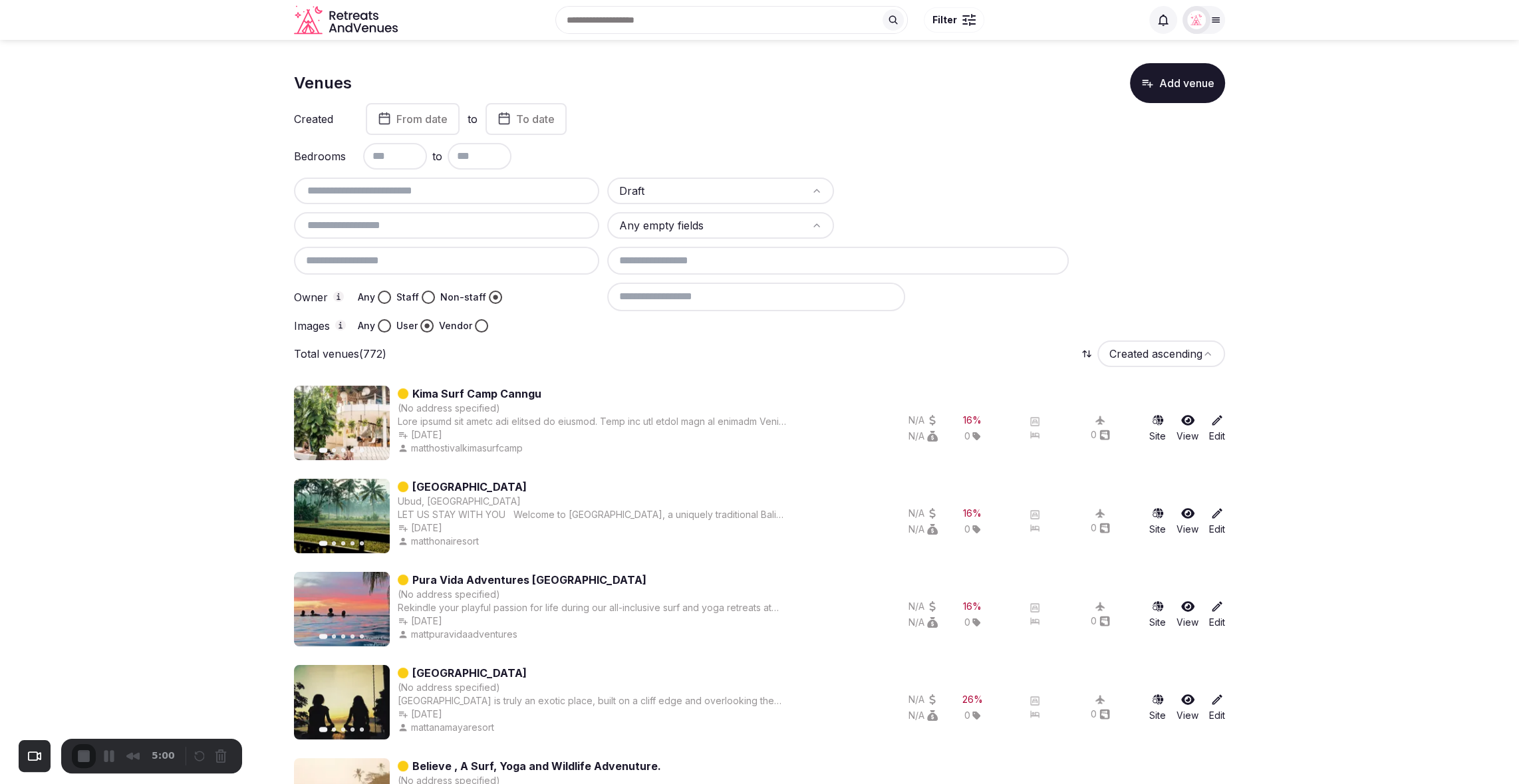
click at [1144, 351] on html "Search Popular Destinations Toscana, Italy Riviera Maya, Mexico Indonesia, Bali…" at bounding box center [760, 389] width 1519 height 784
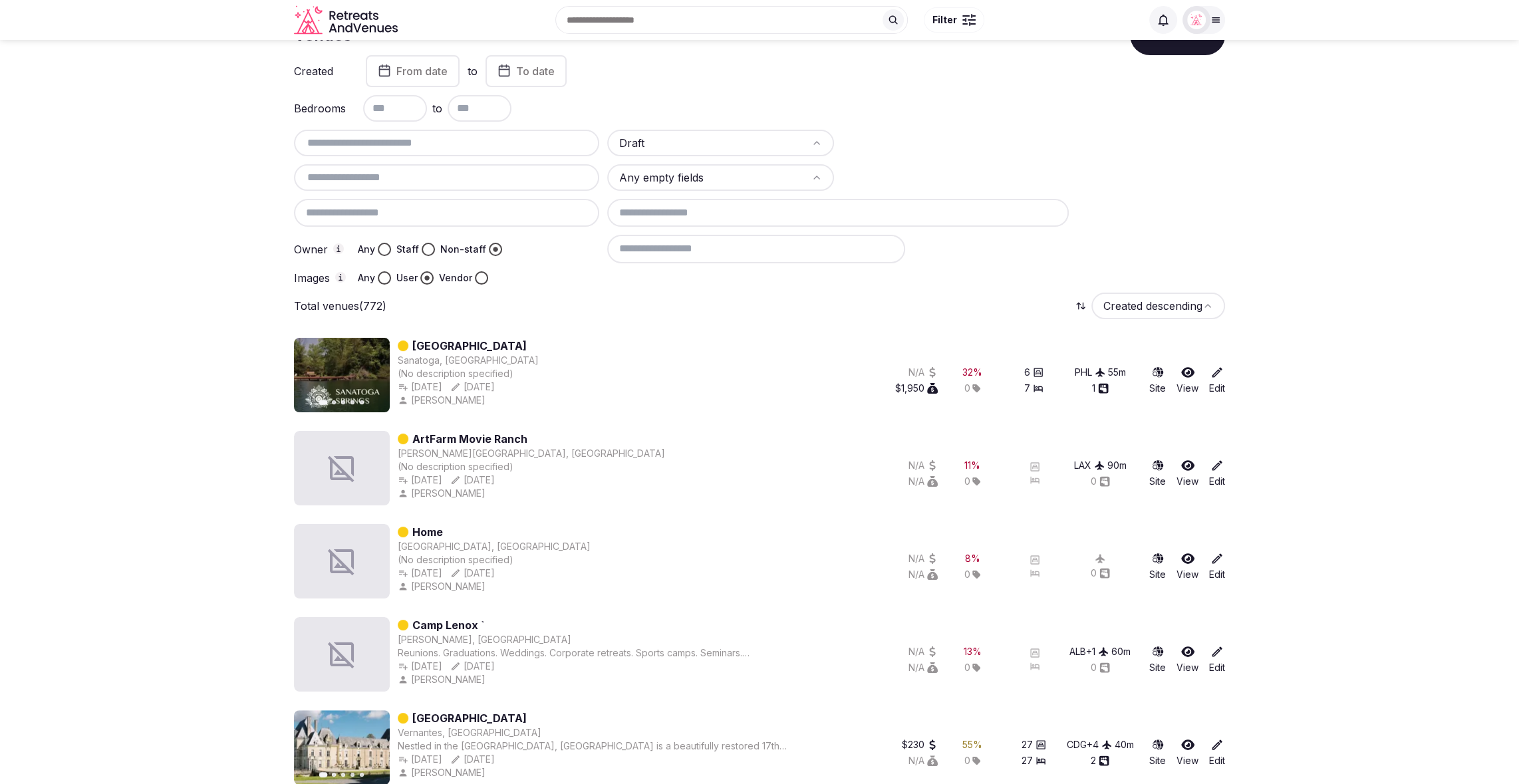
scroll to position [0, 0]
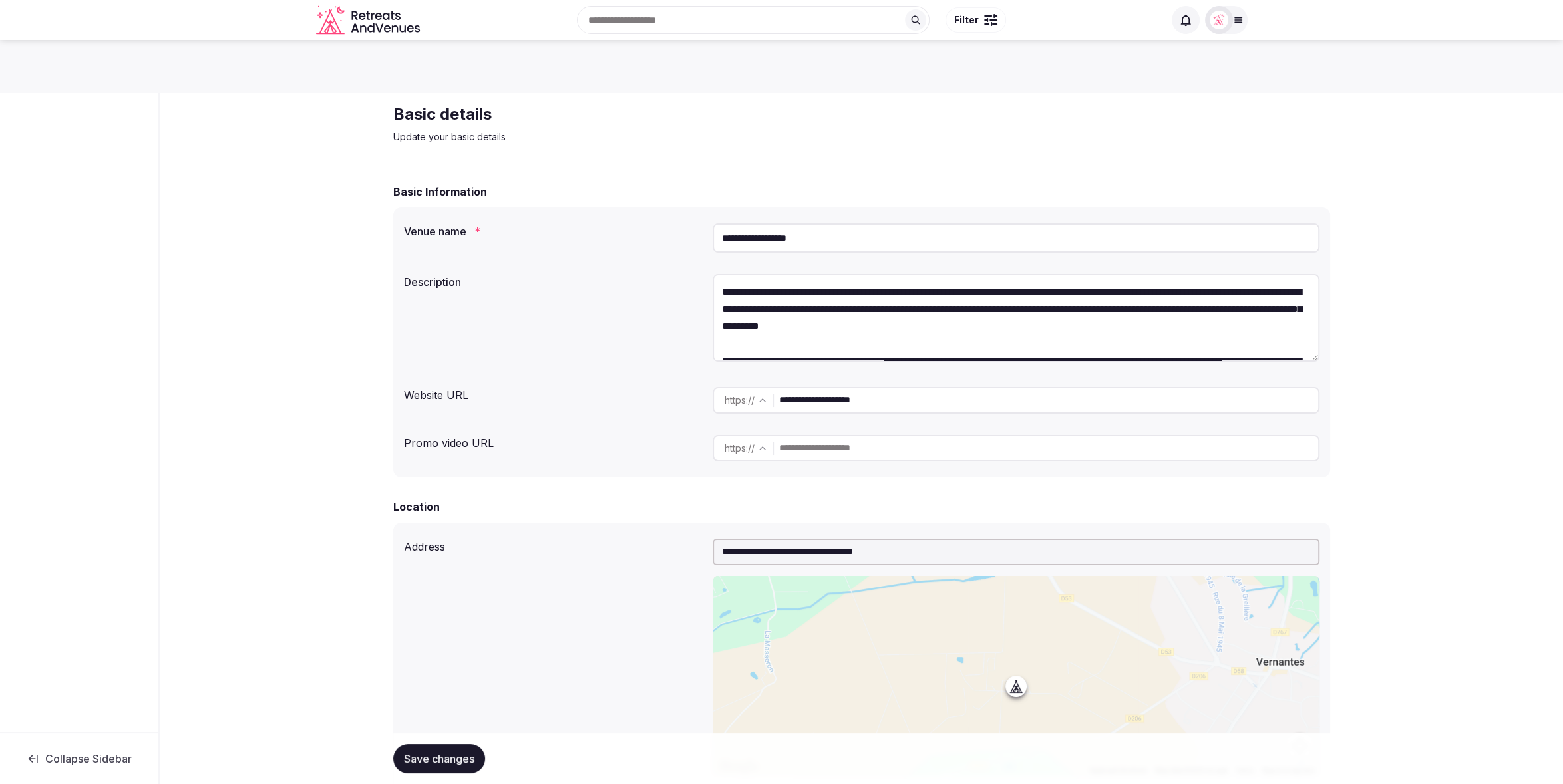
drag, startPoint x: 703, startPoint y: 234, endPoint x: 691, endPoint y: 234, distance: 12.0
click at [691, 234] on div "**********" at bounding box center [861, 238] width 916 height 40
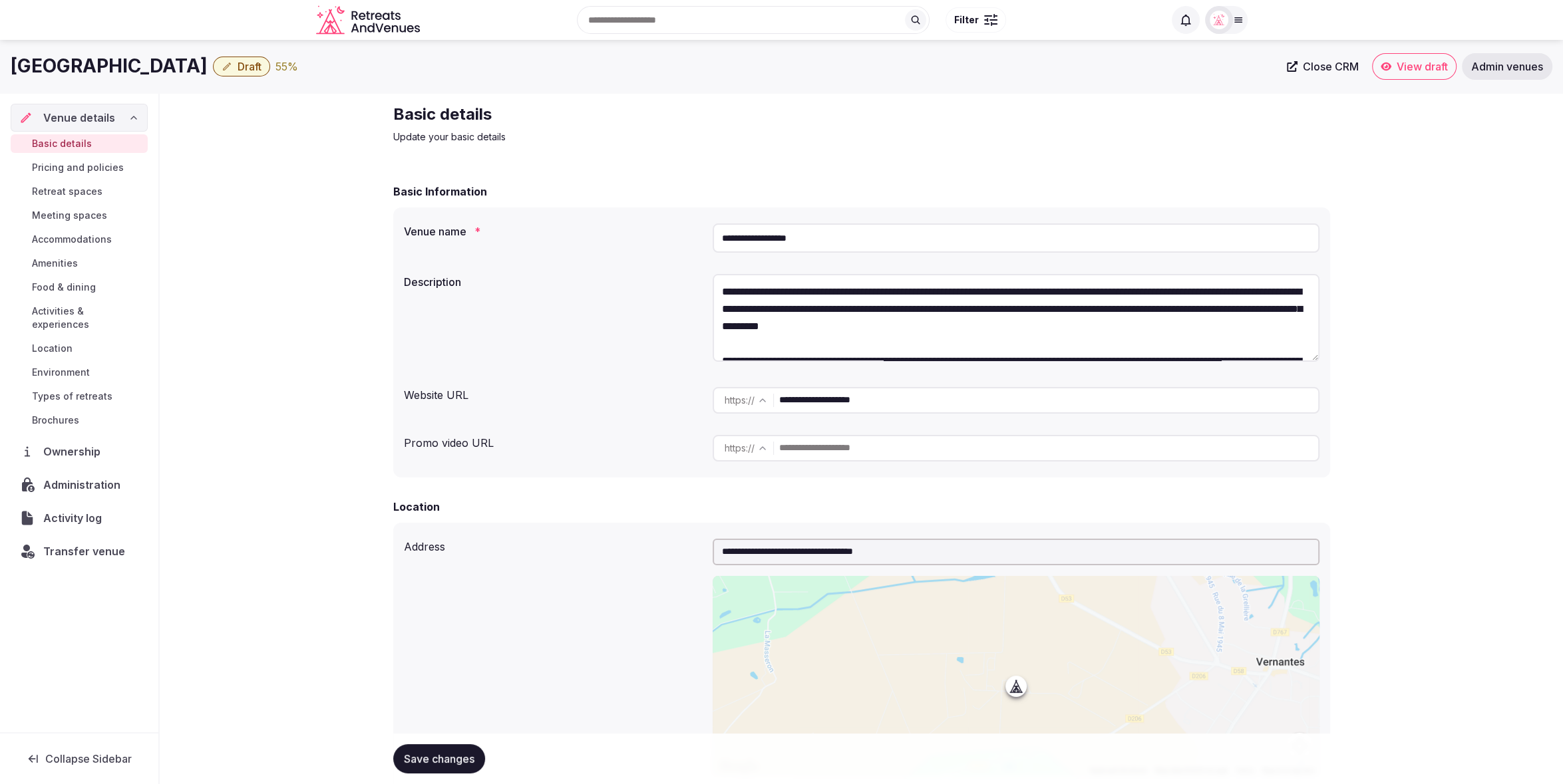
click at [611, 113] on h2 "Basic details" at bounding box center [616, 114] width 447 height 21
click at [242, 70] on span "Draft" at bounding box center [249, 66] width 24 height 13
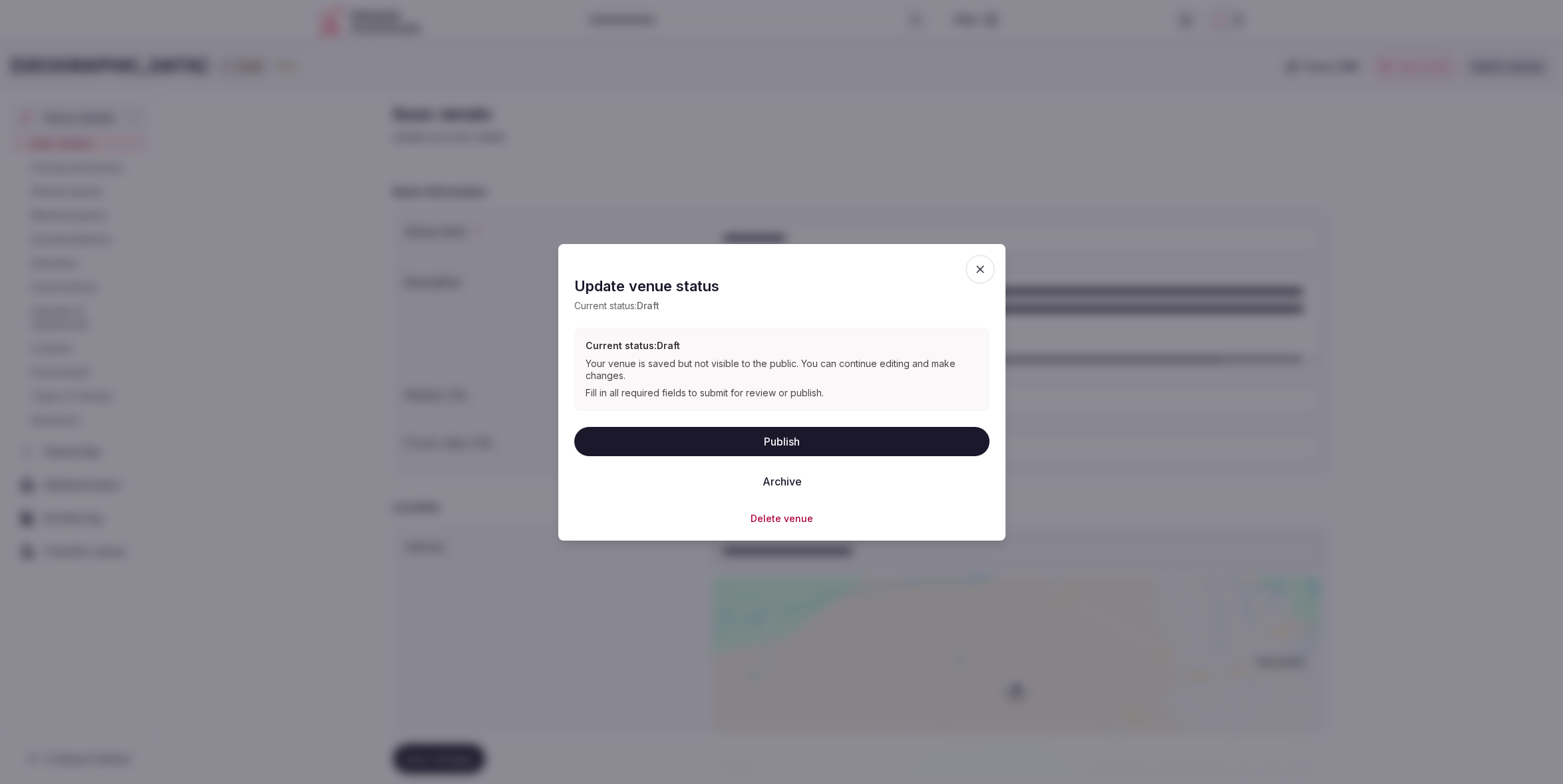
click at [987, 273] on span "button" at bounding box center [980, 269] width 29 height 29
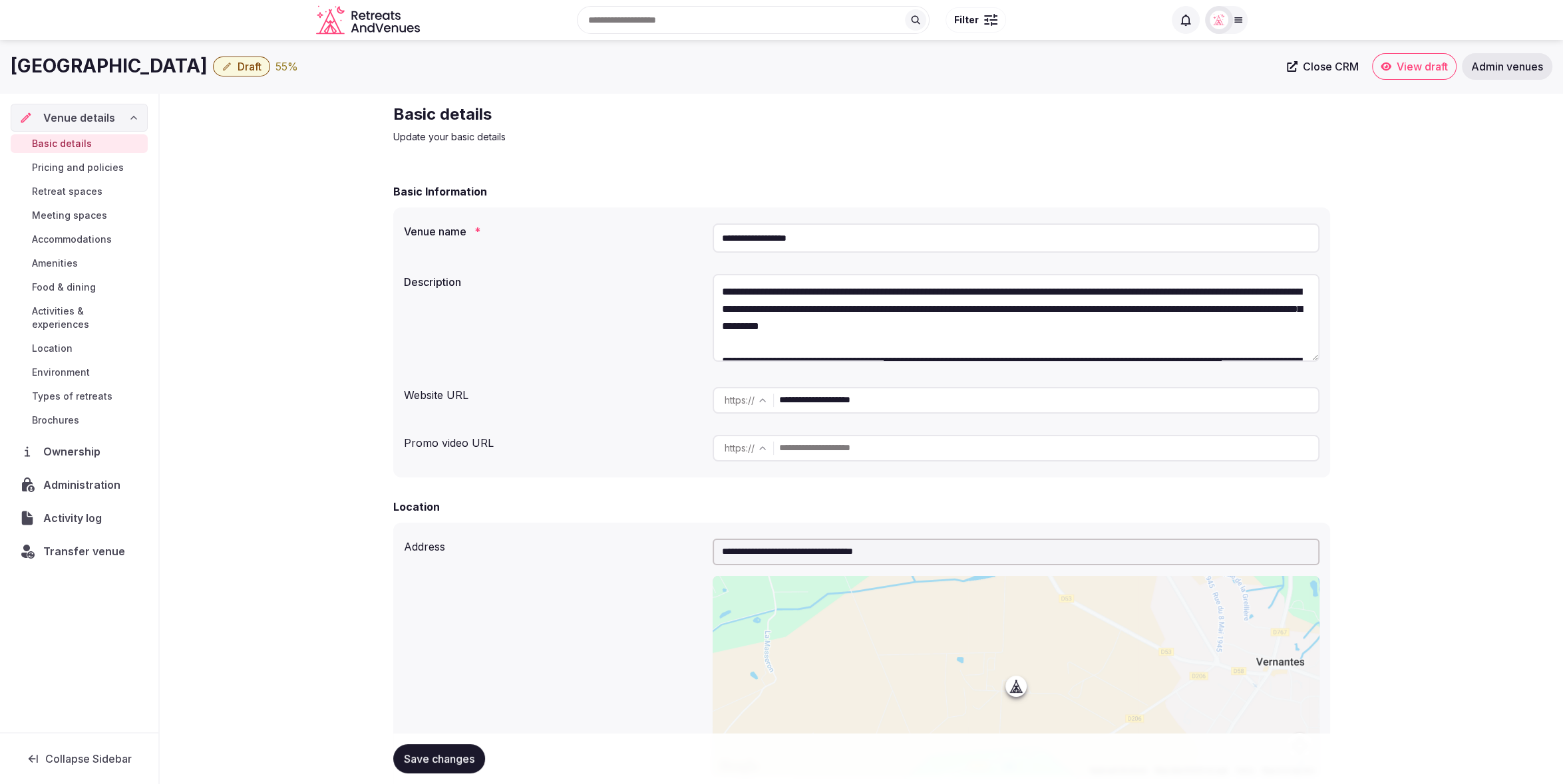
click at [627, 213] on div "**********" at bounding box center [861, 342] width 937 height 270
click at [944, 120] on div "Basic details Update your basic details" at bounding box center [861, 123] width 937 height 40
click at [1226, 20] on img at bounding box center [1218, 20] width 19 height 19
click at [1185, 165] on button "Client view" at bounding box center [1186, 170] width 27 height 16
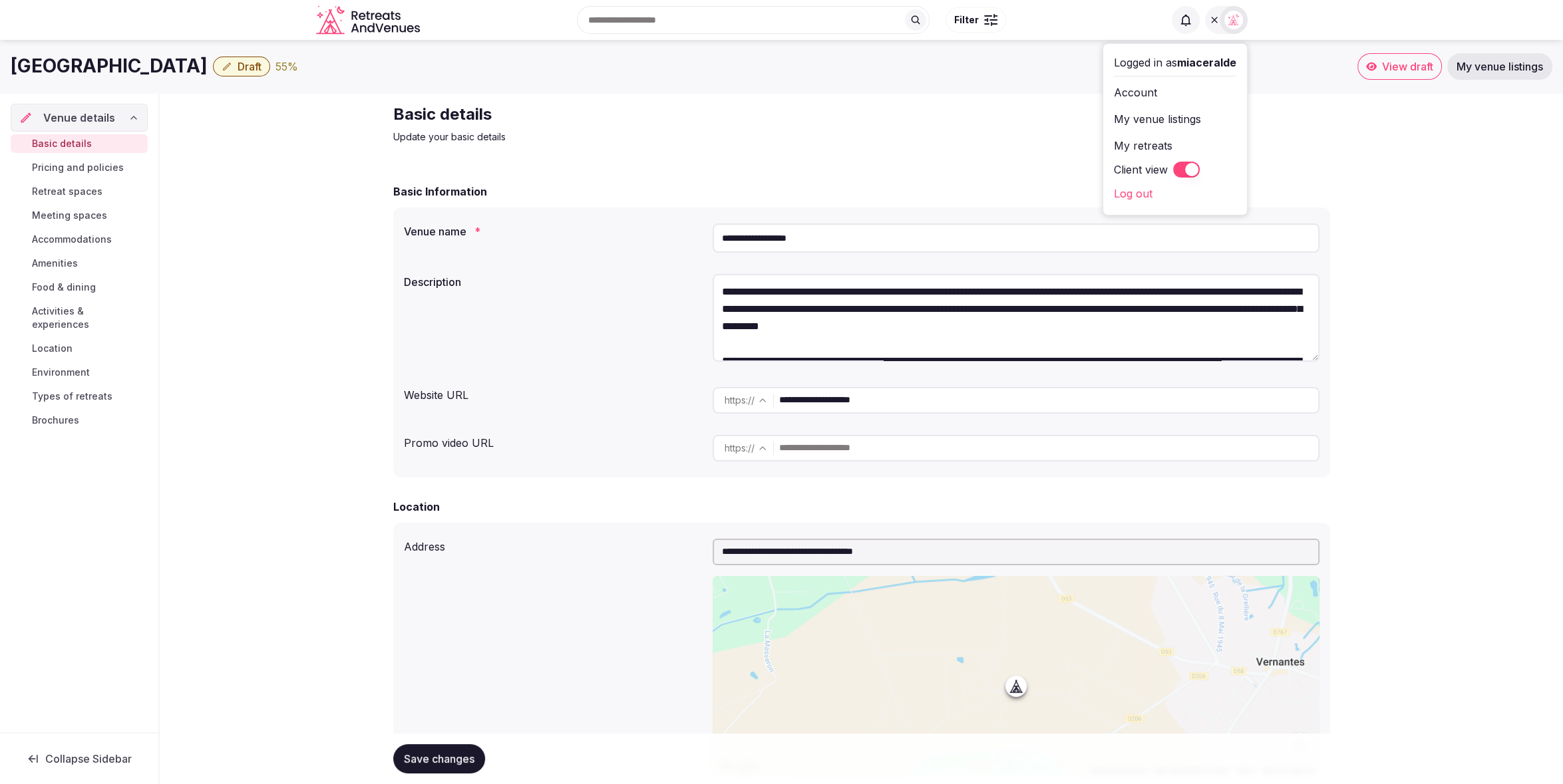
click at [238, 69] on span "Draft" at bounding box center [249, 66] width 24 height 13
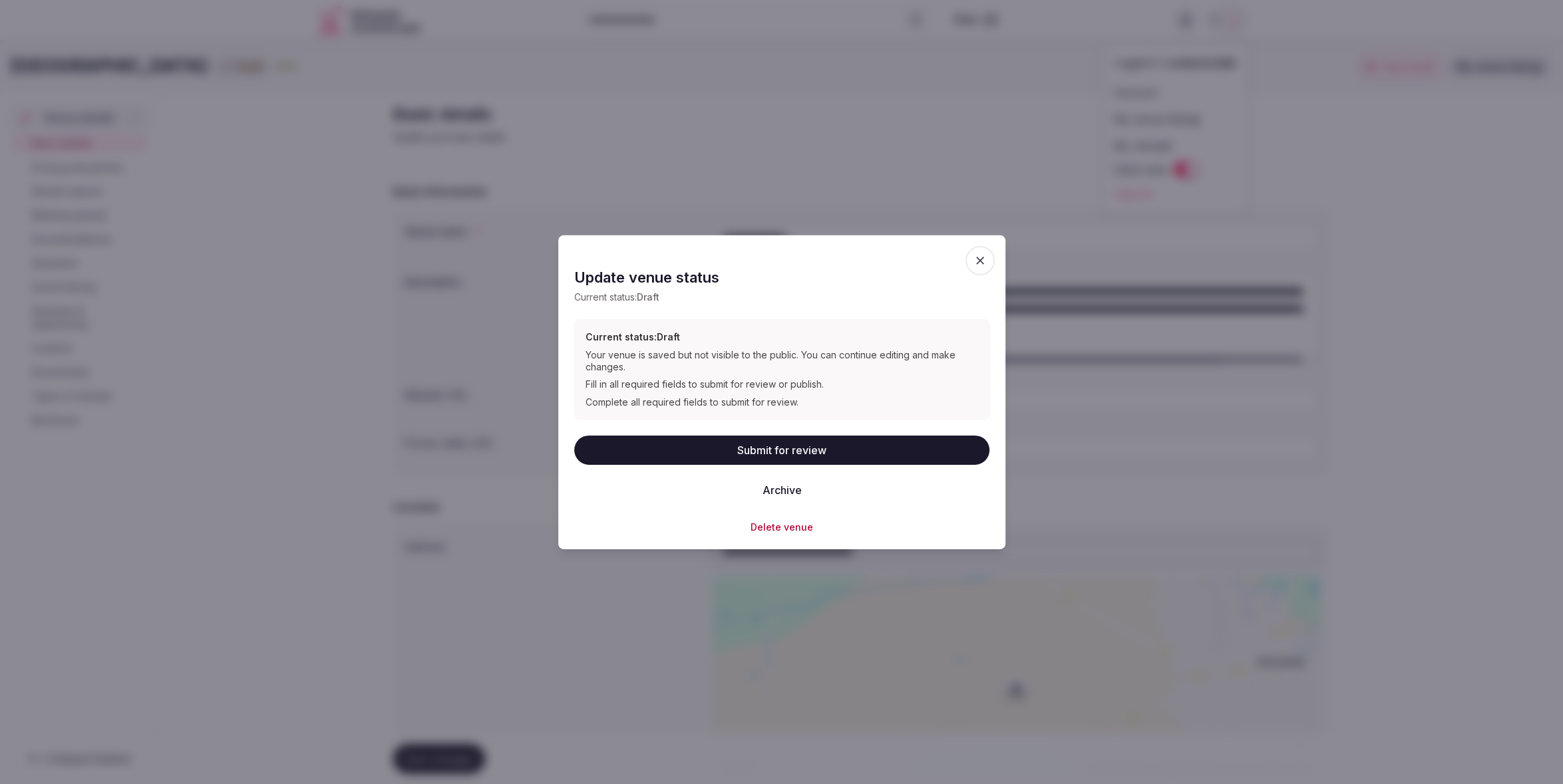
click at [983, 261] on icon "button" at bounding box center [980, 260] width 13 height 13
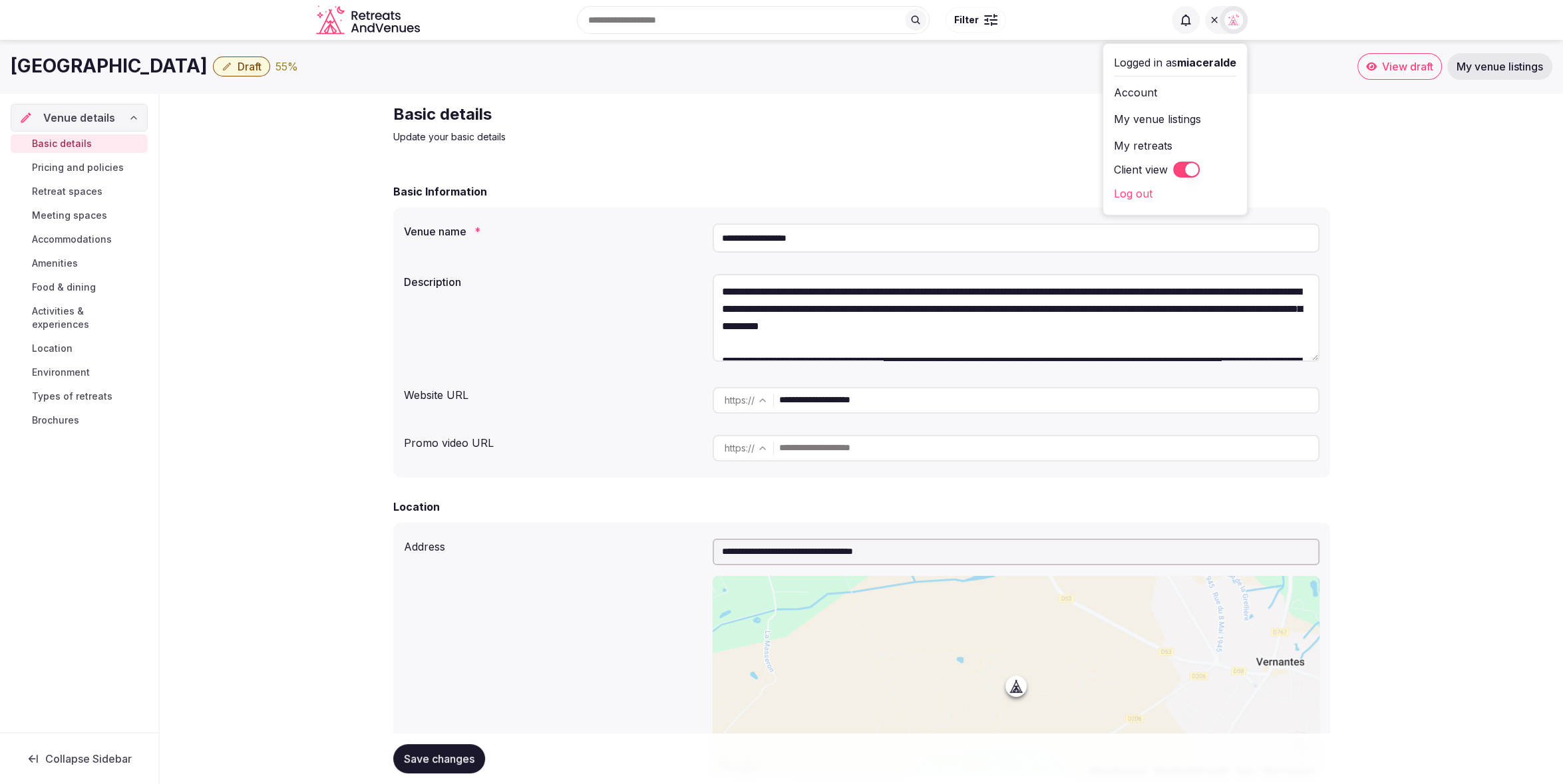
click at [1181, 172] on button "Client view" at bounding box center [1186, 170] width 27 height 16
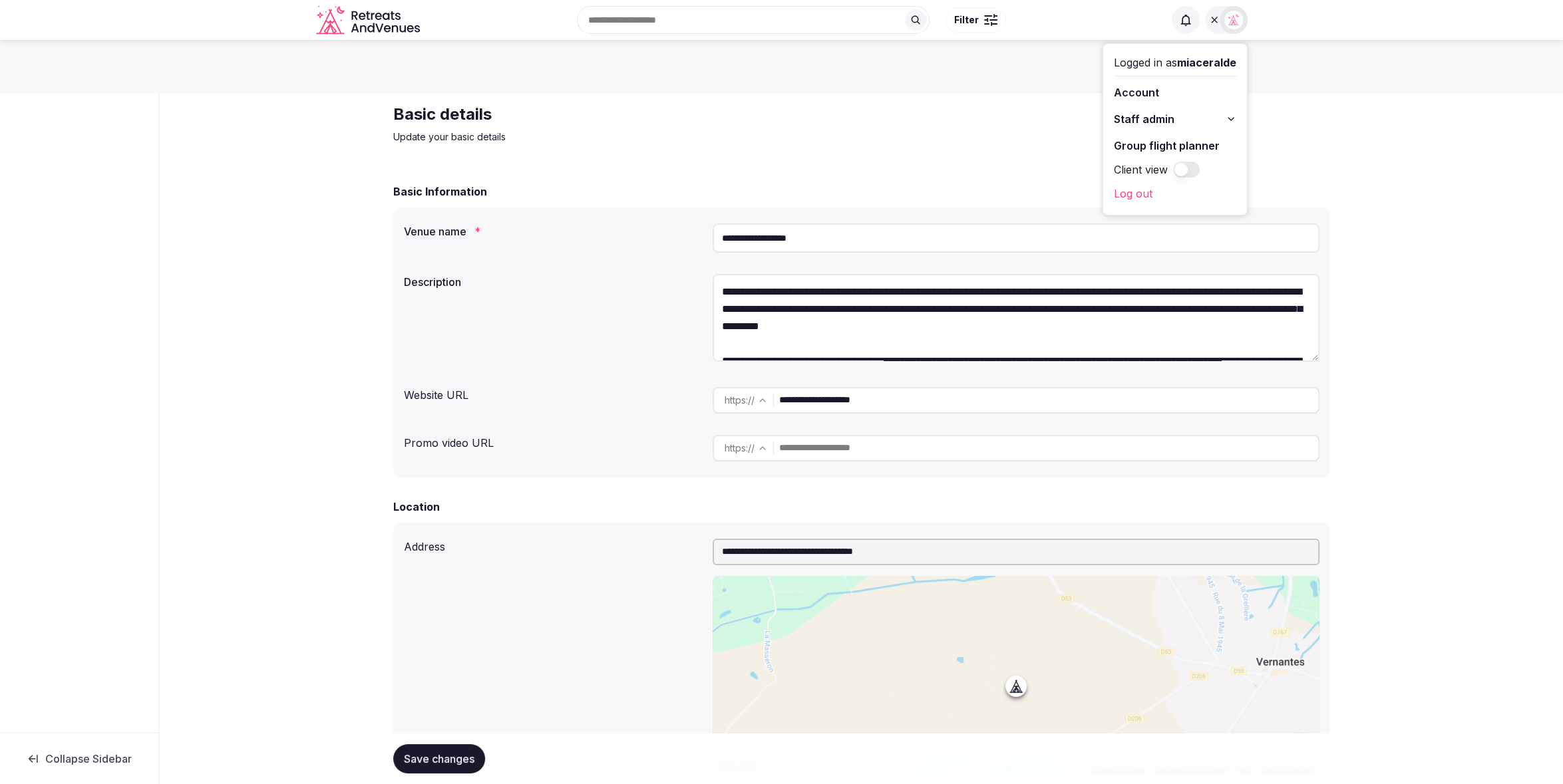
click at [751, 125] on div "Basic details Update your basic details" at bounding box center [616, 123] width 447 height 40
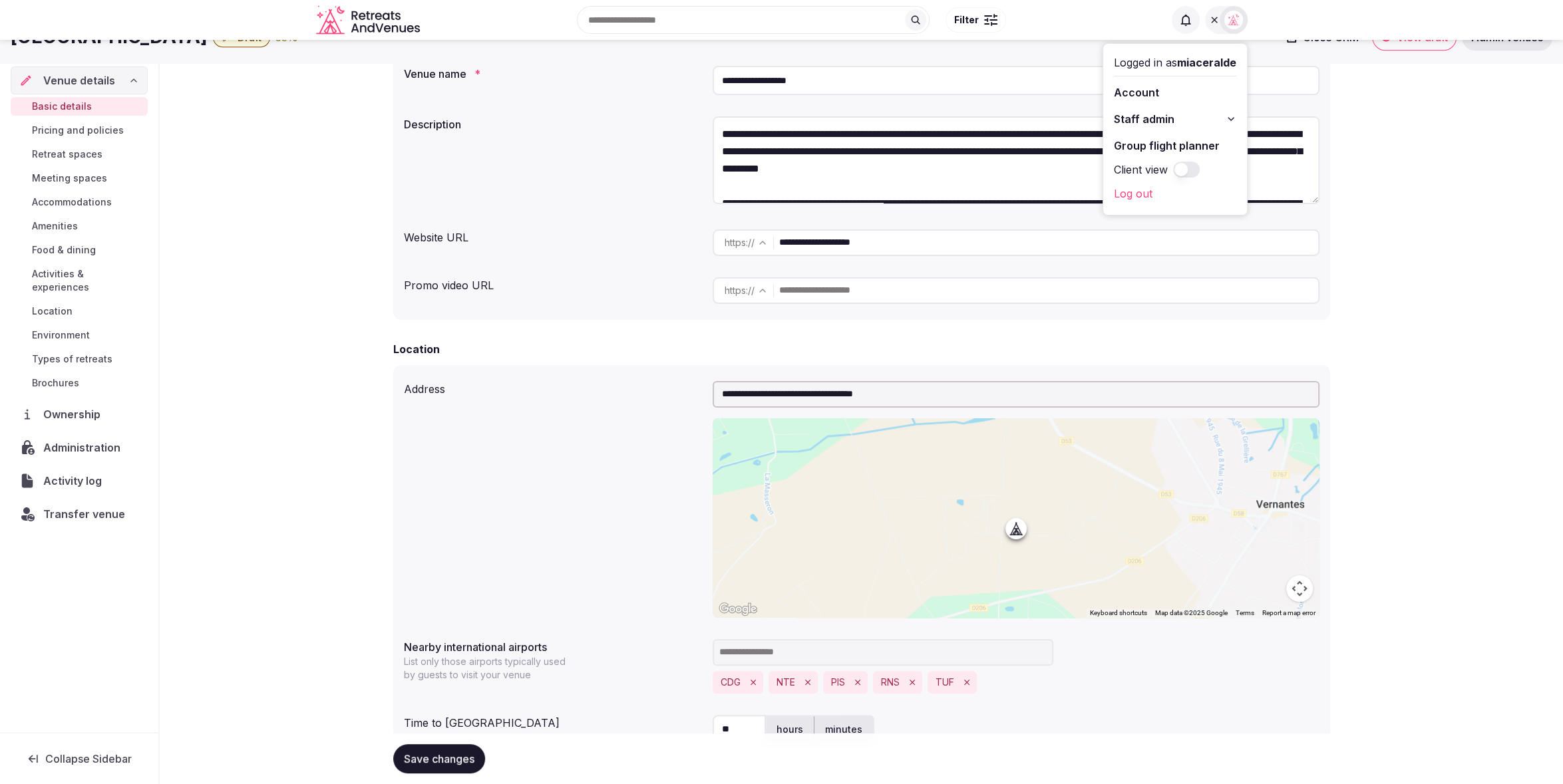
scroll to position [155, 0]
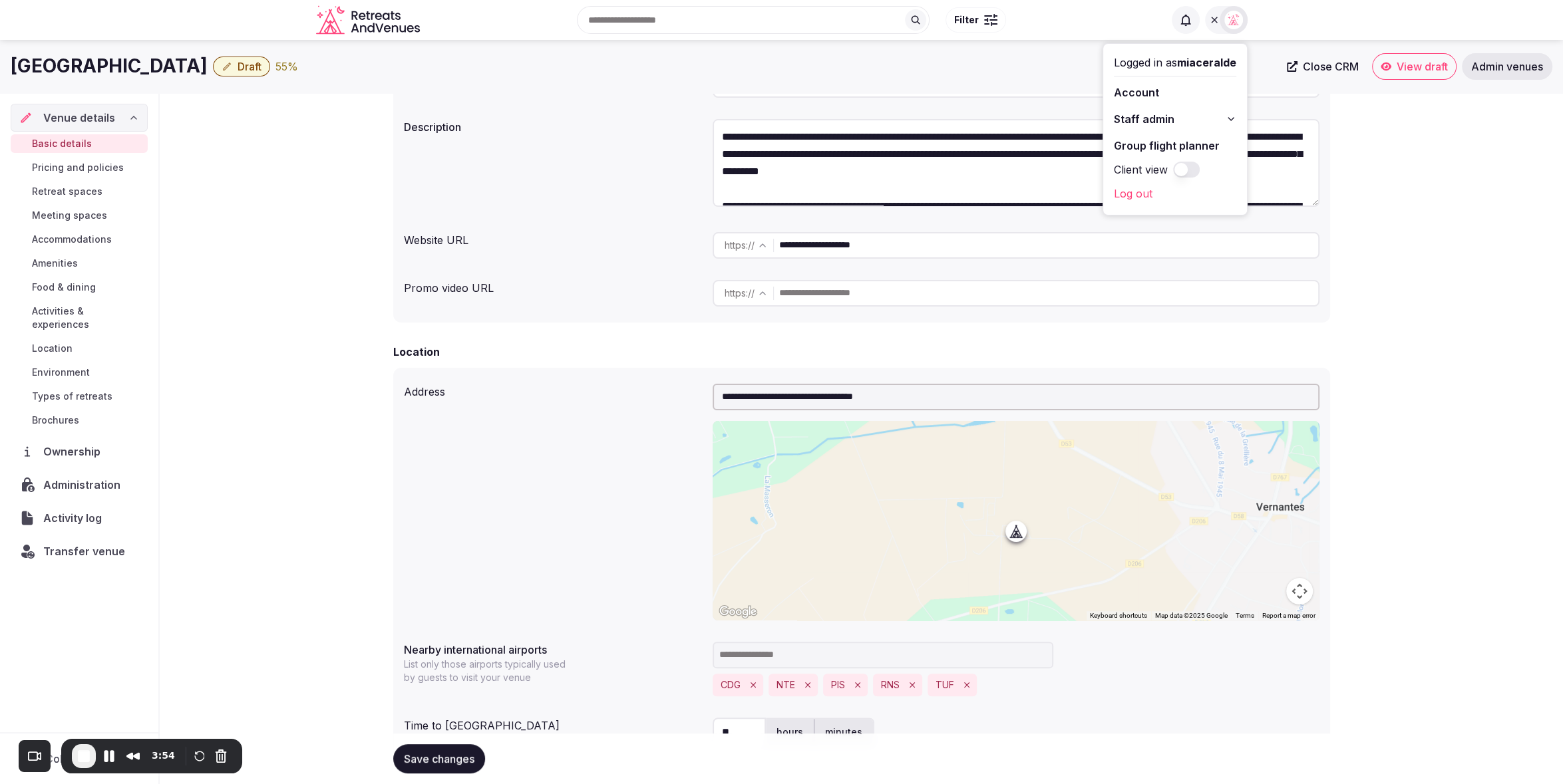
click at [521, 136] on div "**********" at bounding box center [861, 164] width 916 height 102
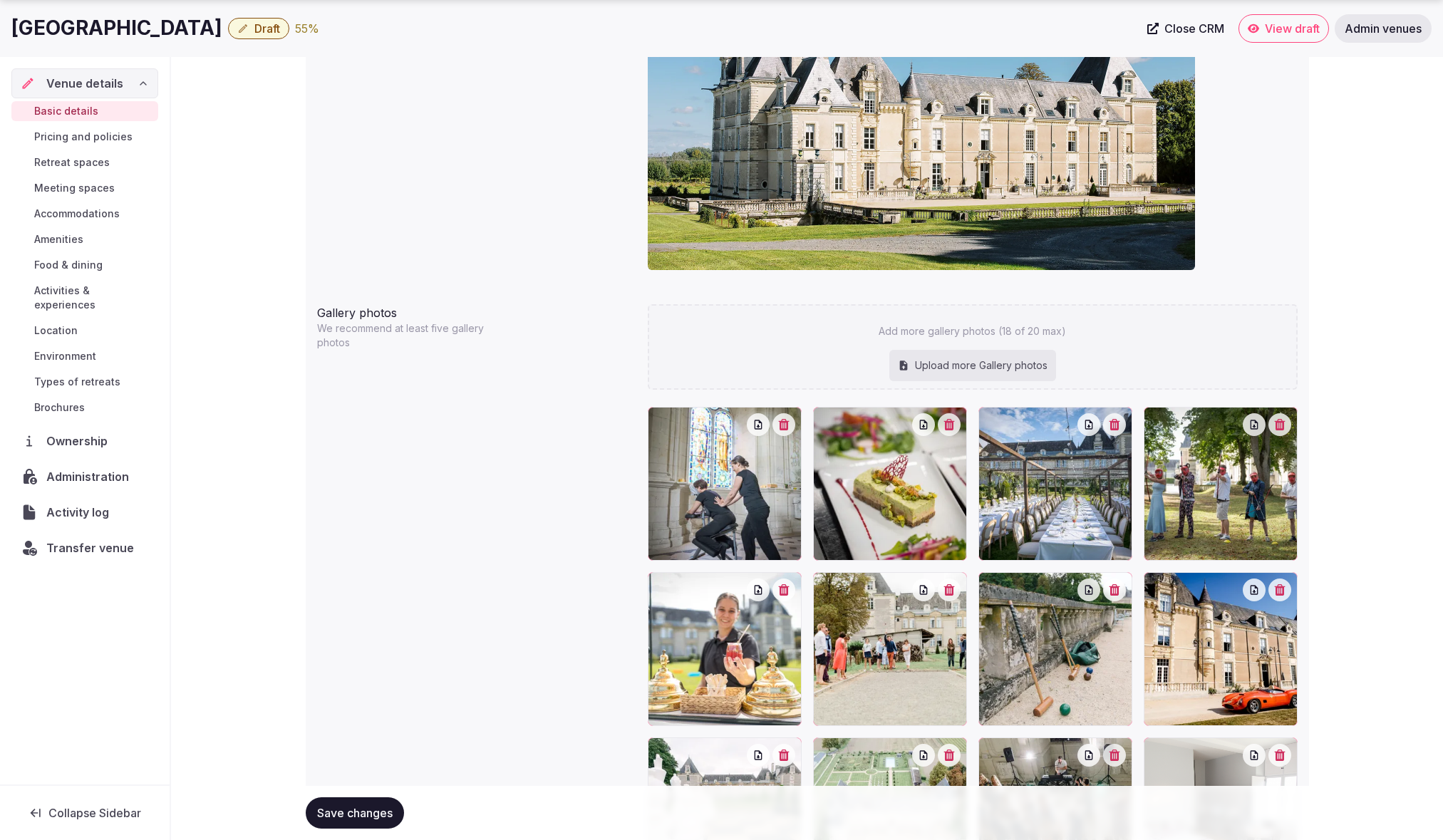
scroll to position [1308, 0]
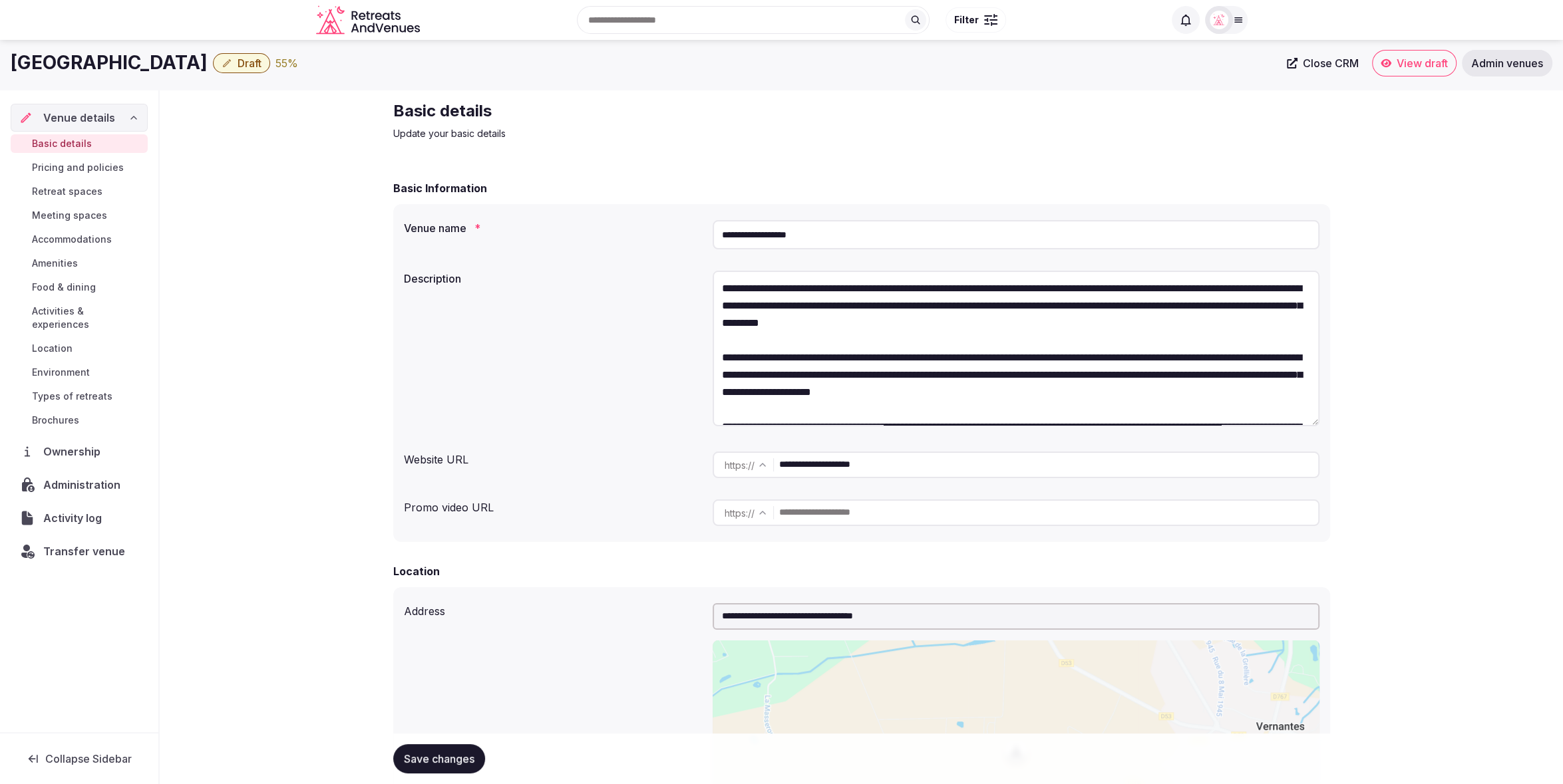
drag, startPoint x: 1311, startPoint y: 353, endPoint x: 1294, endPoint y: 421, distance: 70.1
click at [1296, 424] on textarea "**********" at bounding box center [1016, 348] width 607 height 156
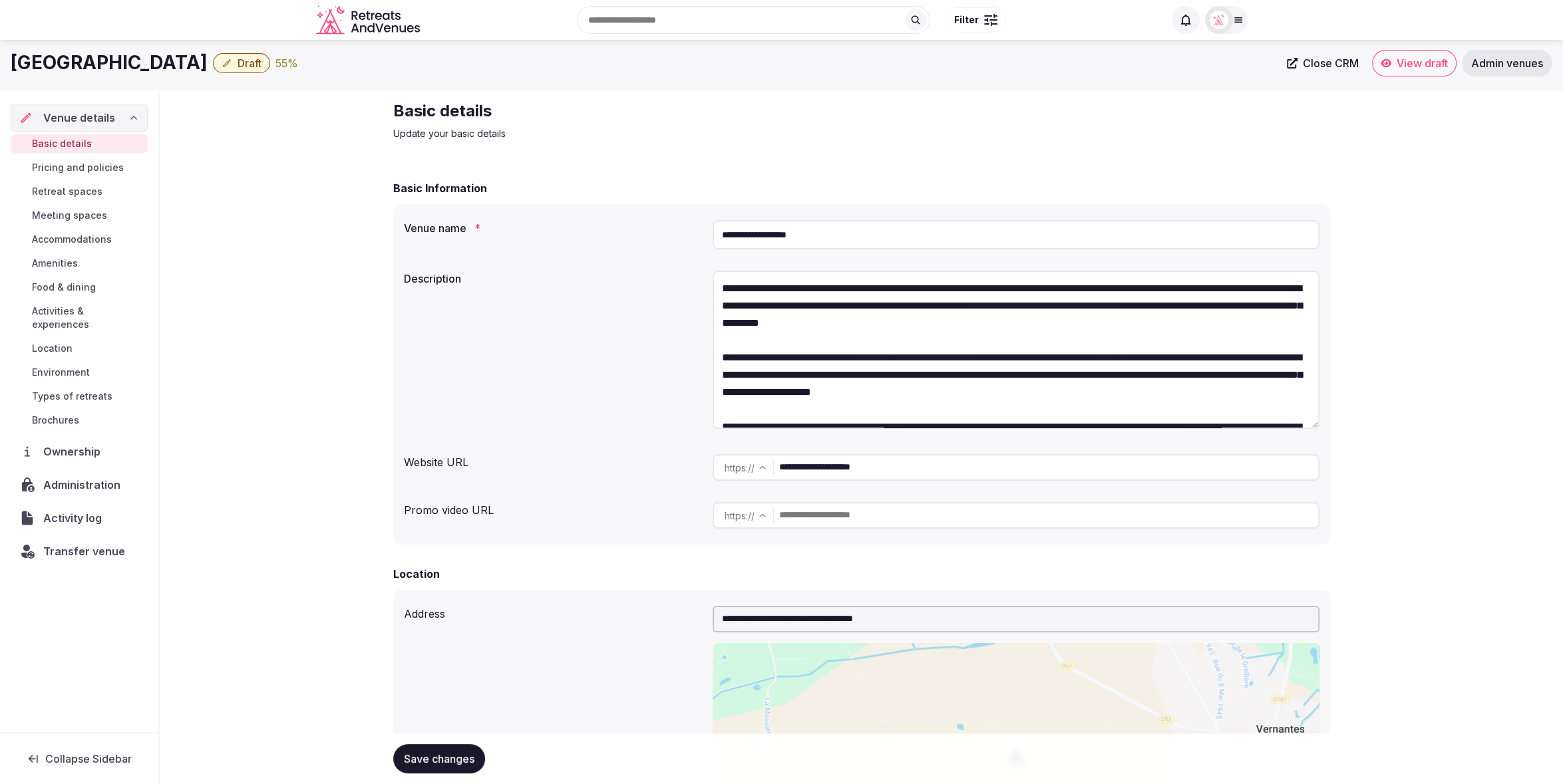
click at [613, 269] on div "Description" at bounding box center [552, 274] width 298 height 19
click at [283, 64] on div "55 %" at bounding box center [287, 64] width 23 height 16
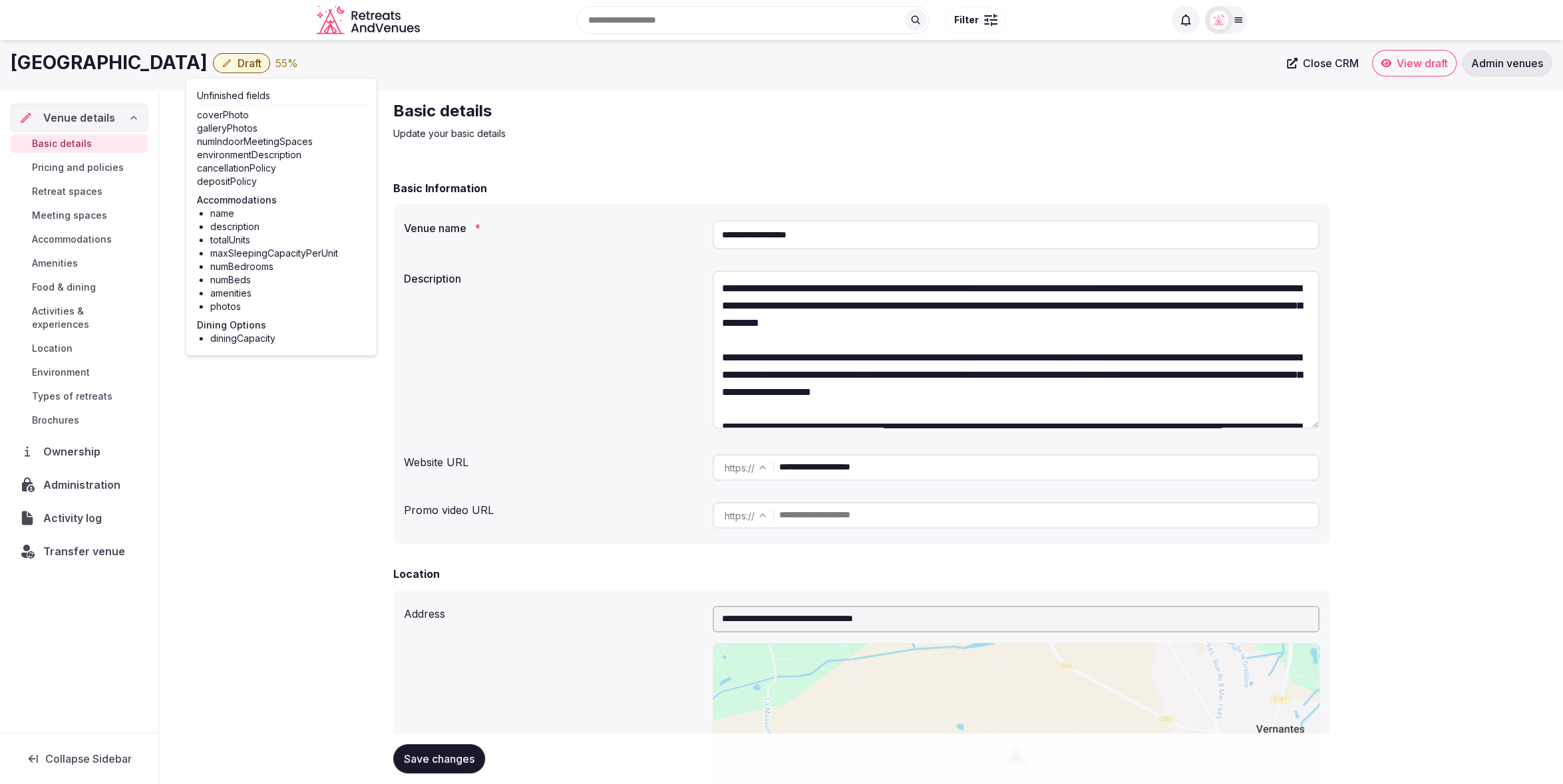
click at [670, 119] on h2 "Basic details" at bounding box center [616, 111] width 447 height 21
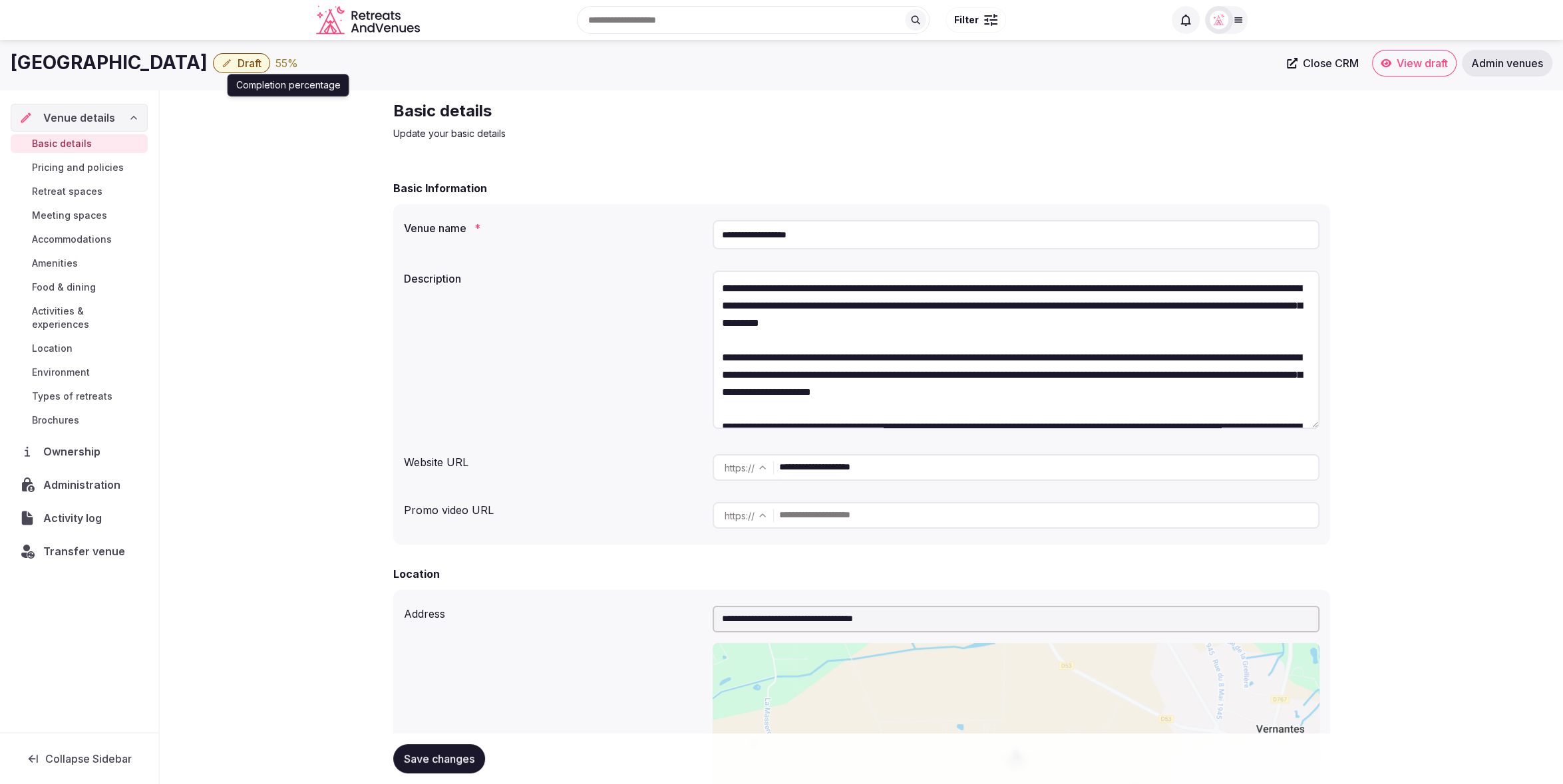
click at [281, 62] on div "55 %" at bounding box center [287, 64] width 23 height 16
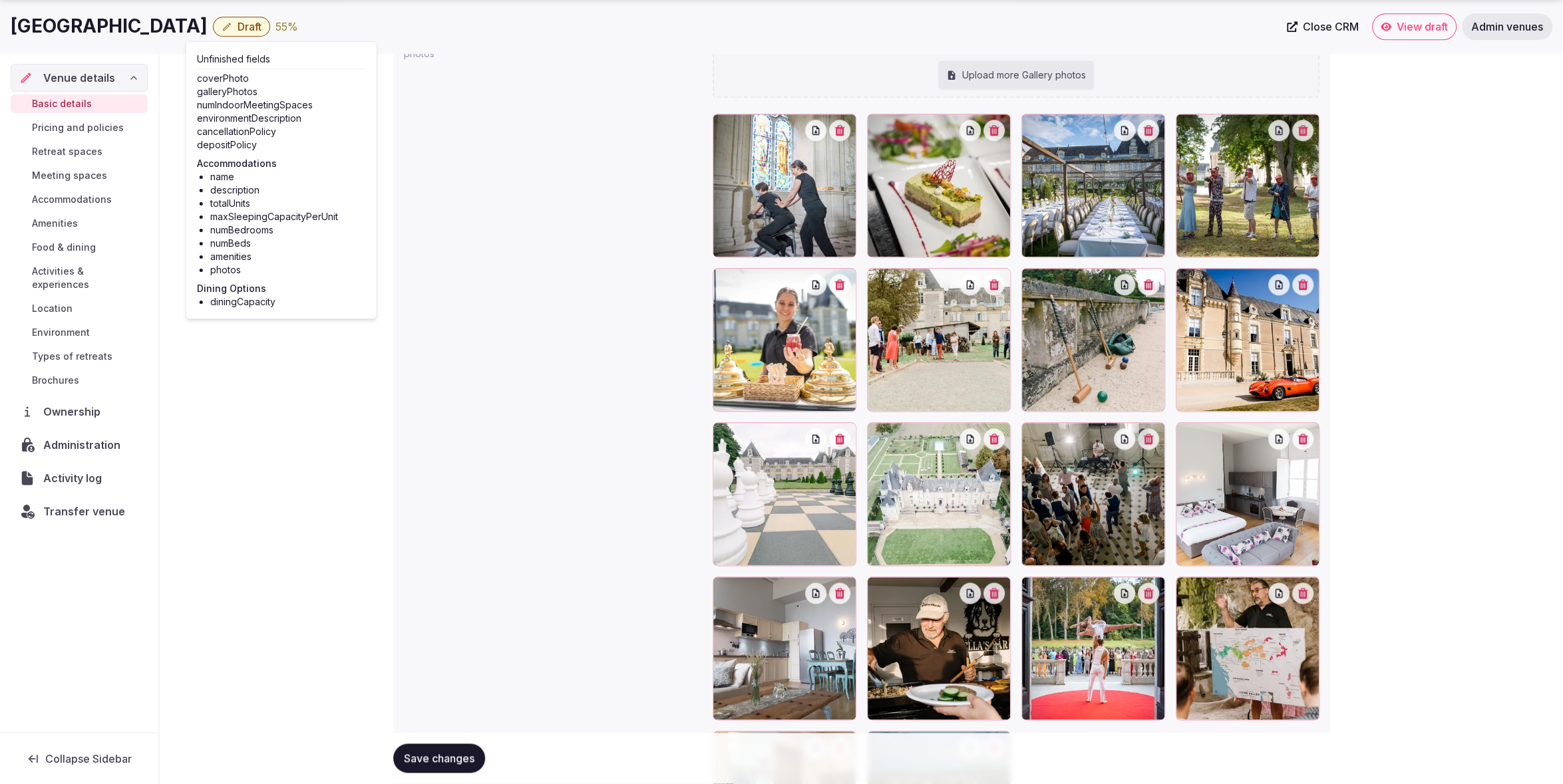
scroll to position [1577, 0]
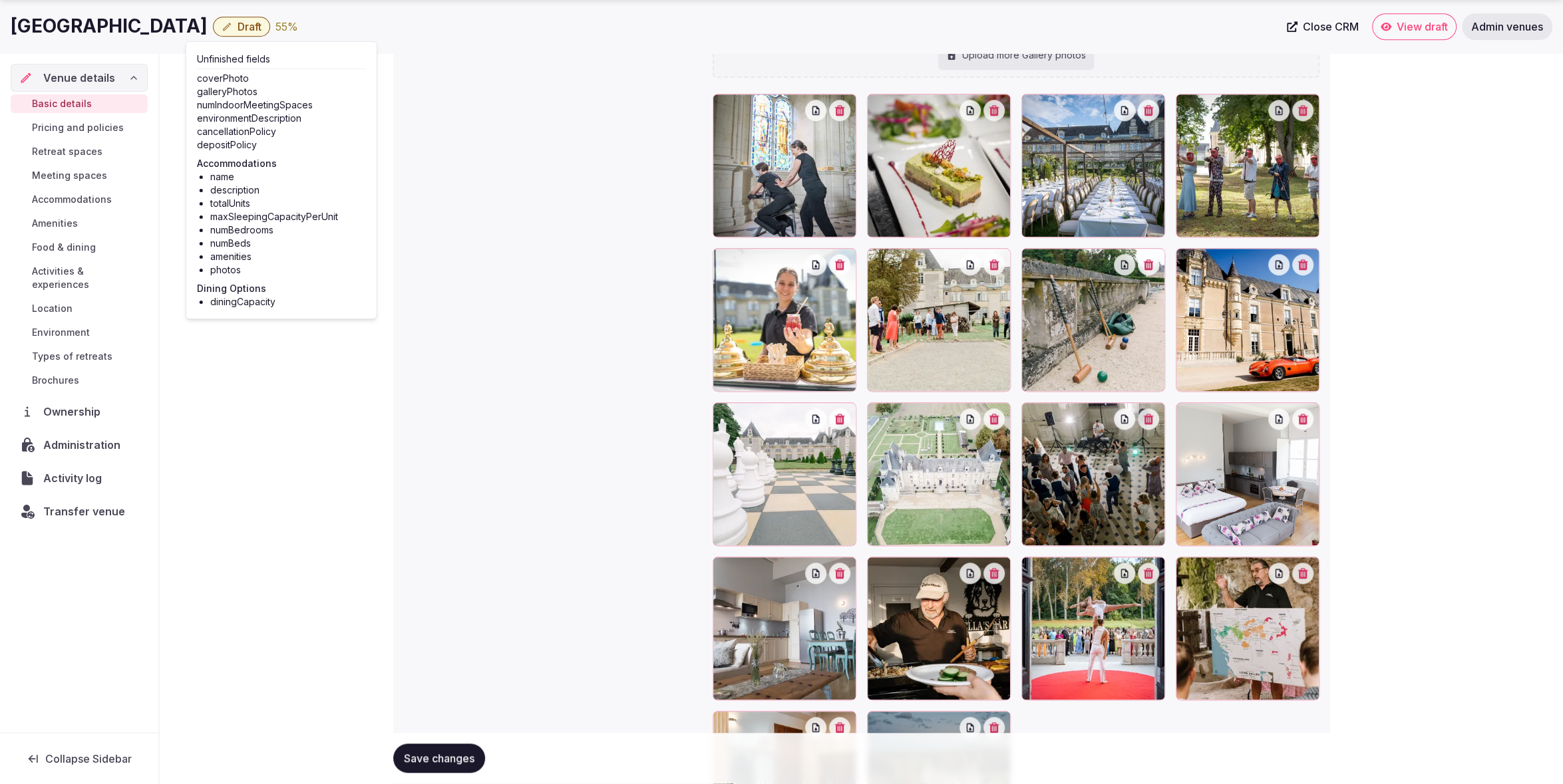
click at [471, 109] on div "Gallery photos We recommend at least five gallery photos Add more gallery photo…" at bounding box center [861, 426] width 916 height 867
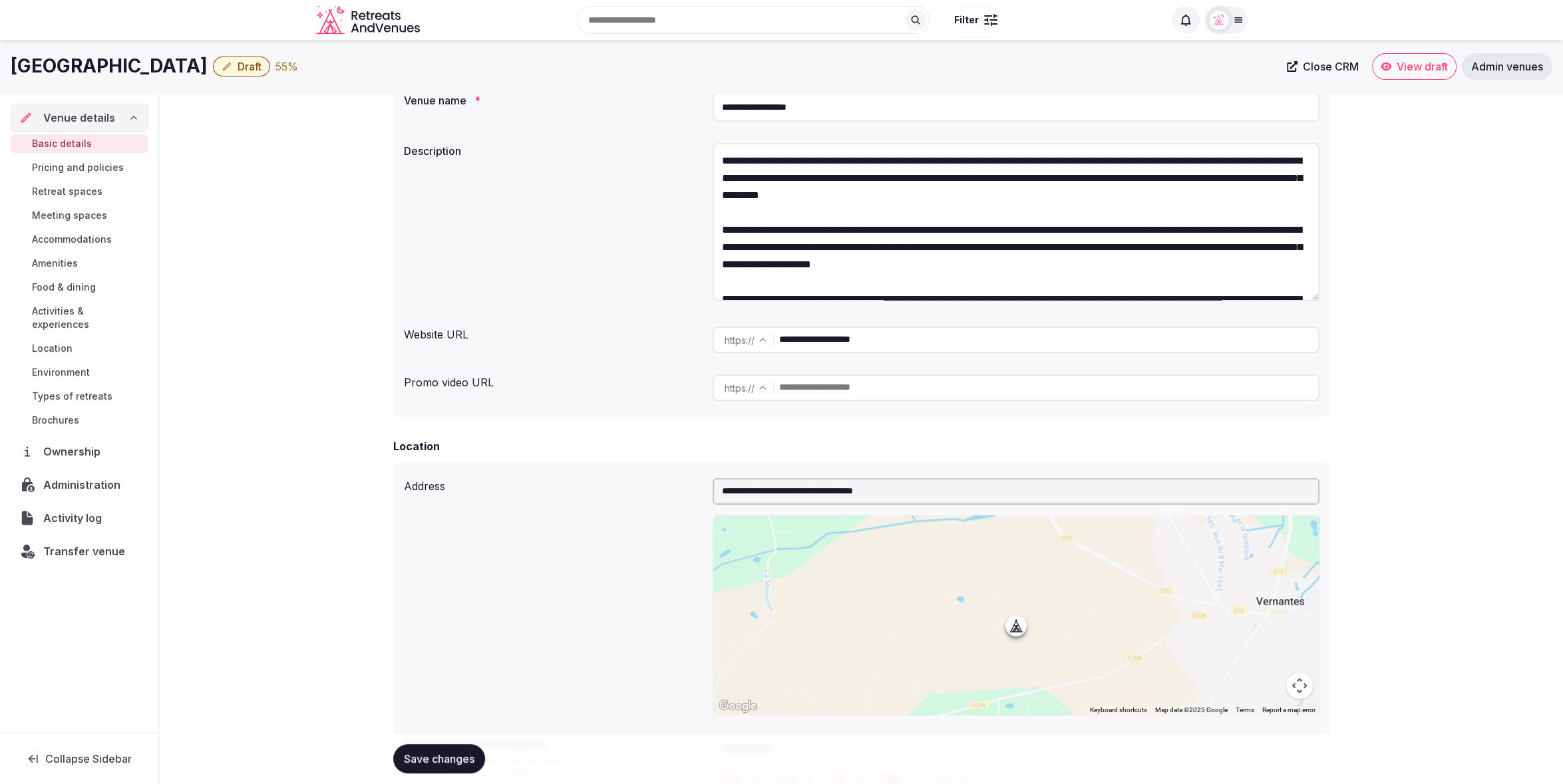
scroll to position [0, 0]
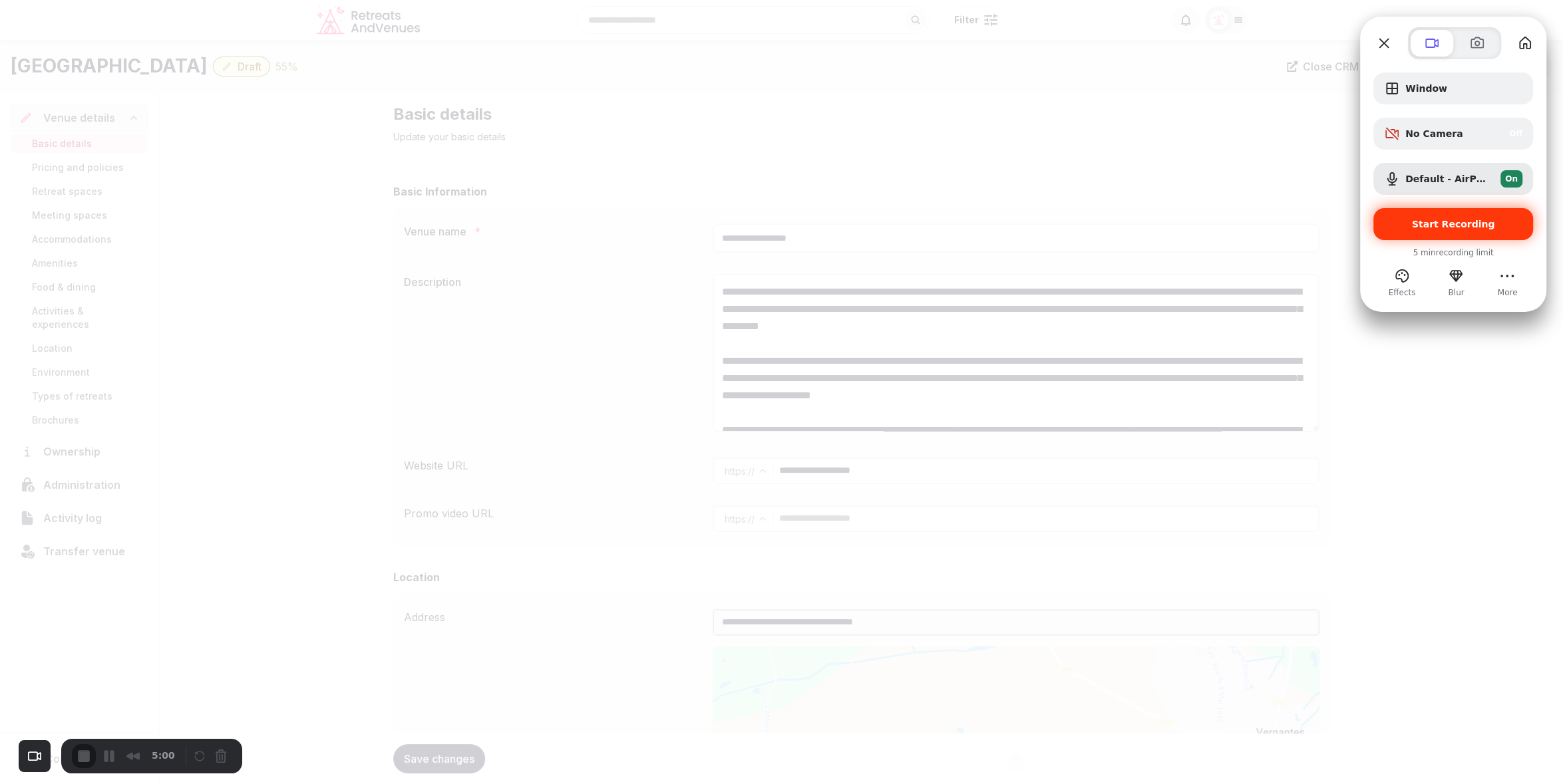
click at [1484, 230] on div "Start Recording" at bounding box center [1453, 224] width 159 height 32
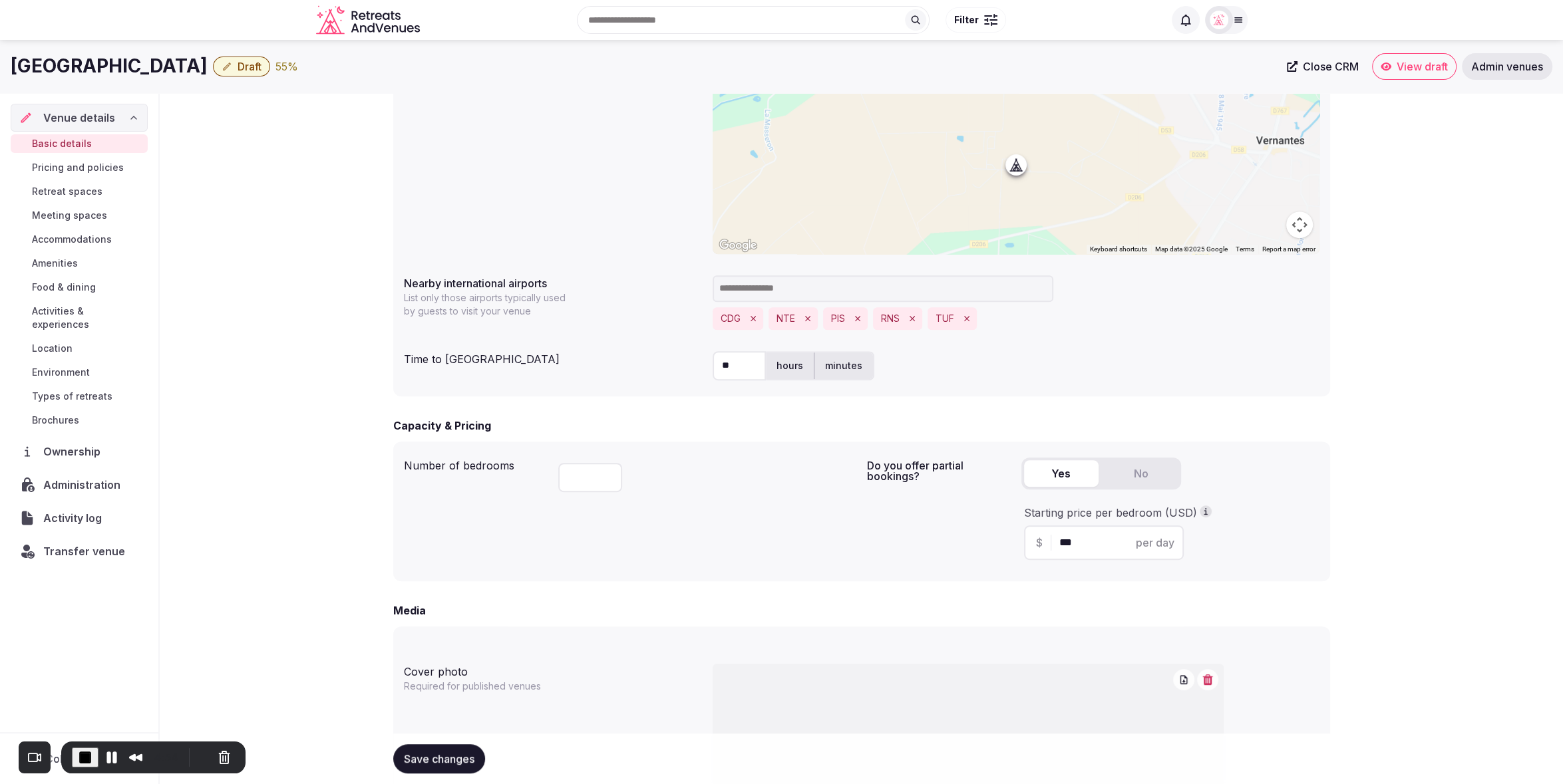
scroll to position [474, 0]
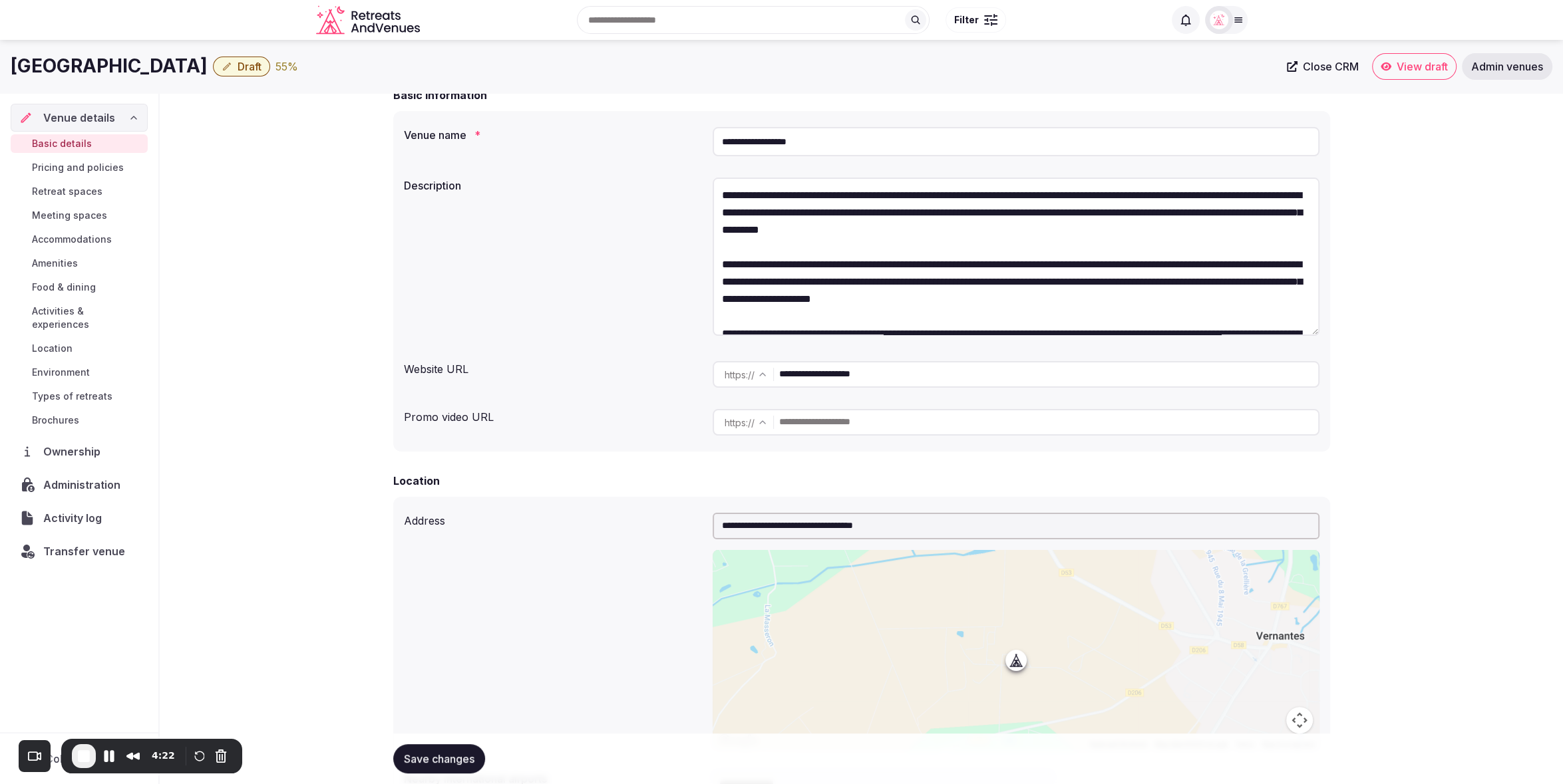
scroll to position [0, 0]
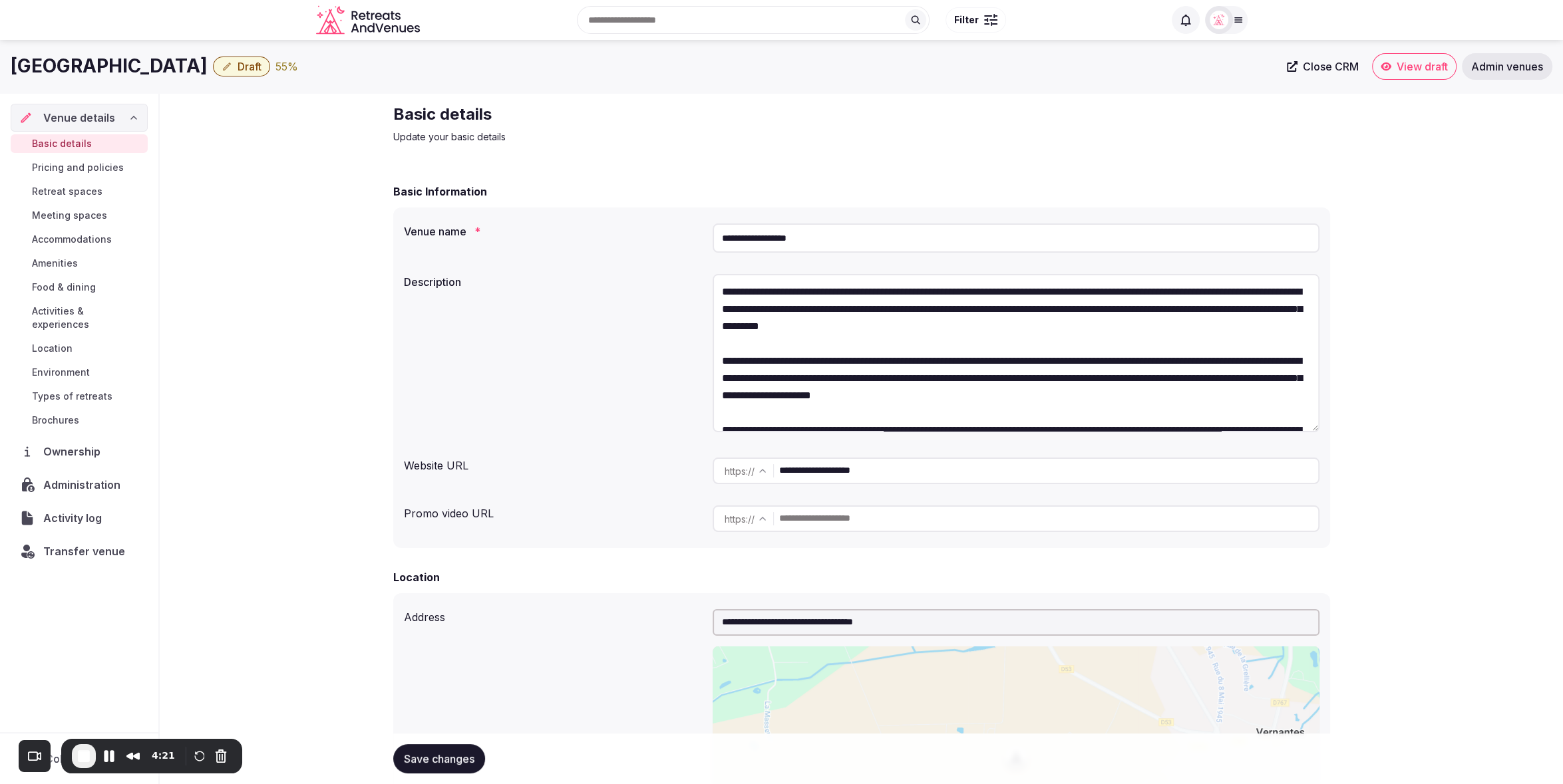
click at [238, 68] on span "Draft" at bounding box center [249, 65] width 24 height 13
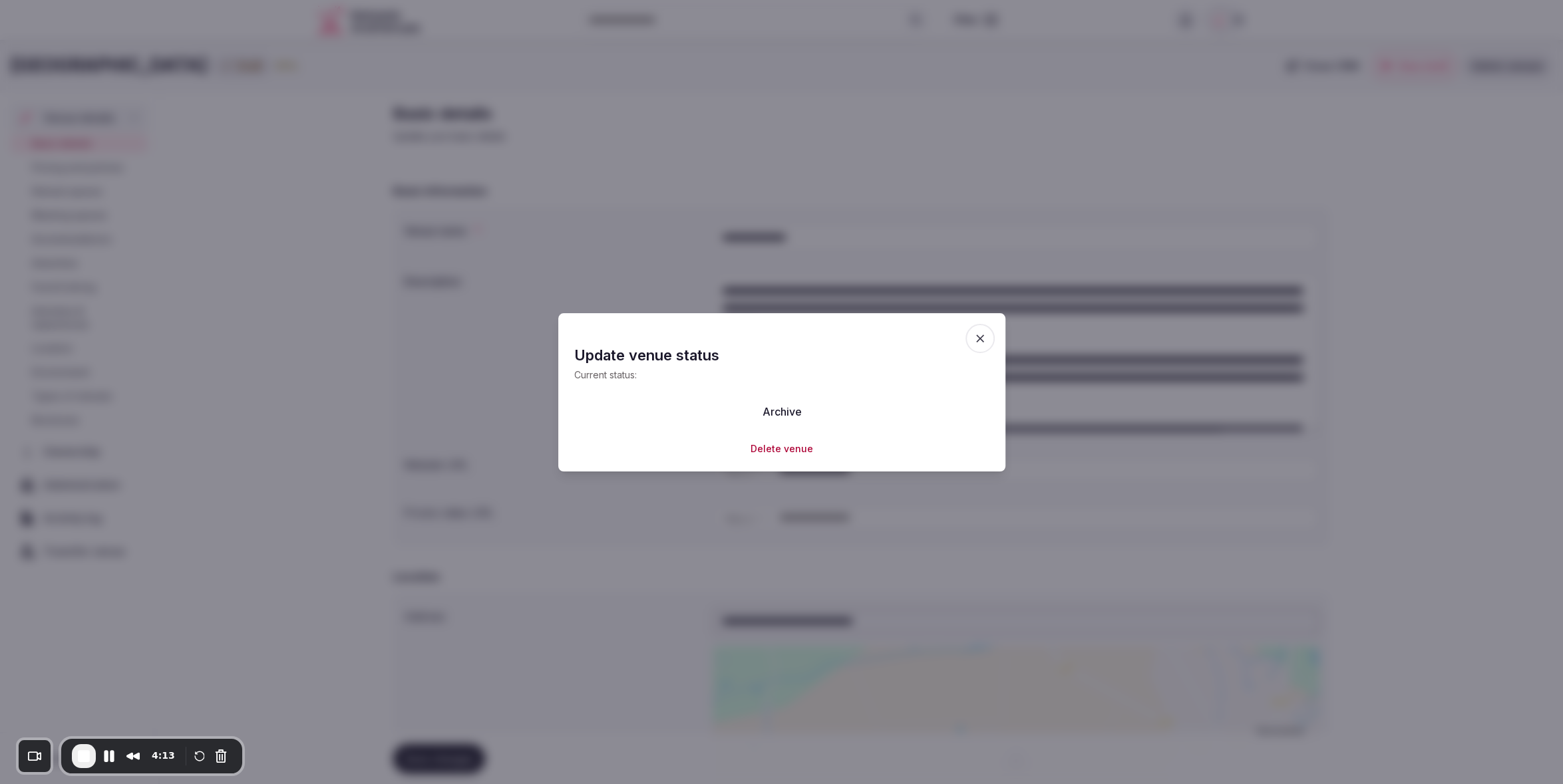
click at [976, 339] on icon "button" at bounding box center [980, 338] width 13 height 13
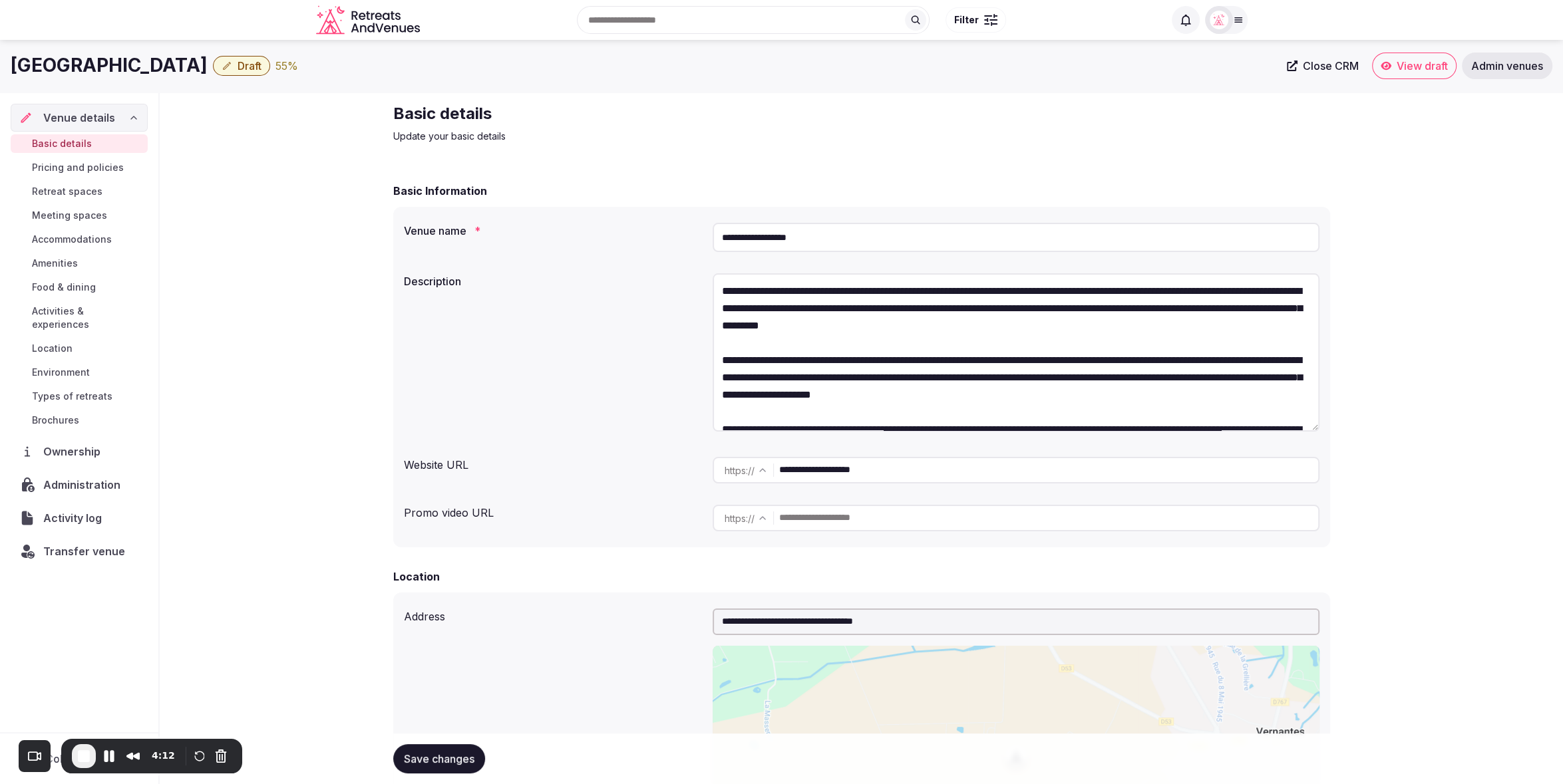
click at [238, 63] on span "Draft" at bounding box center [249, 66] width 24 height 13
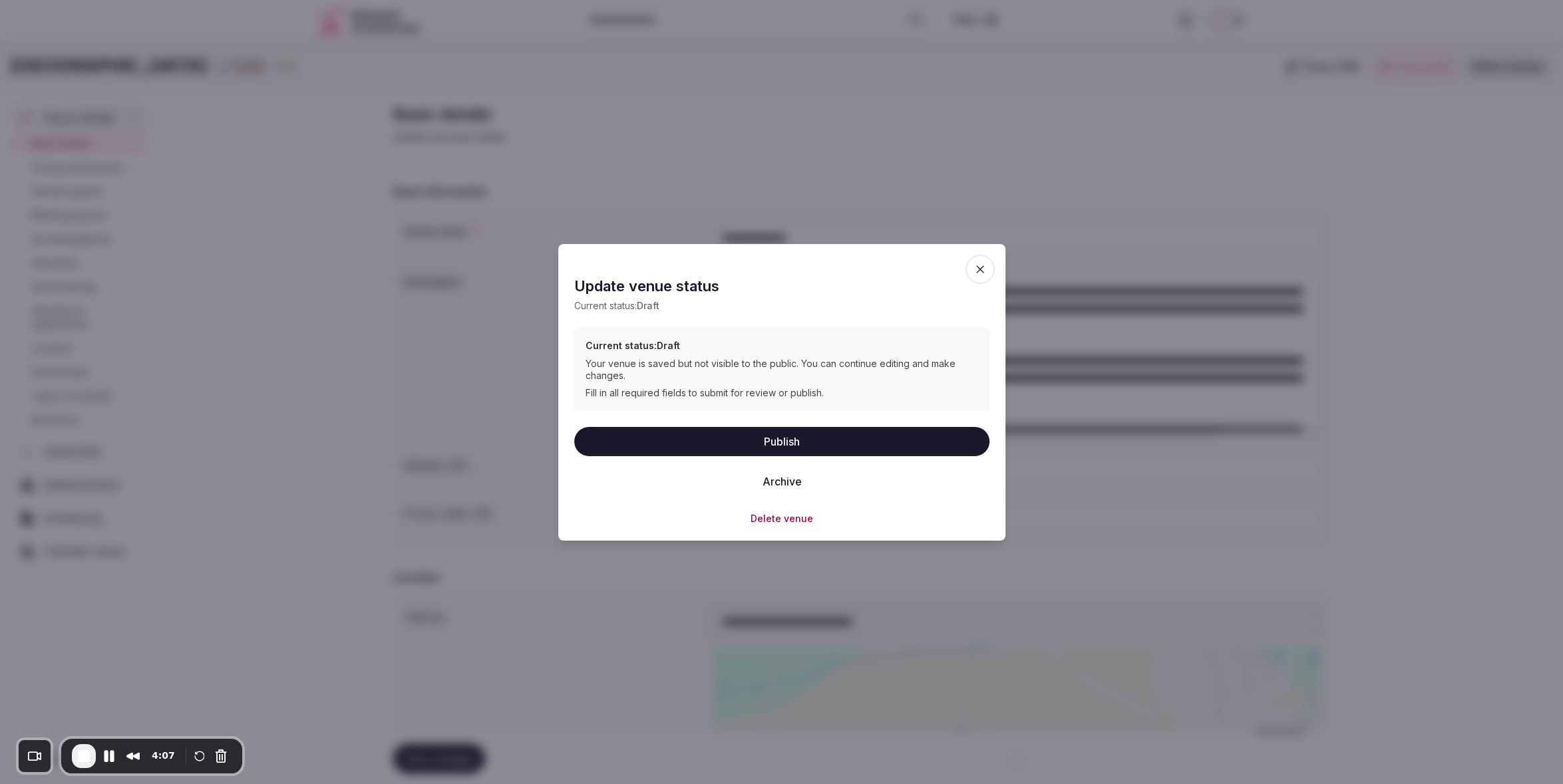
click at [976, 268] on icon "button" at bounding box center [980, 269] width 13 height 13
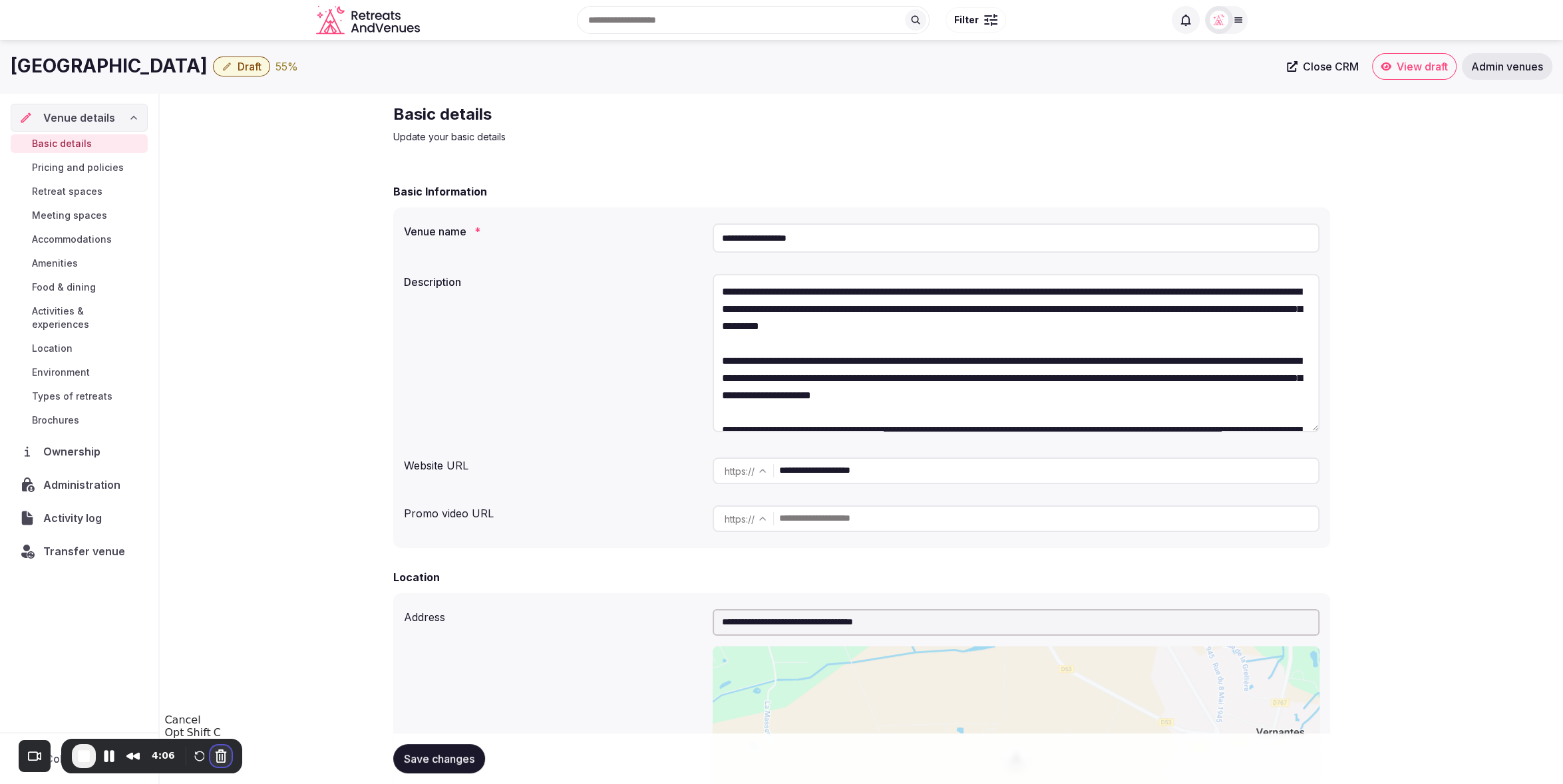
click at [210, 754] on button "Cancel Recording" at bounding box center [221, 756] width 21 height 21
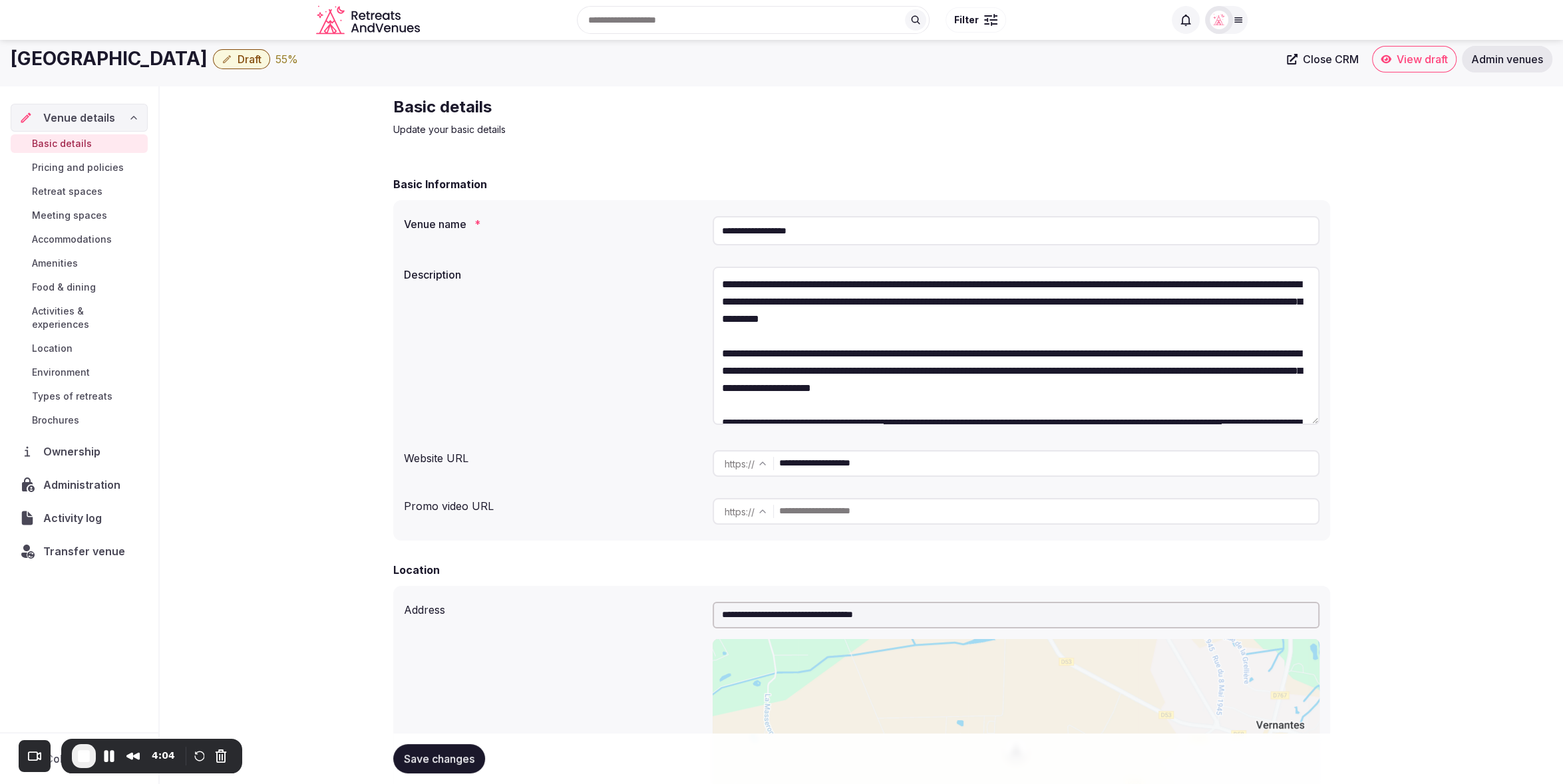
scroll to position [9, 0]
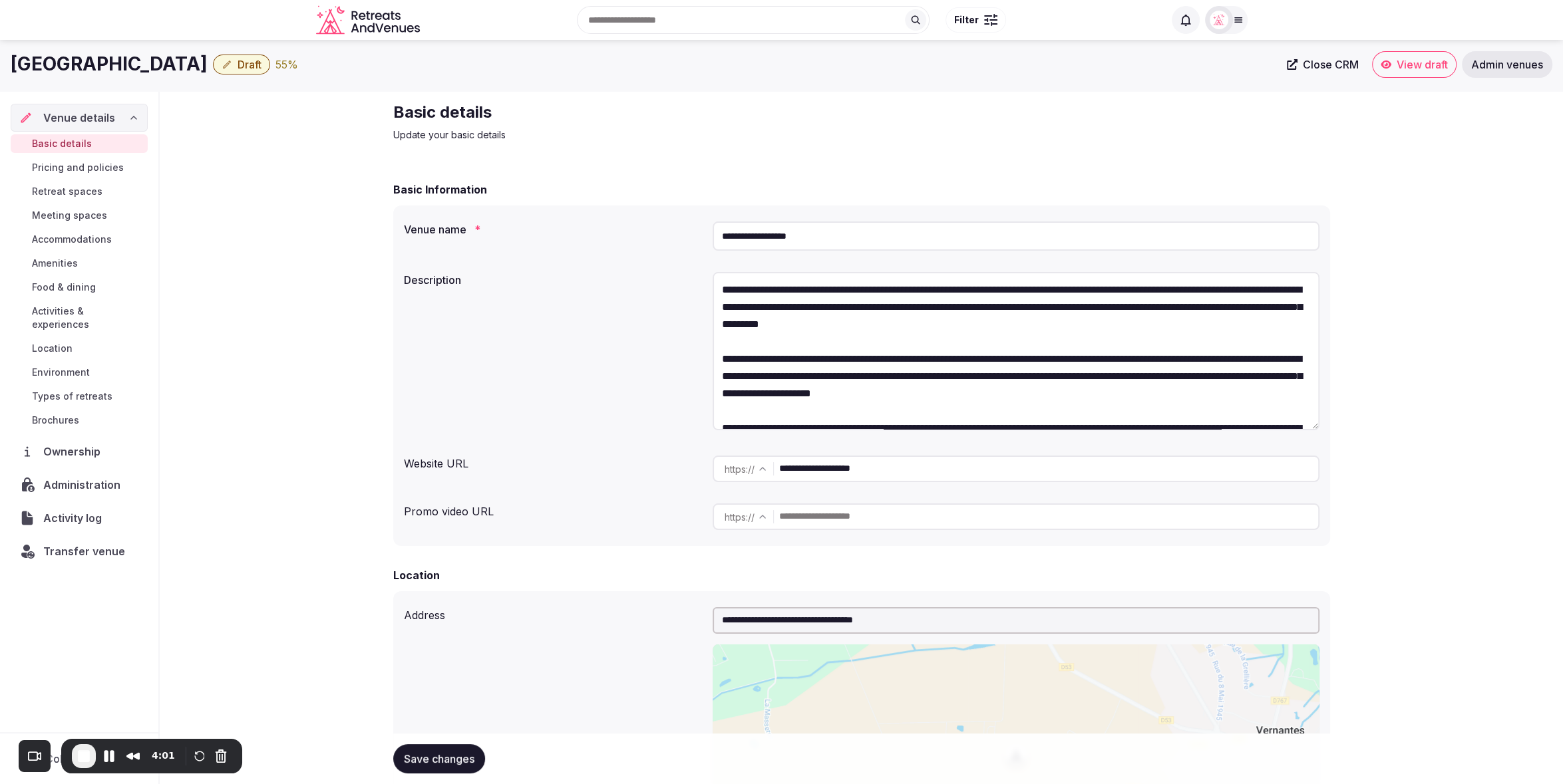
click at [239, 63] on span "Draft" at bounding box center [249, 65] width 24 height 13
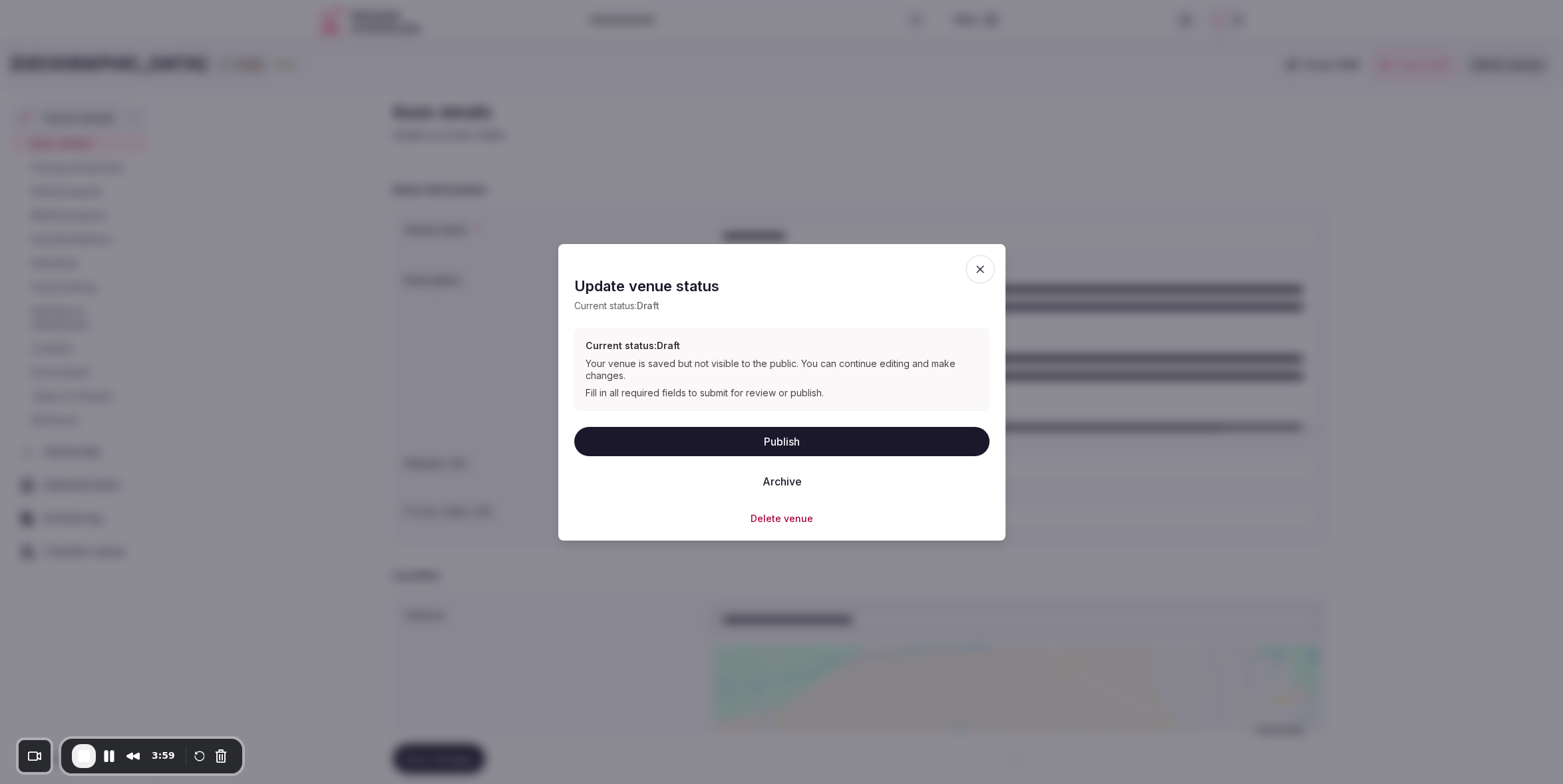
click at [983, 272] on icon "button" at bounding box center [980, 270] width 8 height 8
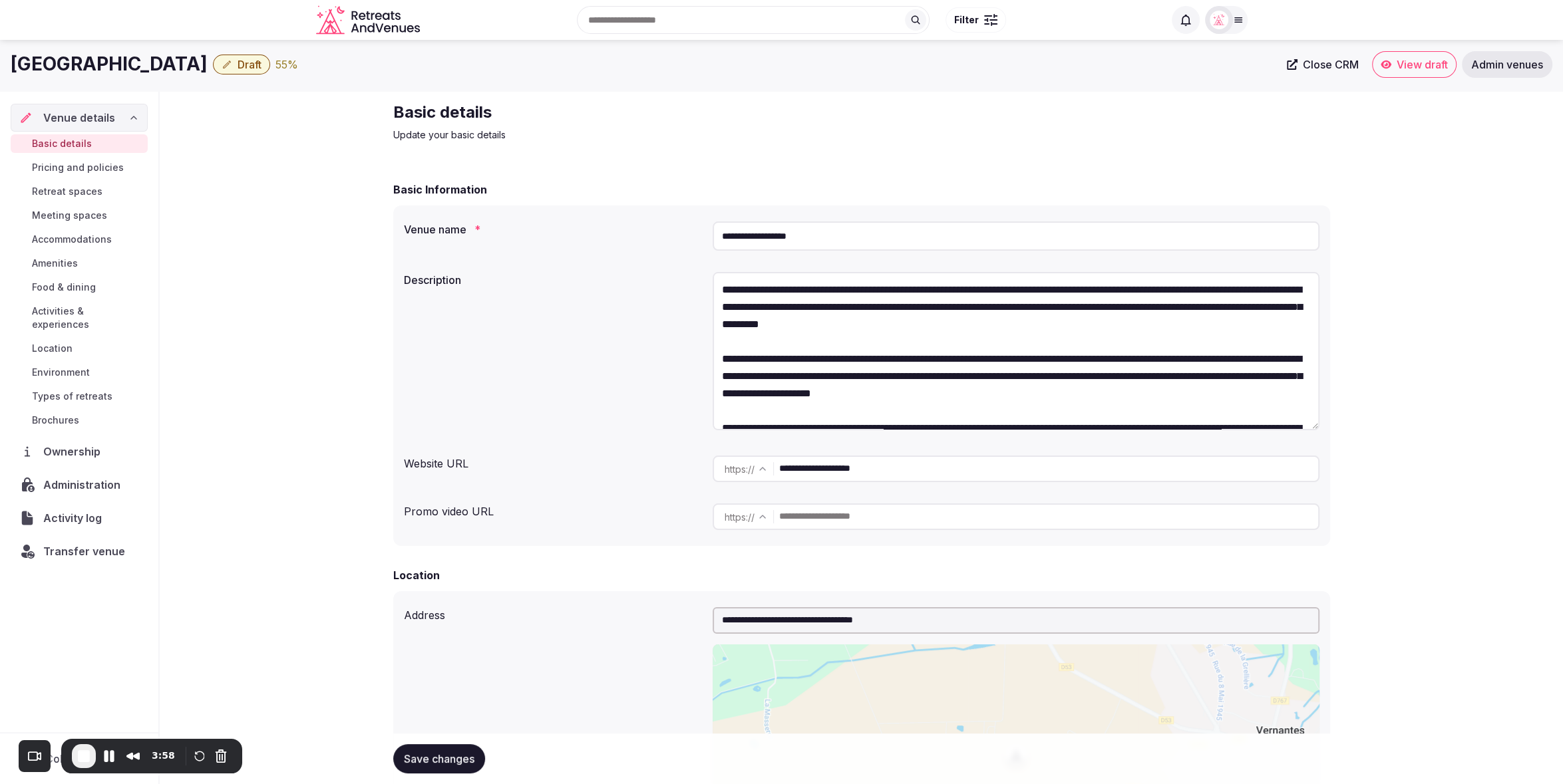
scroll to position [0, 0]
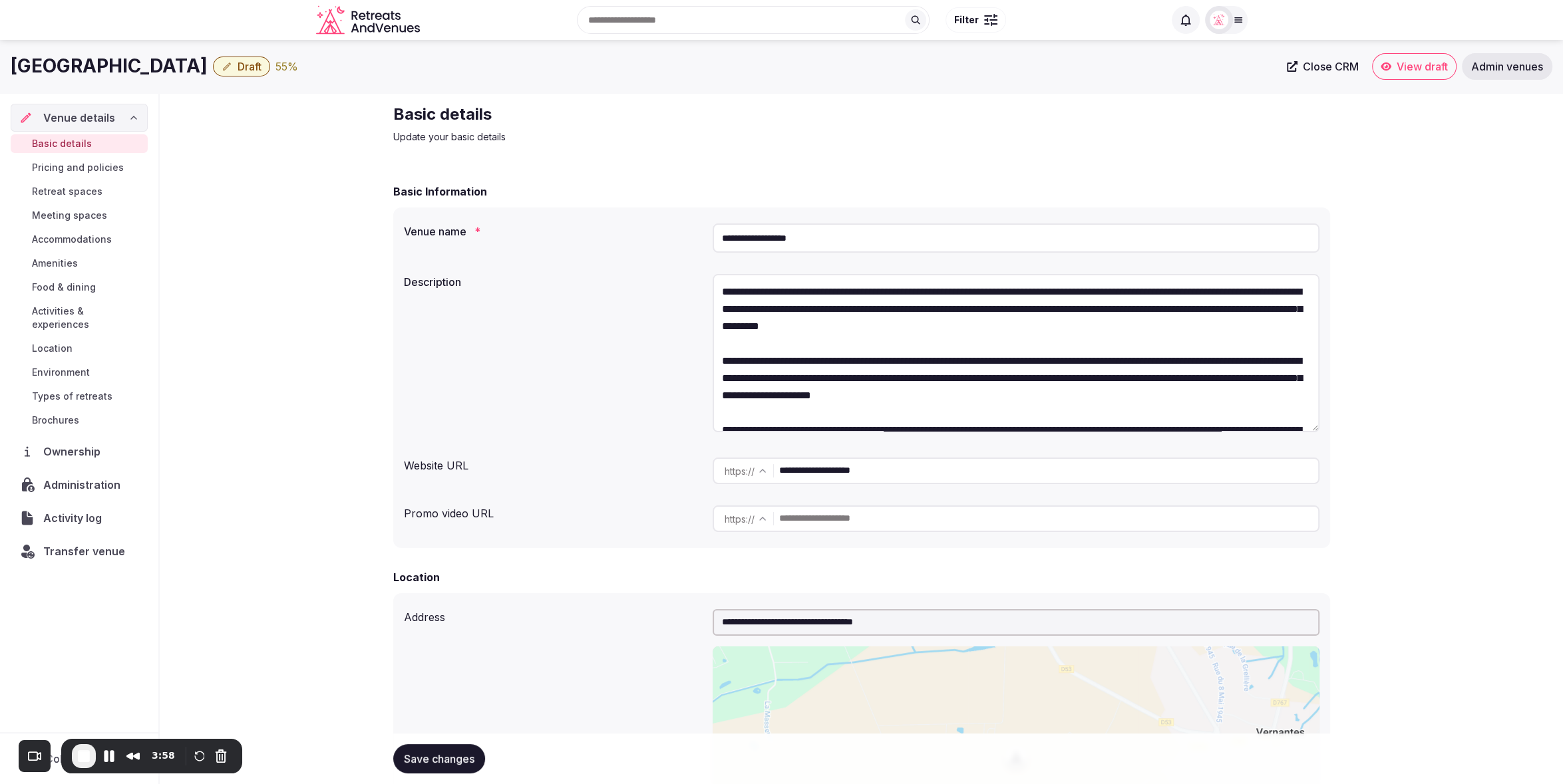
click at [1213, 14] on img at bounding box center [1218, 20] width 19 height 19
click at [1191, 167] on button "Client view" at bounding box center [1186, 170] width 27 height 16
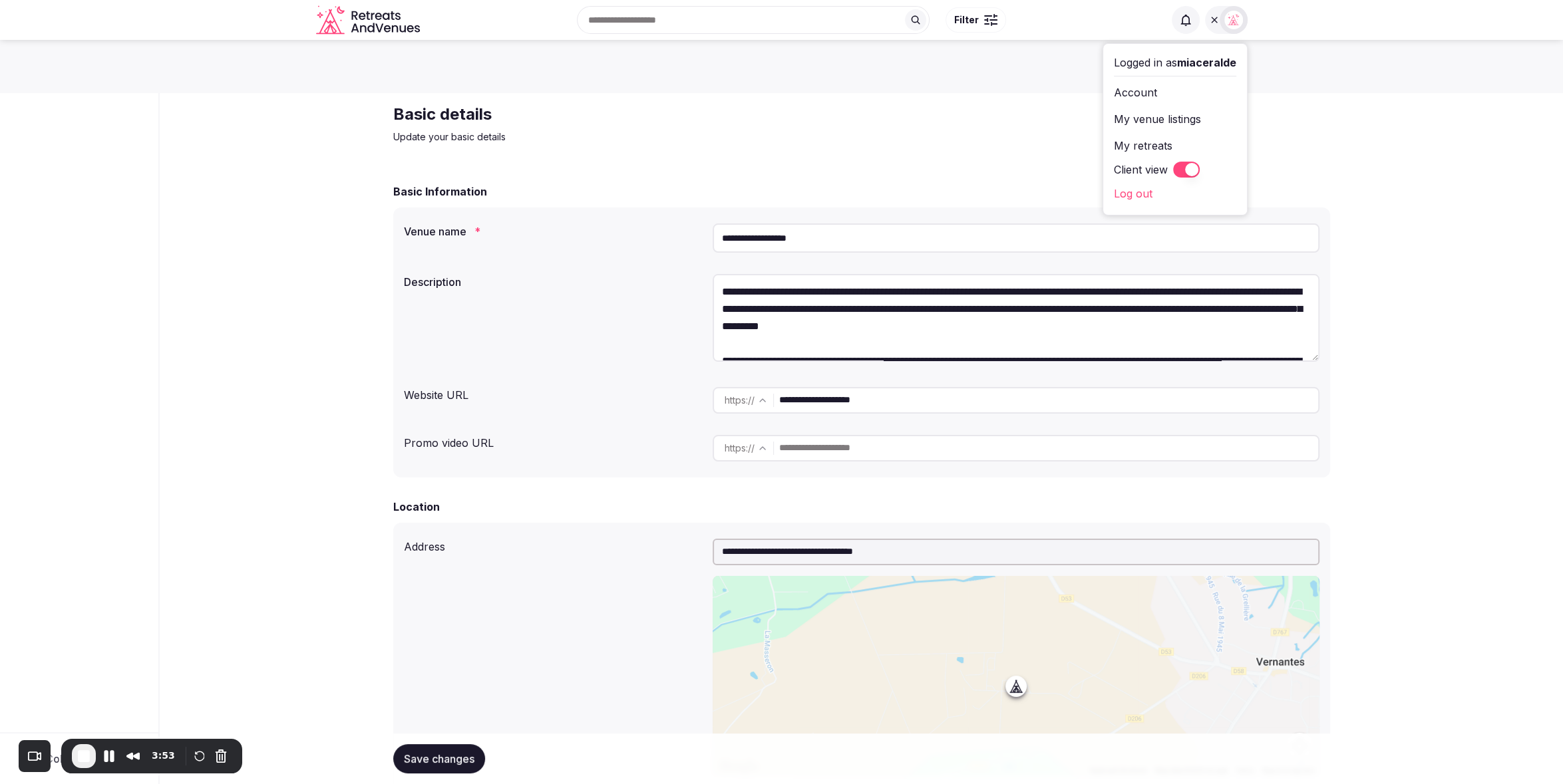
click at [878, 141] on div "Basic details Update your basic details" at bounding box center [861, 123] width 937 height 40
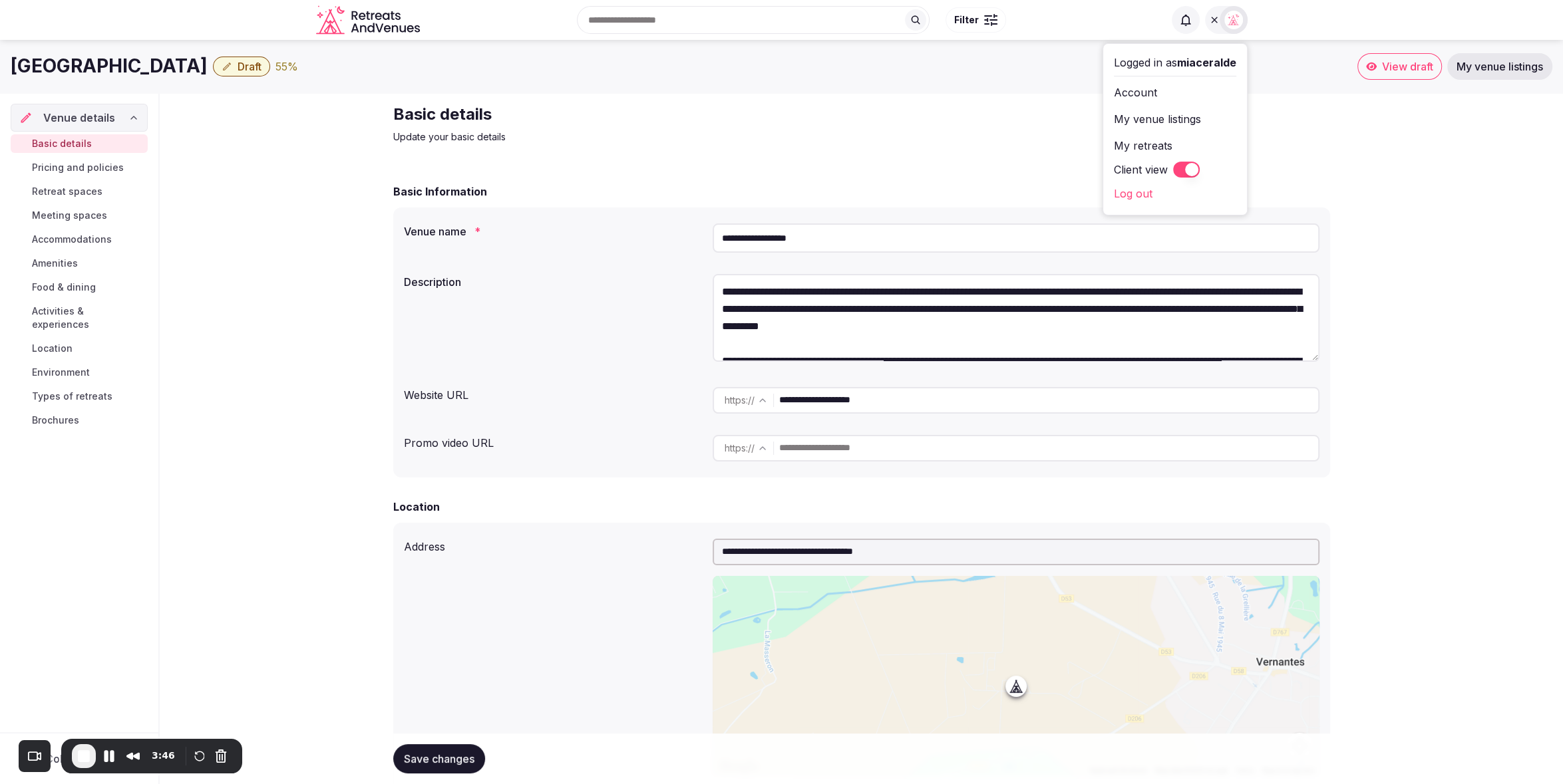
click at [238, 68] on span "Draft" at bounding box center [249, 66] width 24 height 13
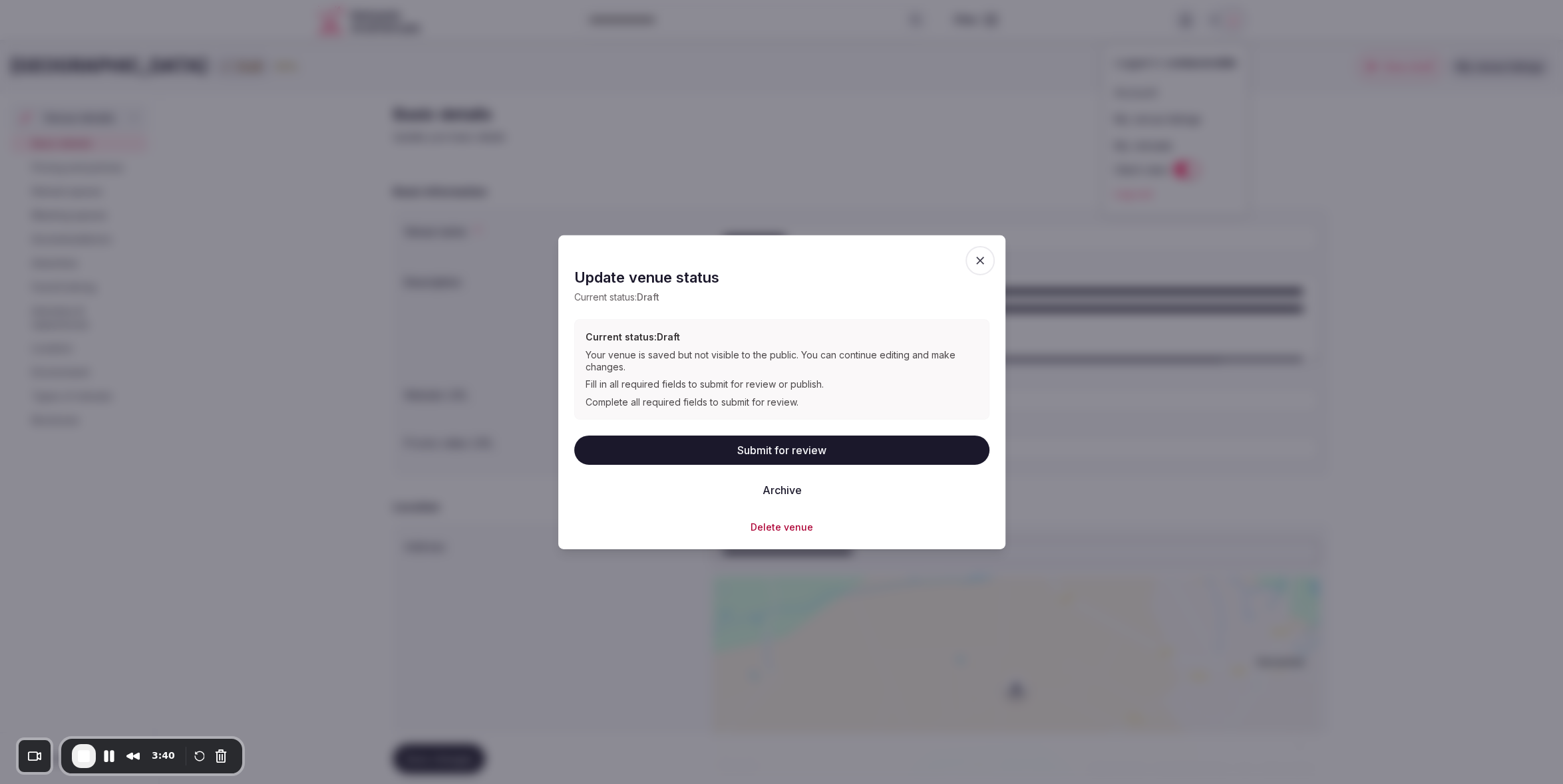
click at [977, 265] on icon "button" at bounding box center [980, 260] width 13 height 13
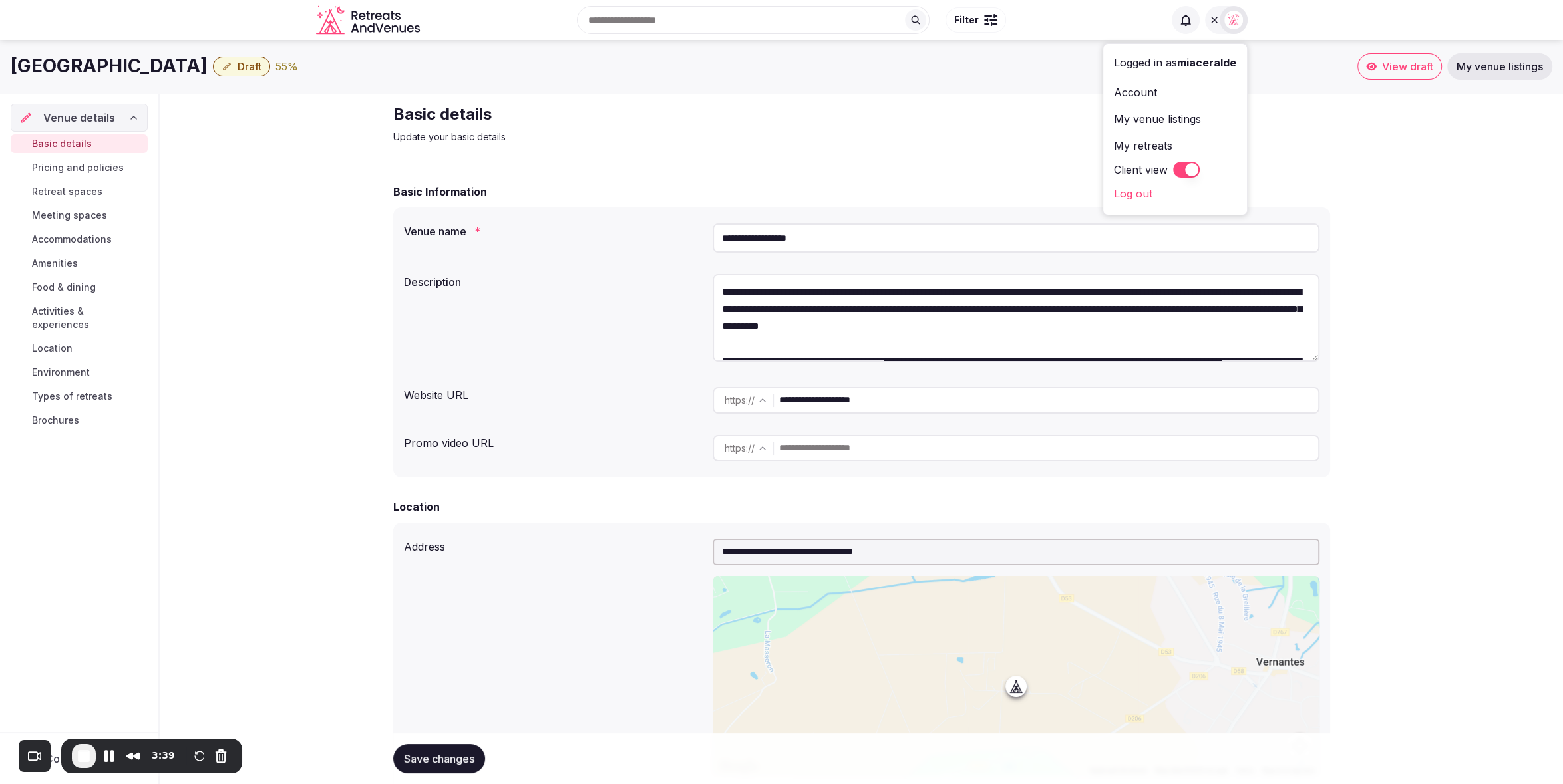
click at [238, 69] on span "Draft" at bounding box center [249, 66] width 24 height 13
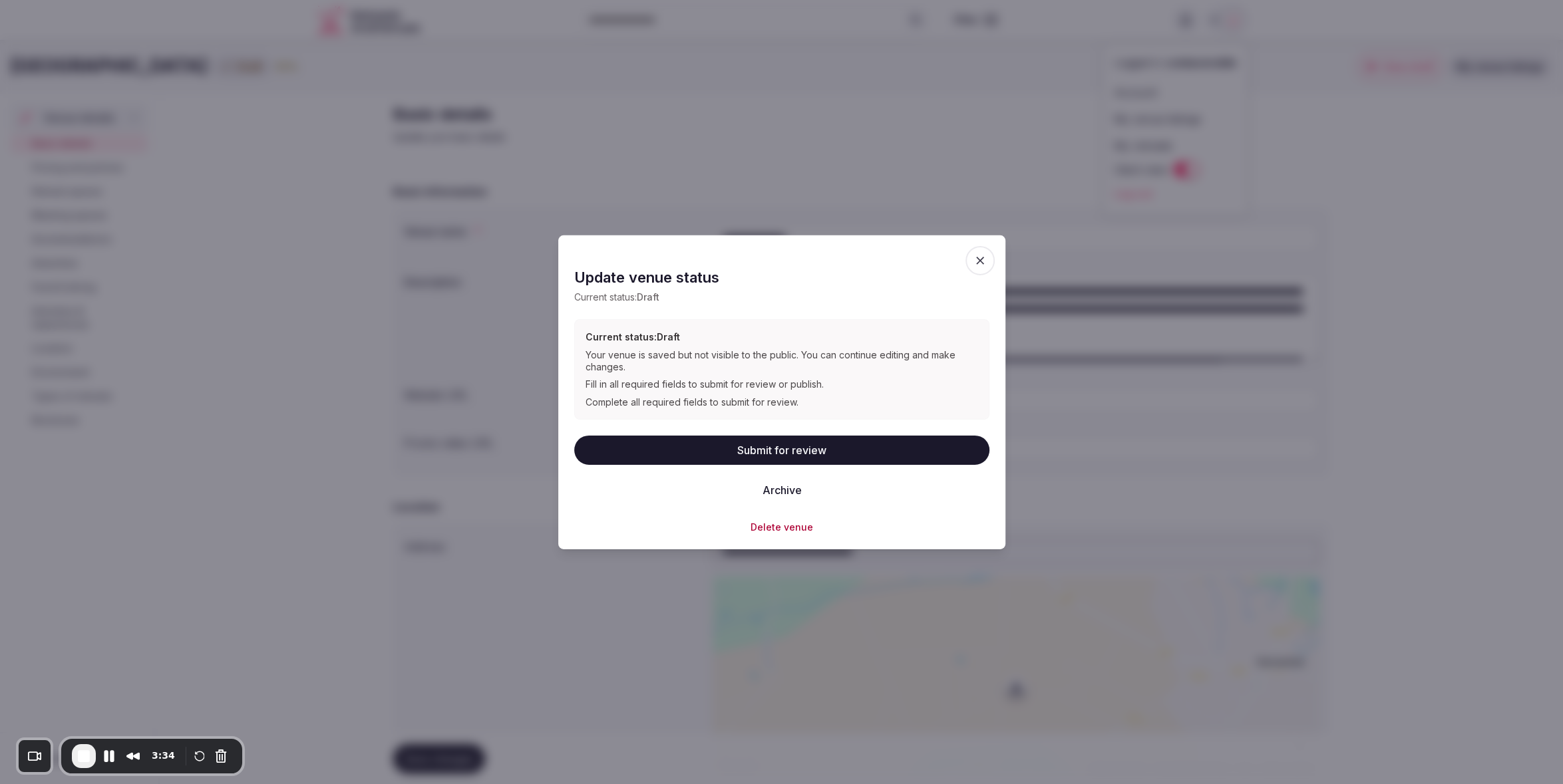
click at [986, 261] on icon "button" at bounding box center [980, 260] width 13 height 13
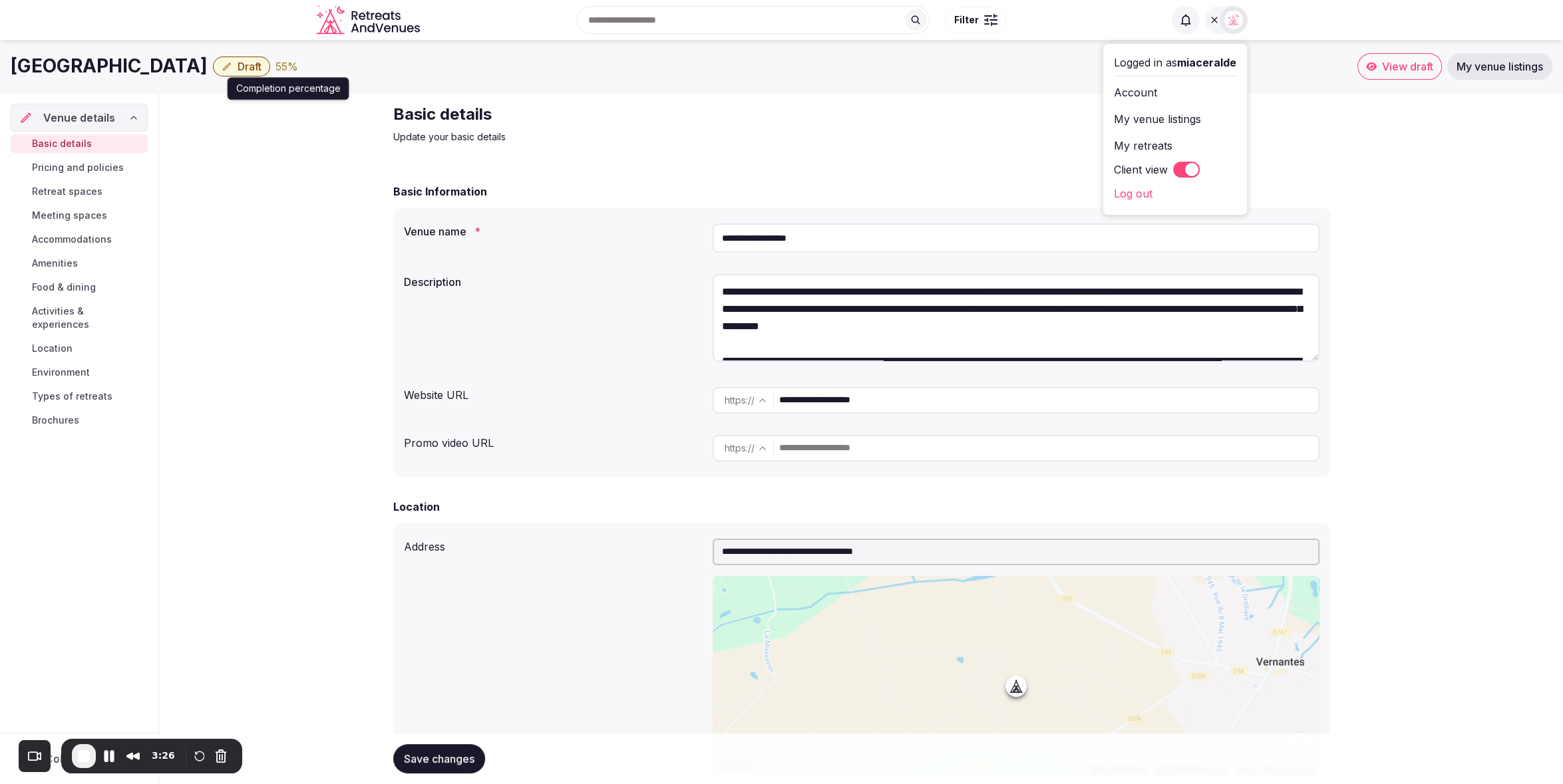
click at [279, 65] on div "55 %" at bounding box center [287, 67] width 23 height 16
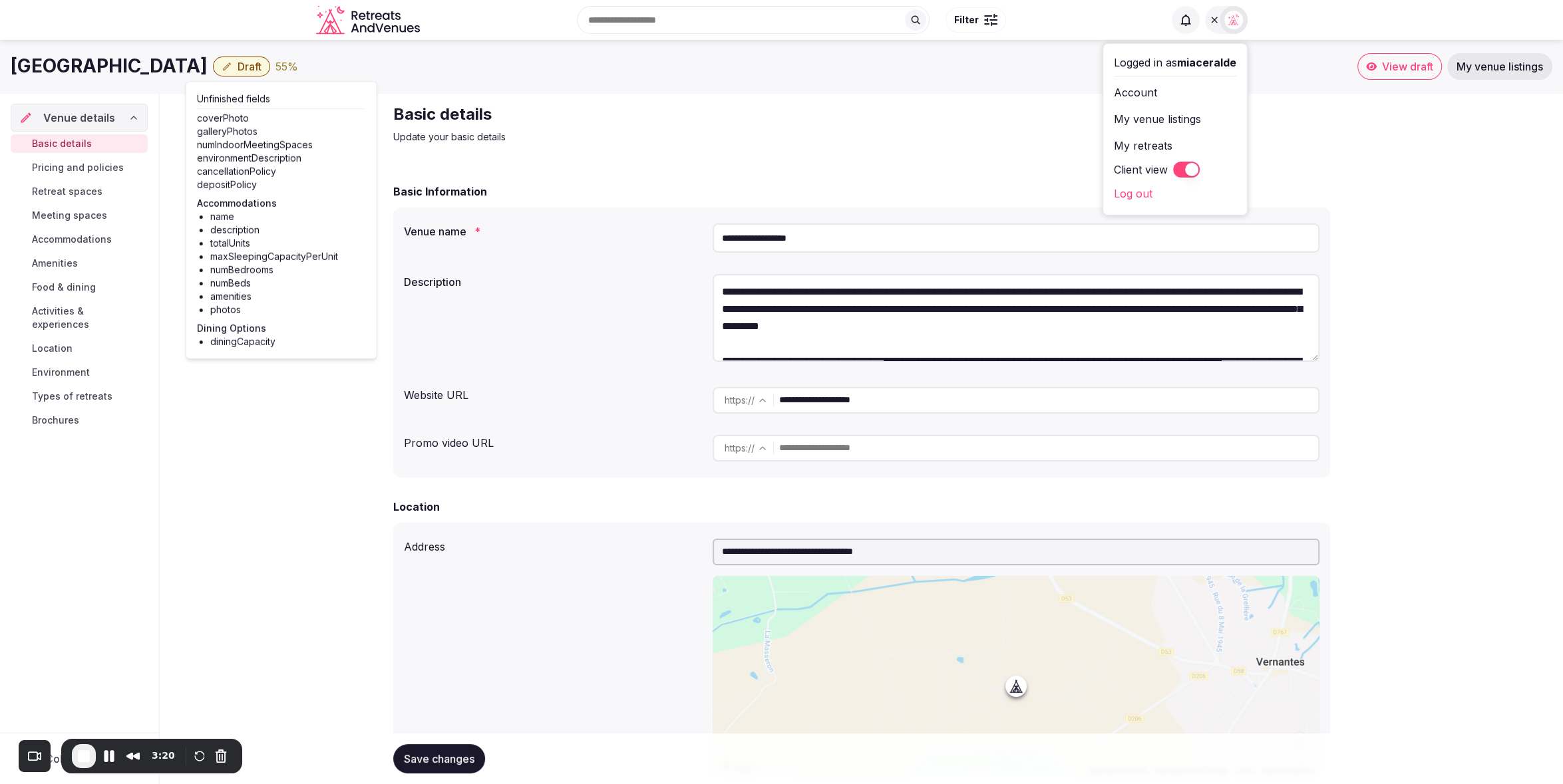
scroll to position [1, 0]
drag, startPoint x: 249, startPoint y: 114, endPoint x: 197, endPoint y: 116, distance: 52.0
click at [197, 116] on div "coverPhoto" at bounding box center [281, 118] width 169 height 13
drag, startPoint x: 269, startPoint y: 129, endPoint x: 194, endPoint y: 128, distance: 75.0
click at [194, 128] on div "Unfinished fields coverPhoto galleryPhotos numIndoorMeetingSpaces environmentDe…" at bounding box center [281, 220] width 192 height 278
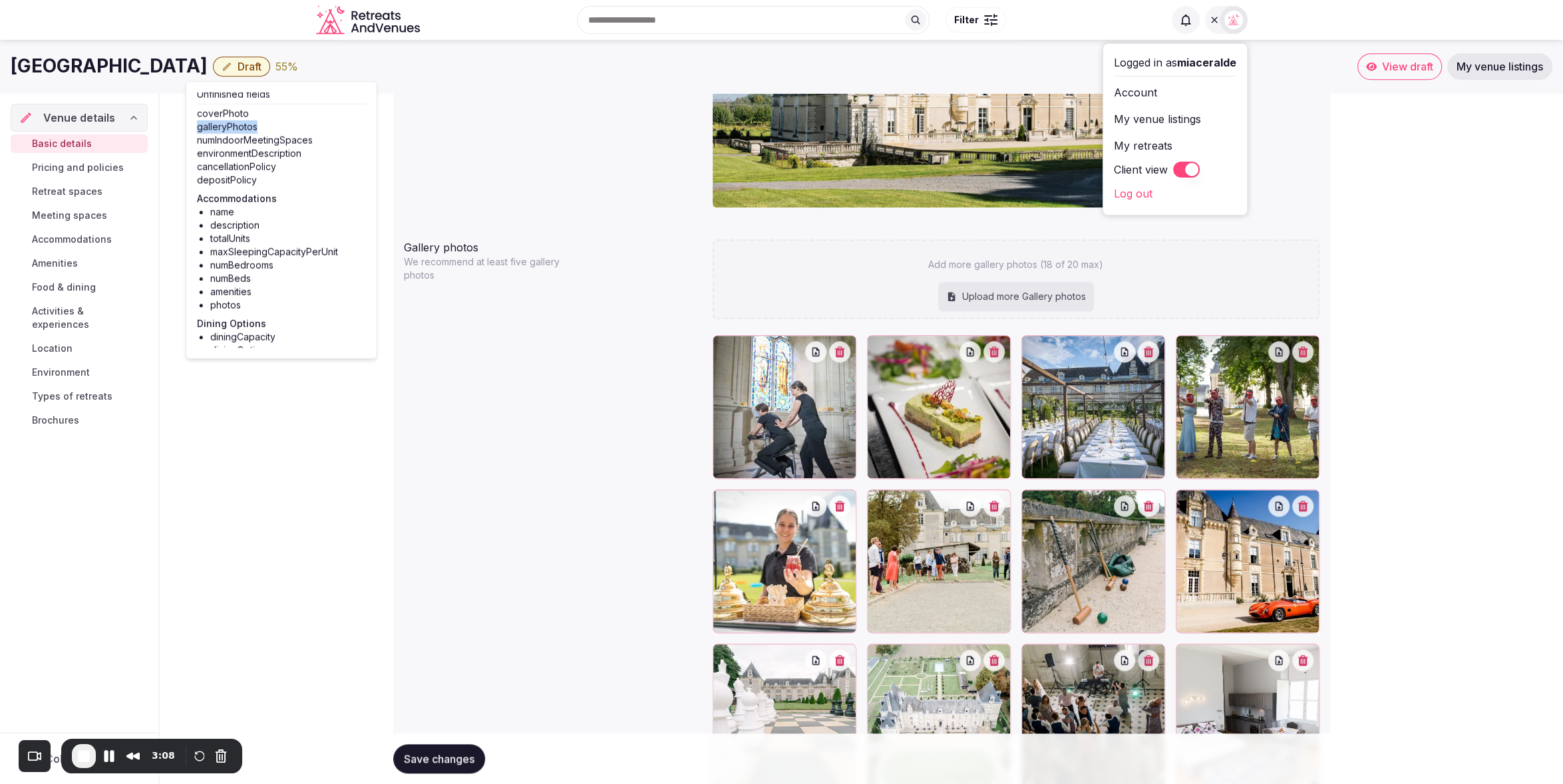
scroll to position [1236, 0]
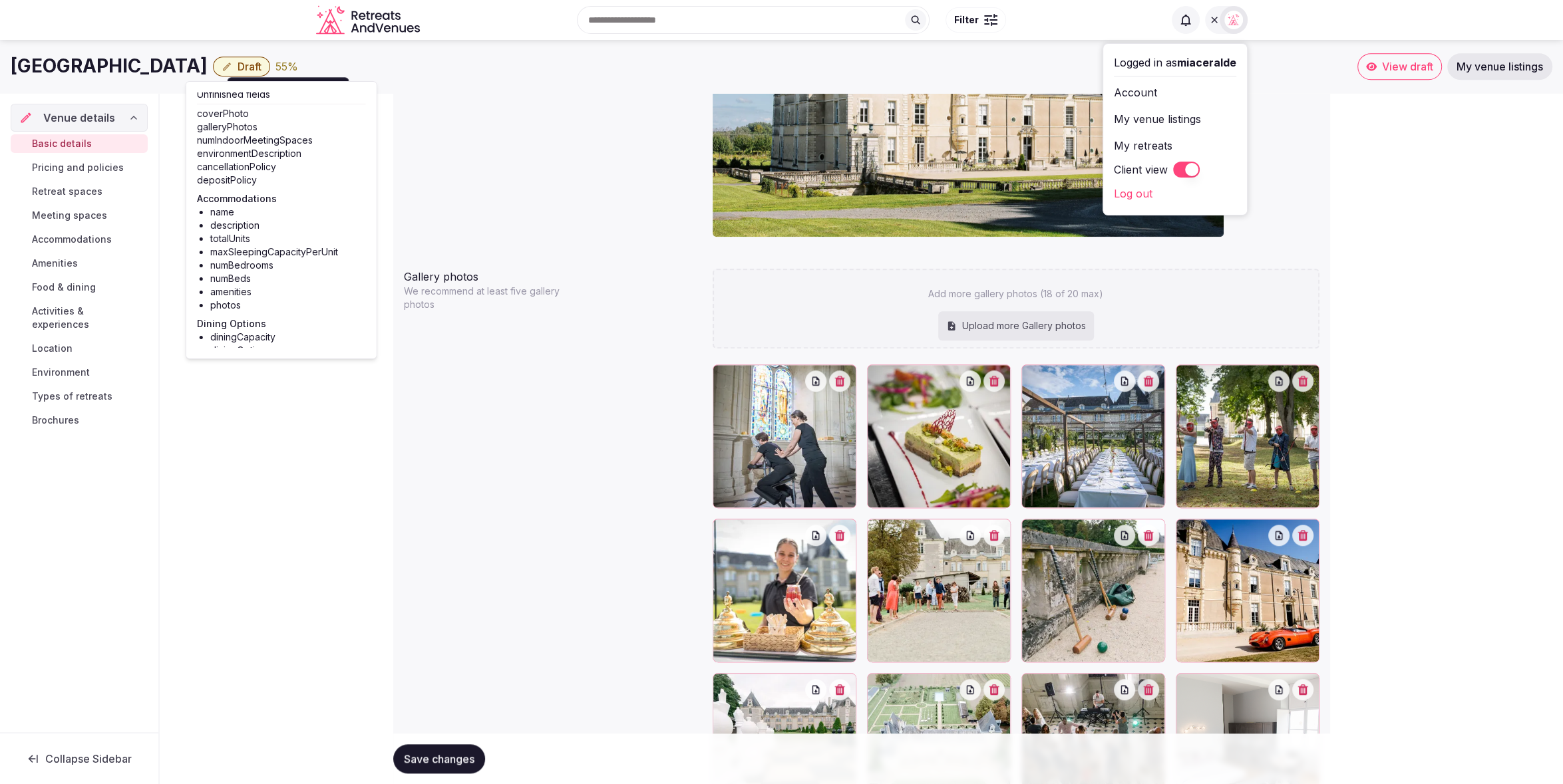
click at [1467, 207] on div "**********" at bounding box center [860, 40] width 1403 height 2366
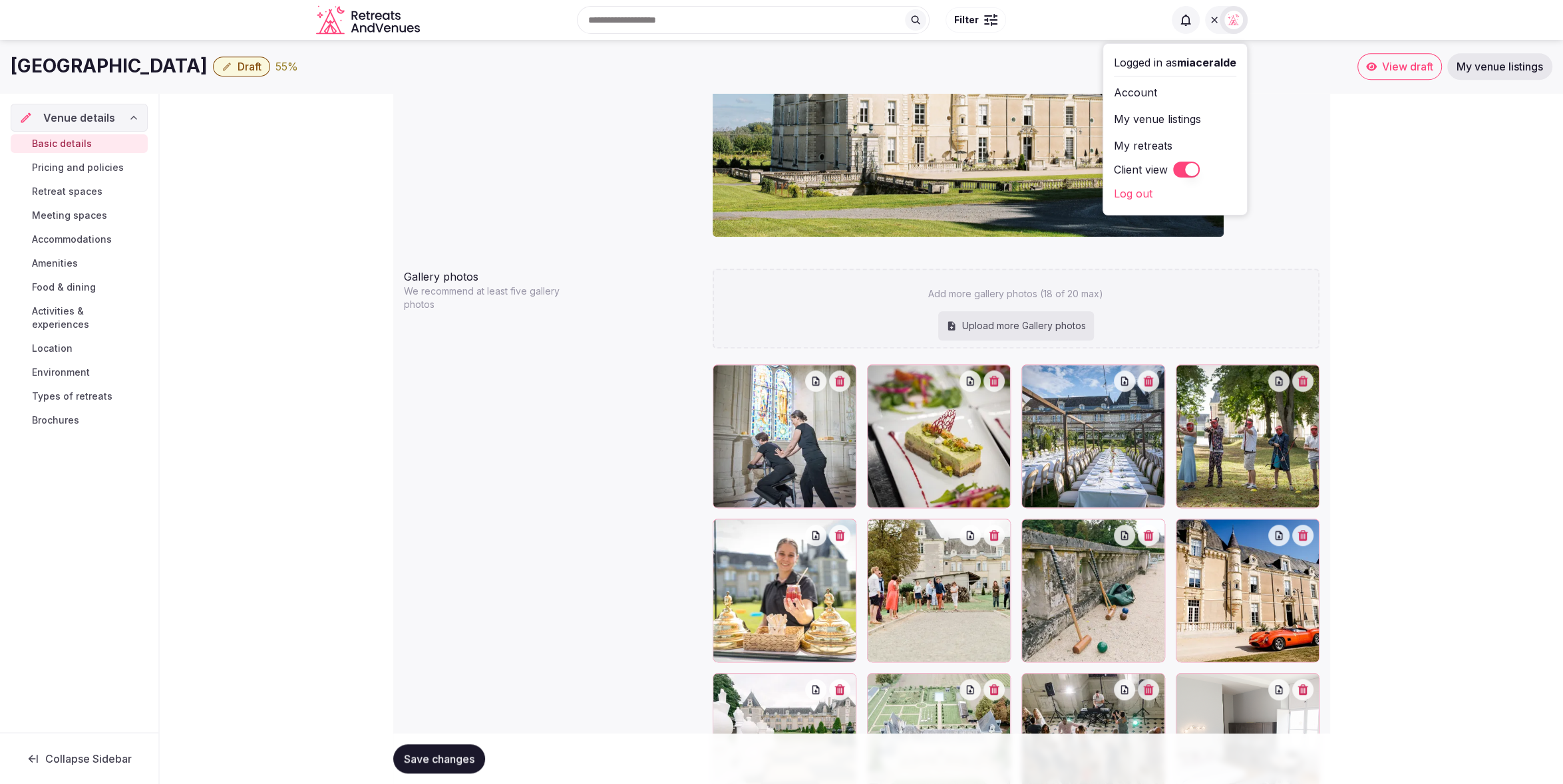
click at [1396, 193] on div "**********" at bounding box center [860, 40] width 1403 height 2366
click at [1185, 170] on button "Client view" at bounding box center [1186, 170] width 27 height 16
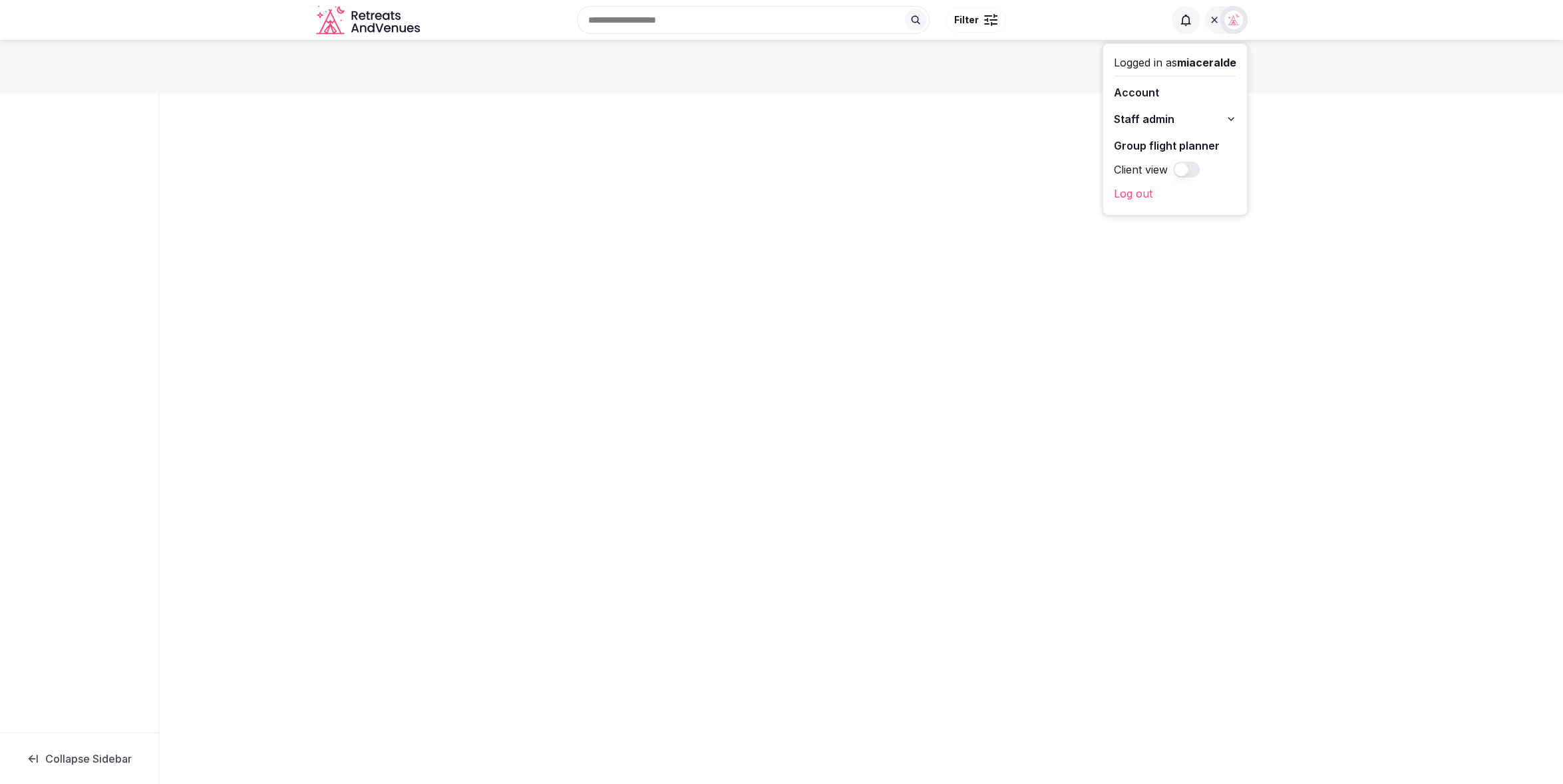
click at [1392, 214] on div "Collapse Sidebar" at bounding box center [781, 408] width 1563 height 736
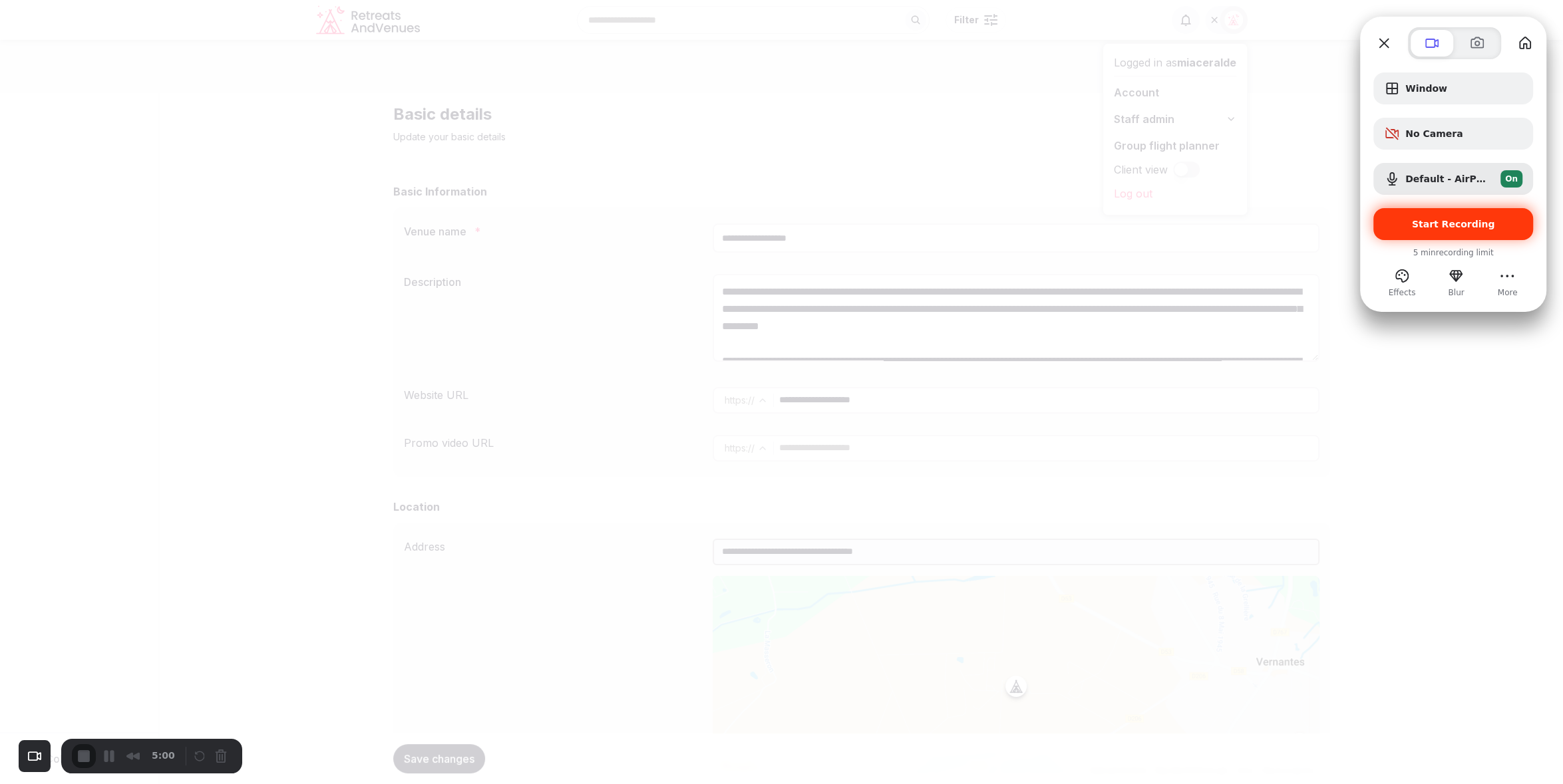
click at [1432, 231] on div "Start Recording" at bounding box center [1453, 224] width 159 height 32
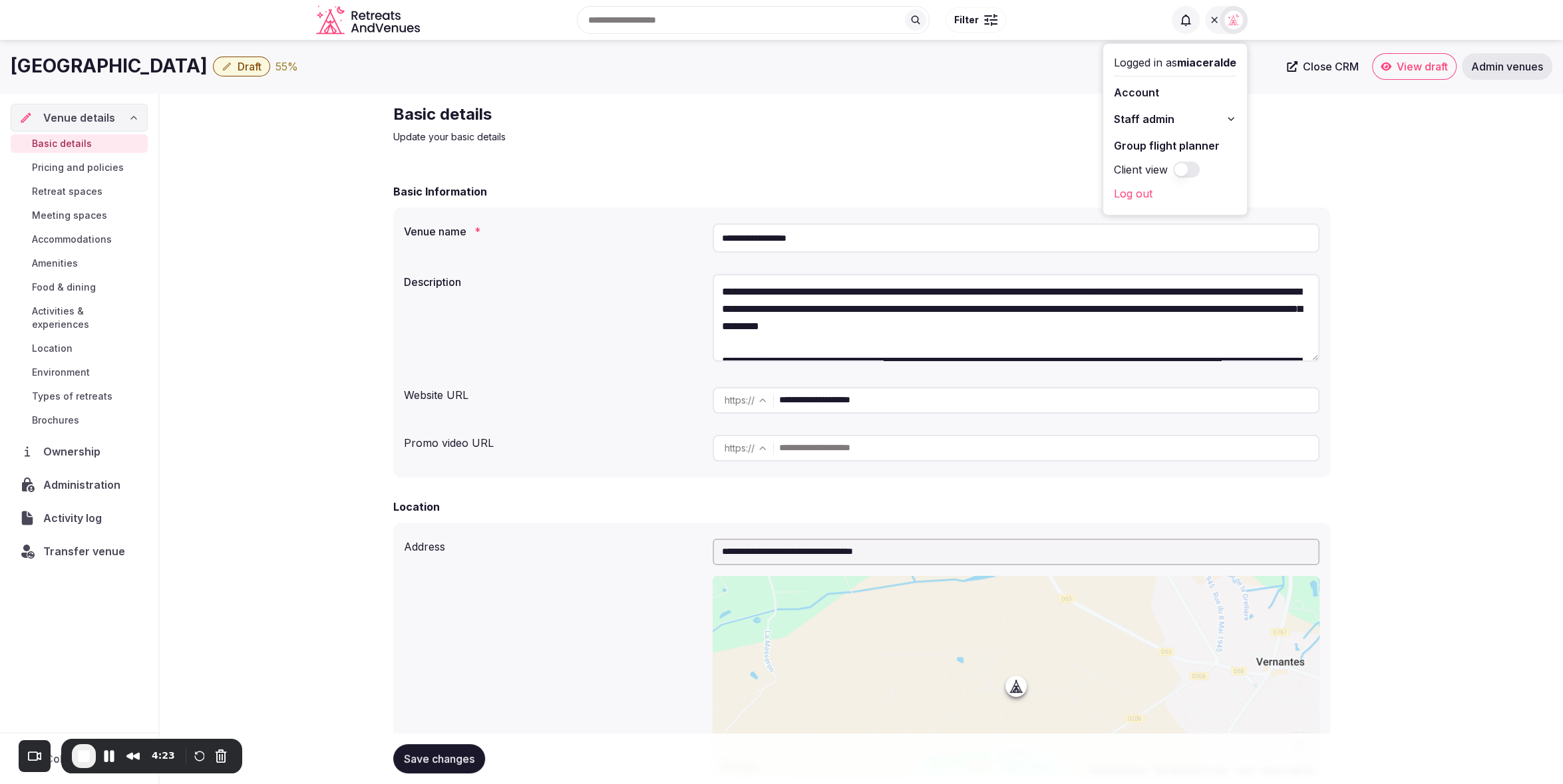
click at [771, 129] on div "Basic details Update your basic details" at bounding box center [616, 123] width 447 height 40
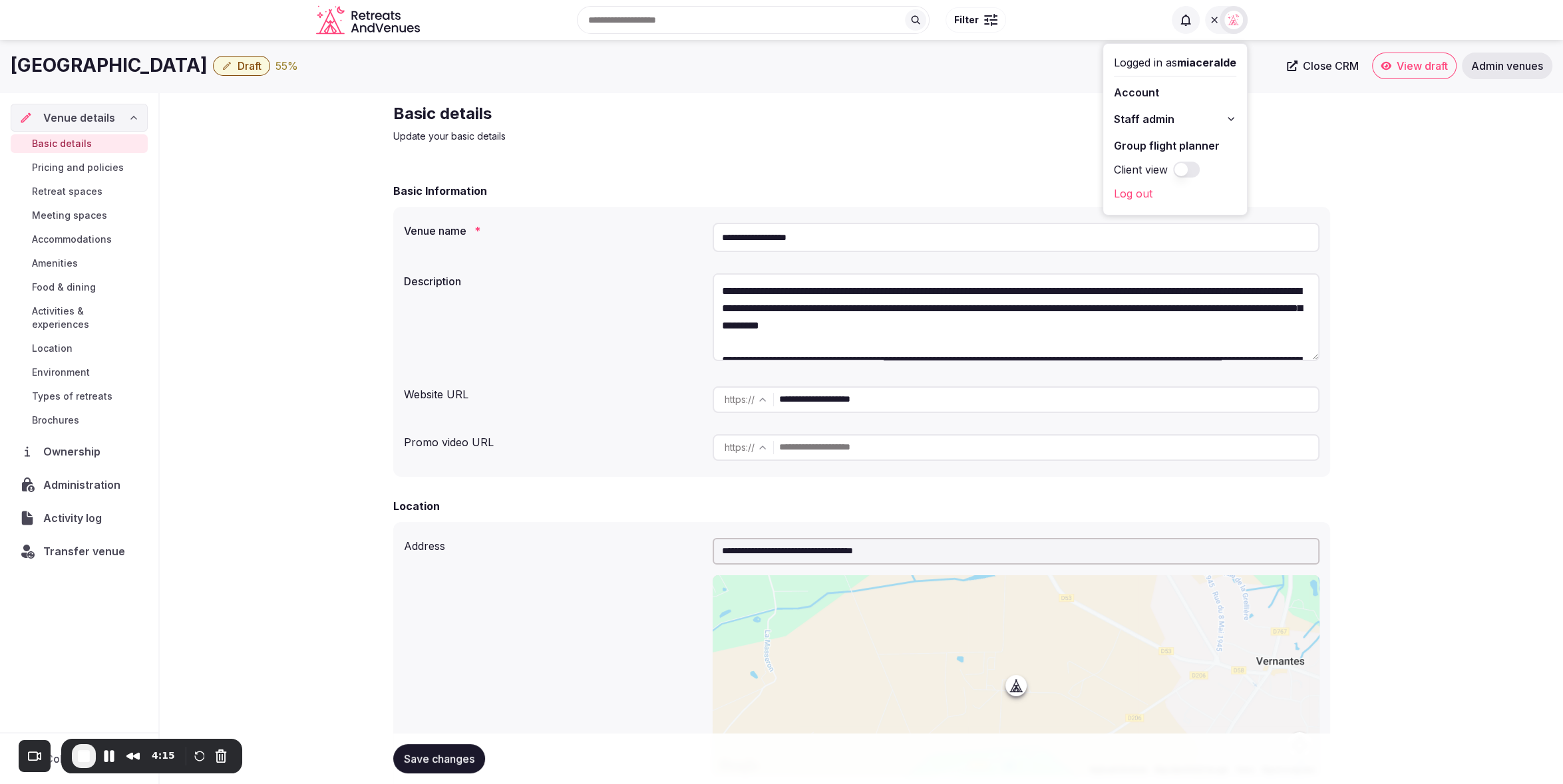
click at [1187, 170] on button "Client view" at bounding box center [1186, 170] width 27 height 16
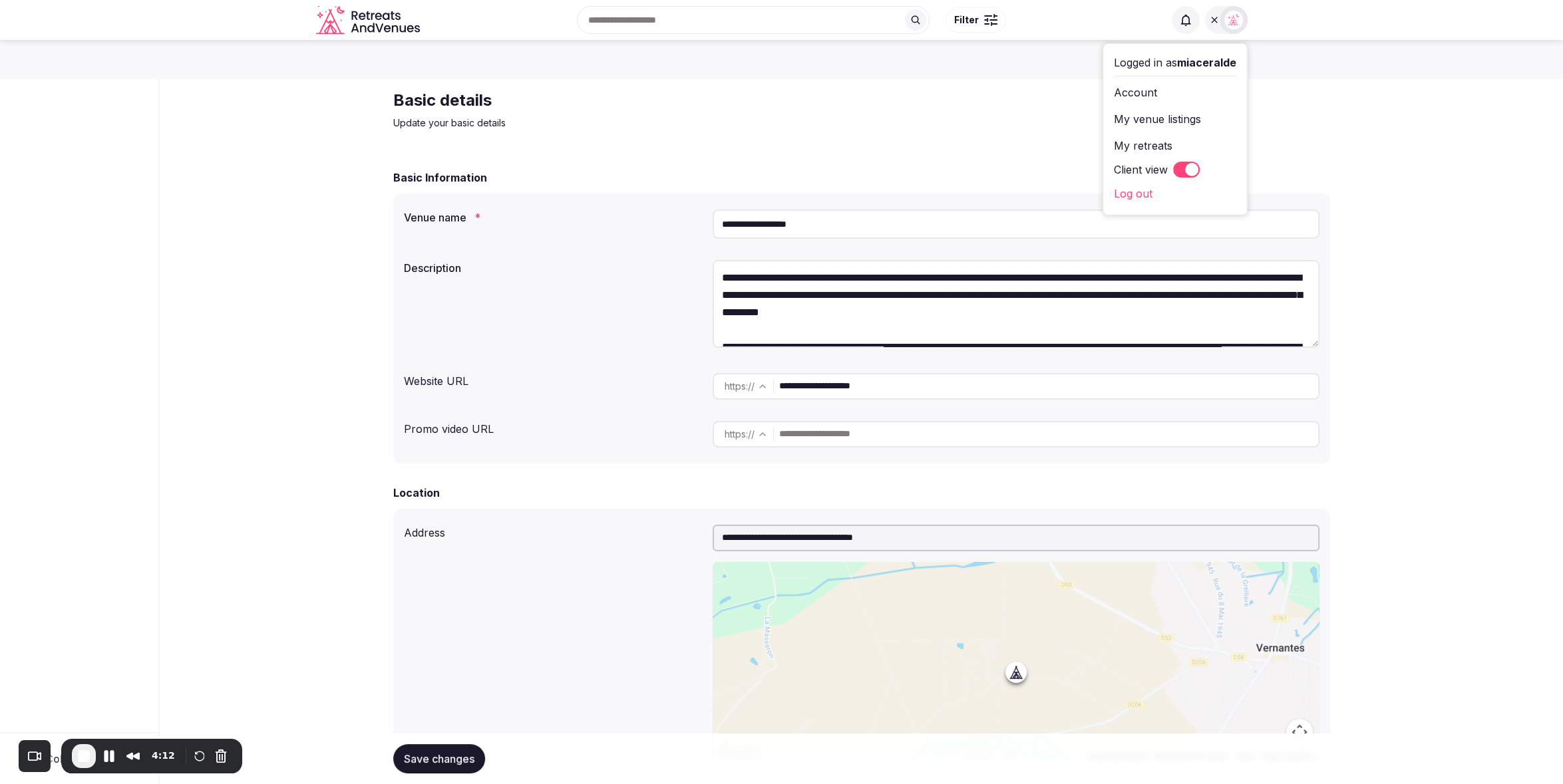
scroll to position [24, 0]
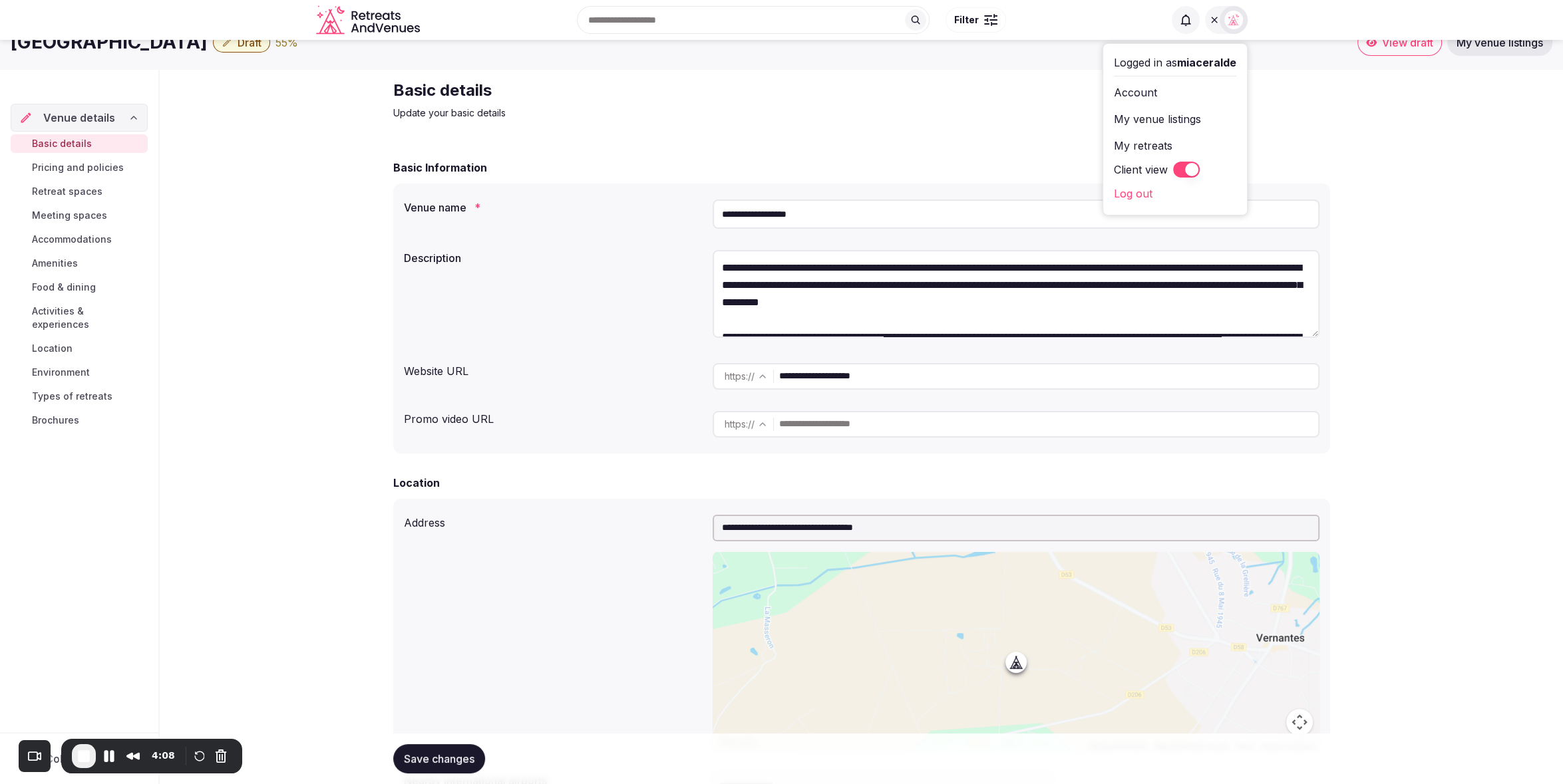
click at [623, 233] on div "**********" at bounding box center [861, 214] width 916 height 40
drag, startPoint x: 891, startPoint y: 118, endPoint x: 842, endPoint y: 115, distance: 49.1
click at [891, 118] on div "Basic details Update your basic details" at bounding box center [861, 100] width 937 height 40
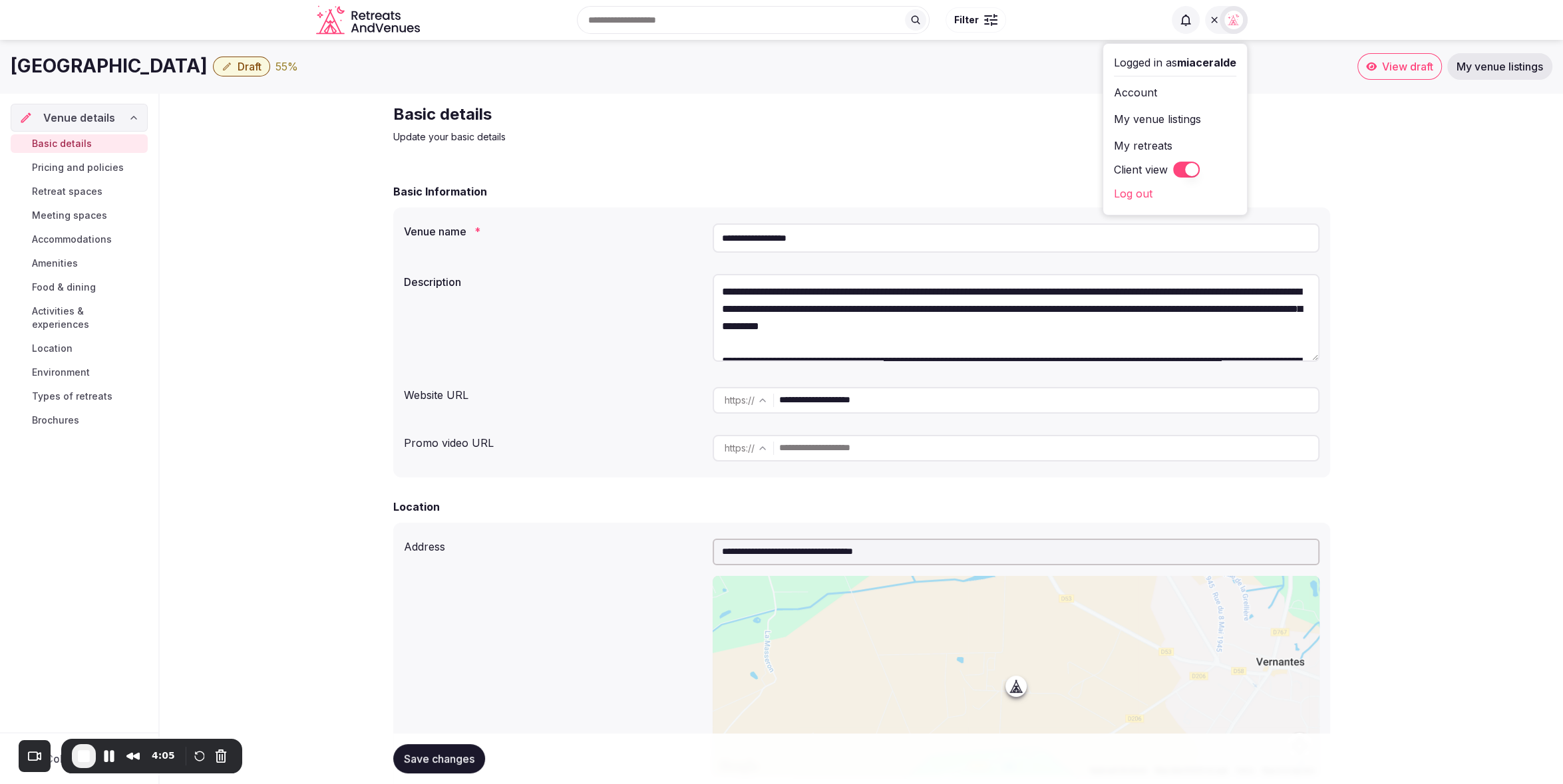
click at [238, 70] on span "Draft" at bounding box center [249, 66] width 24 height 13
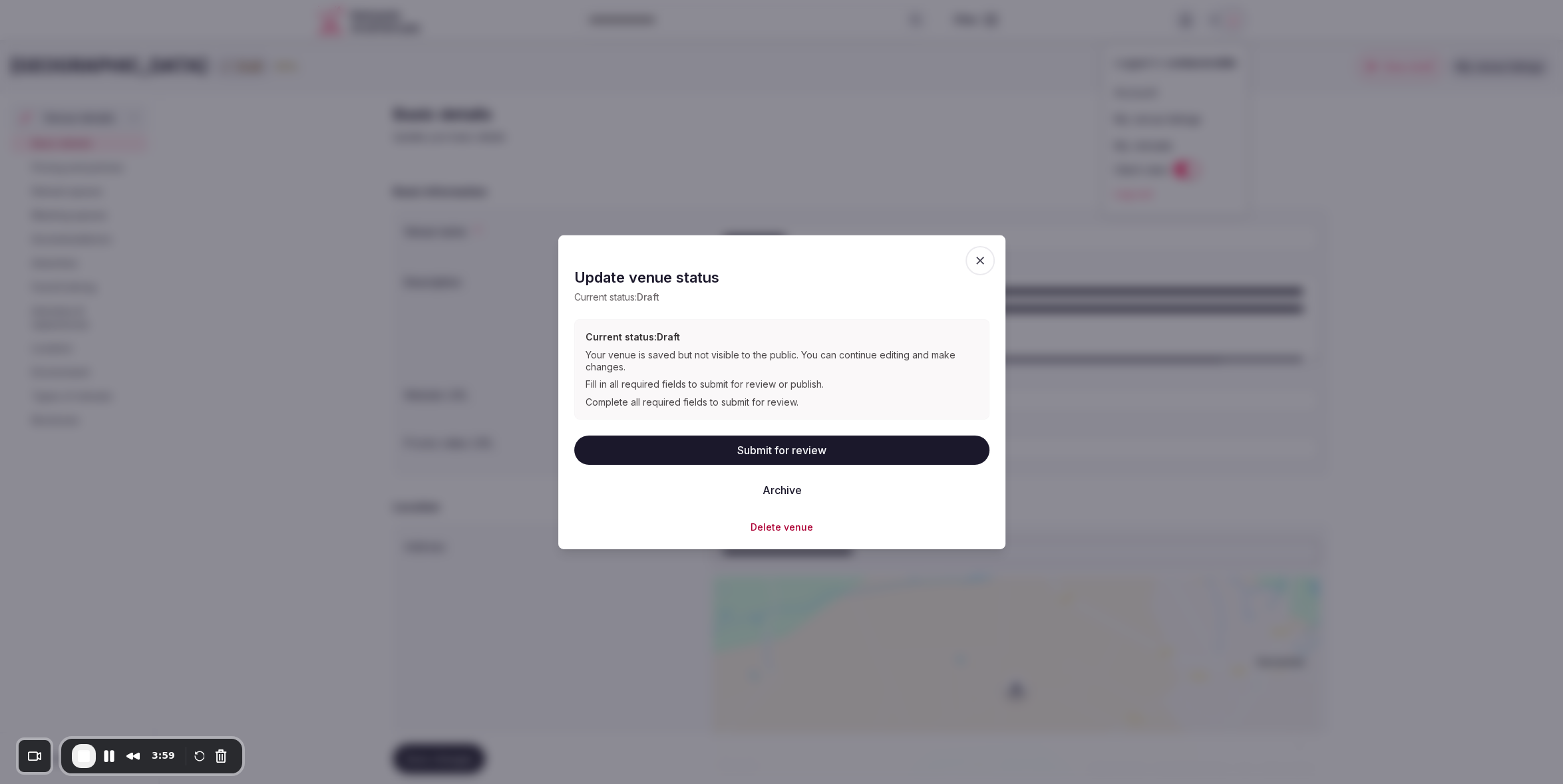
click at [977, 257] on icon "button" at bounding box center [980, 260] width 13 height 13
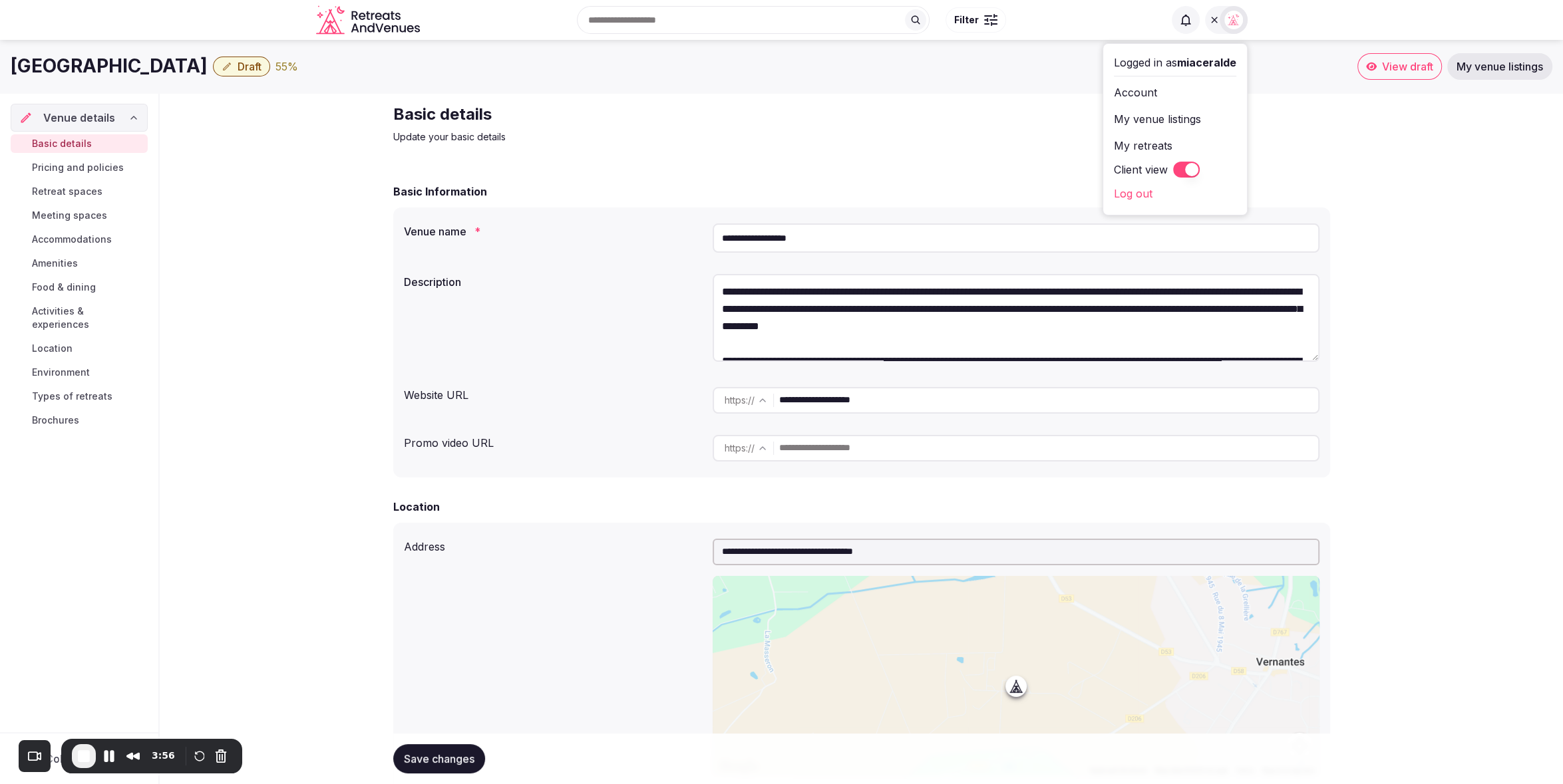
click at [224, 65] on icon "button" at bounding box center [226, 66] width 11 height 11
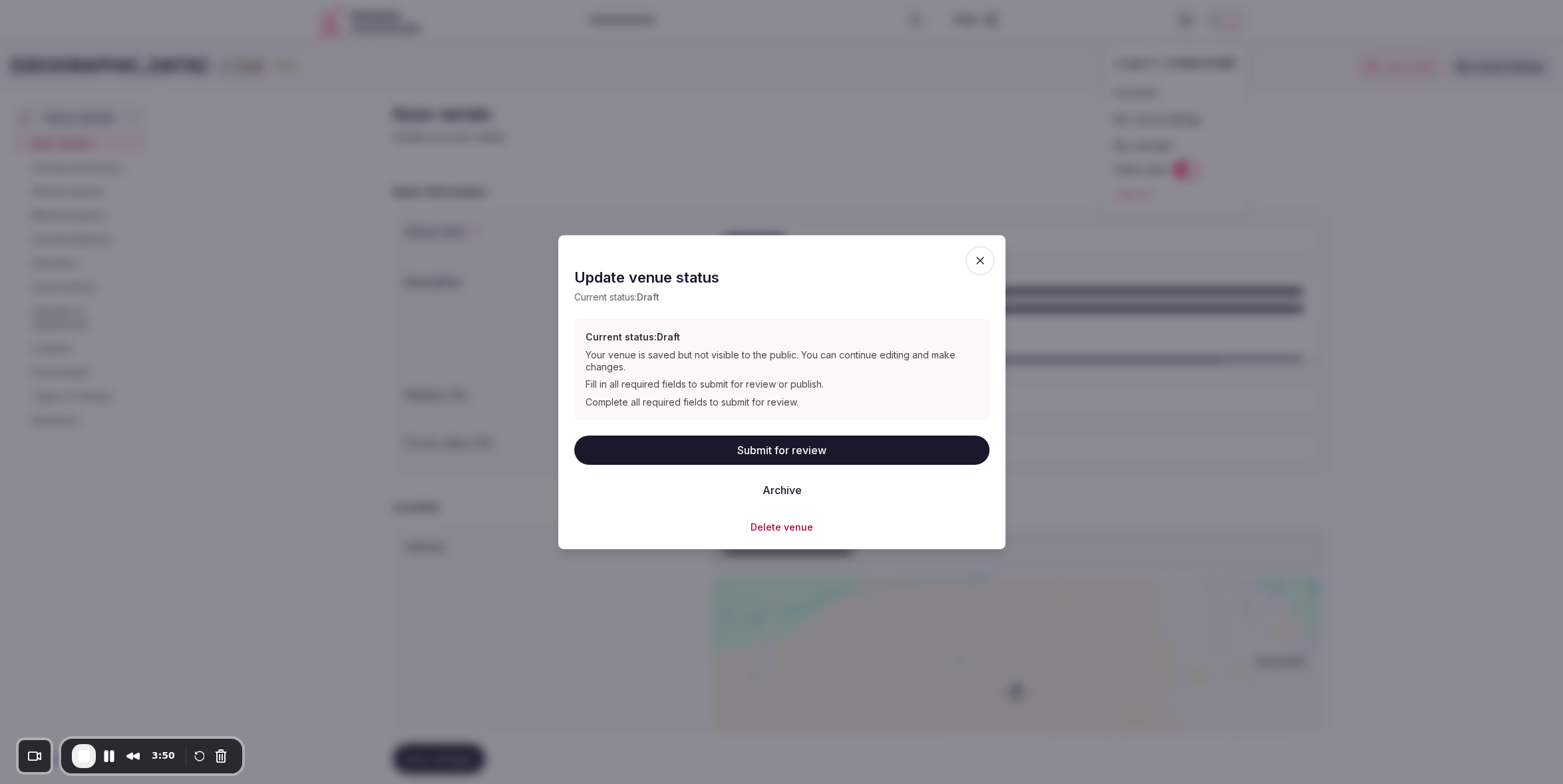
click at [981, 258] on icon "button" at bounding box center [980, 261] width 8 height 8
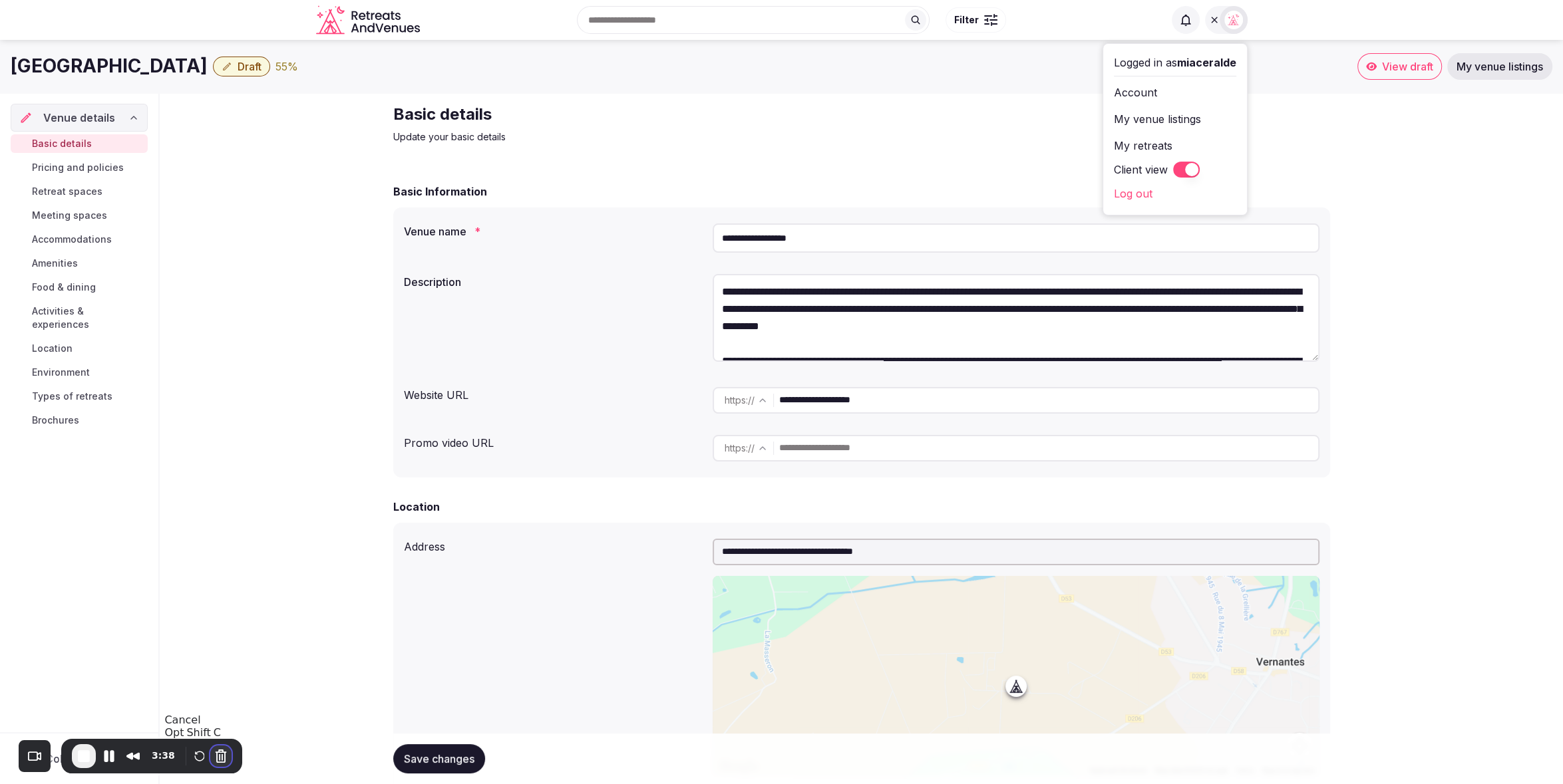
click at [224, 760] on button "Cancel Recording" at bounding box center [221, 756] width 21 height 21
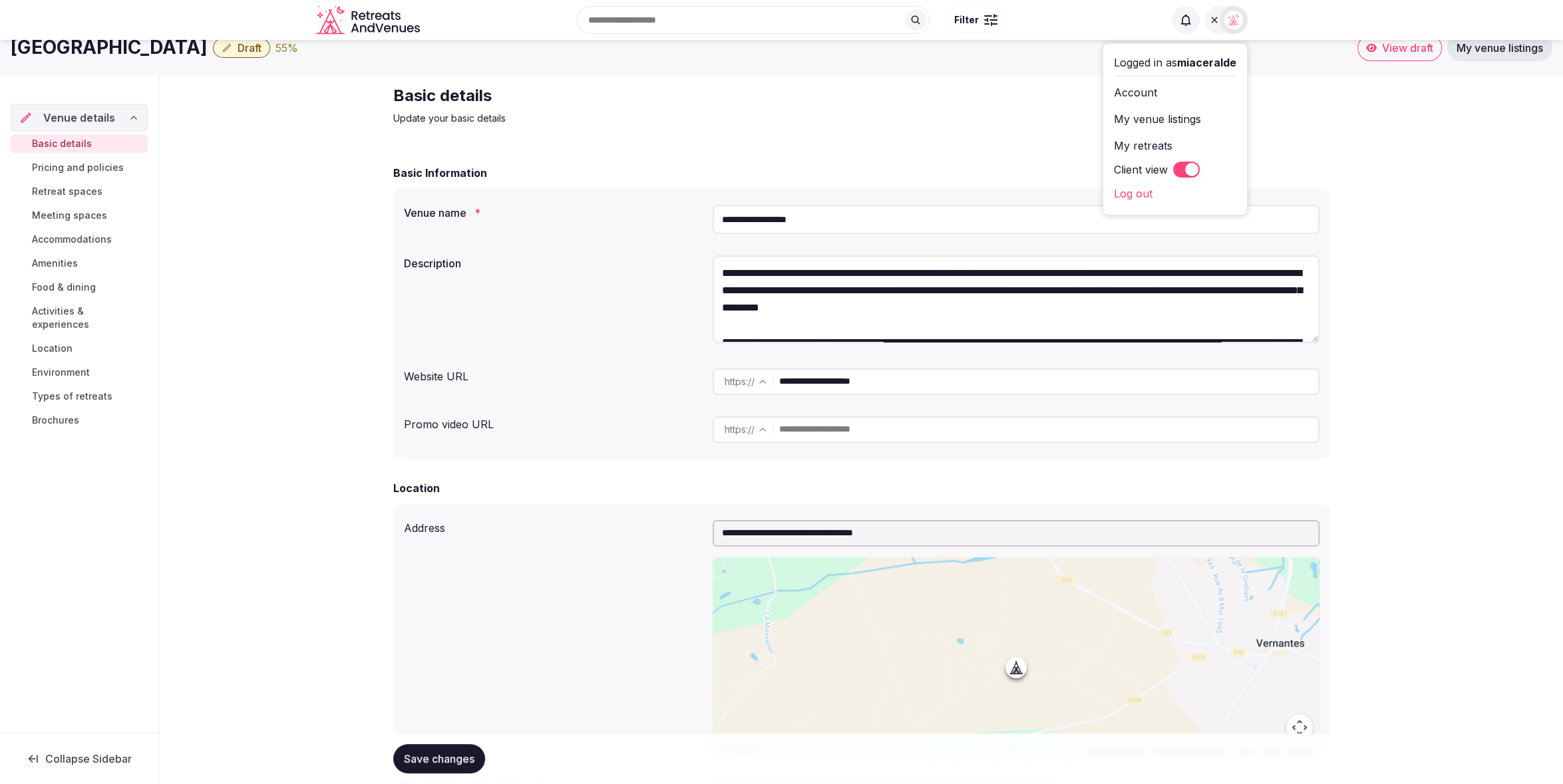
click at [1308, 169] on div "Basic Information" at bounding box center [861, 173] width 937 height 16
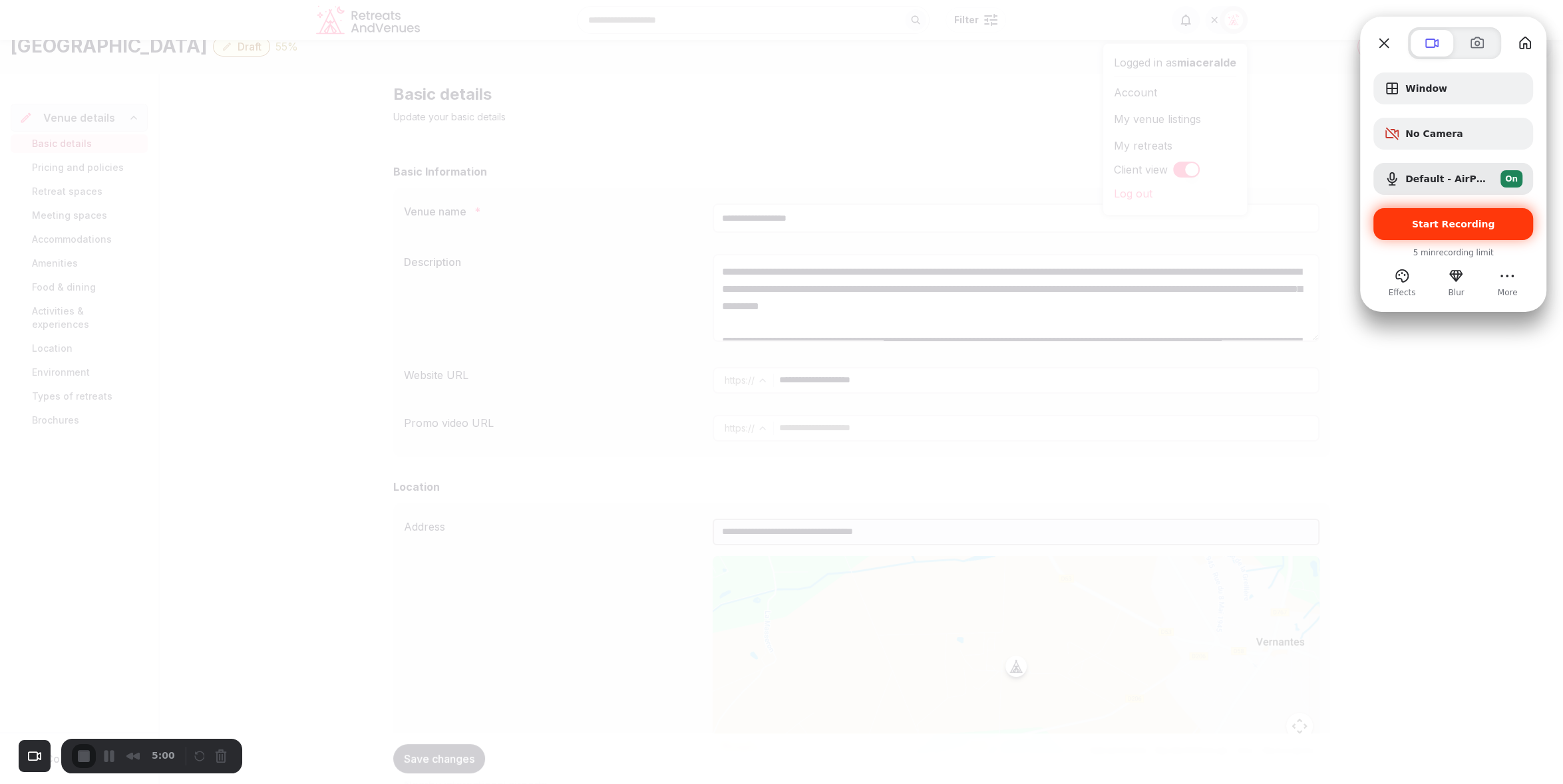
click at [1462, 229] on div "Start Recording" at bounding box center [1453, 224] width 159 height 32
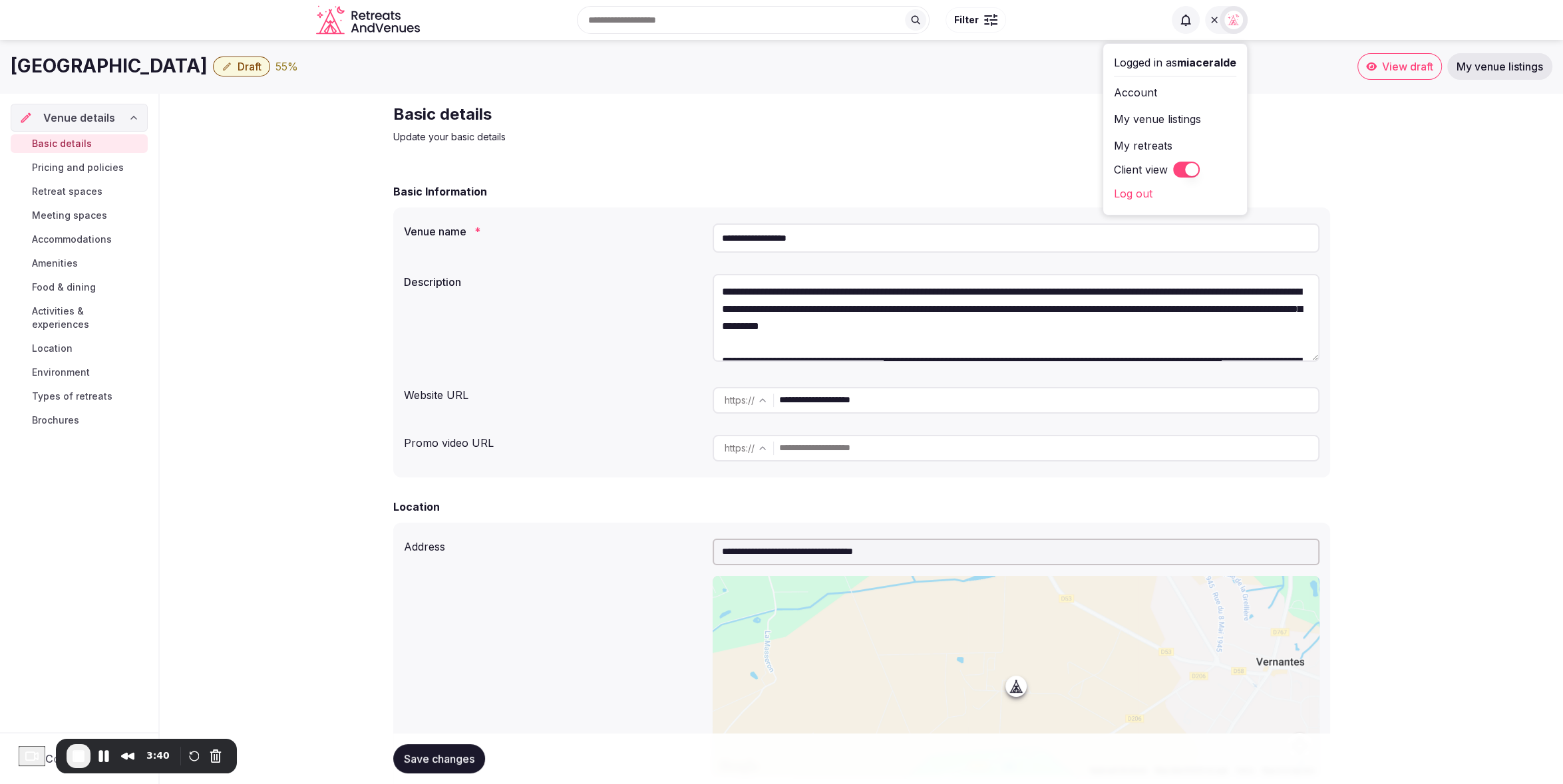
click at [239, 69] on span "Draft" at bounding box center [249, 66] width 24 height 13
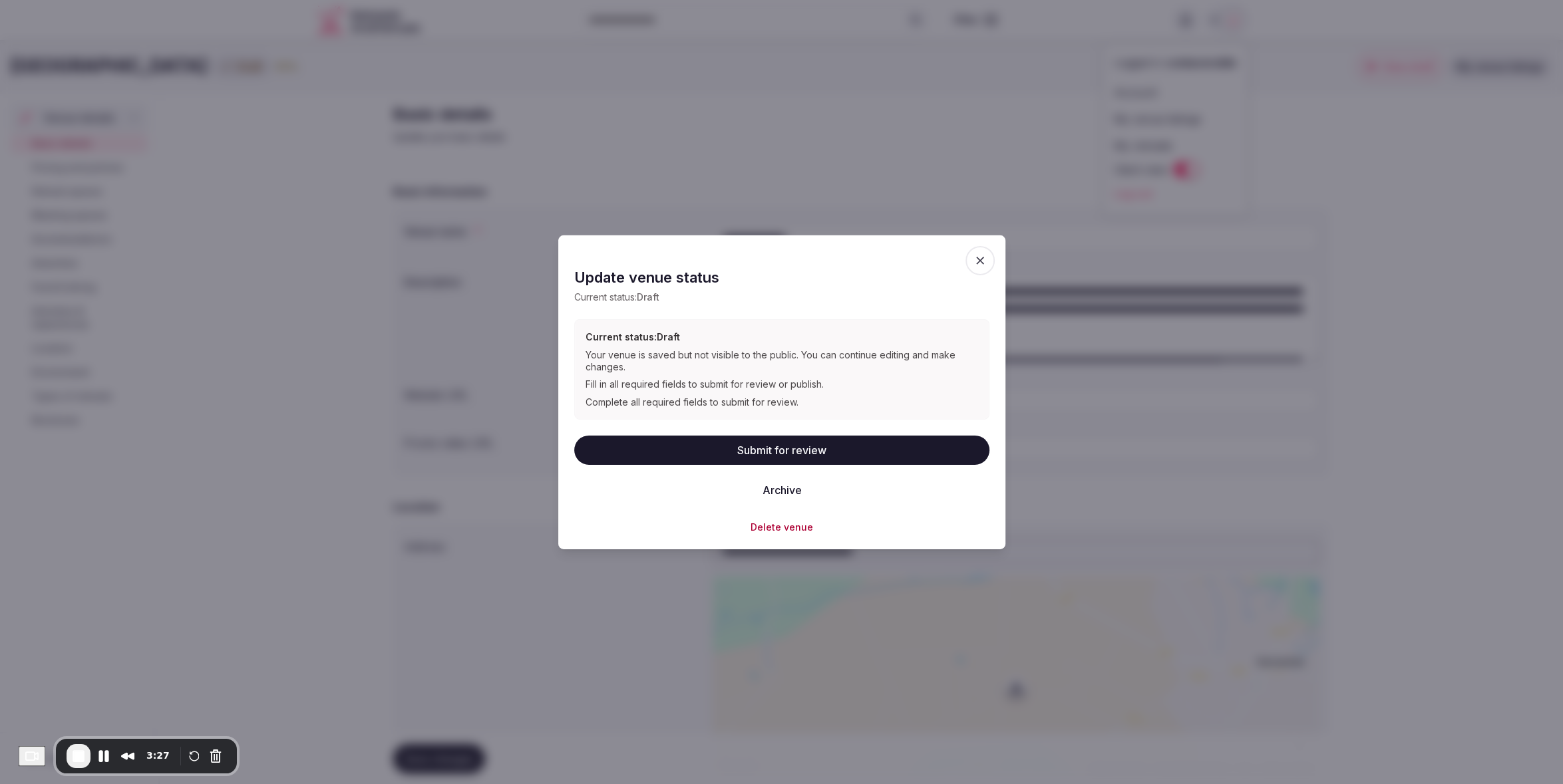
click at [978, 260] on icon "button" at bounding box center [980, 260] width 13 height 13
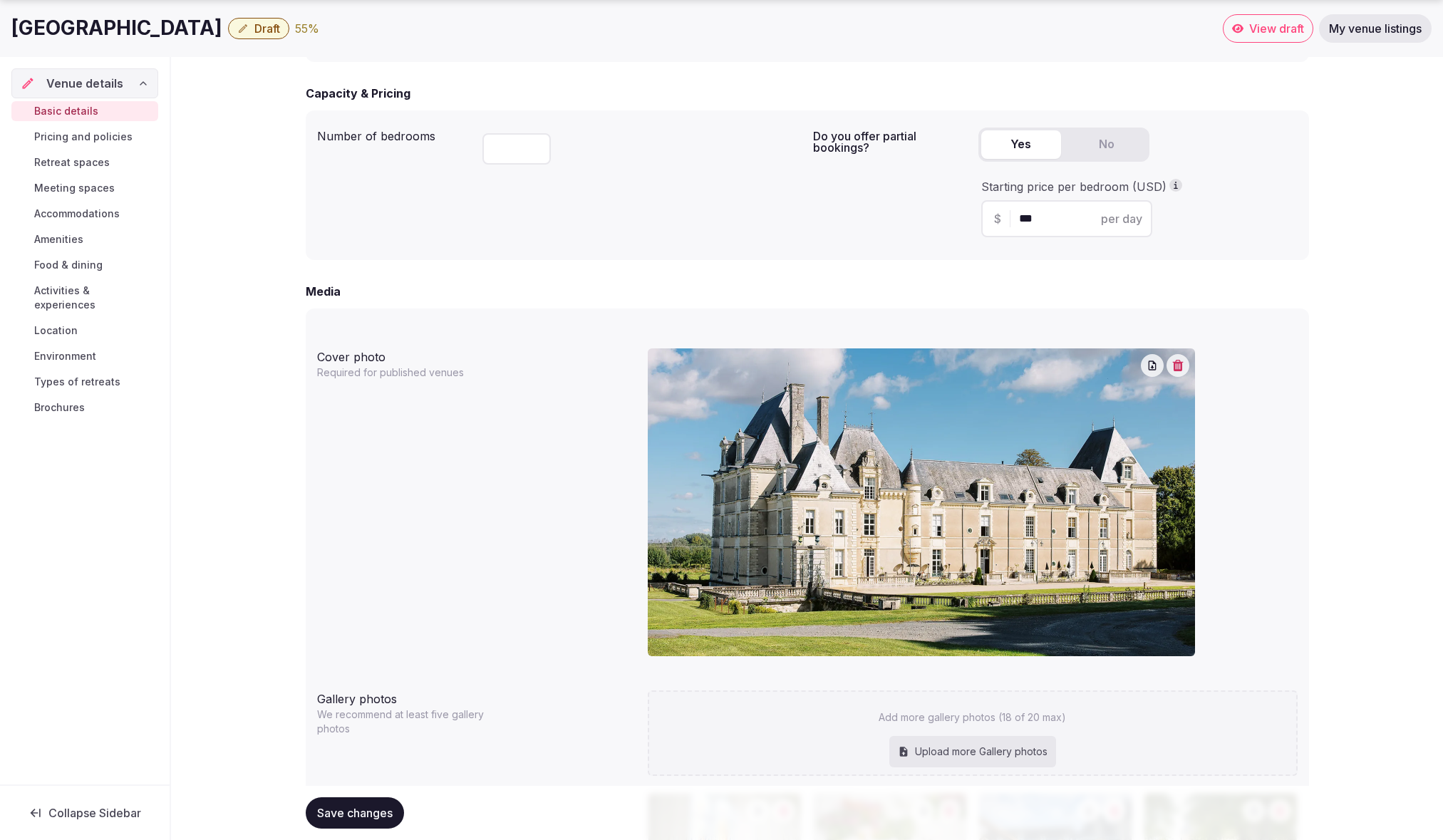
scroll to position [1005, 0]
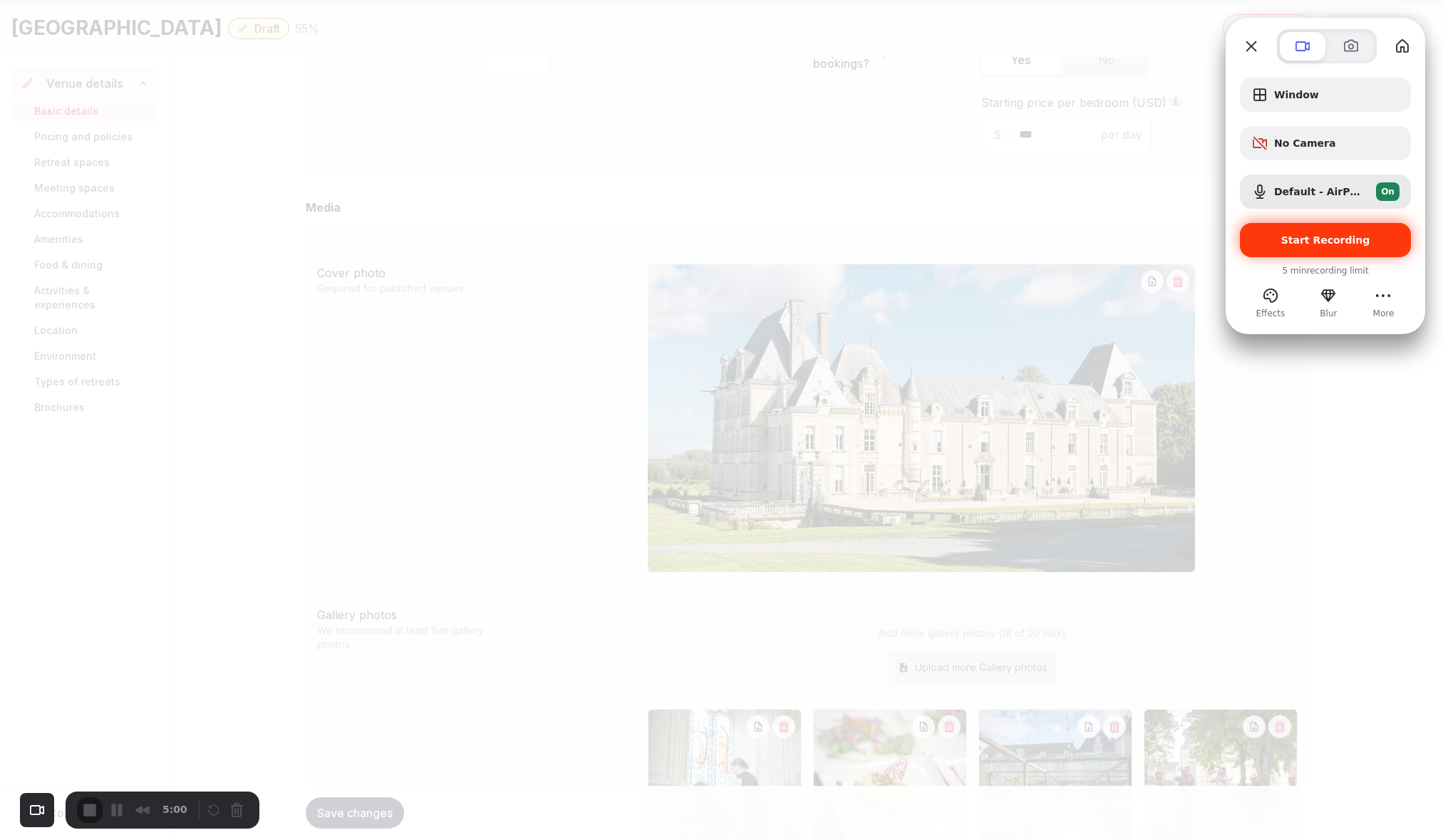
click at [1314, 242] on span "Start Recording" at bounding box center [1326, 240] width 89 height 11
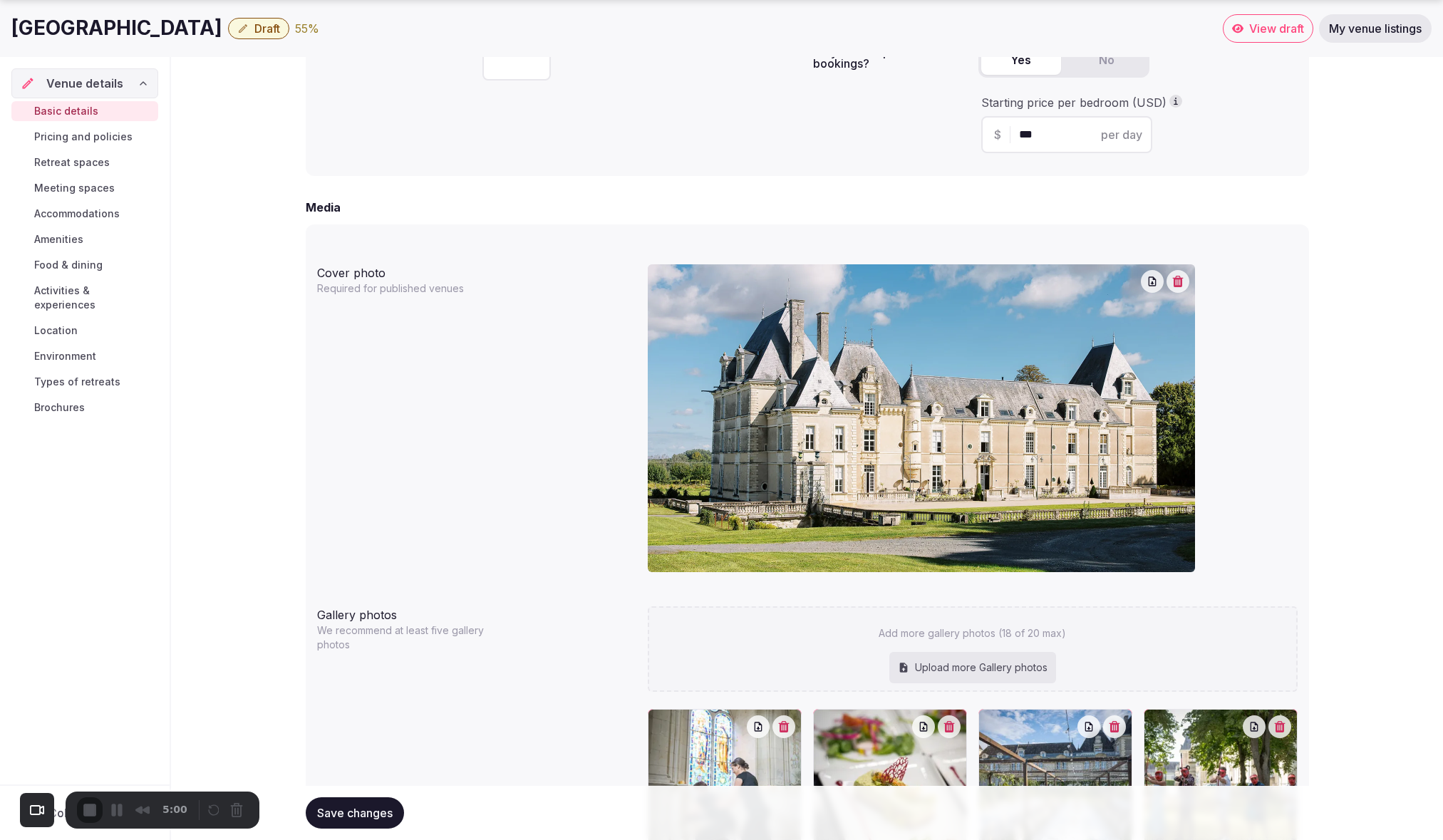
scroll to position [1004, 0]
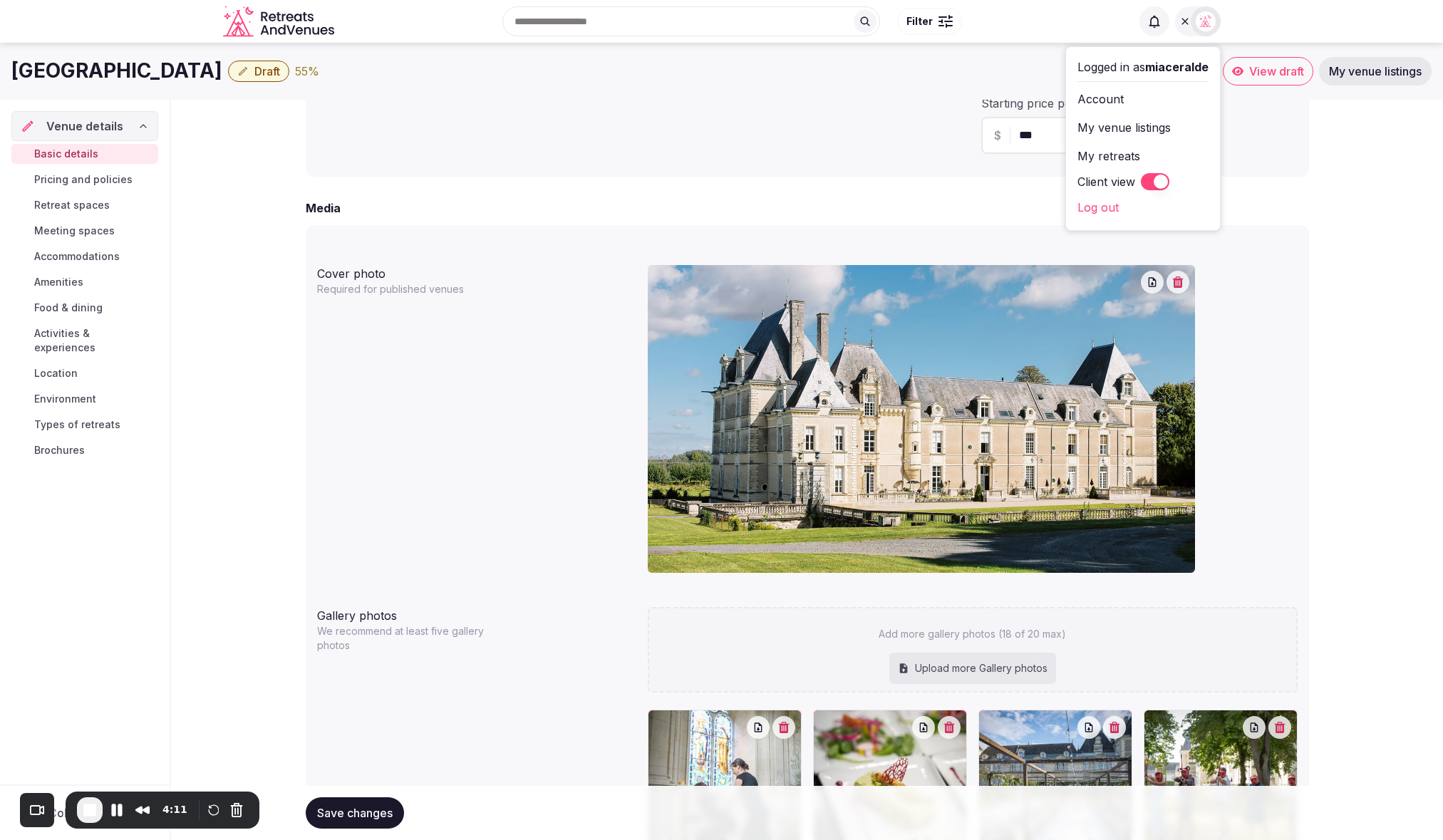
click at [740, 95] on div "Château de Jalesnes Draft 55 % View draft My venue listings" at bounding box center [721, 71] width 1443 height 57
click at [1340, 229] on div "**********" at bounding box center [807, 362] width 1272 height 2535
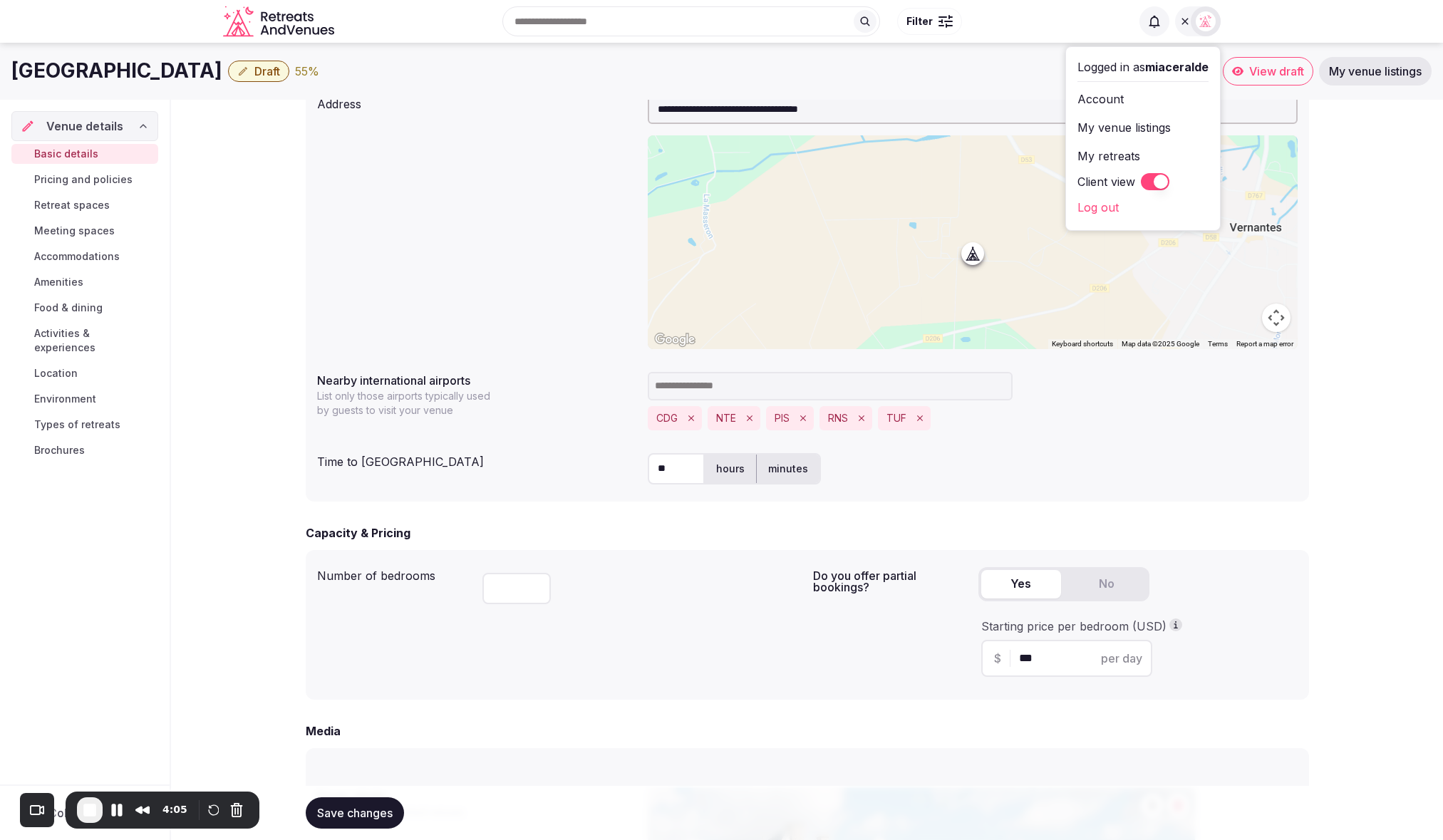
scroll to position [471, 0]
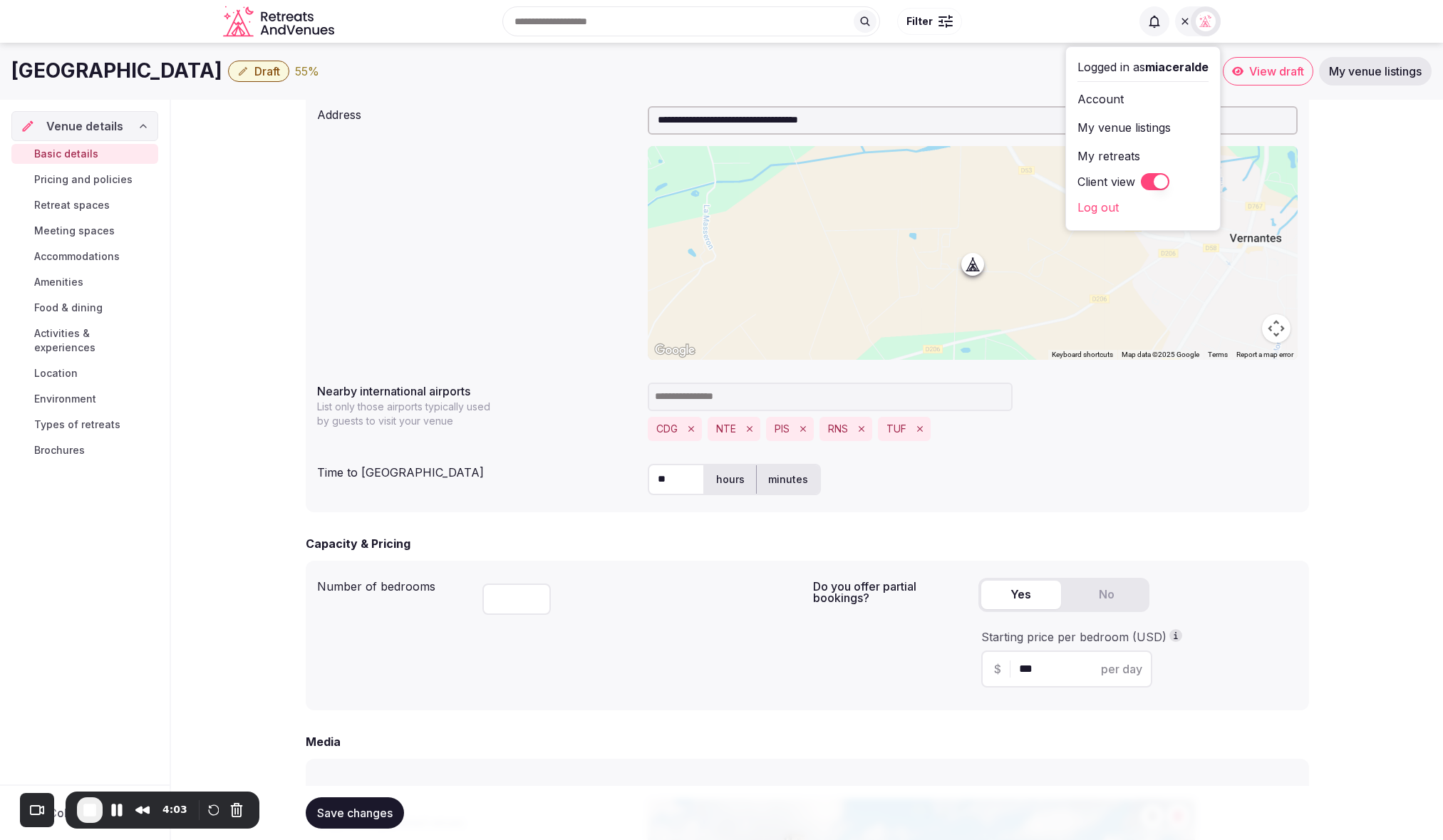
click at [257, 76] on span "Draft" at bounding box center [267, 71] width 25 height 14
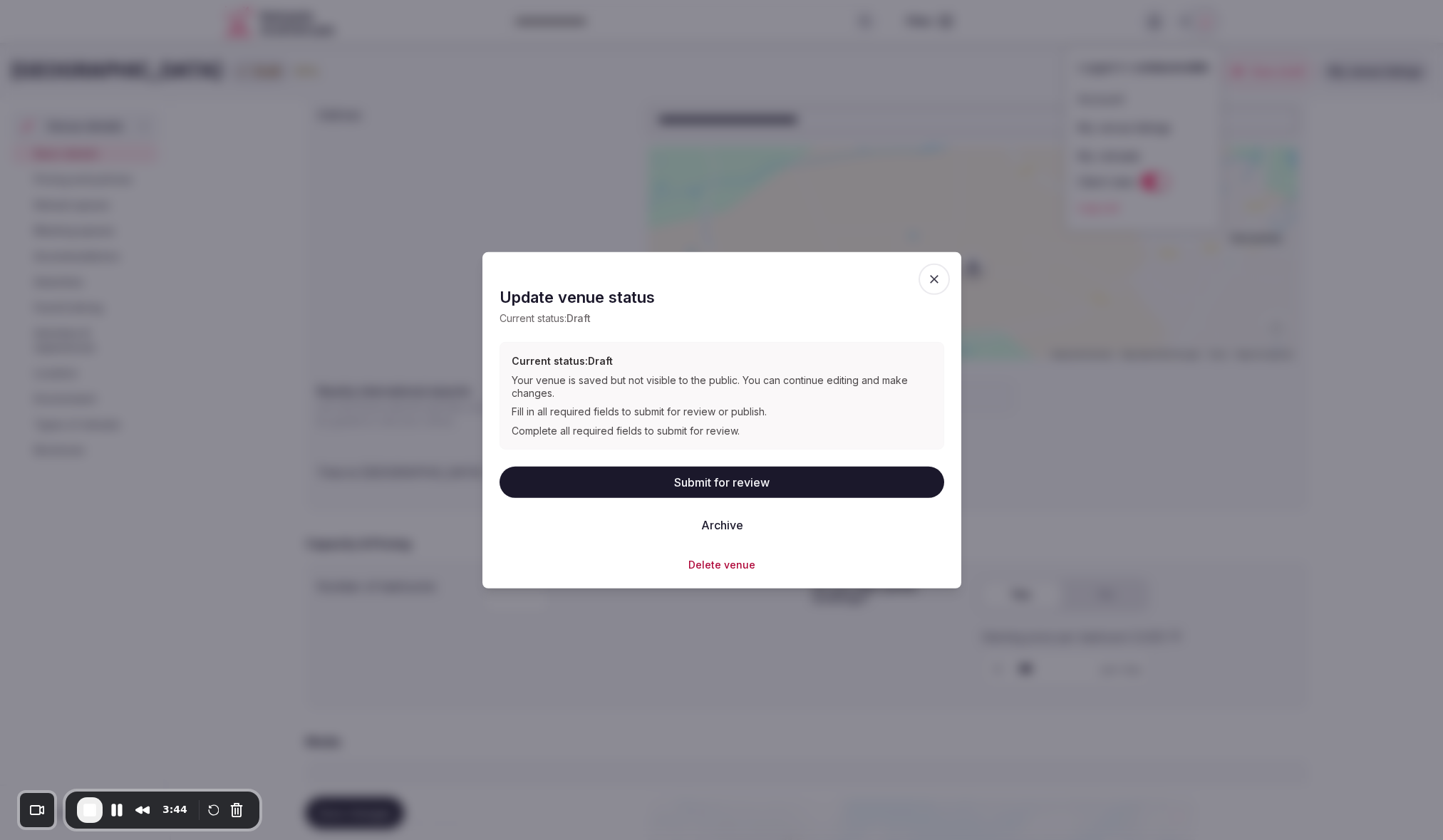
click at [931, 284] on icon "button" at bounding box center [934, 278] width 14 height 14
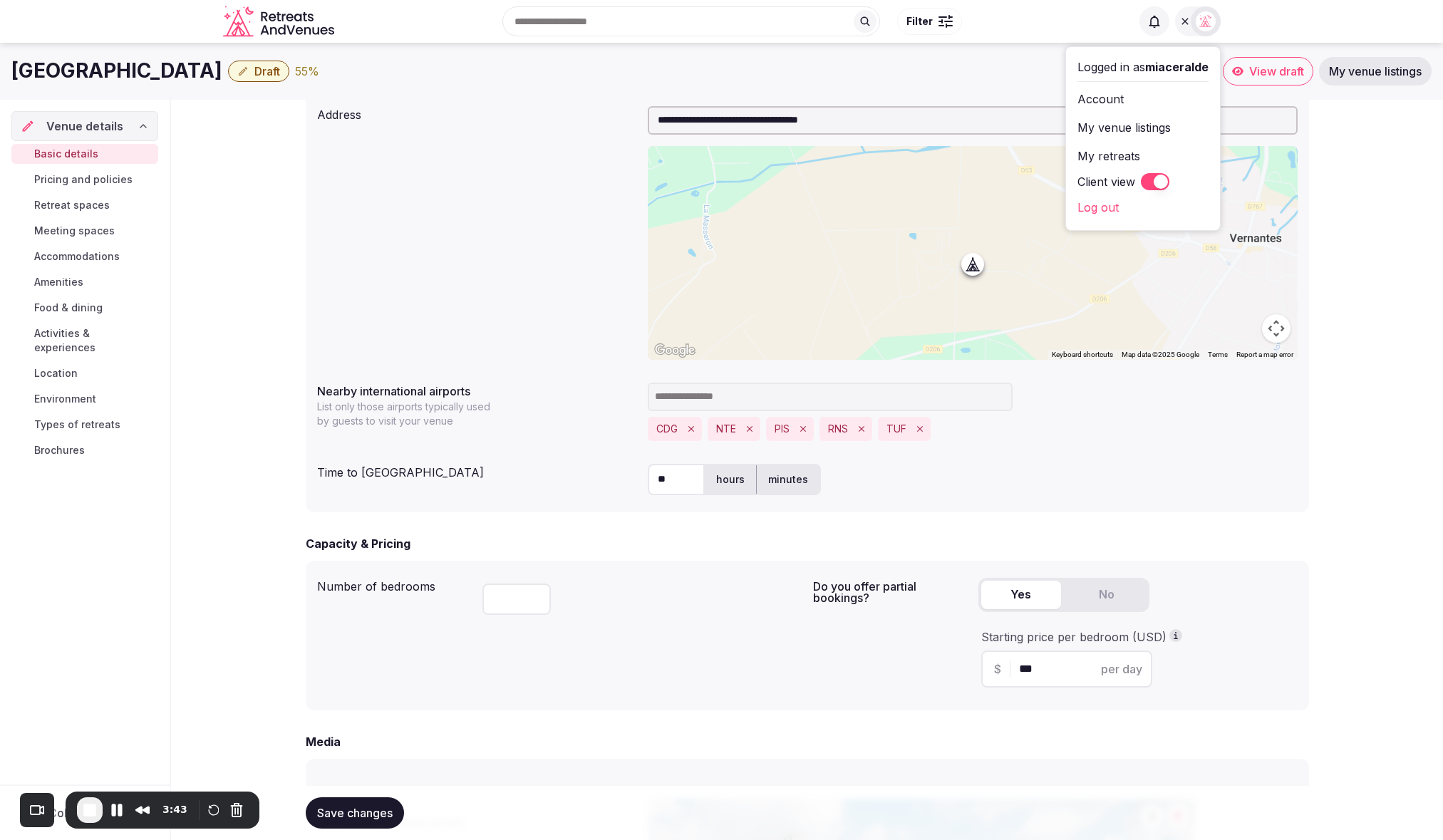
click at [426, 310] on div "**********" at bounding box center [807, 233] width 981 height 265
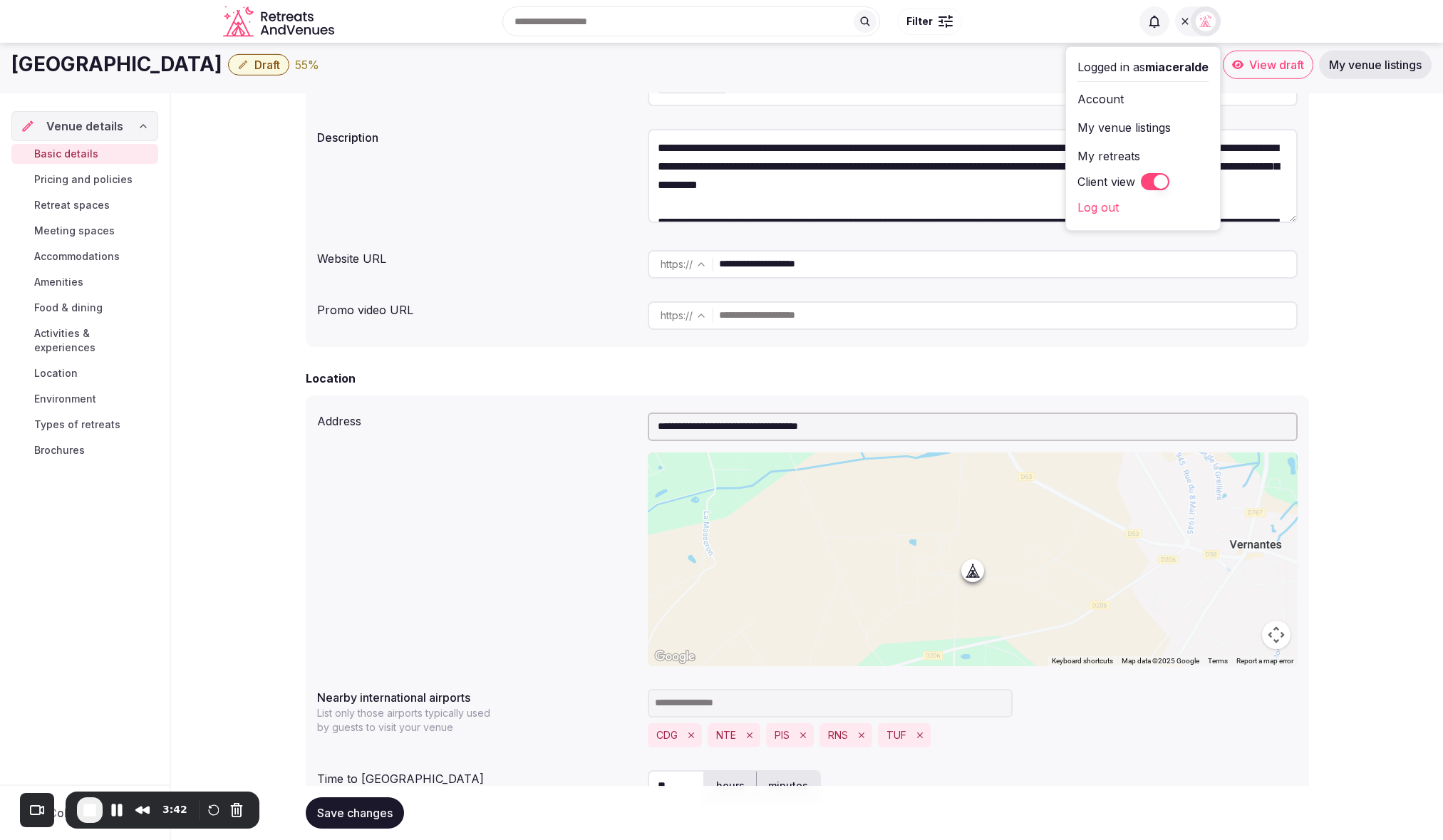
scroll to position [0, 0]
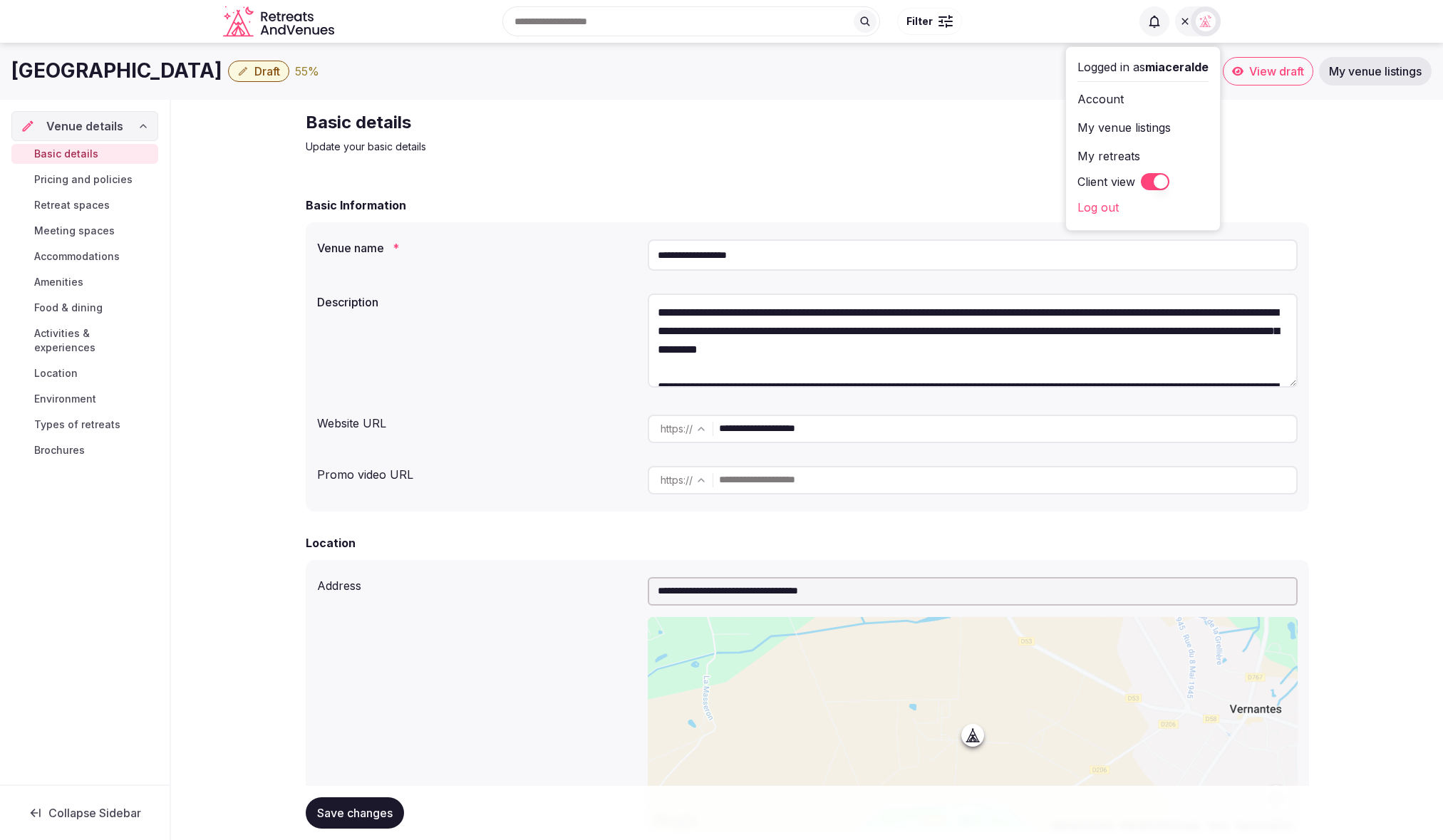
drag, startPoint x: 4, startPoint y: 73, endPoint x: 210, endPoint y: 76, distance: 206.0
click at [210, 76] on div "Château de Jalesnes Draft 55 % View draft My venue listings" at bounding box center [721, 71] width 1443 height 29
copy h1 "Château de Jalesnes"
click at [544, 86] on div "Château de Jalesnes Draft 55 % View draft My venue listings" at bounding box center [721, 71] width 1443 height 57
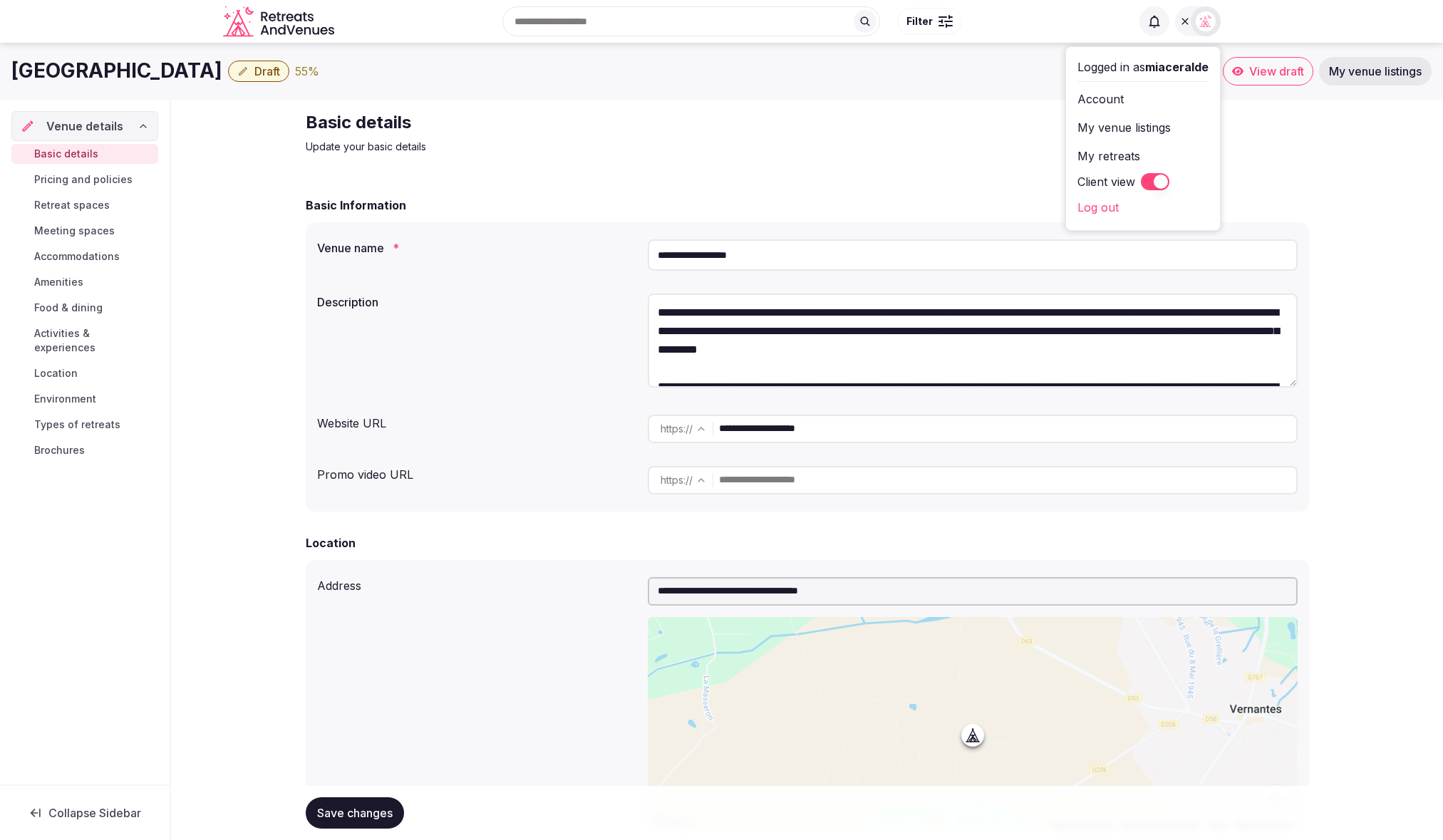
click at [1152, 182] on button "Client view" at bounding box center [1155, 182] width 29 height 18
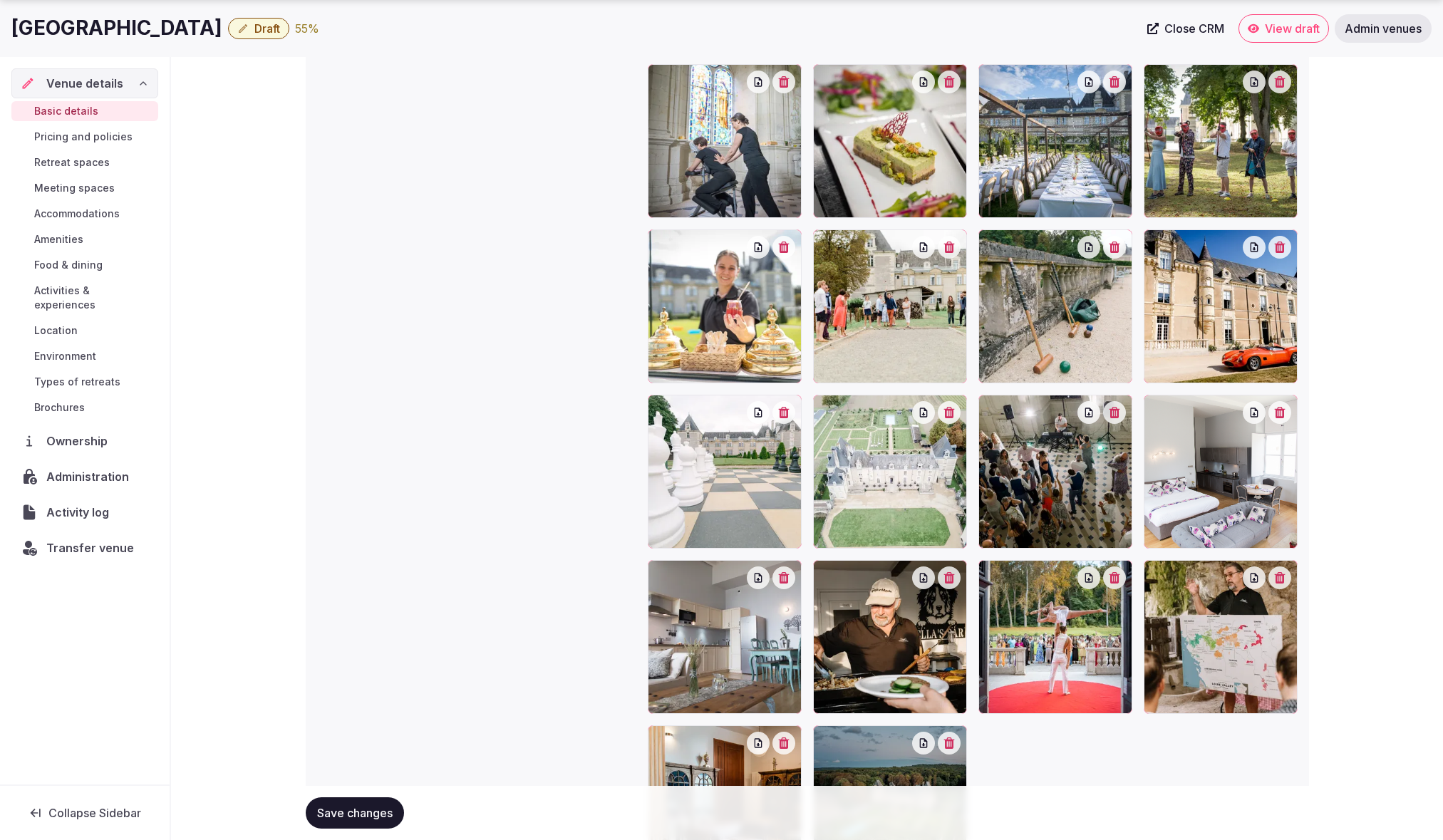
scroll to position [1795, 0]
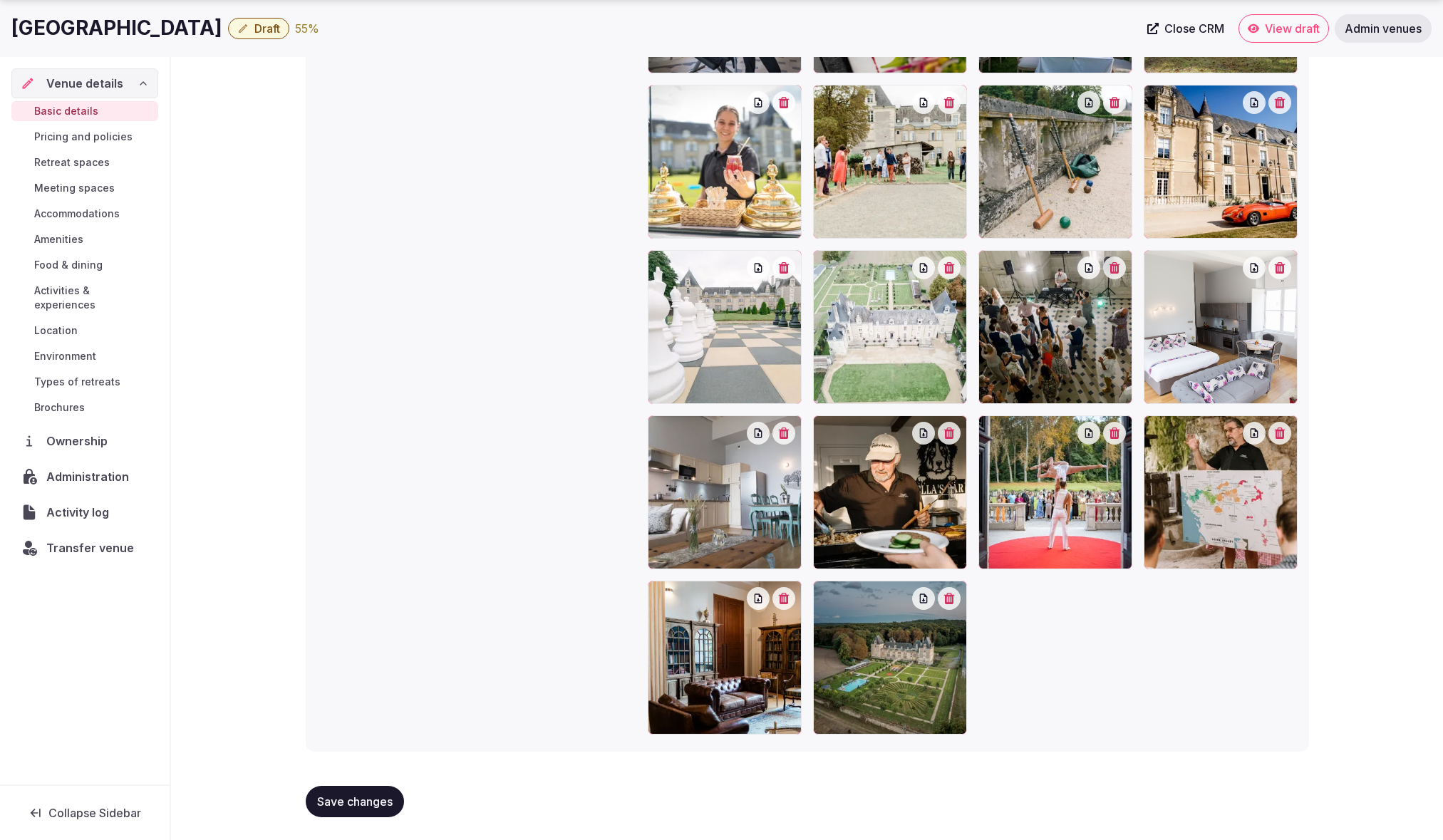
click at [71, 539] on span "Transfer venue" at bounding box center [89, 548] width 87 height 18
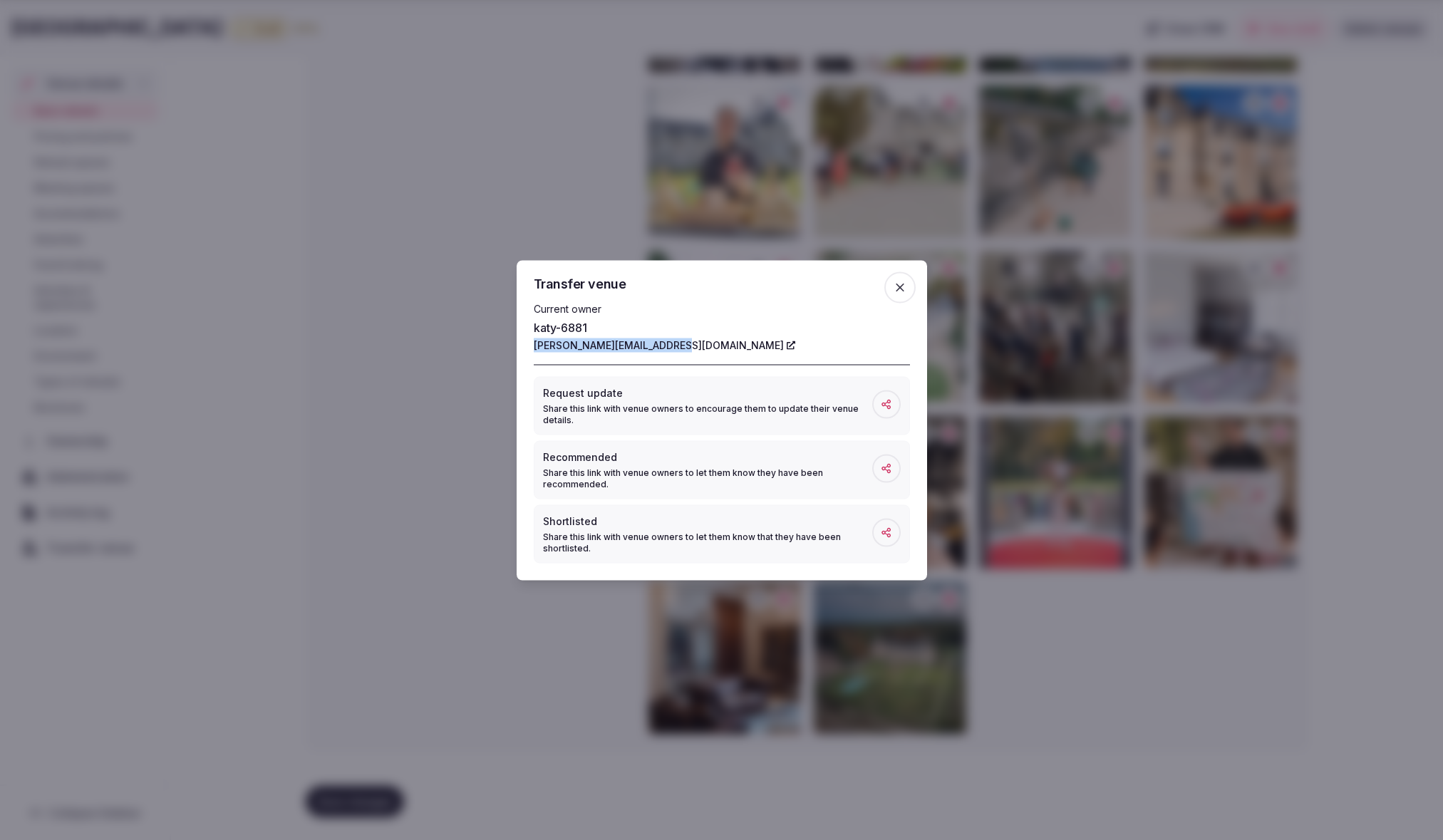
drag, startPoint x: 530, startPoint y: 345, endPoint x: 674, endPoint y: 346, distance: 144.0
click at [674, 346] on div "Transfer venue Current owner katy-6881 katy@chateaudejalesnes.com Request updat…" at bounding box center [721, 420] width 410 height 320
copy link "katy@chateaudejalesnes.com"
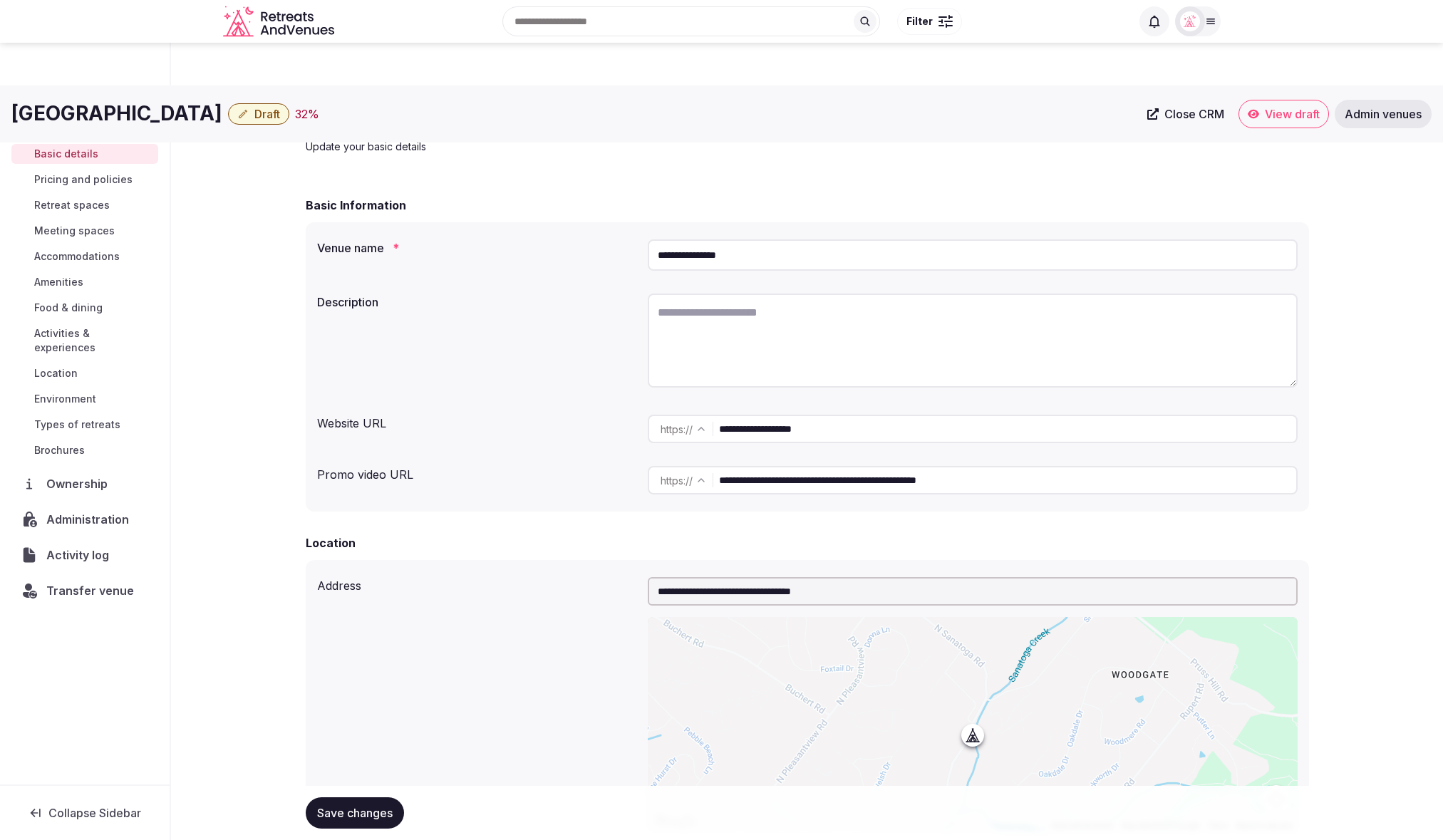
scroll to position [976, 0]
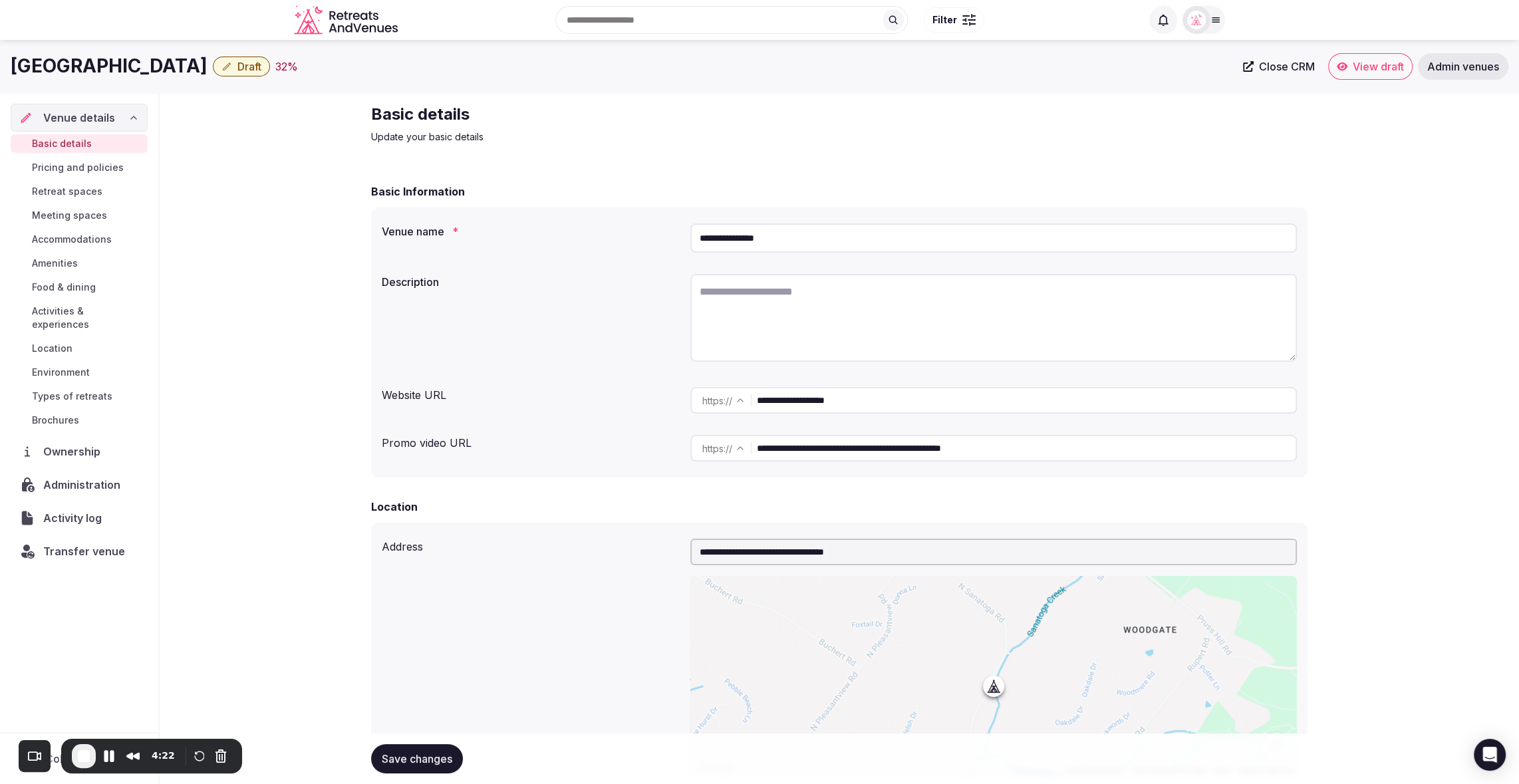
click at [275, 67] on div "32 %" at bounding box center [287, 67] width 23 height 16
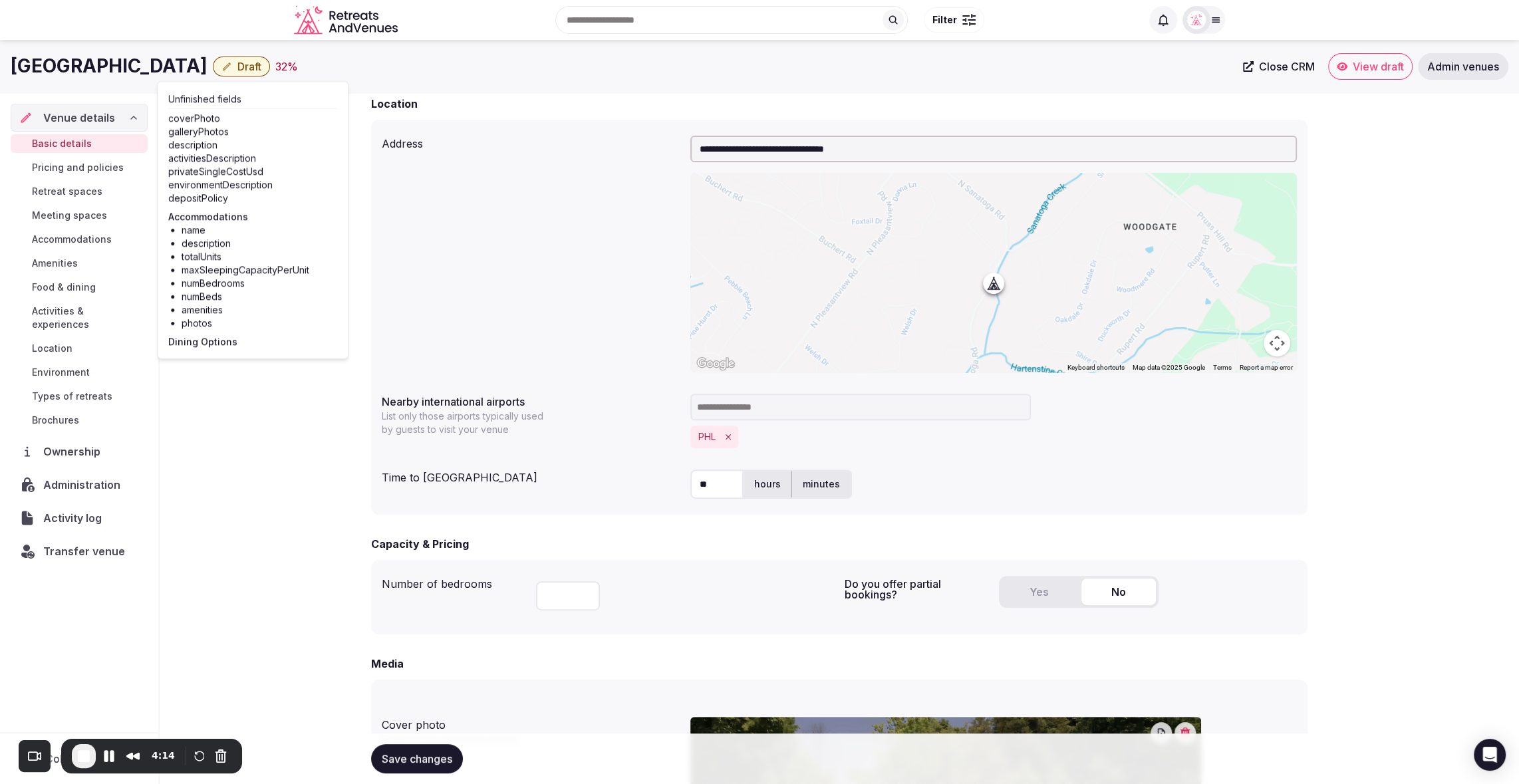
scroll to position [394, 0]
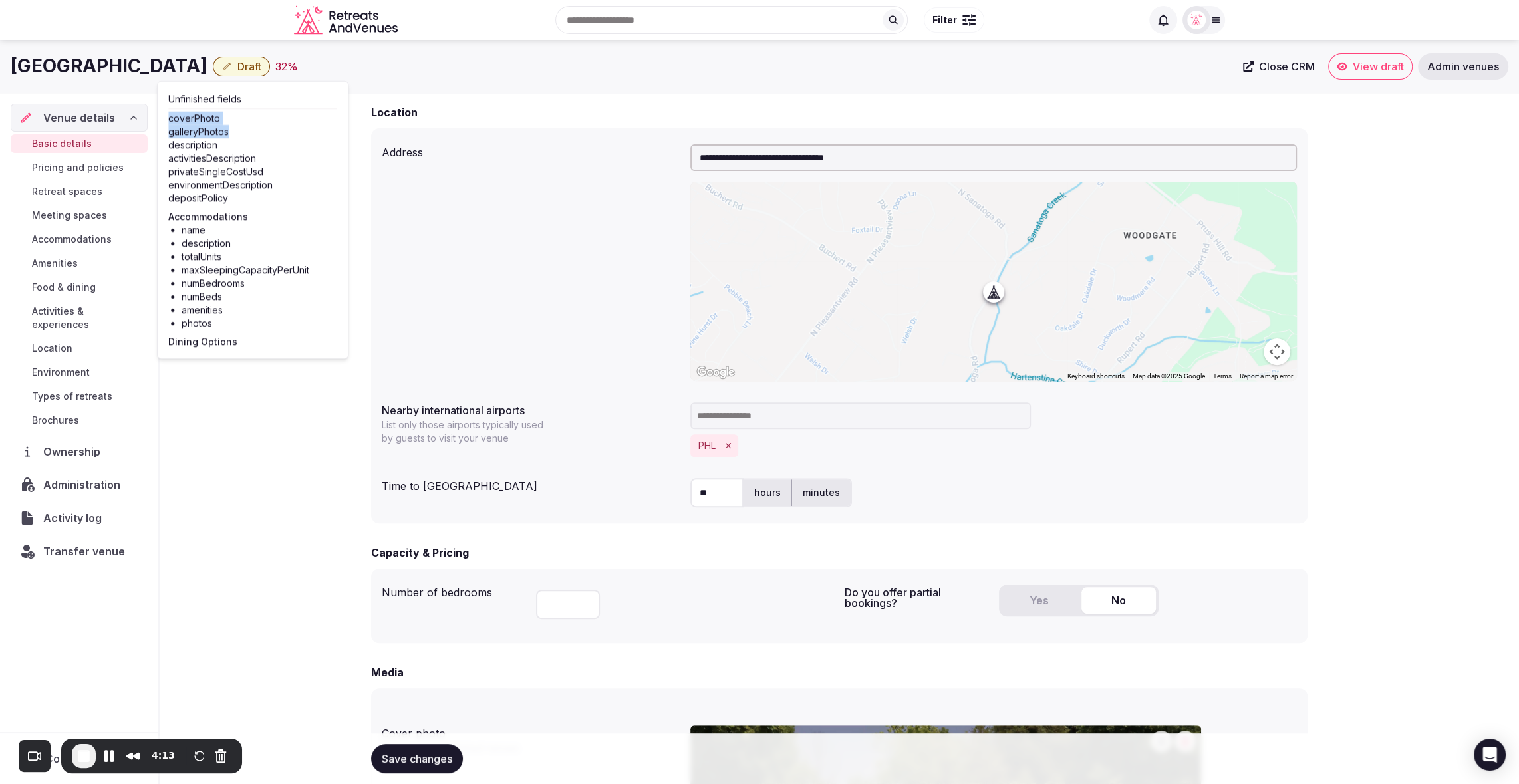
drag, startPoint x: 229, startPoint y: 127, endPoint x: 159, endPoint y: 122, distance: 70.2
click at [159, 122] on div "Unfinished fields coverPhoto galleryPhotos description activitiesDescription pr…" at bounding box center [252, 220] width 192 height 278
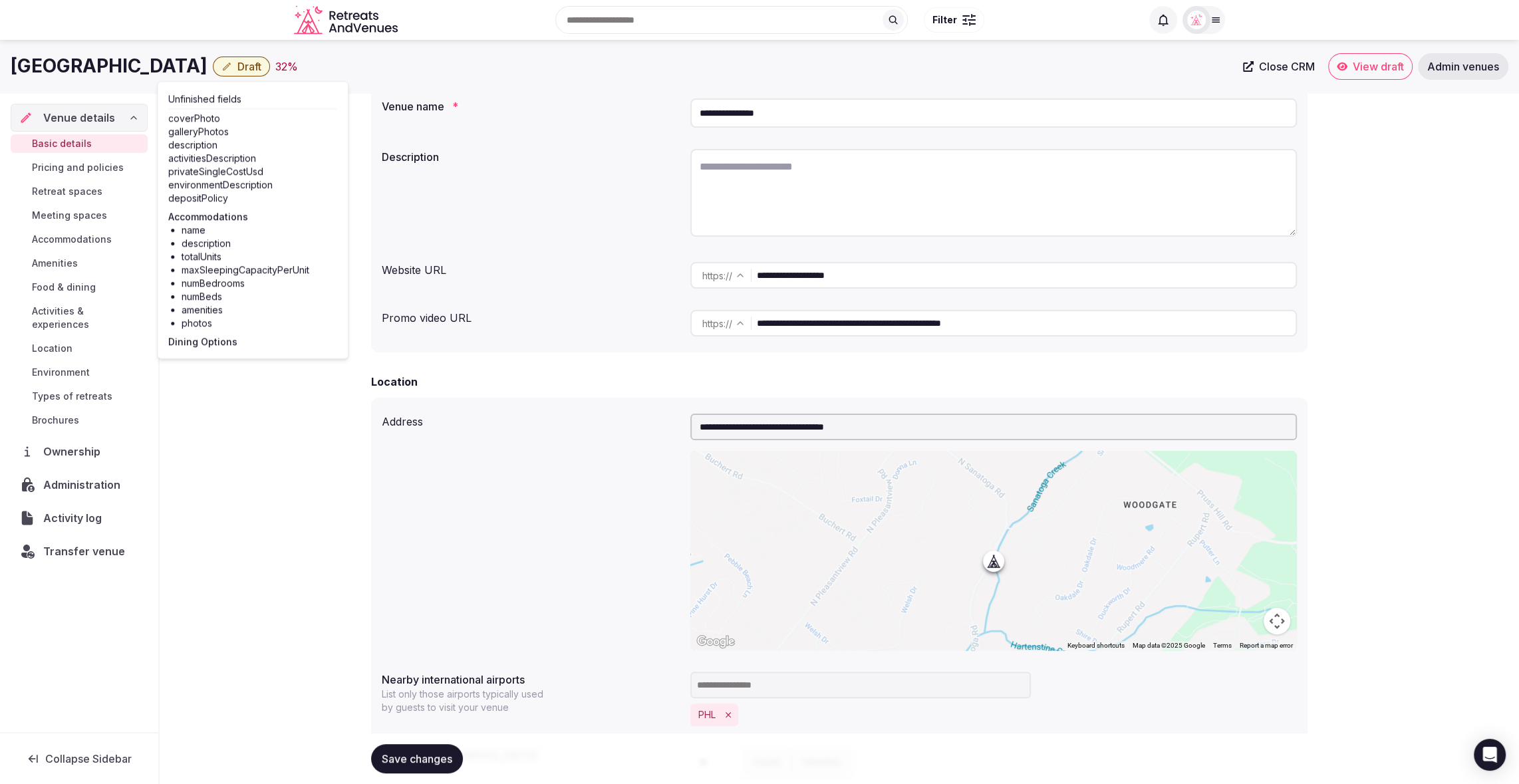
scroll to position [0, 0]
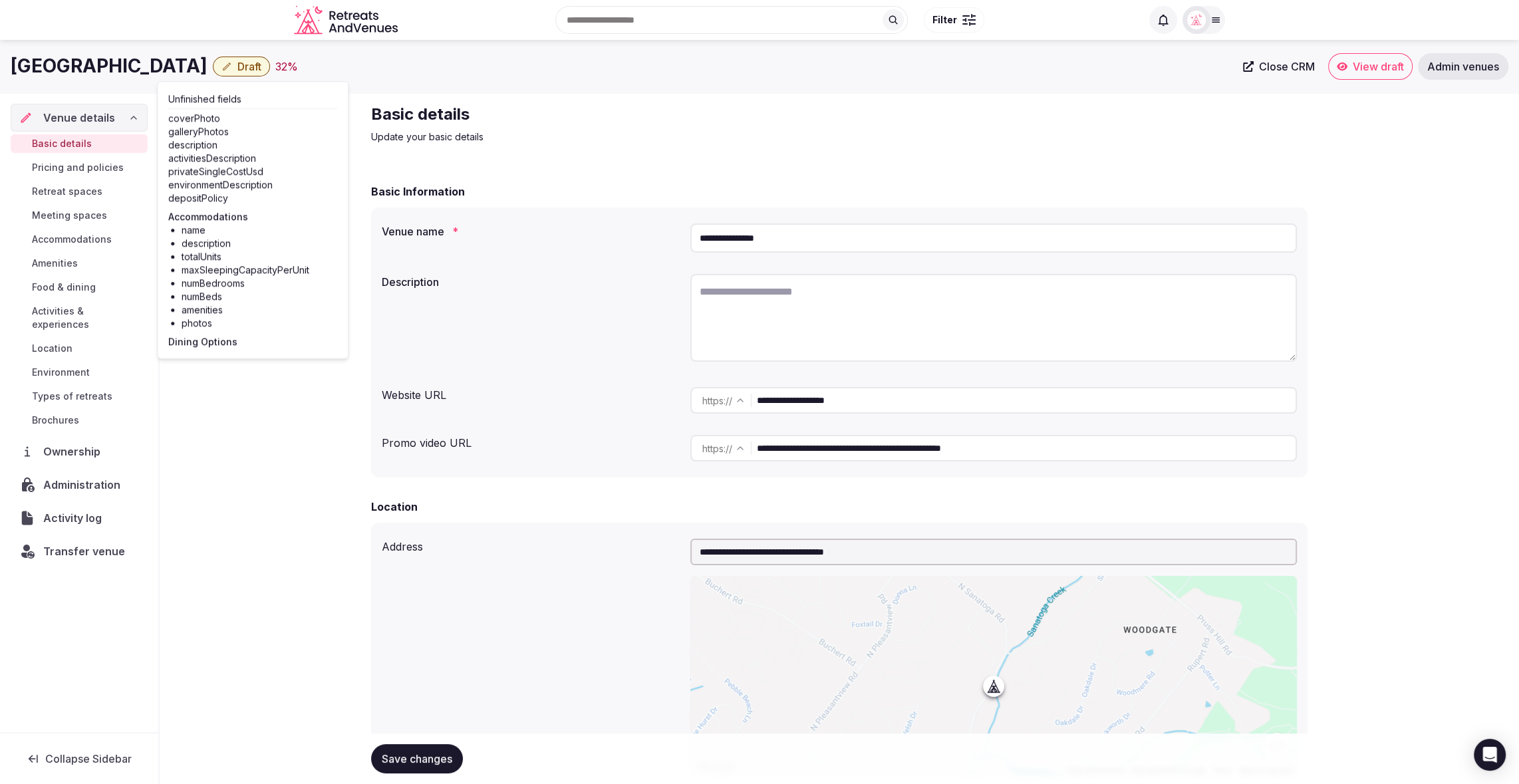
click at [17, 66] on h1 "[GEOGRAPHIC_DATA]" at bounding box center [109, 66] width 197 height 26
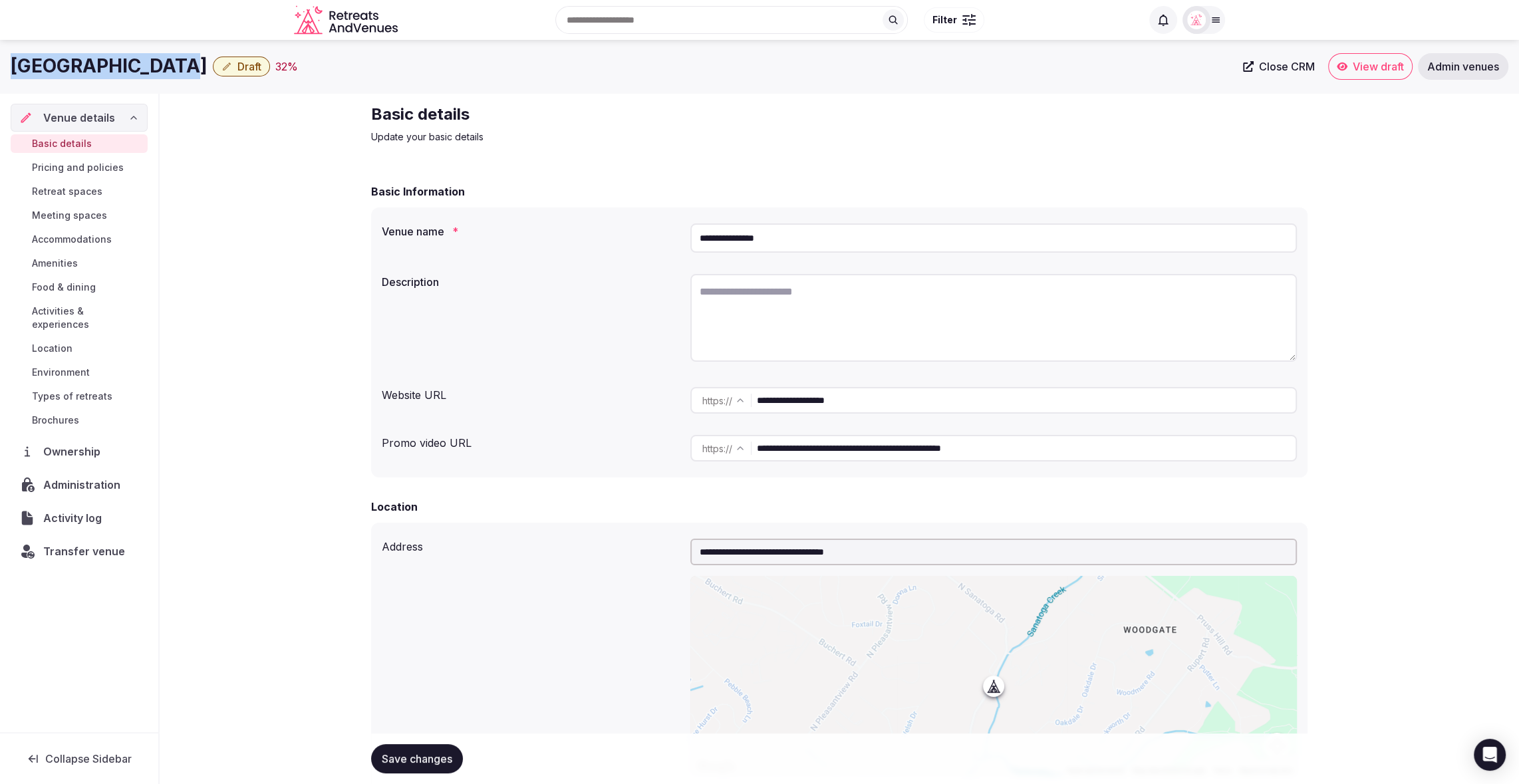
drag, startPoint x: 11, startPoint y: 66, endPoint x: 169, endPoint y: 69, distance: 158.0
click at [169, 69] on h1 "[GEOGRAPHIC_DATA]" at bounding box center [109, 66] width 197 height 26
copy h1 "[GEOGRAPHIC_DATA]"
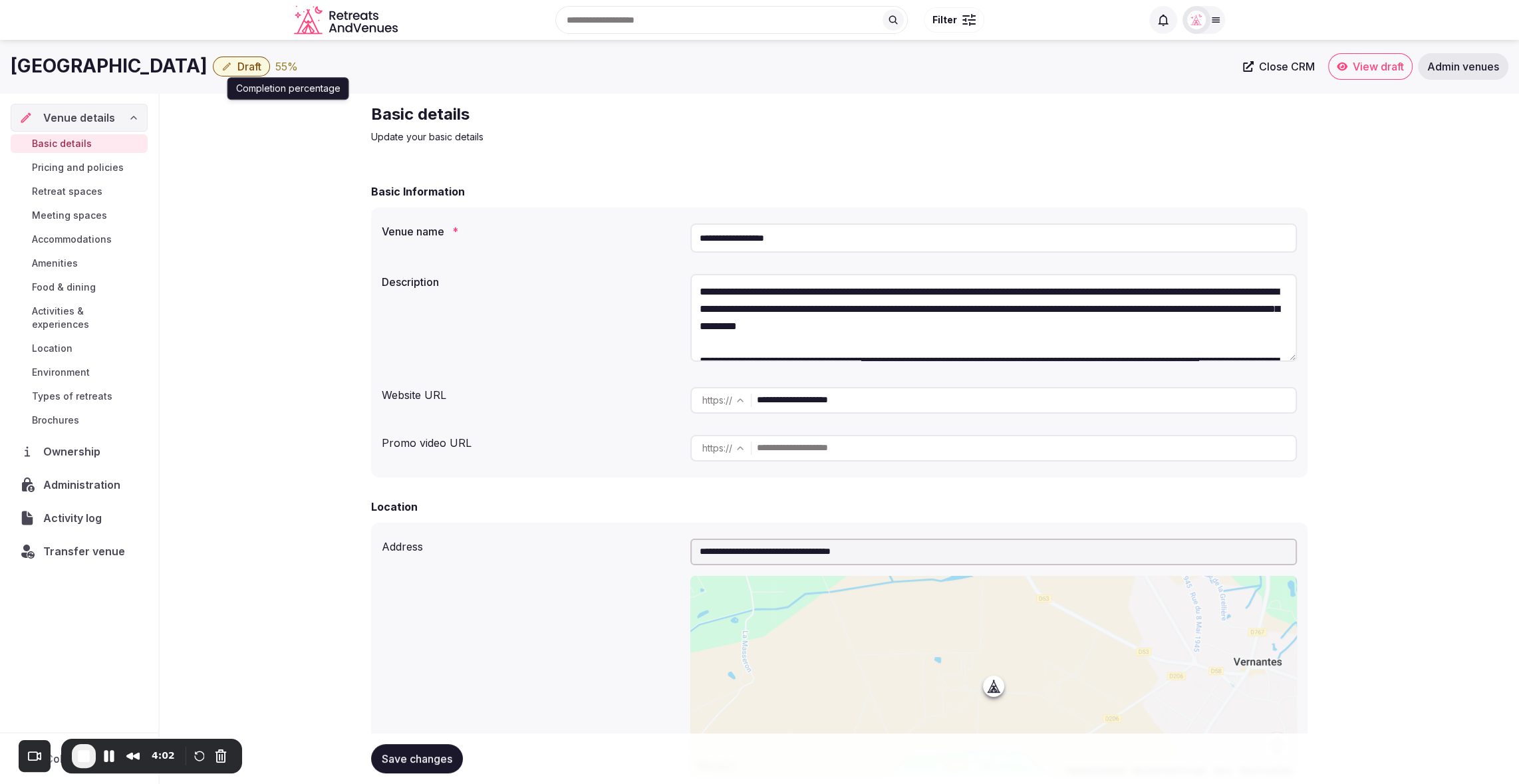
click at [280, 69] on div "55 %" at bounding box center [287, 67] width 23 height 16
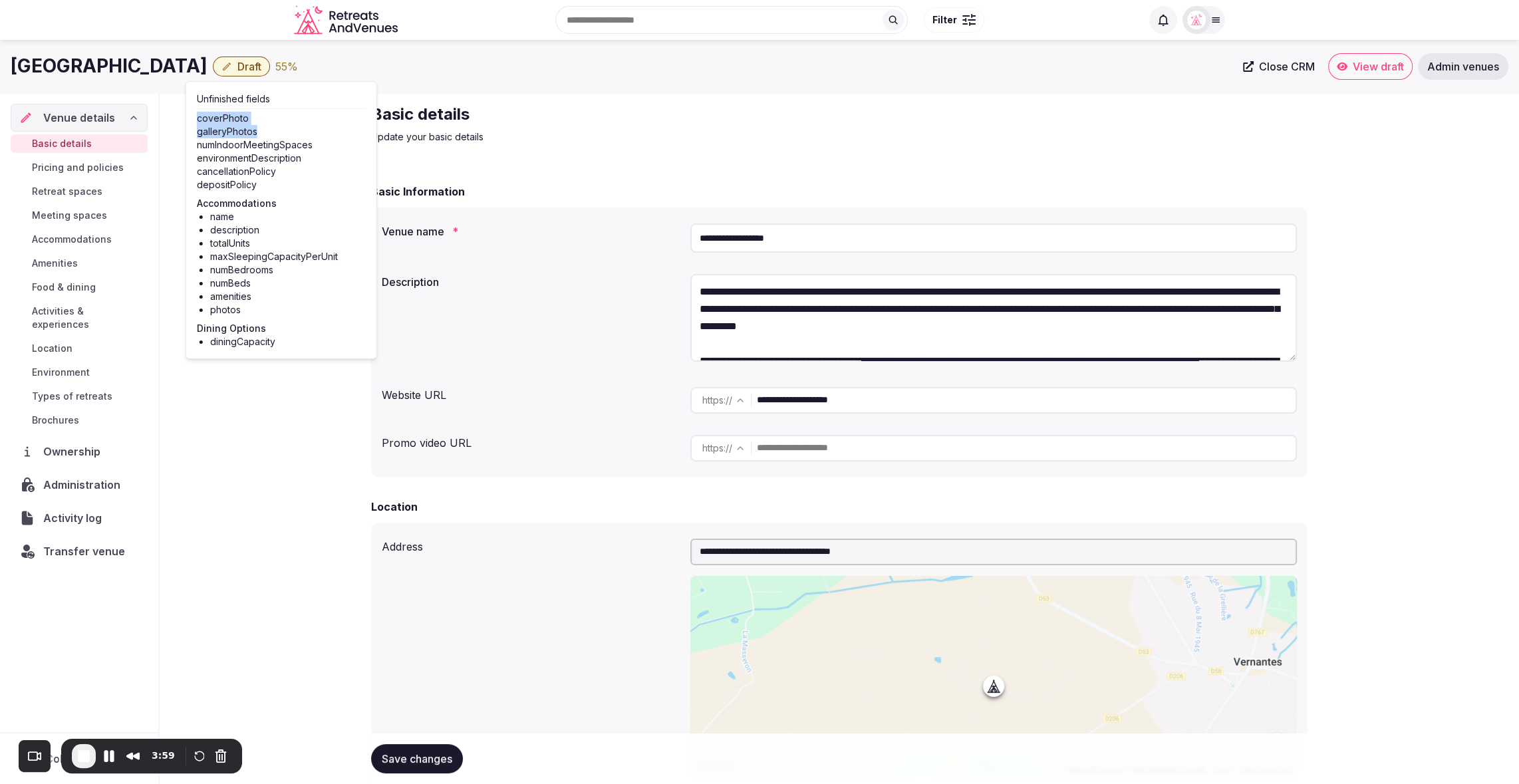
drag, startPoint x: 265, startPoint y: 131, endPoint x: 191, endPoint y: 118, distance: 75.1
click at [191, 118] on div "Unfinished fields coverPhoto galleryPhotos numIndoorMeetingSpaces environmentDe…" at bounding box center [281, 220] width 192 height 278
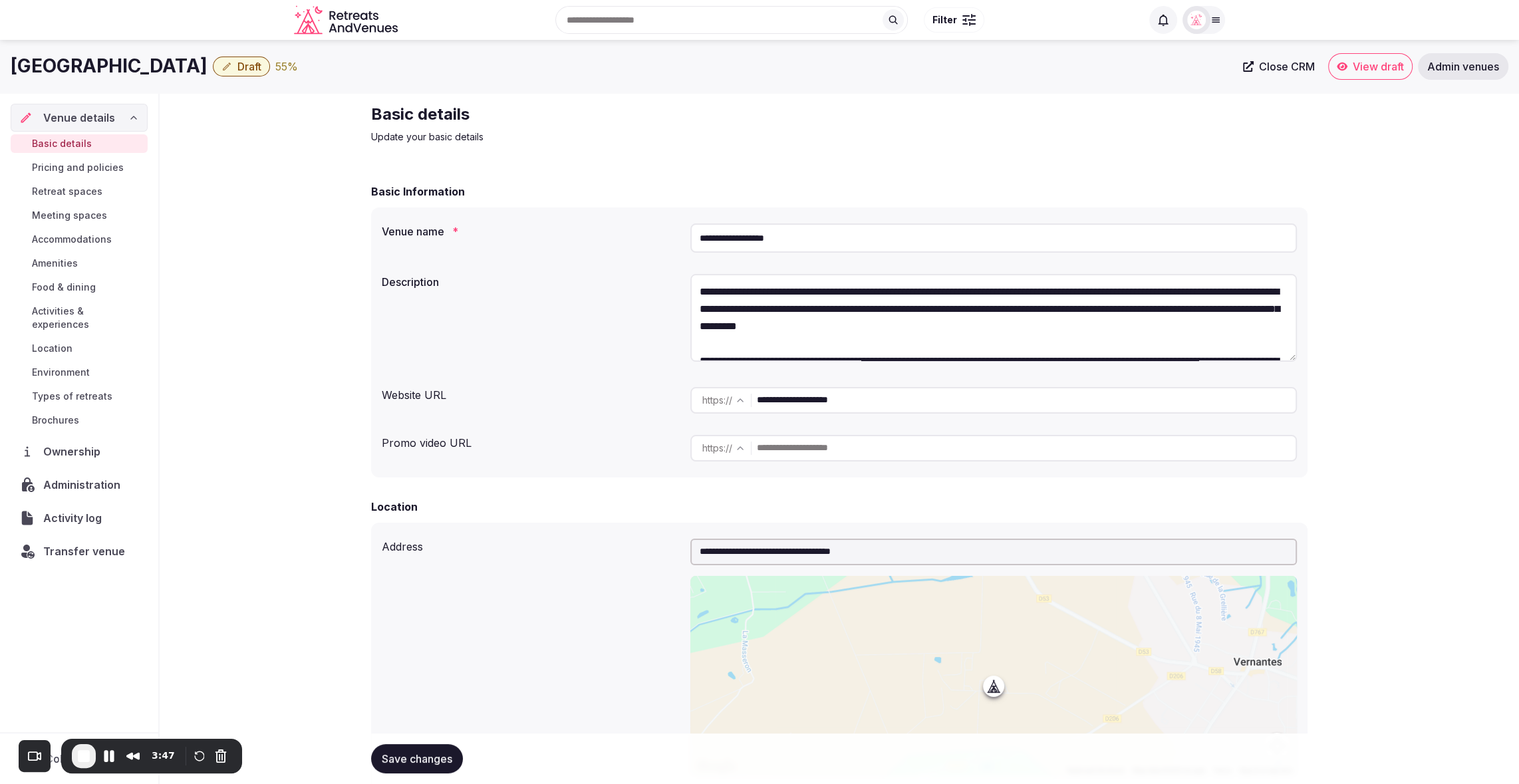
click at [725, 195] on div "Basic Information" at bounding box center [839, 192] width 937 height 16
click at [712, 139] on p "Update your basic details" at bounding box center [594, 137] width 447 height 13
click at [281, 74] on div "55 %" at bounding box center [287, 67] width 23 height 16
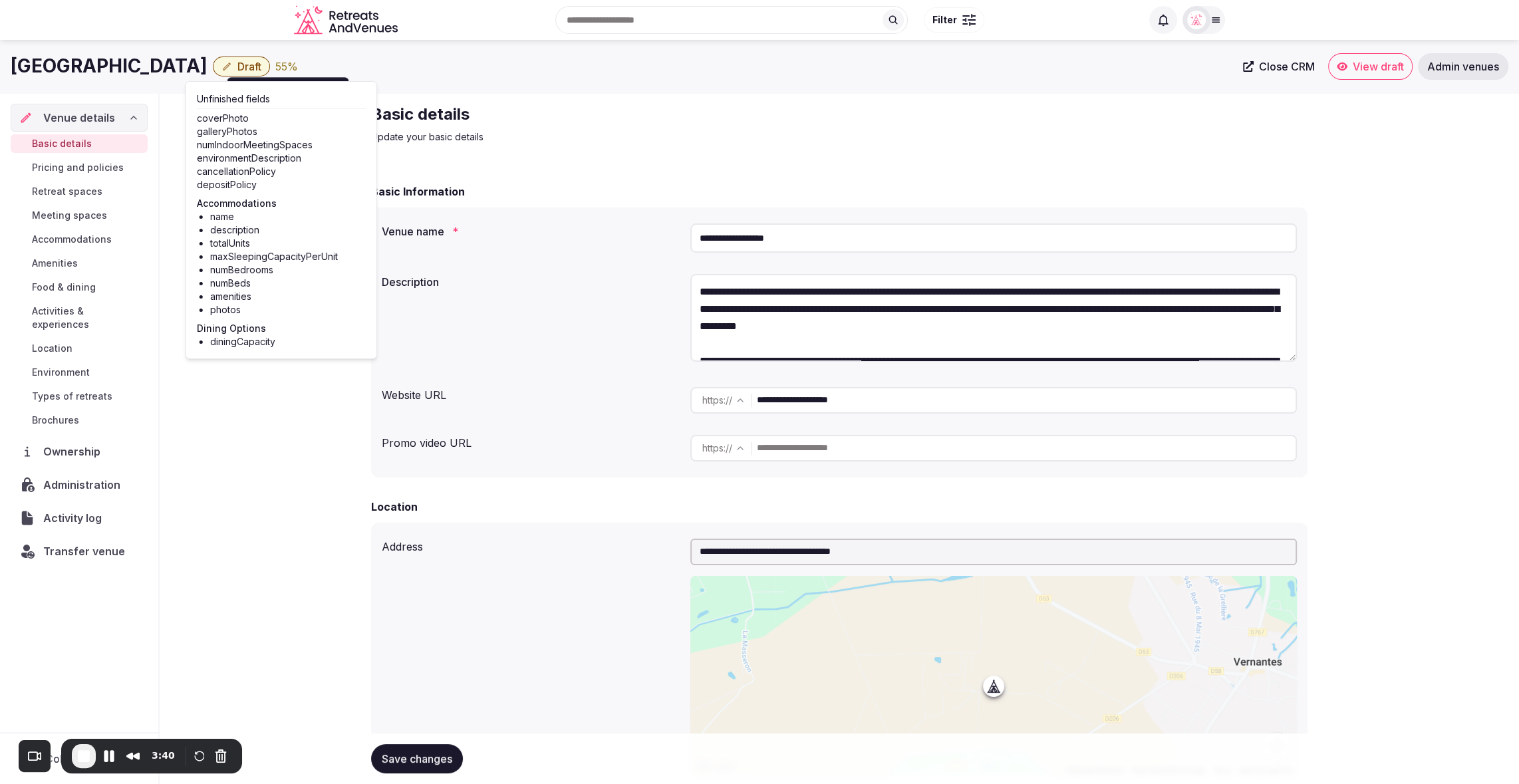
click at [586, 142] on p "Update your basic details" at bounding box center [594, 137] width 447 height 13
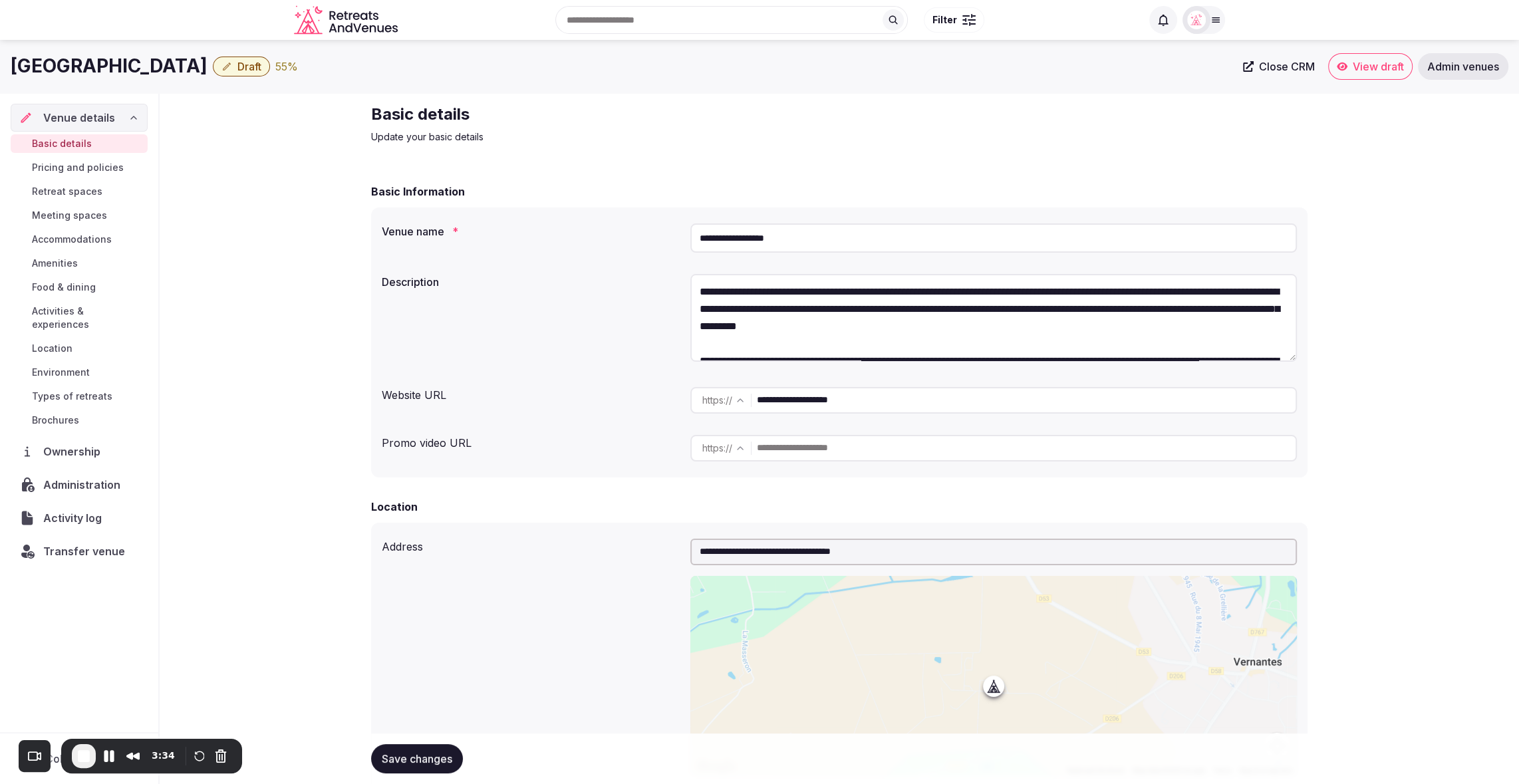
click at [736, 136] on p "Update your basic details" at bounding box center [594, 137] width 447 height 13
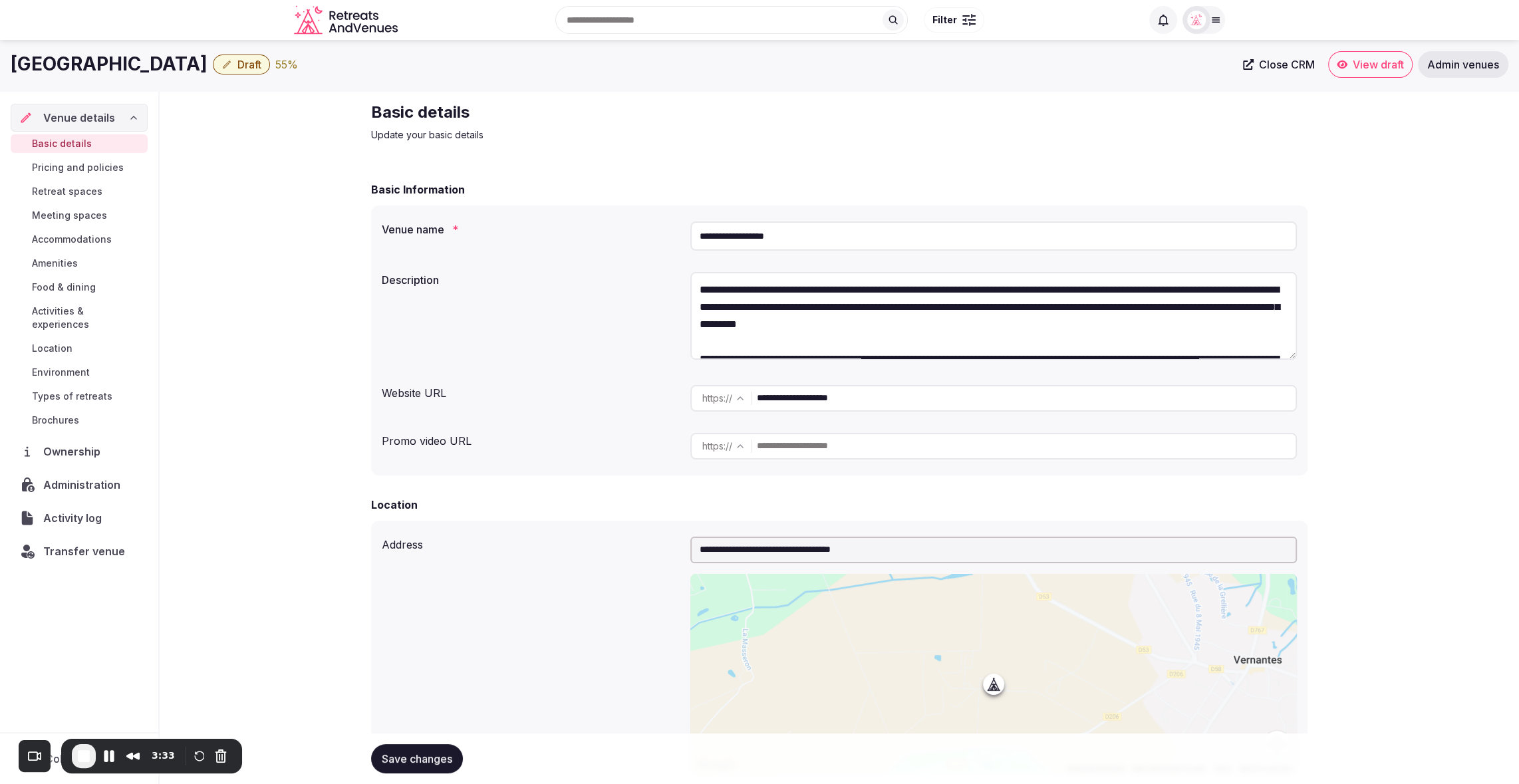
scroll to position [2, 0]
drag, startPoint x: 612, startPoint y: 179, endPoint x: 274, endPoint y: 142, distance: 340.0
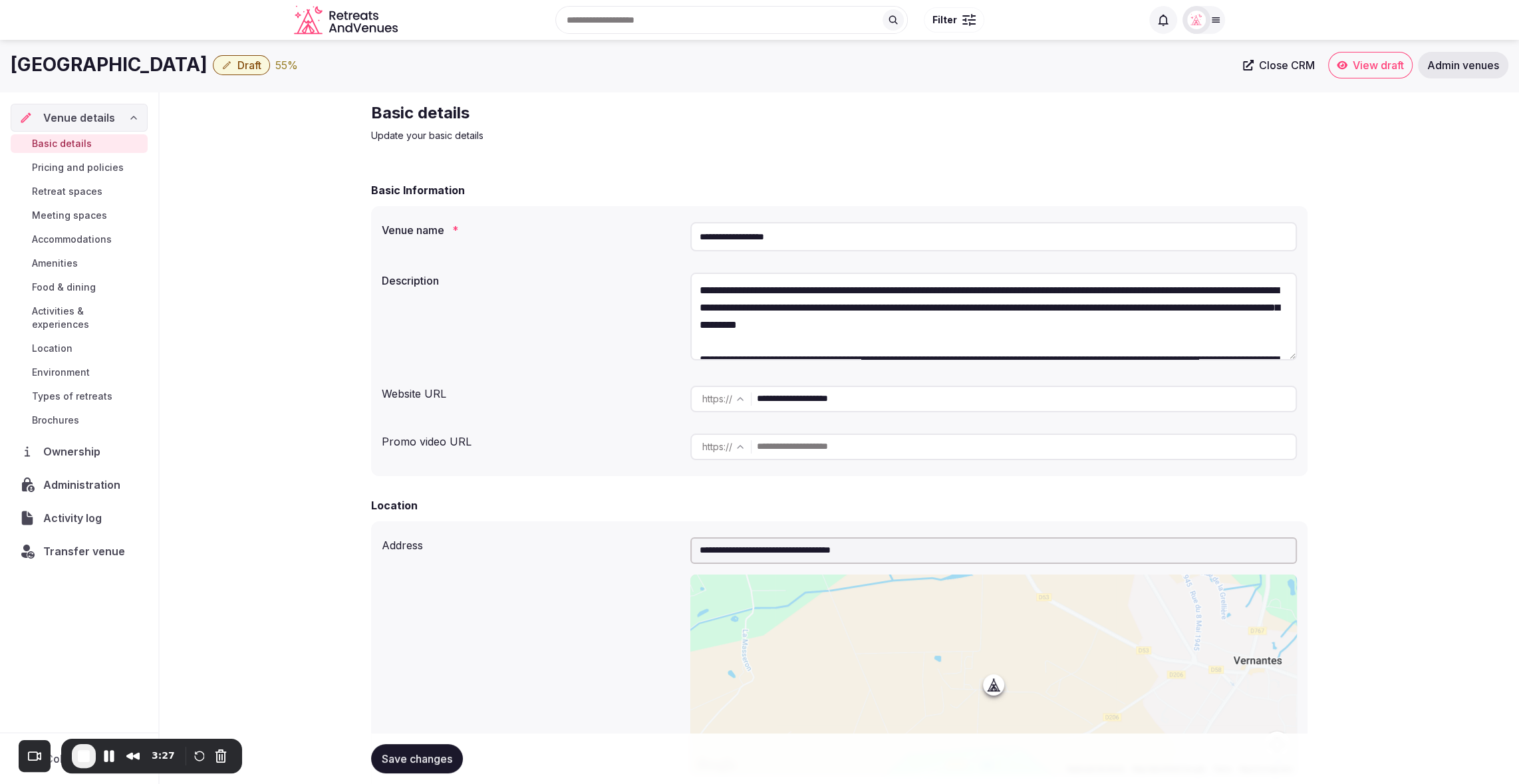
click at [221, 69] on icon "button" at bounding box center [226, 65] width 11 height 11
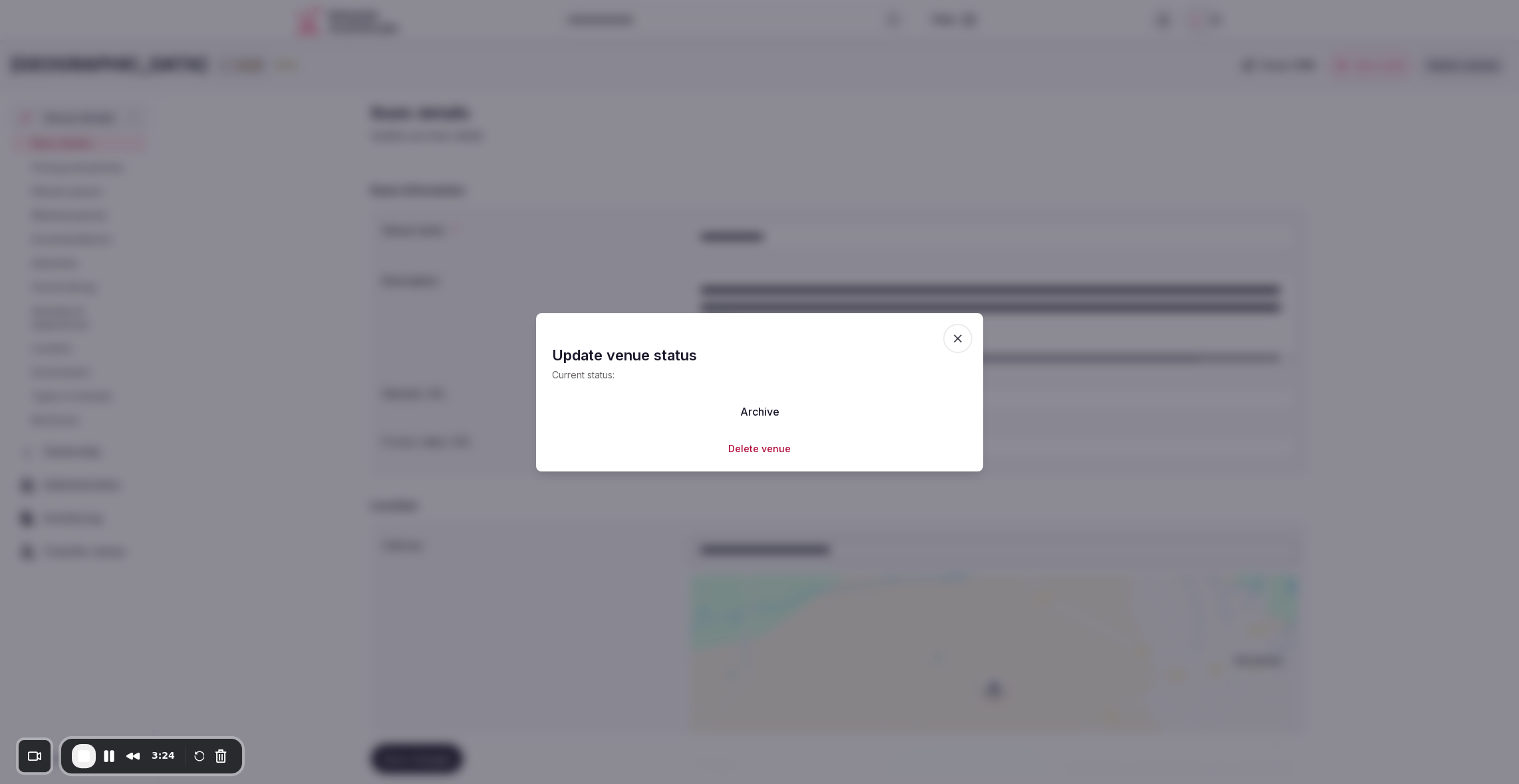
click at [960, 341] on icon "button" at bounding box center [958, 339] width 8 height 8
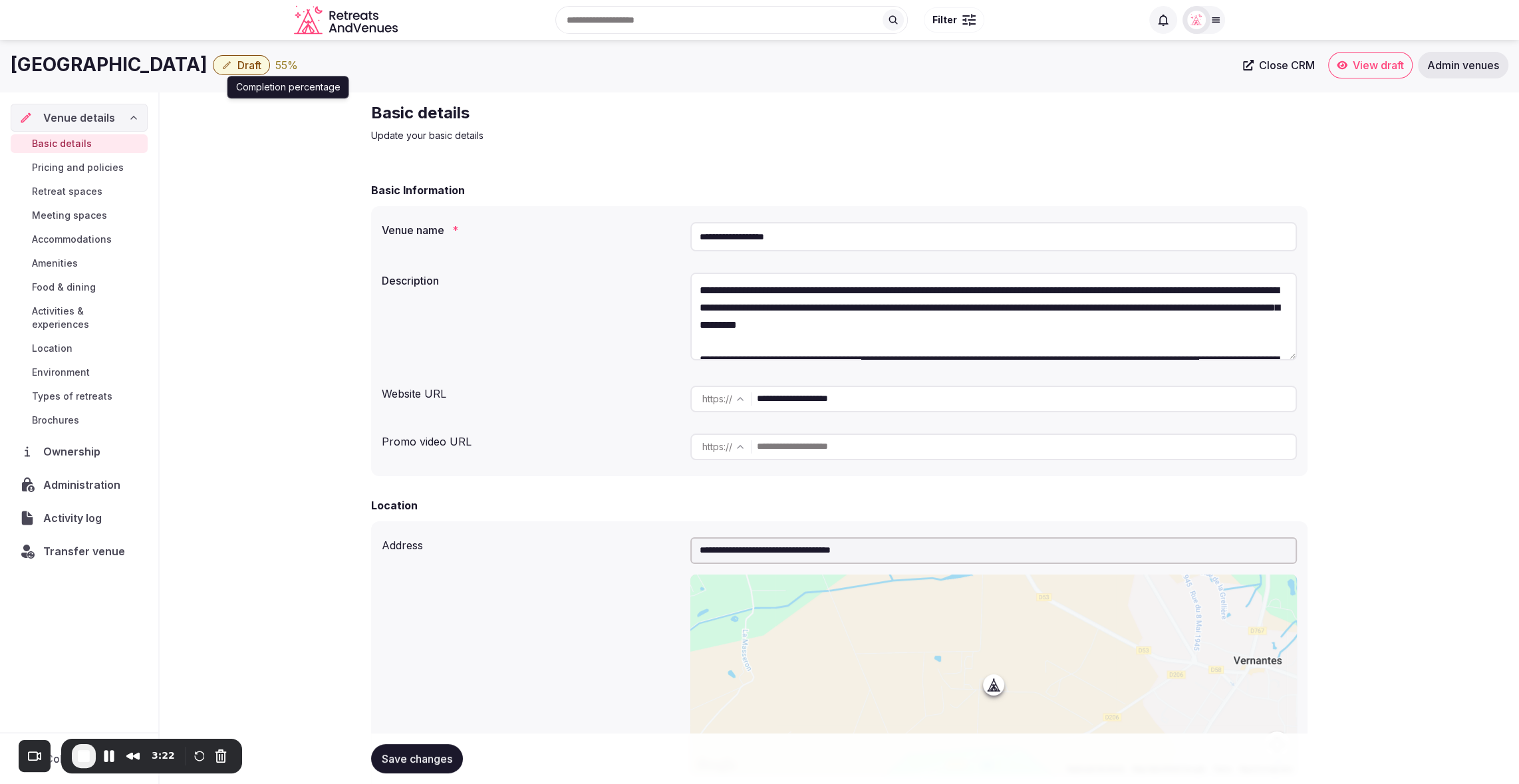
click at [281, 62] on div "55 %" at bounding box center [287, 65] width 23 height 16
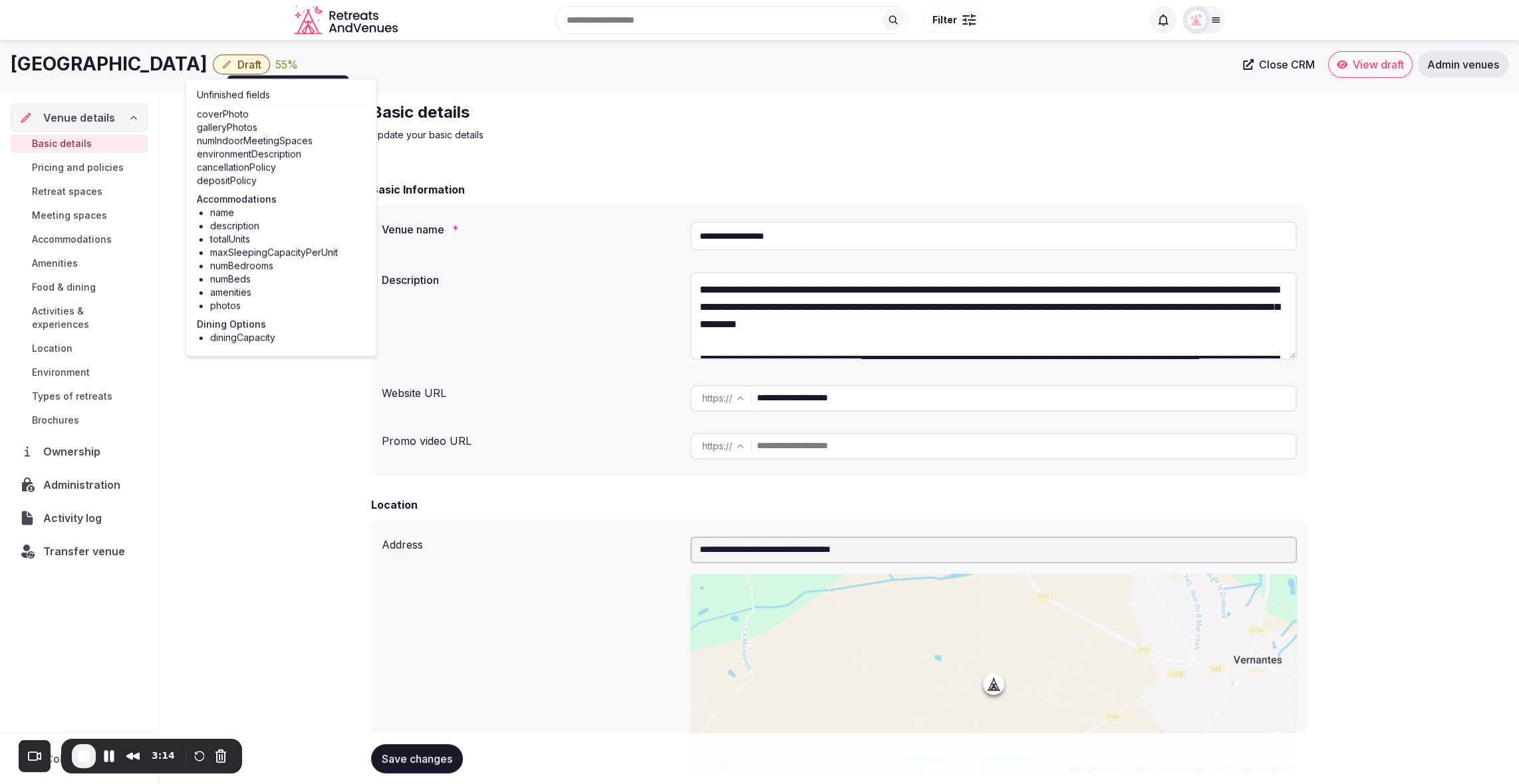
scroll to position [85, 0]
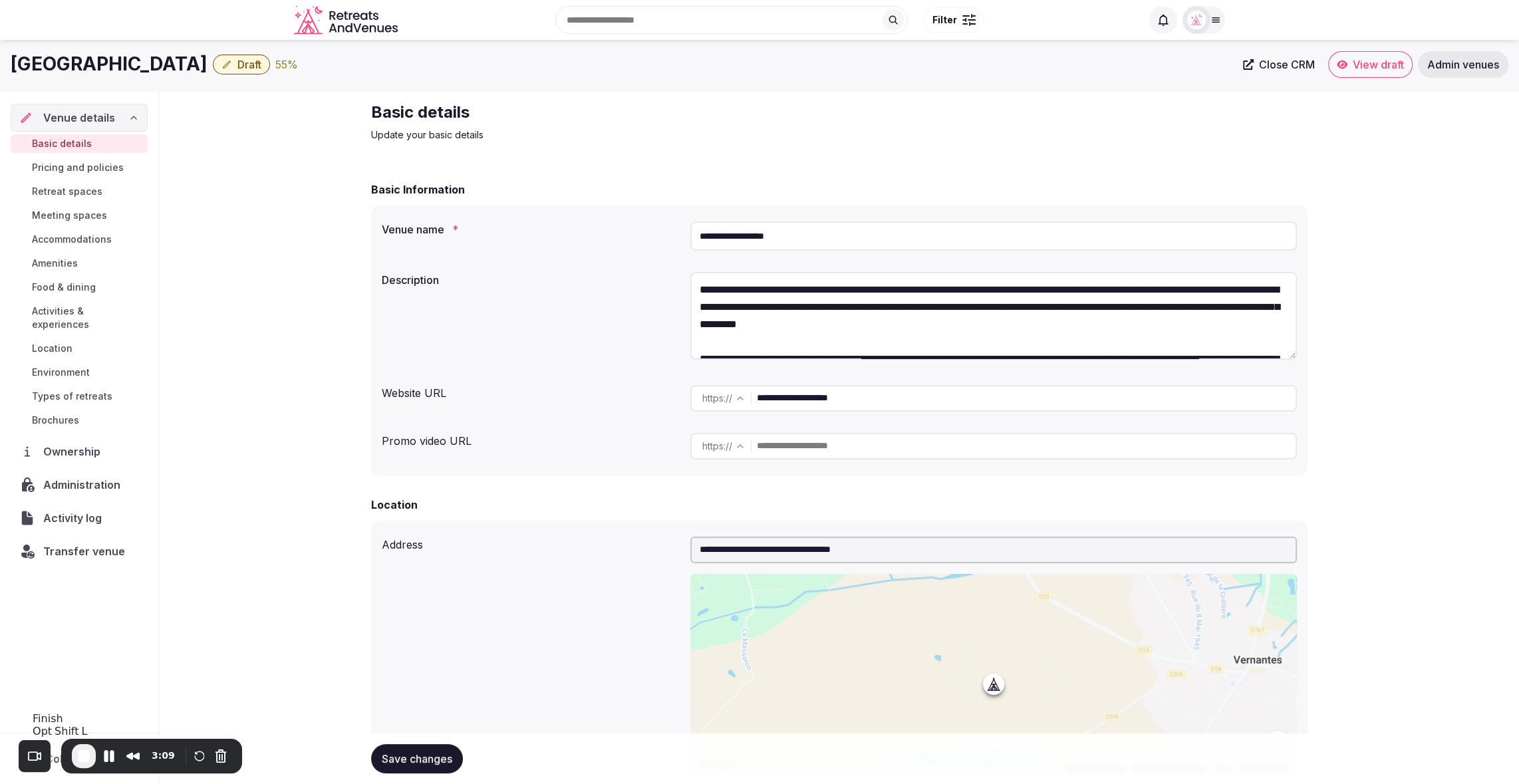
click at [95, 754] on button "End Recording" at bounding box center [83, 755] width 24 height 24
drag, startPoint x: 7, startPoint y: 65, endPoint x: 203, endPoint y: 73, distance: 196.2
click at [203, 73] on div "[GEOGRAPHIC_DATA] Draft 55 % Close CRM View draft Admin venues" at bounding box center [760, 65] width 1519 height 27
copy h1 "[GEOGRAPHIC_DATA]"
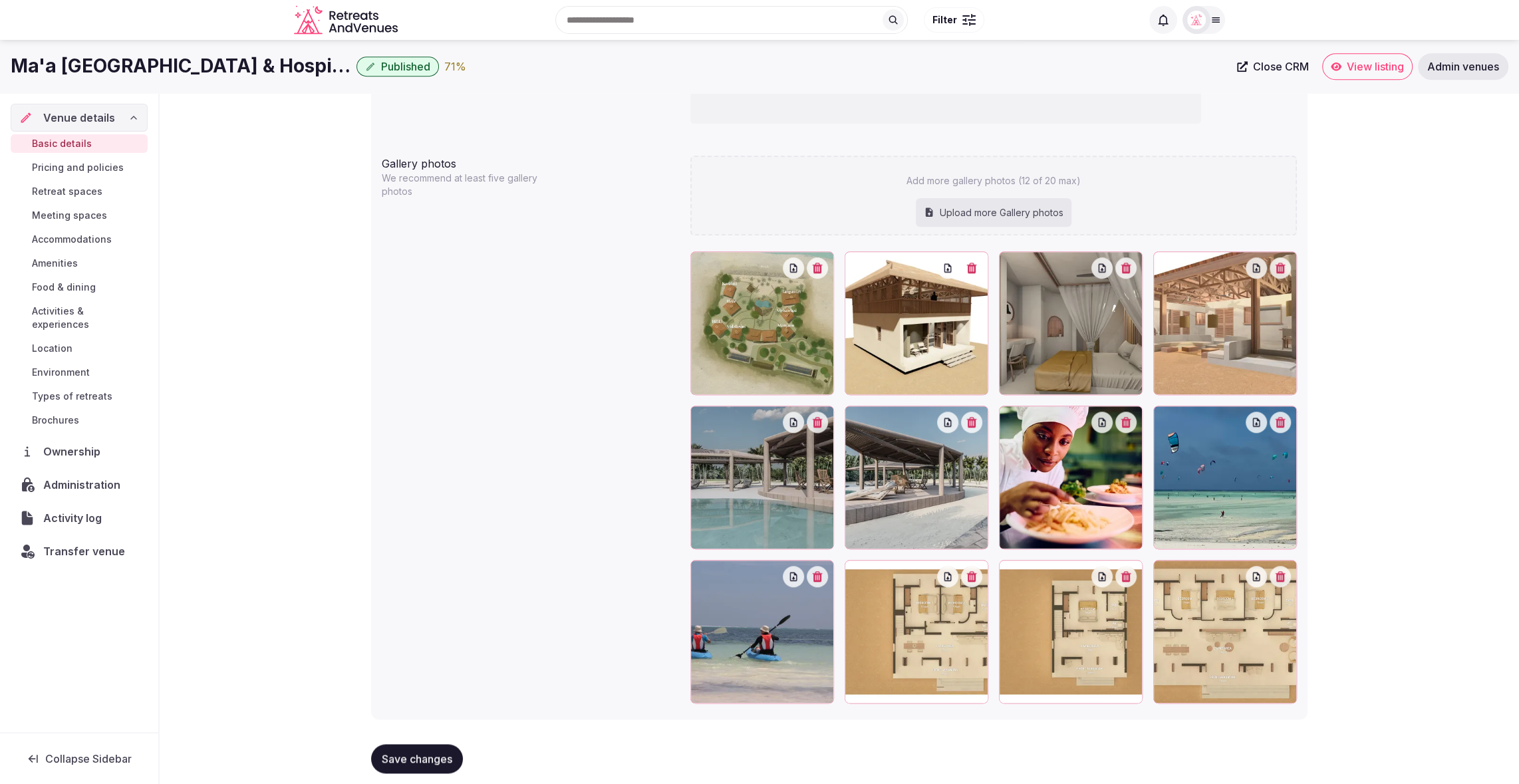
scroll to position [1302, 0]
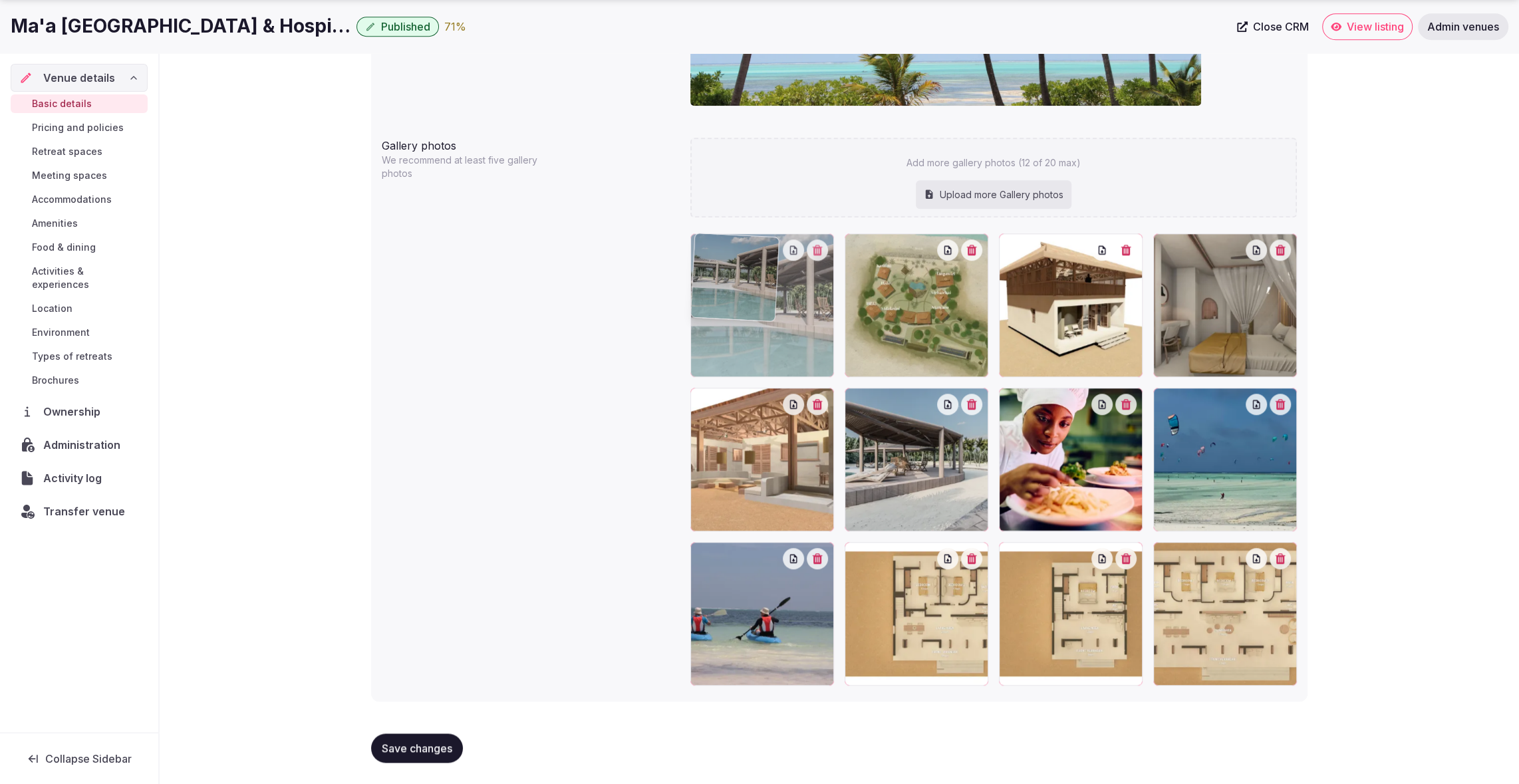
drag, startPoint x: 781, startPoint y: 460, endPoint x: 773, endPoint y: 353, distance: 107.3
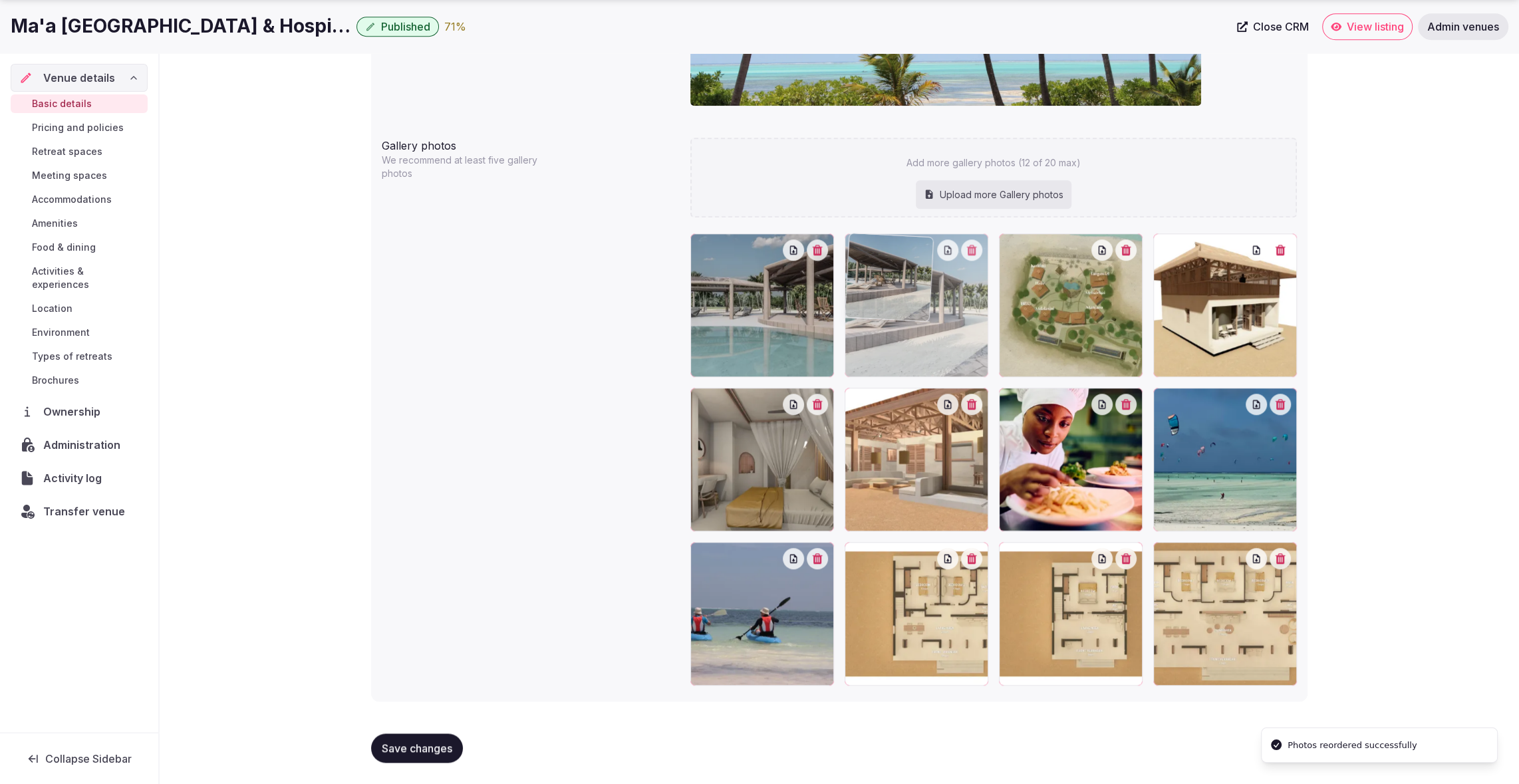
drag, startPoint x: 901, startPoint y: 472, endPoint x: 906, endPoint y: 369, distance: 103.1
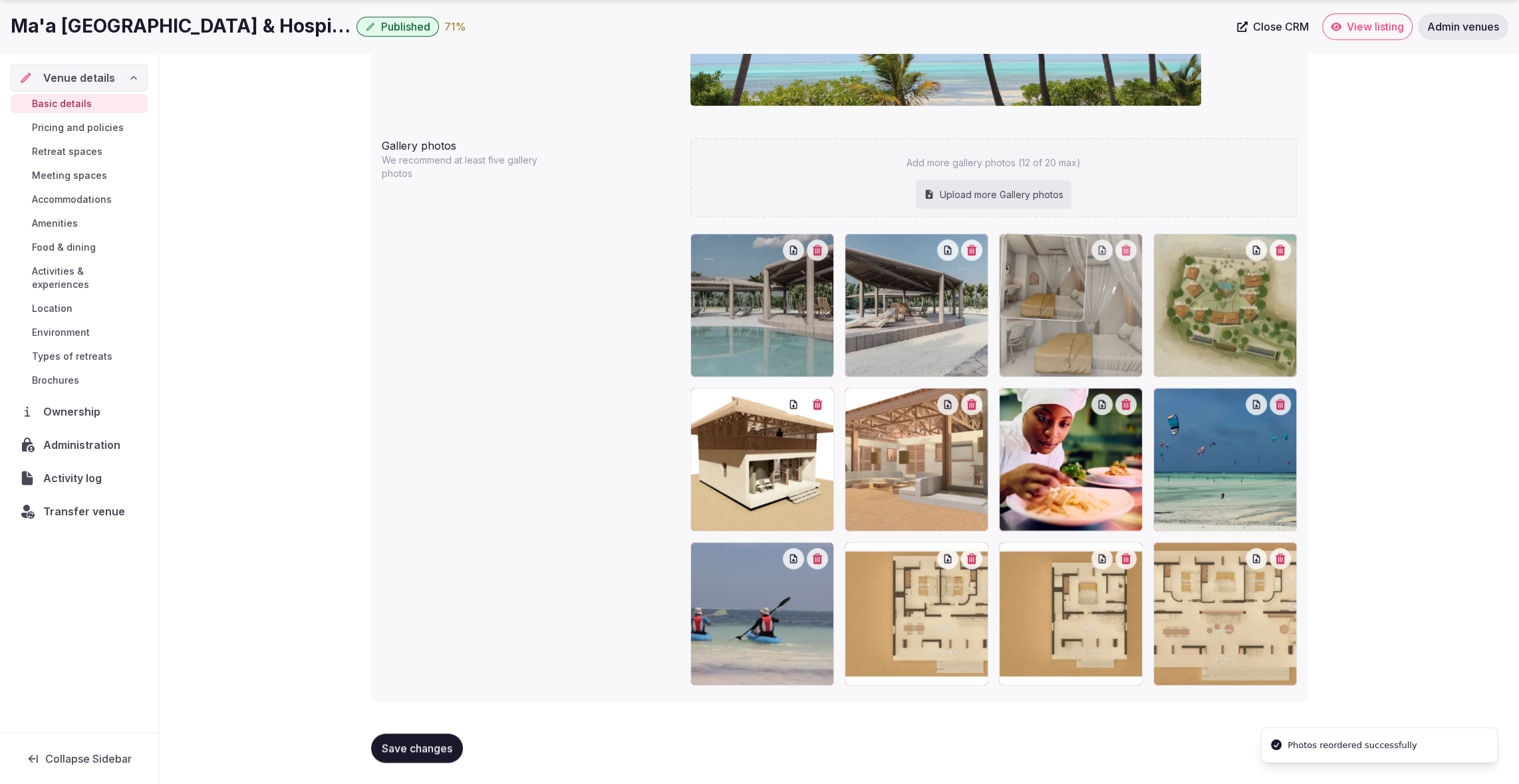
drag, startPoint x: 801, startPoint y: 435, endPoint x: 1125, endPoint y: 333, distance: 339.7
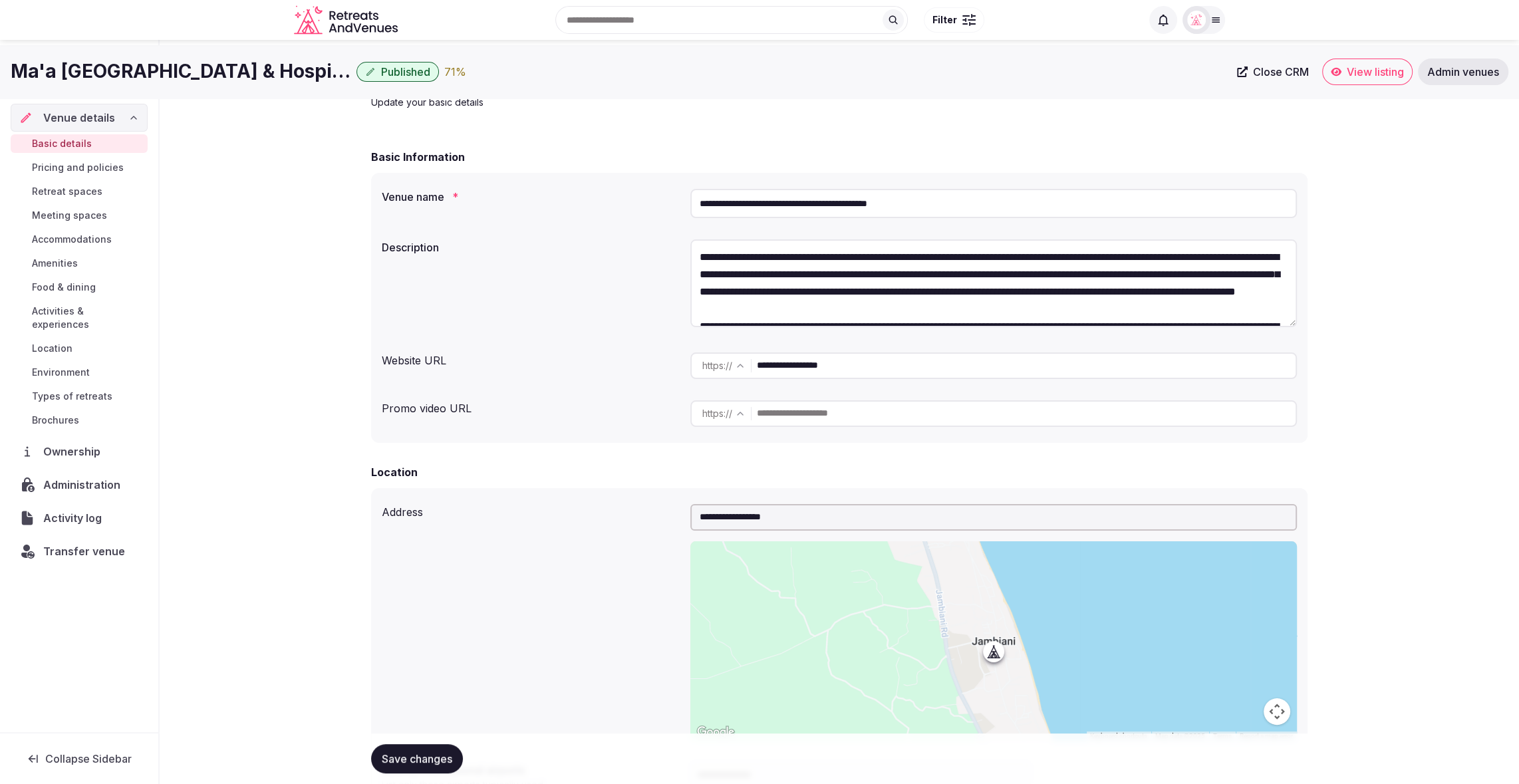
scroll to position [0, 0]
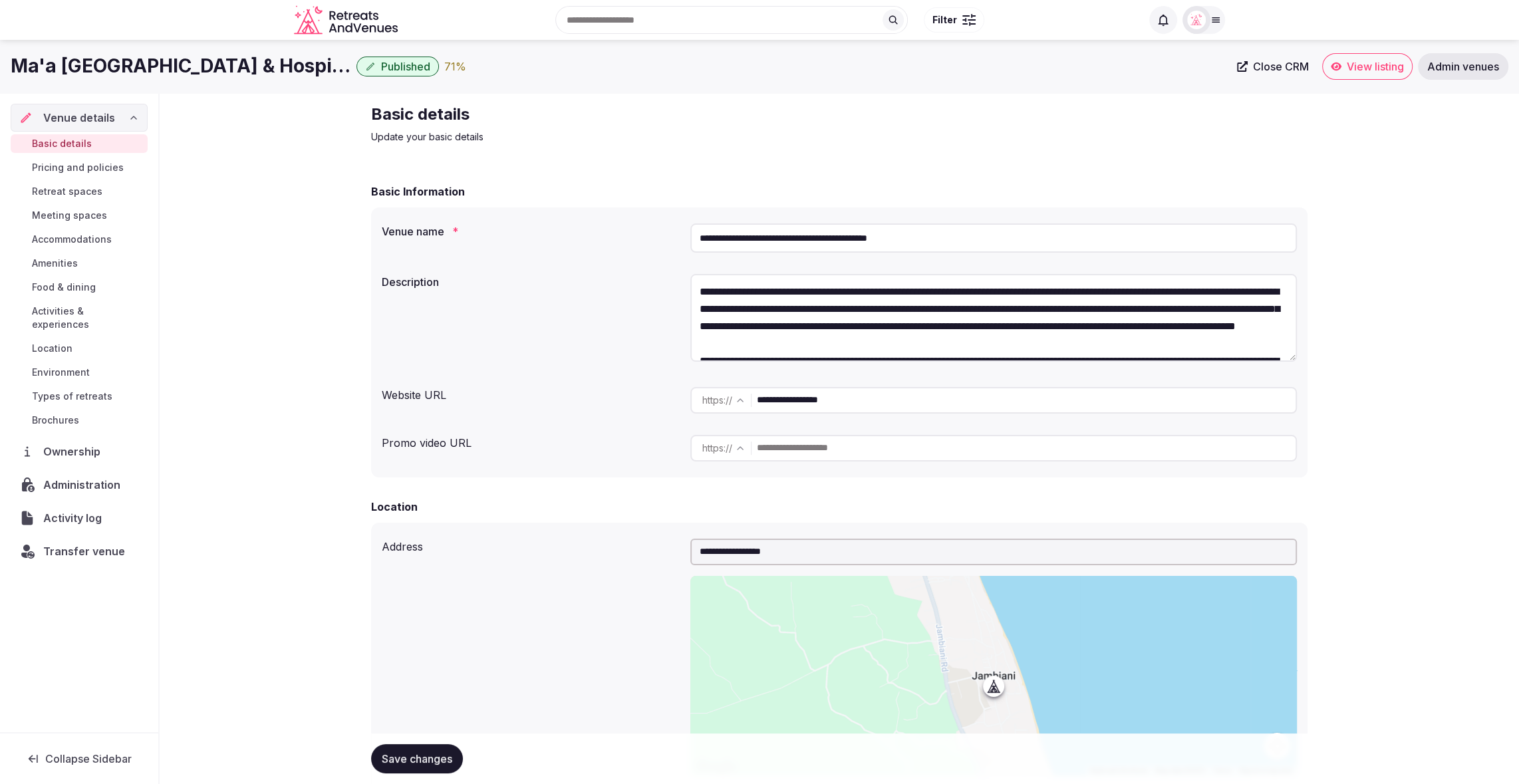
drag, startPoint x: 898, startPoint y: 403, endPoint x: 751, endPoint y: 399, distance: 147.1
click at [751, 399] on div "**********" at bounding box center [993, 400] width 607 height 27
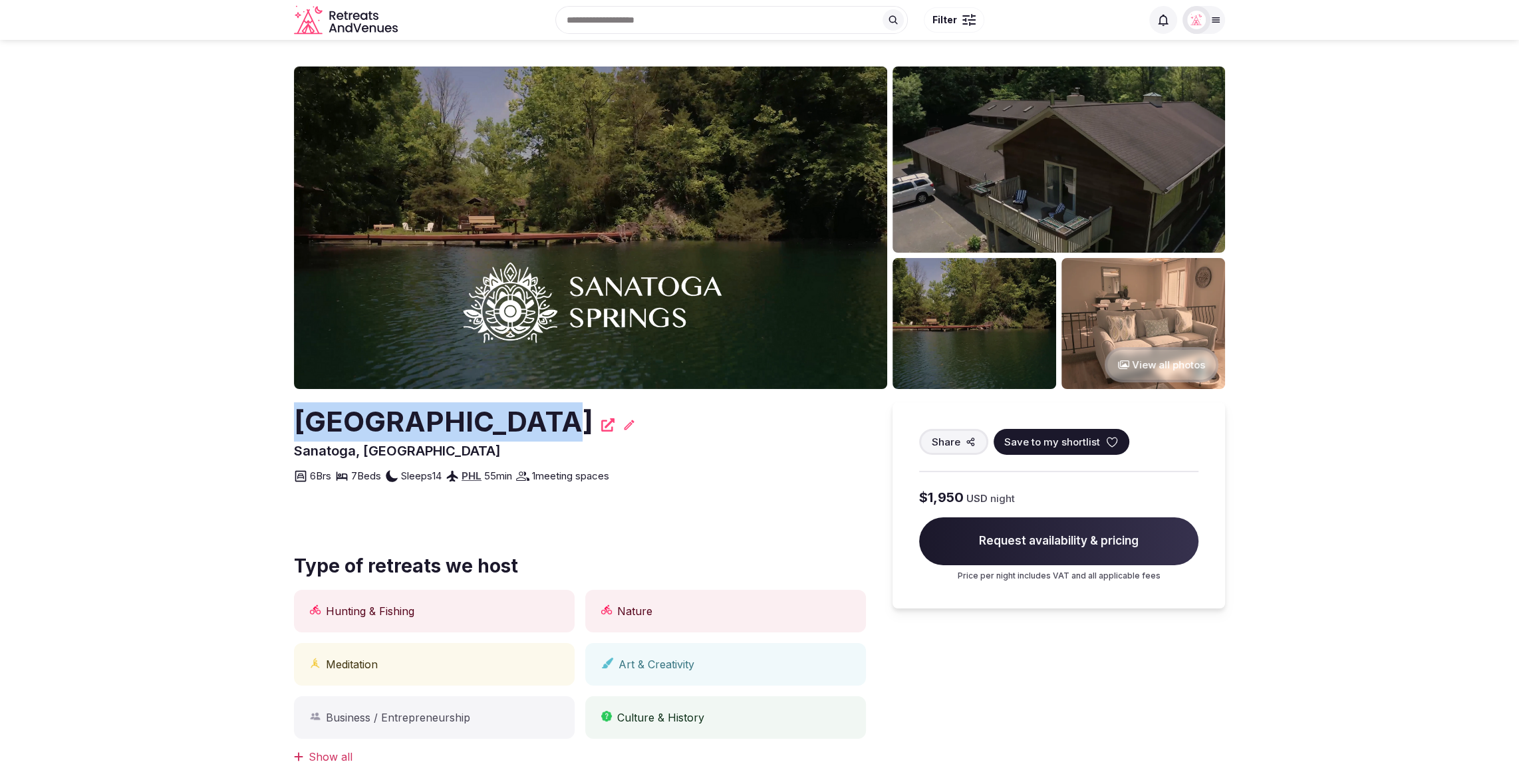
drag, startPoint x: 292, startPoint y: 425, endPoint x: 539, endPoint y: 427, distance: 247.0
click at [539, 427] on section "View all photos [GEOGRAPHIC_DATA], [GEOGRAPHIC_DATA] Share Save to my shortlist…" at bounding box center [760, 700] width 1519 height 1320
copy h2 "[GEOGRAPHIC_DATA]"
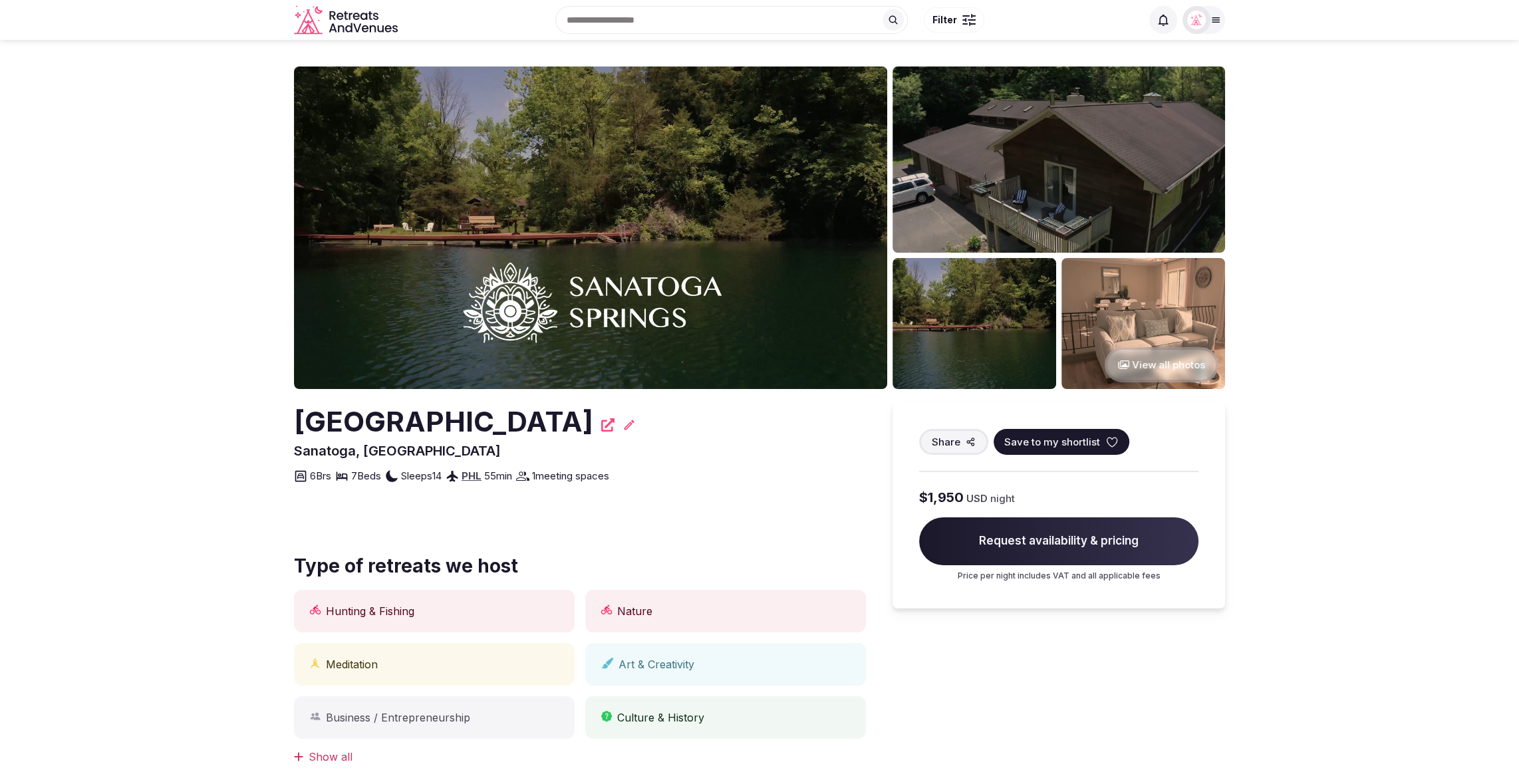
click at [1303, 312] on section "View all photos [GEOGRAPHIC_DATA], [GEOGRAPHIC_DATA] Share Save to my shortlist…" at bounding box center [760, 700] width 1519 height 1320
